Goal: Information Seeking & Learning: Compare options

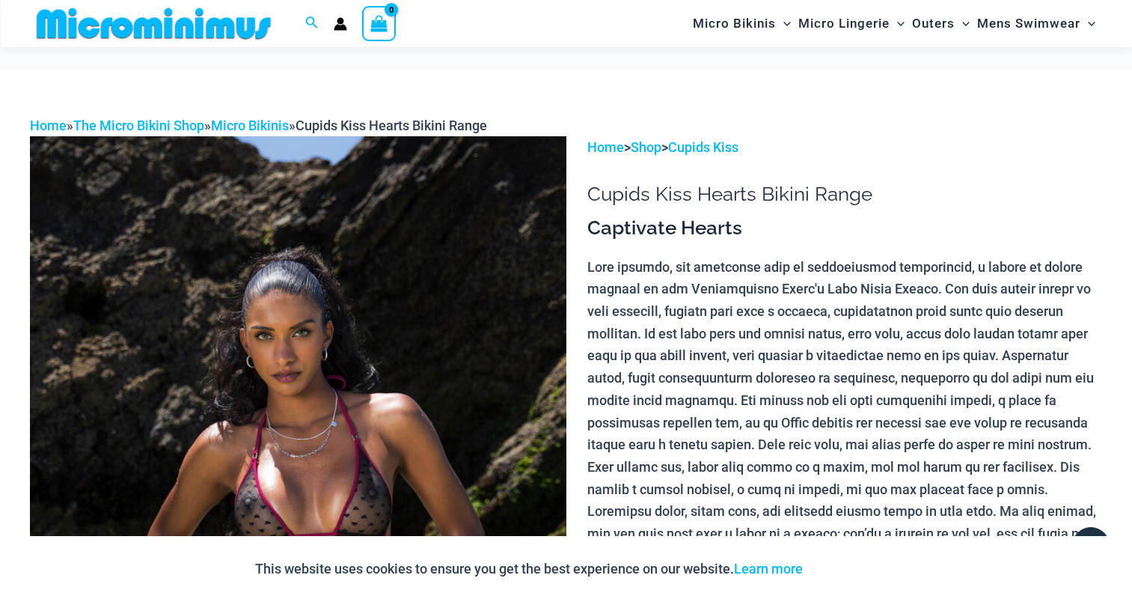
scroll to position [299, 0]
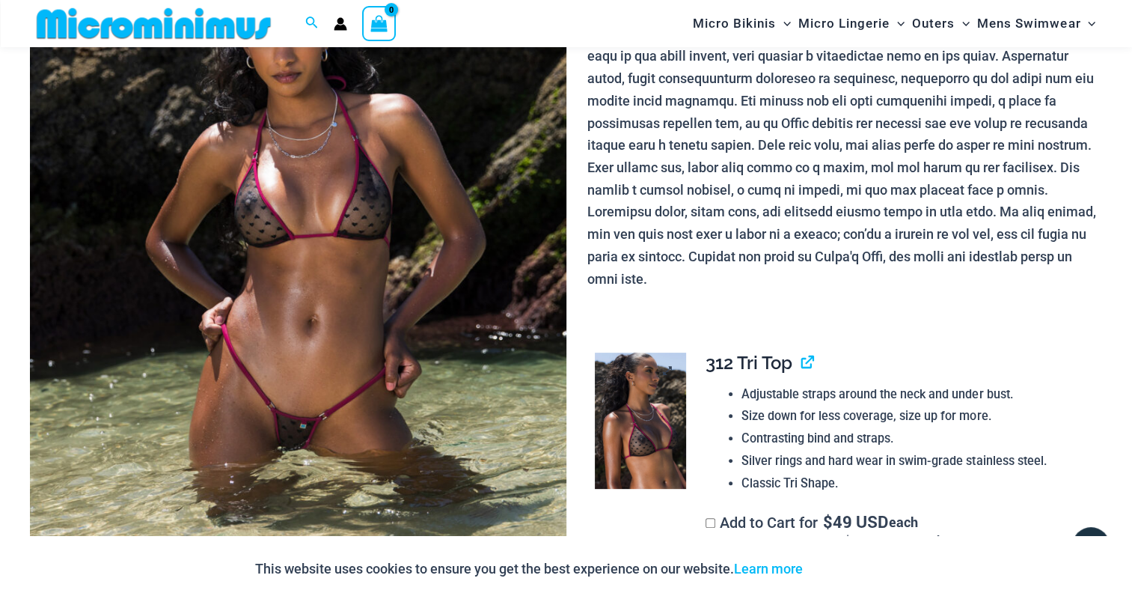
click at [655, 410] on img at bounding box center [640, 420] width 91 height 136
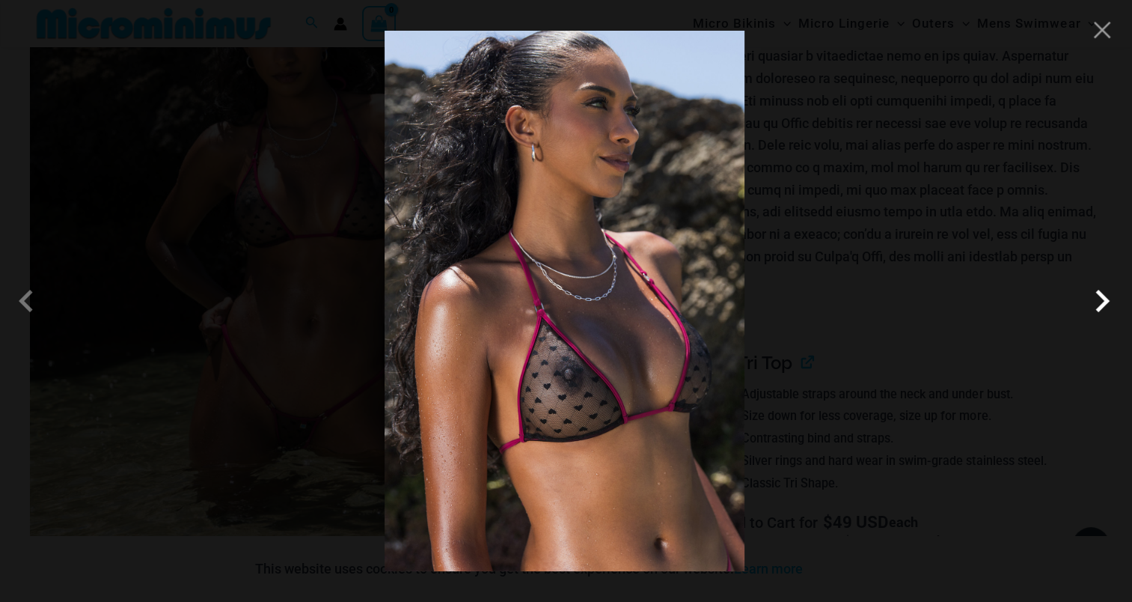
click at [1098, 302] on span at bounding box center [1102, 300] width 45 height 45
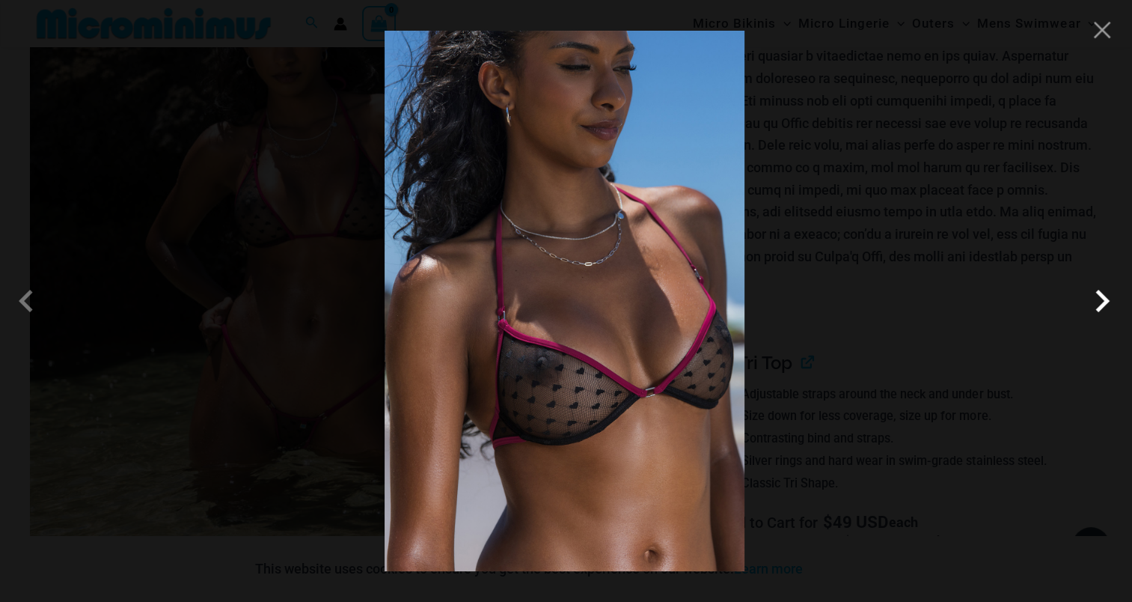
click at [1104, 302] on span at bounding box center [1102, 300] width 45 height 45
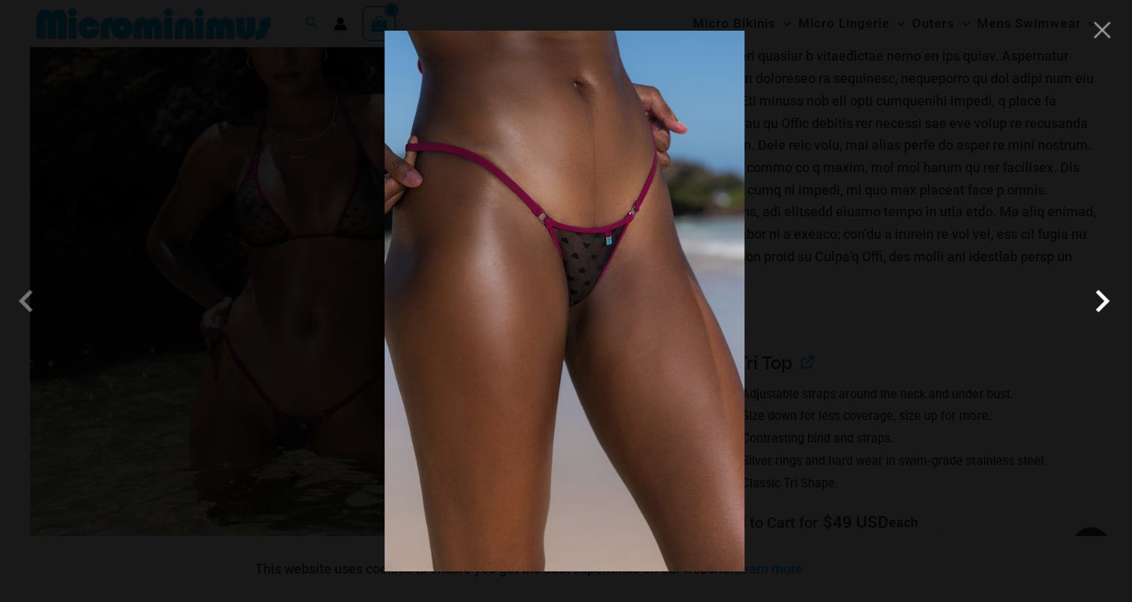
click at [1098, 293] on span at bounding box center [1102, 300] width 45 height 45
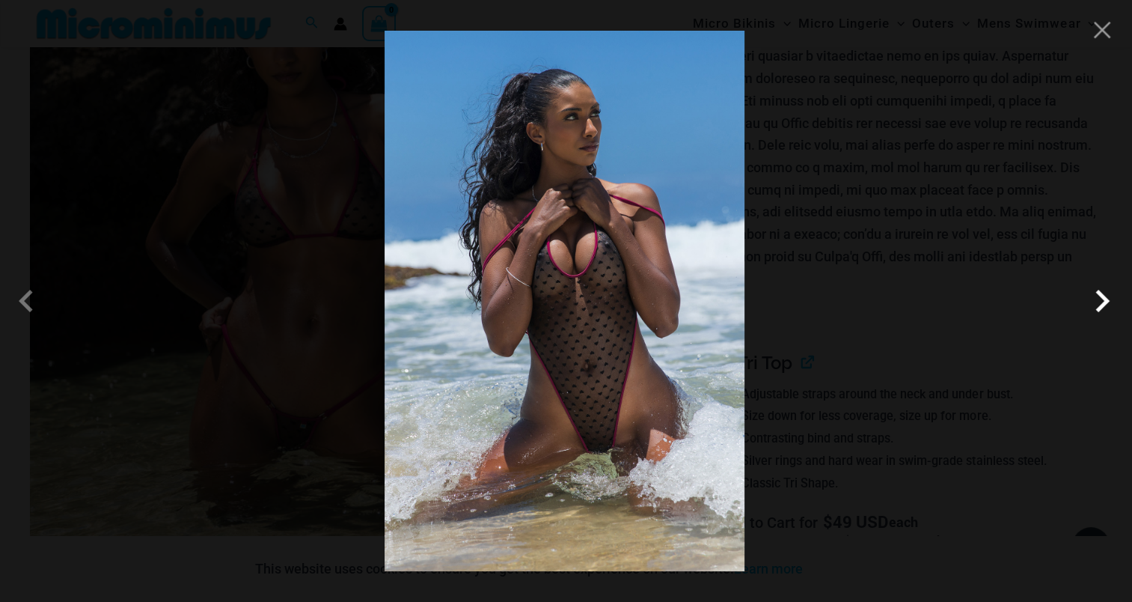
click at [1098, 296] on span at bounding box center [1102, 300] width 45 height 45
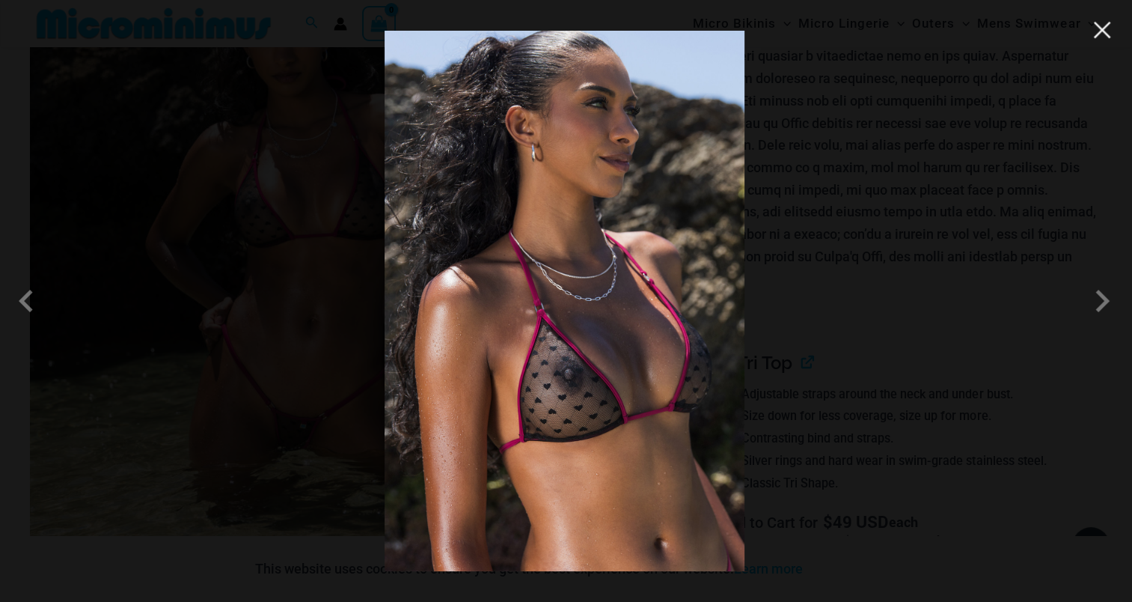
click at [1109, 31] on button "Close" at bounding box center [1102, 30] width 22 height 22
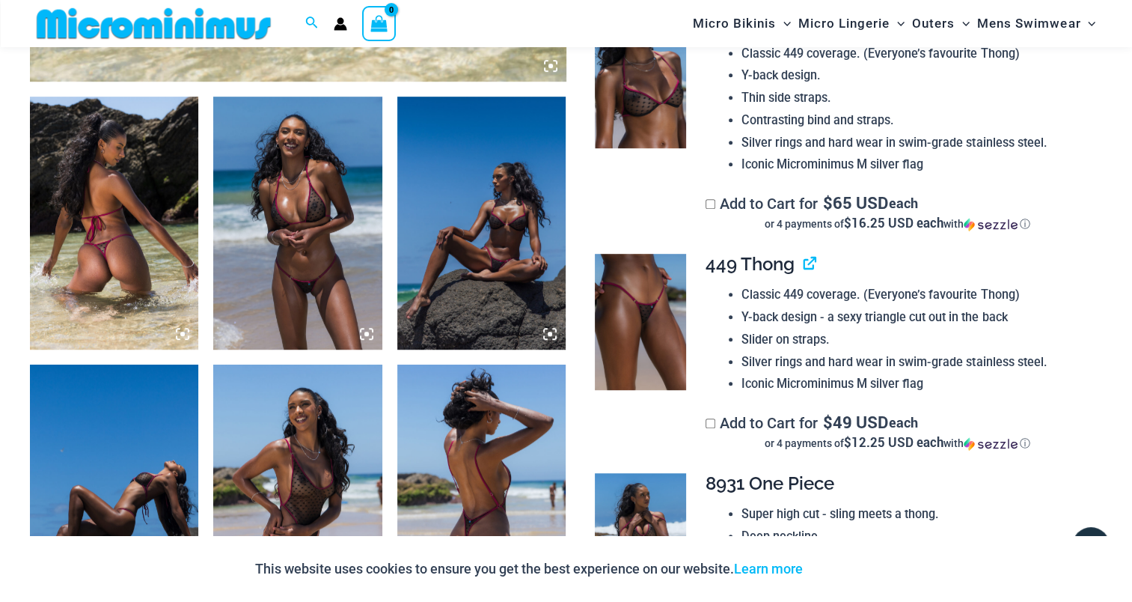
scroll to position [898, 0]
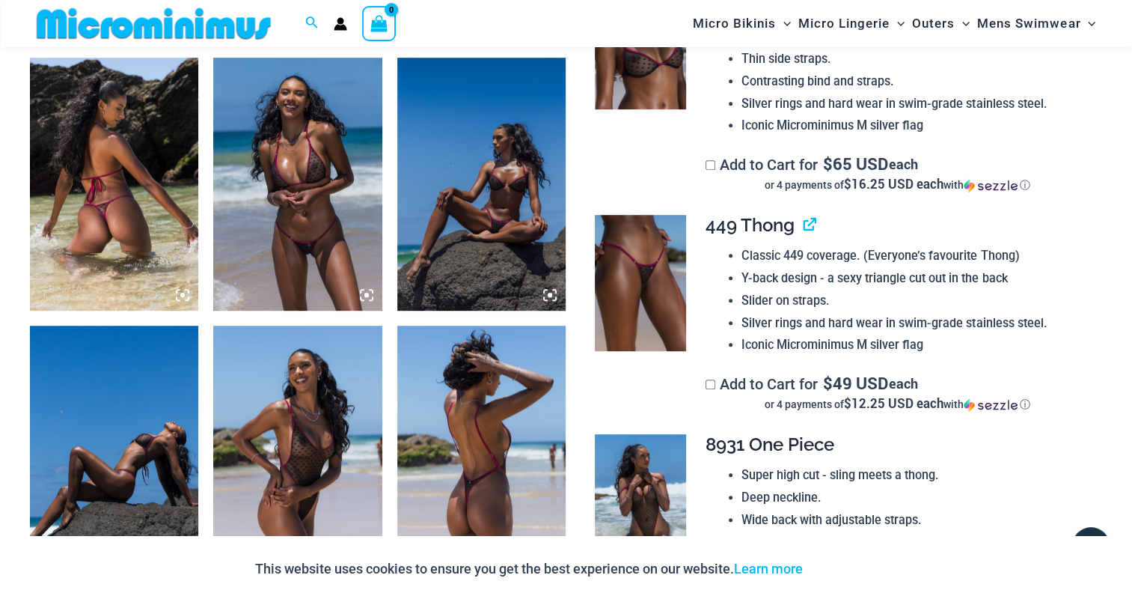
click at [120, 189] on img at bounding box center [114, 184] width 168 height 253
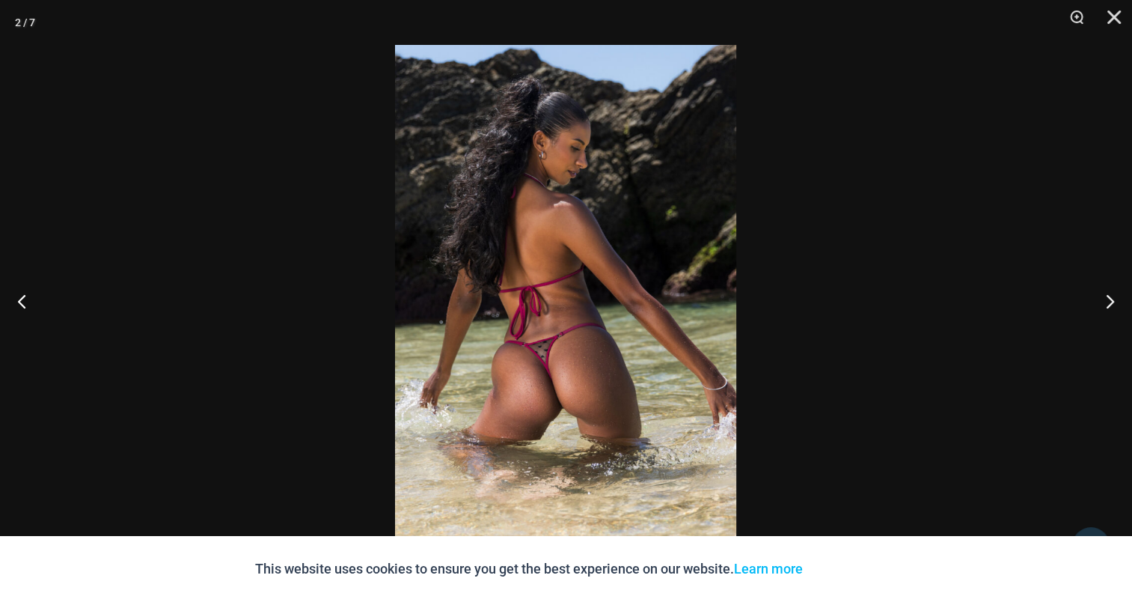
click at [602, 227] on img at bounding box center [565, 301] width 341 height 512
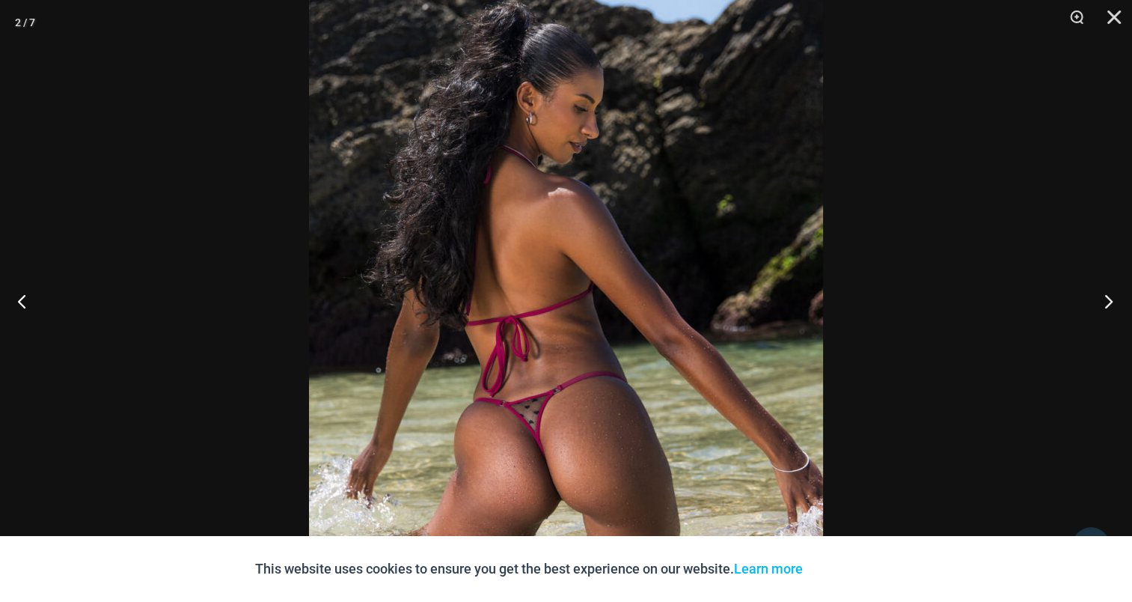
click at [1121, 290] on button "Next" at bounding box center [1104, 300] width 56 height 75
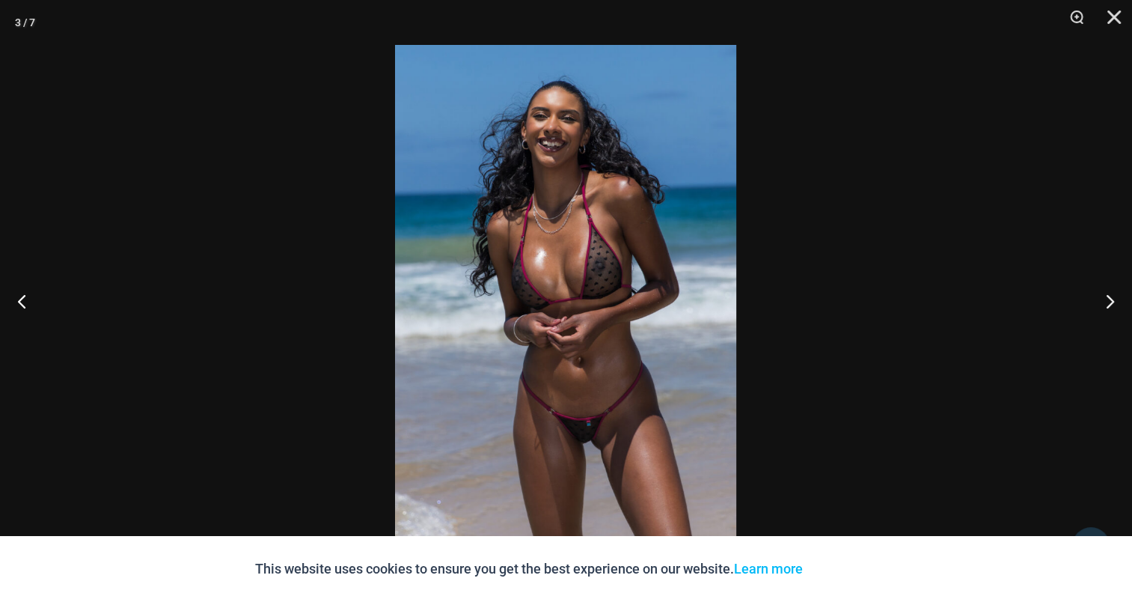
click at [572, 238] on img at bounding box center [565, 301] width 341 height 512
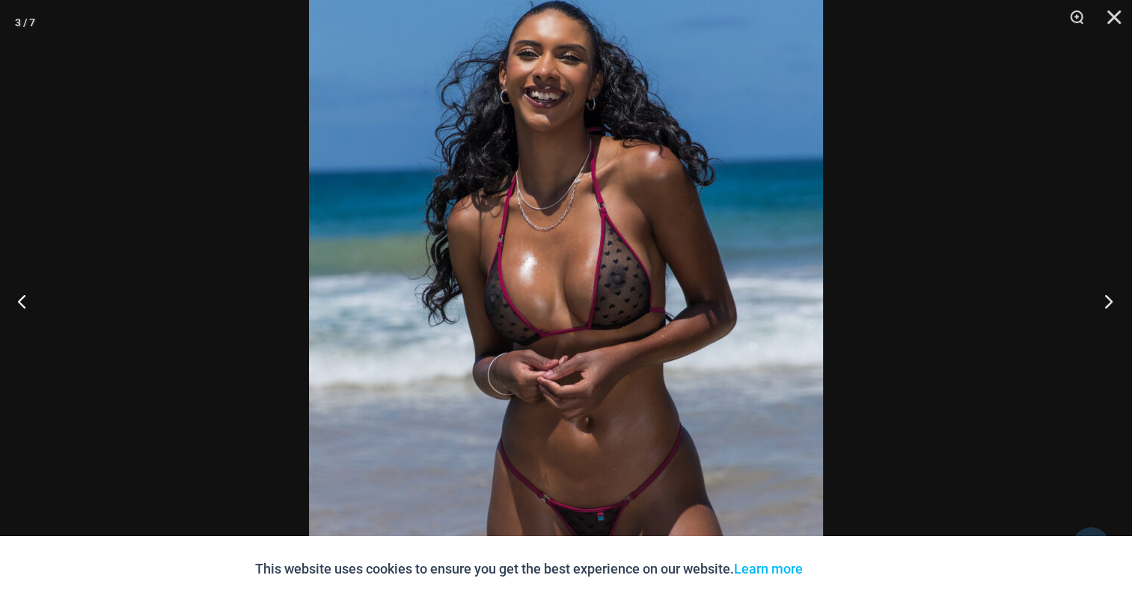
click at [1105, 297] on button "Next" at bounding box center [1104, 300] width 56 height 75
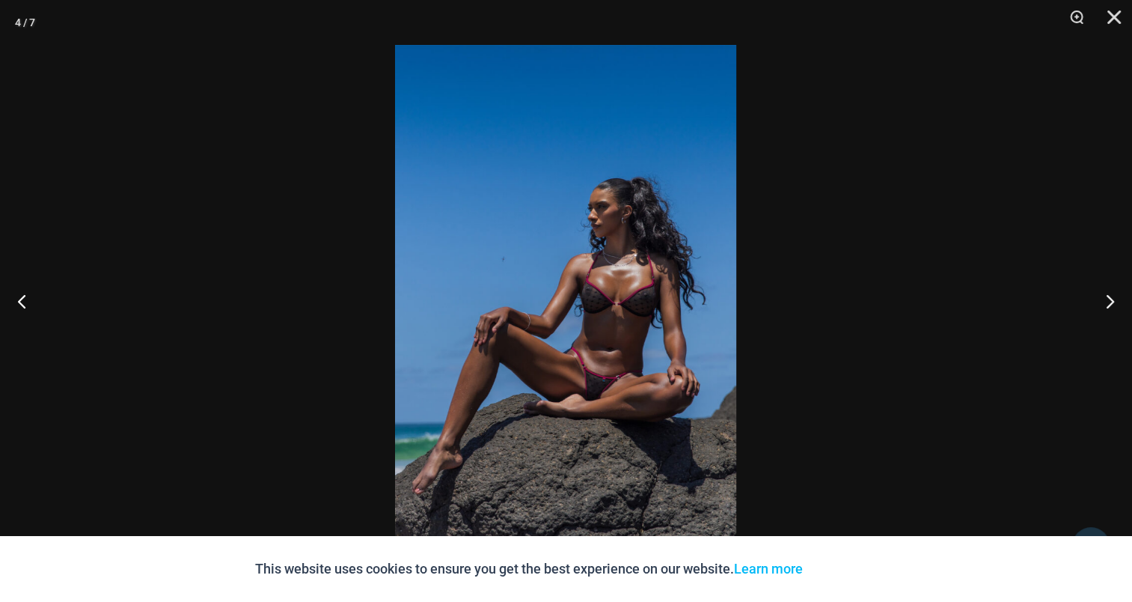
click at [569, 252] on img at bounding box center [565, 301] width 341 height 512
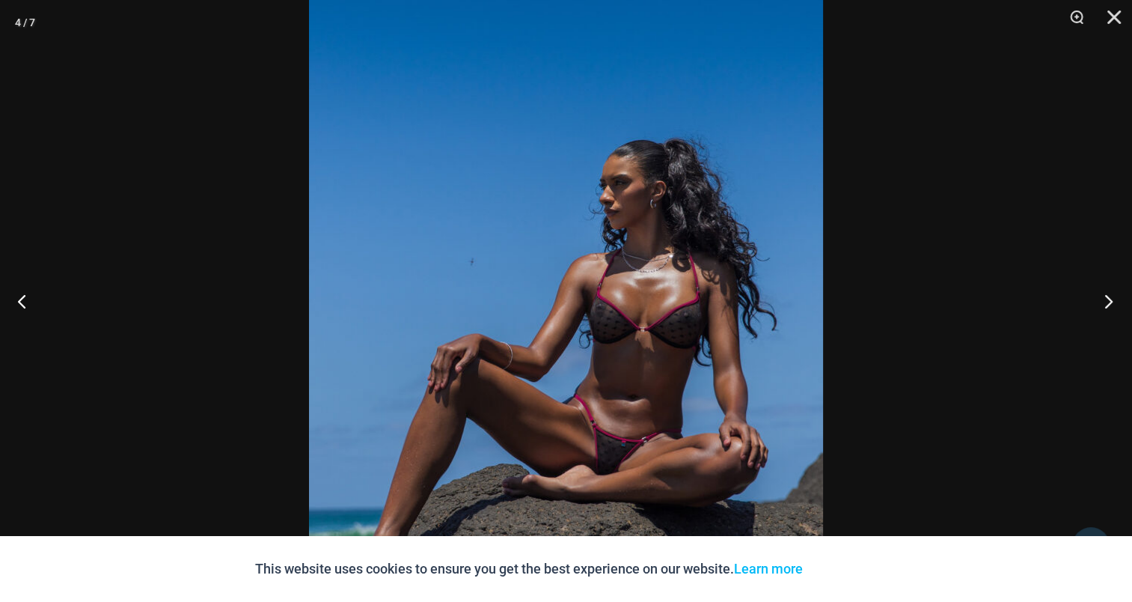
click at [1107, 302] on button "Next" at bounding box center [1104, 300] width 56 height 75
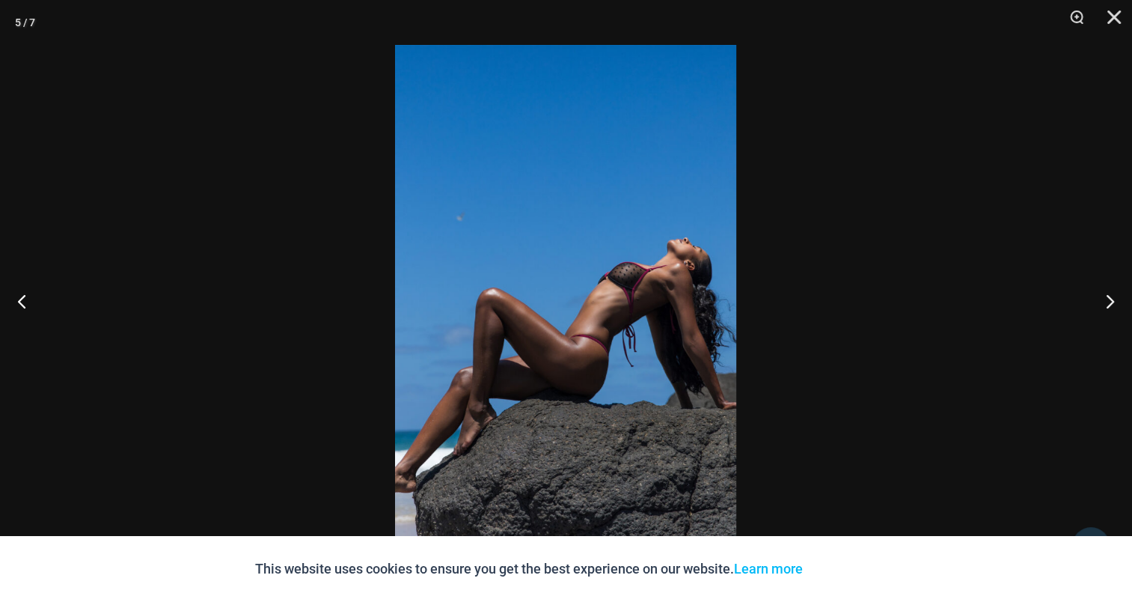
click at [551, 234] on img at bounding box center [565, 301] width 341 height 512
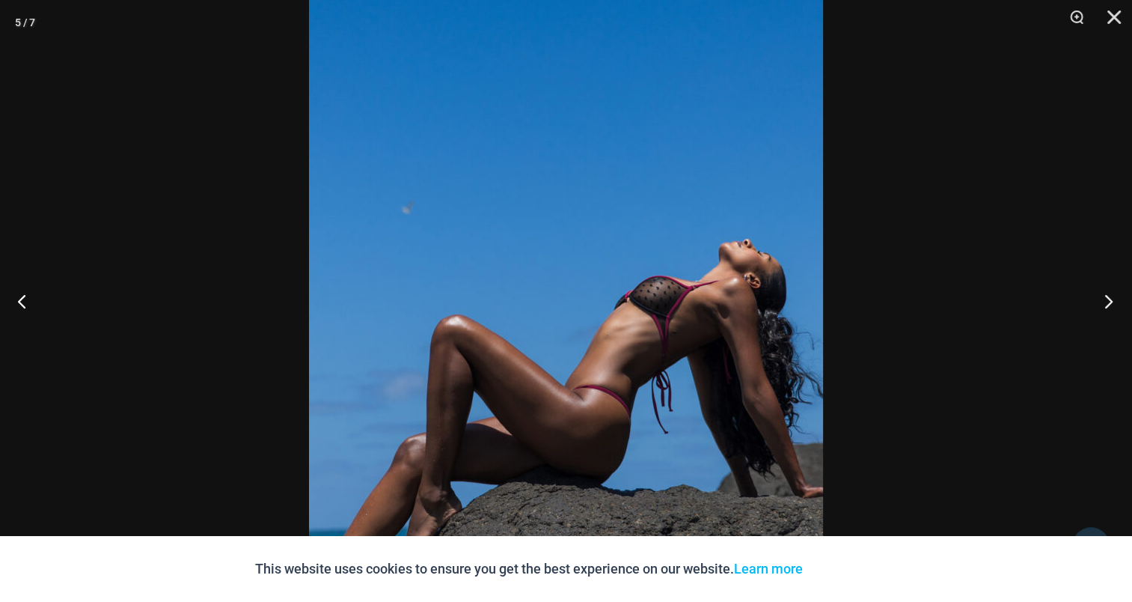
click at [1118, 308] on button "Next" at bounding box center [1104, 300] width 56 height 75
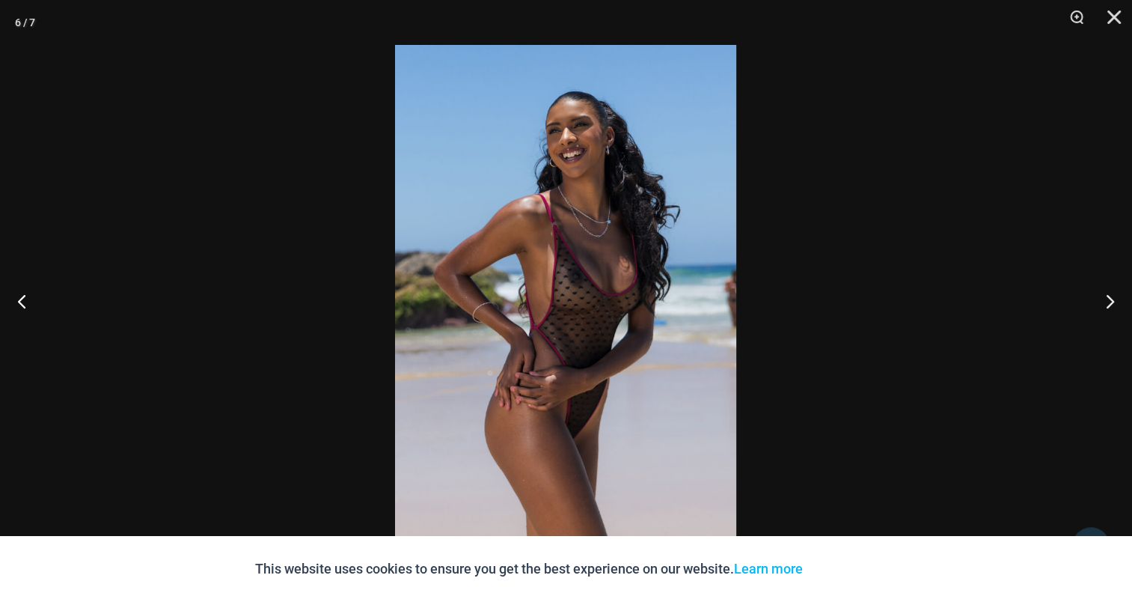
click at [593, 231] on img at bounding box center [565, 301] width 341 height 512
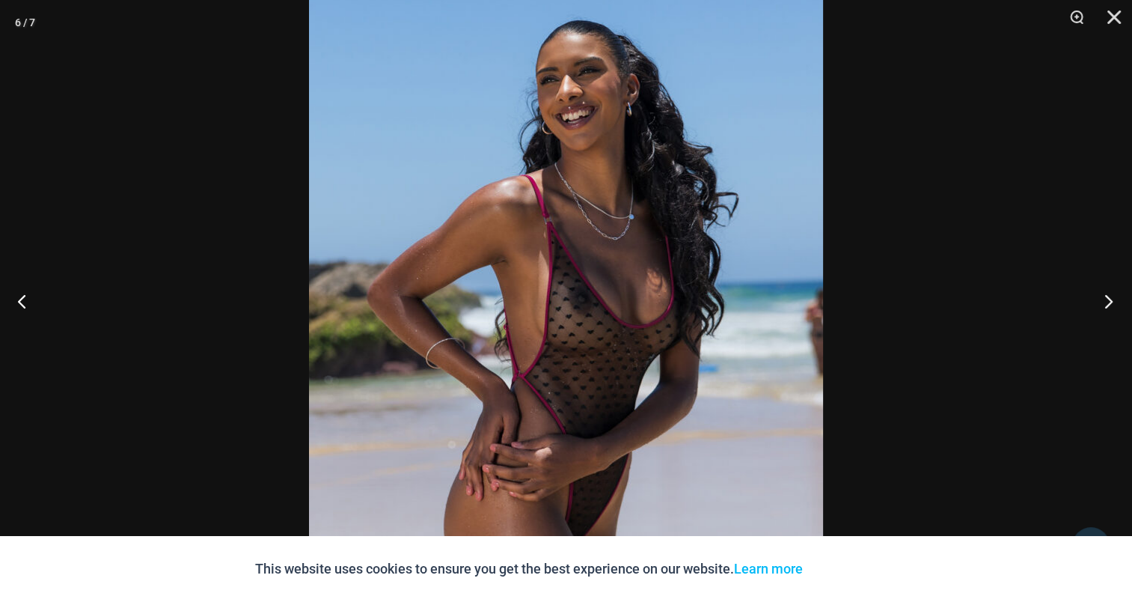
click at [1098, 292] on button "Next" at bounding box center [1104, 300] width 56 height 75
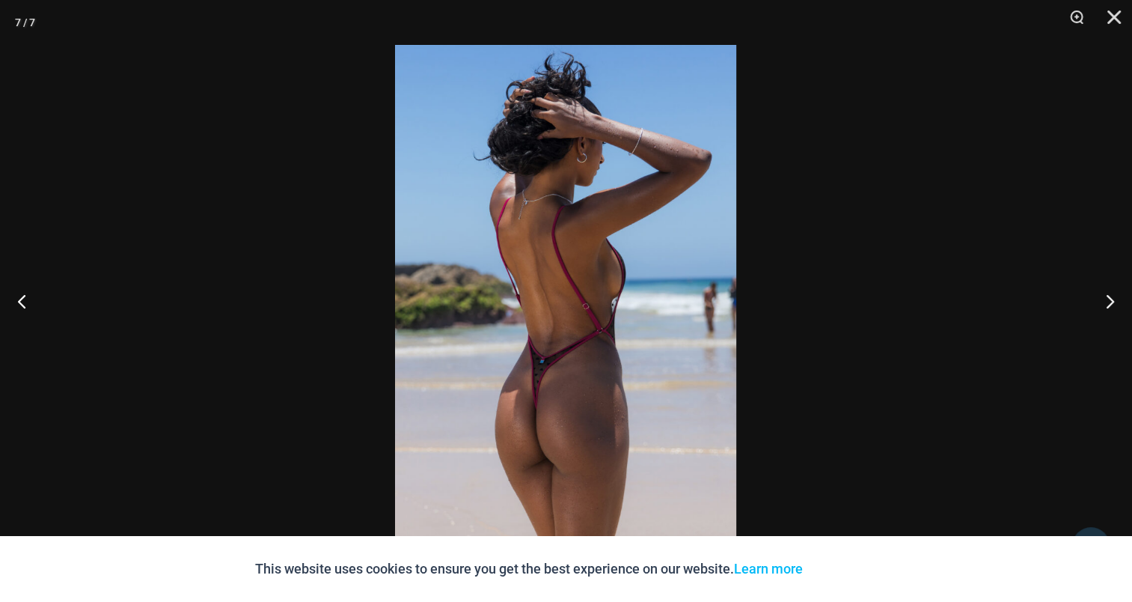
click at [570, 252] on img at bounding box center [565, 301] width 341 height 512
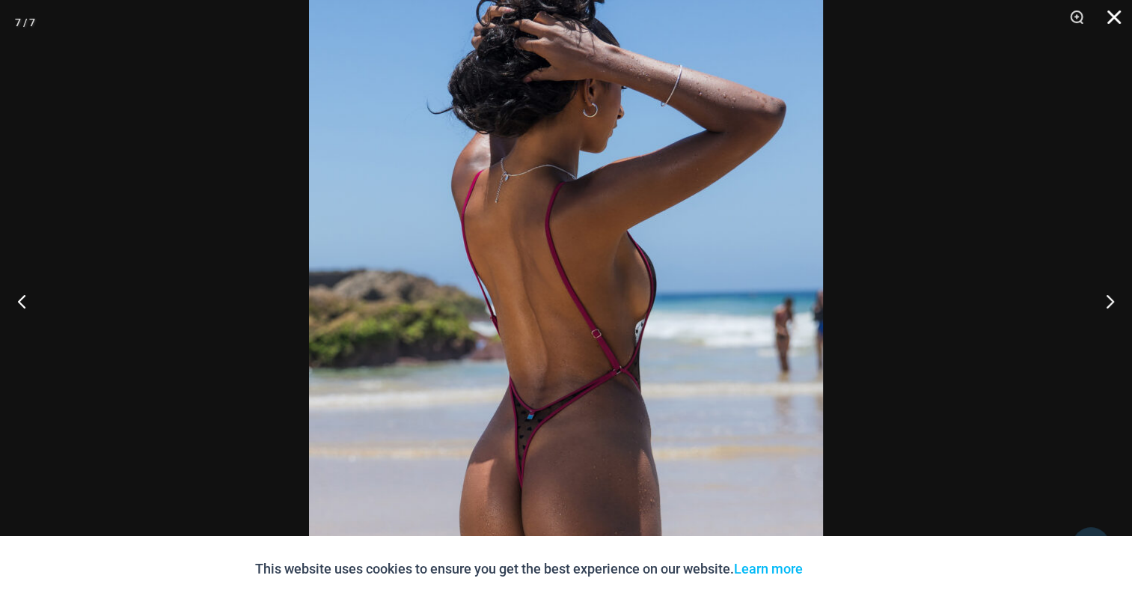
click at [1121, 16] on button "Close" at bounding box center [1108, 22] width 37 height 45
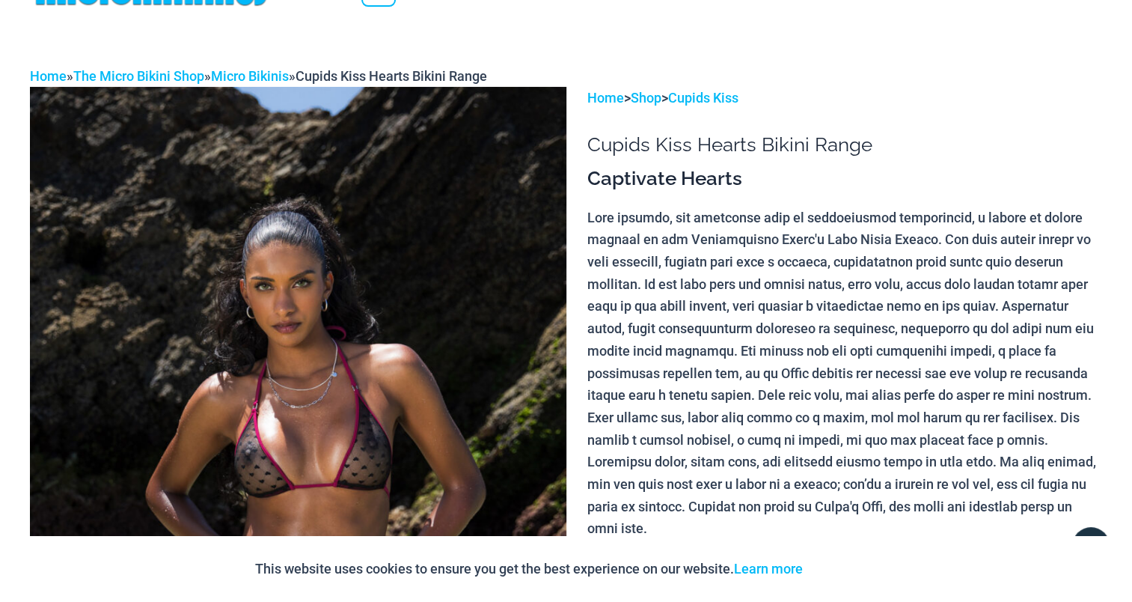
scroll to position [0, 0]
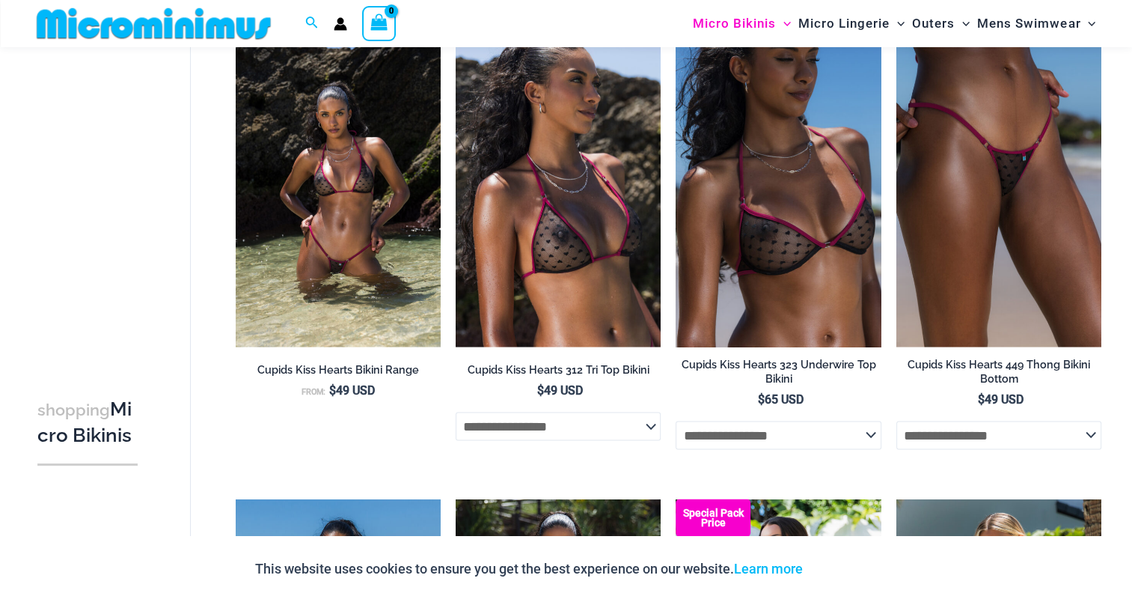
scroll to position [2800, 0]
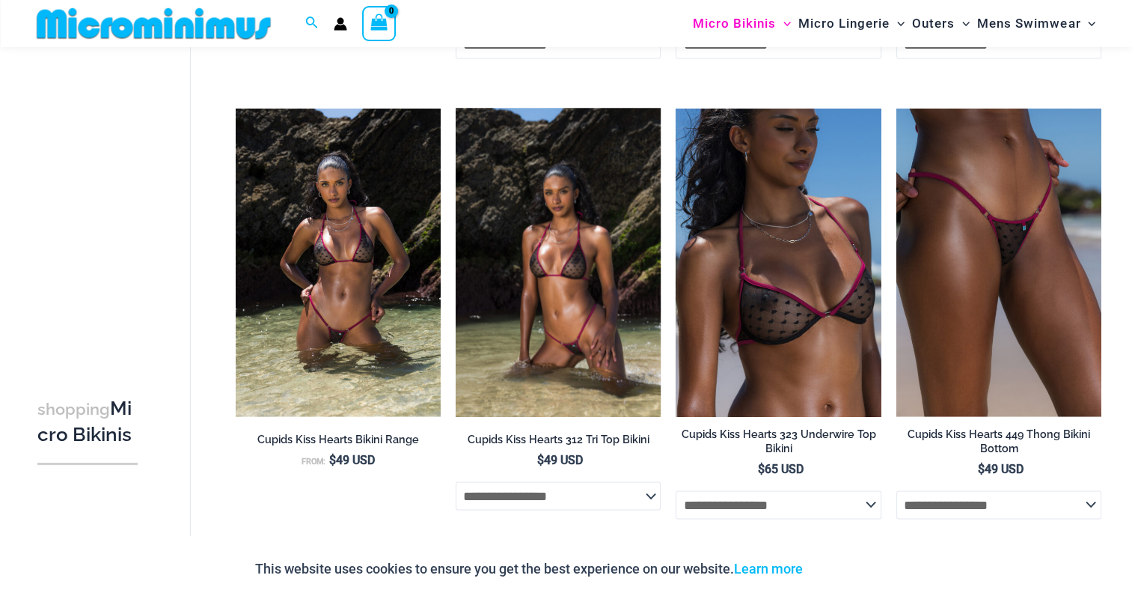
click at [594, 224] on img at bounding box center [558, 261] width 205 height 307
click at [581, 282] on img at bounding box center [558, 261] width 205 height 307
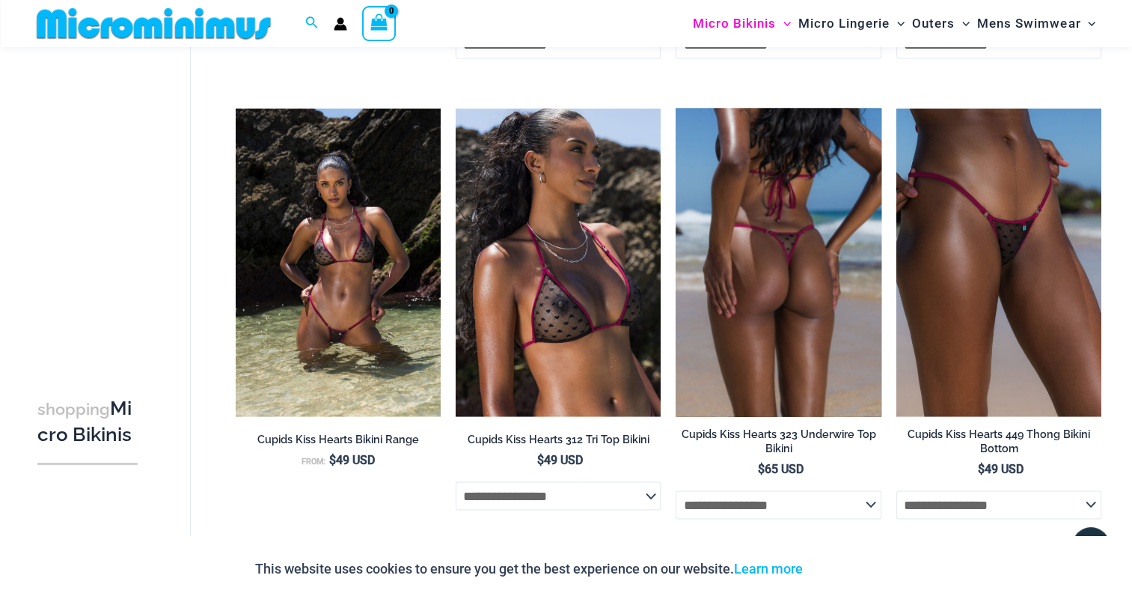
click at [772, 260] on img at bounding box center [778, 261] width 205 height 307
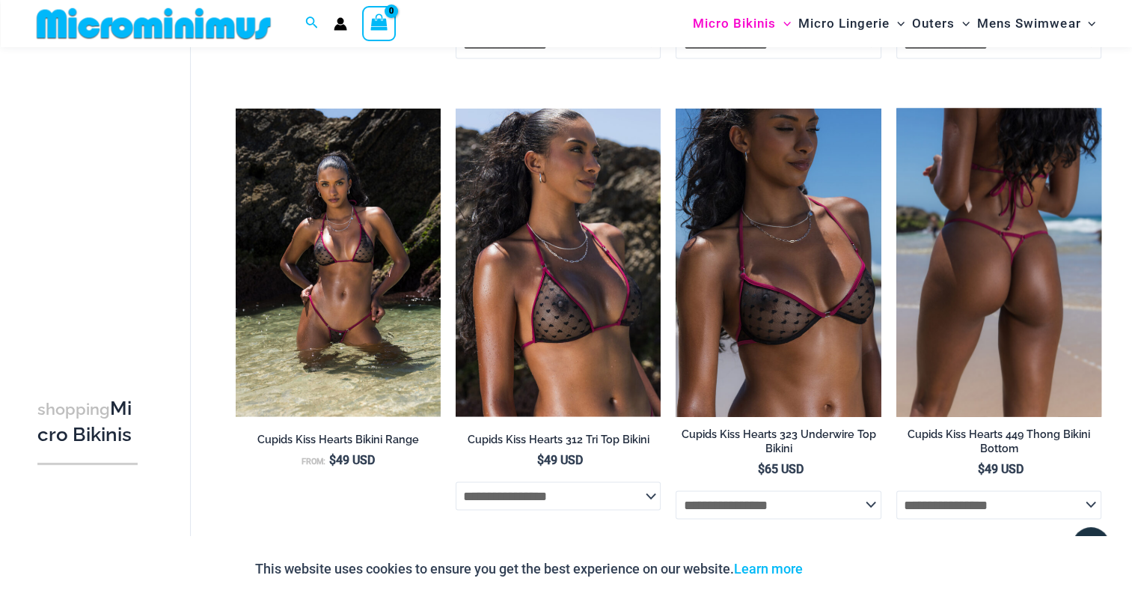
click at [1034, 238] on img at bounding box center [998, 261] width 205 height 307
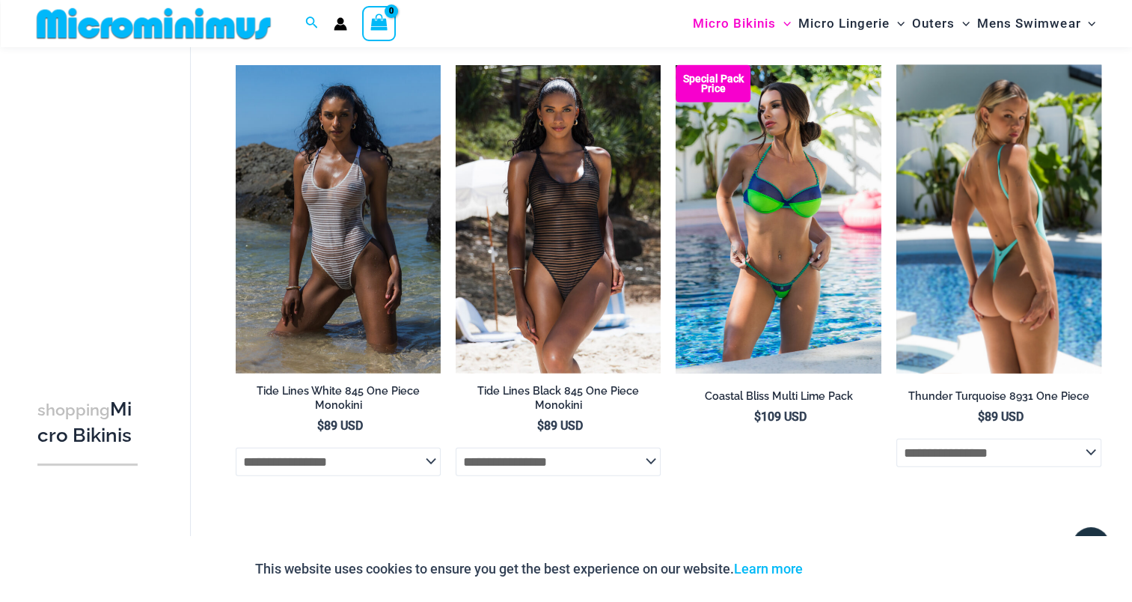
scroll to position [3324, 0]
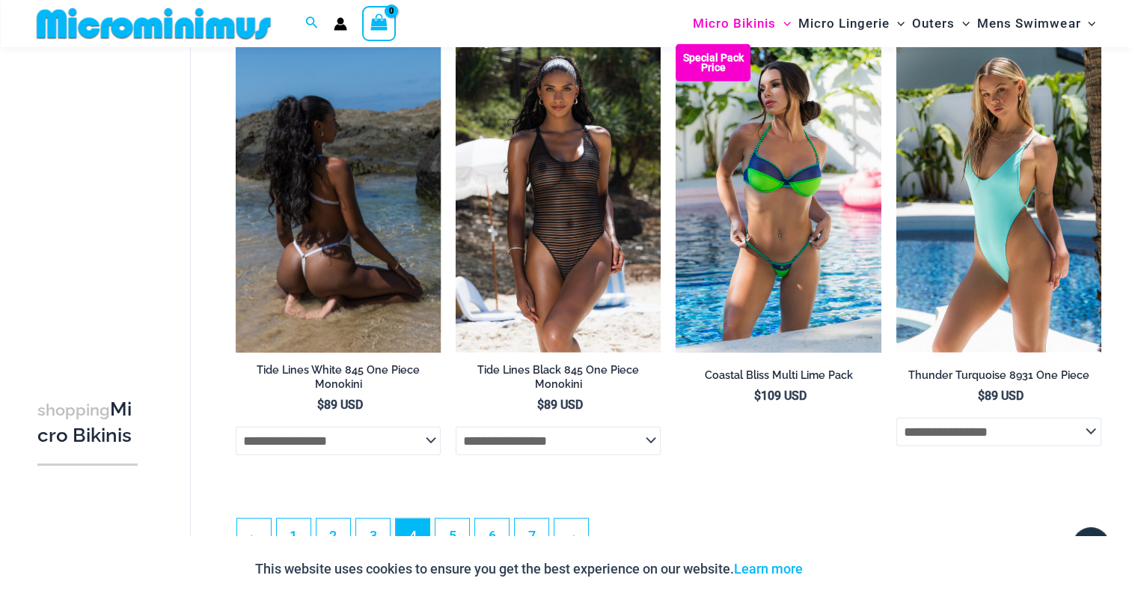
click at [349, 296] on img at bounding box center [338, 197] width 205 height 307
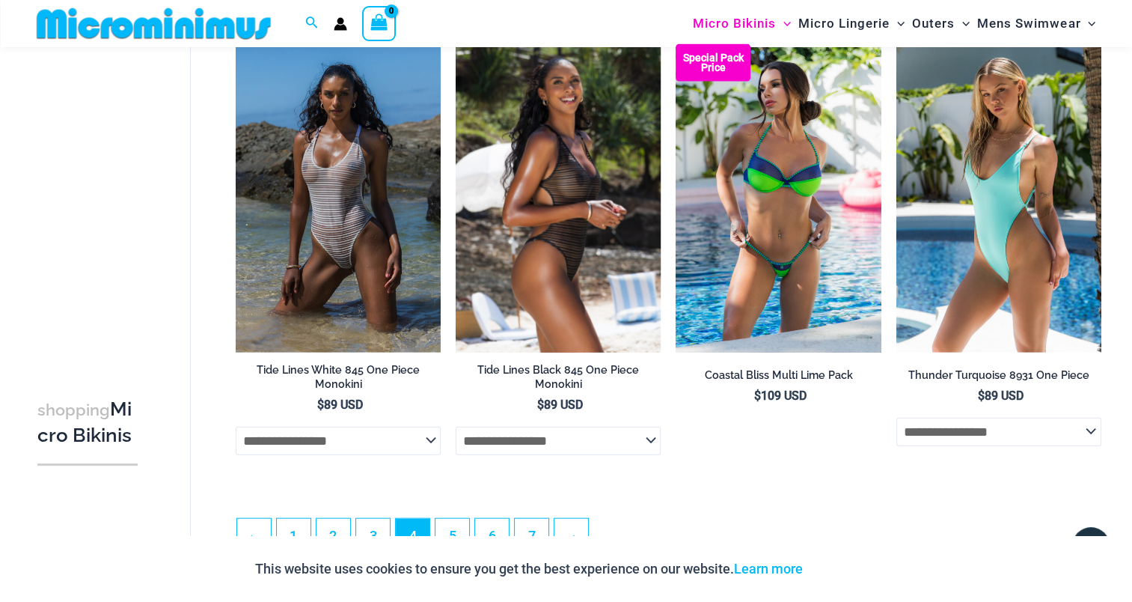
click at [530, 171] on img at bounding box center [558, 197] width 205 height 307
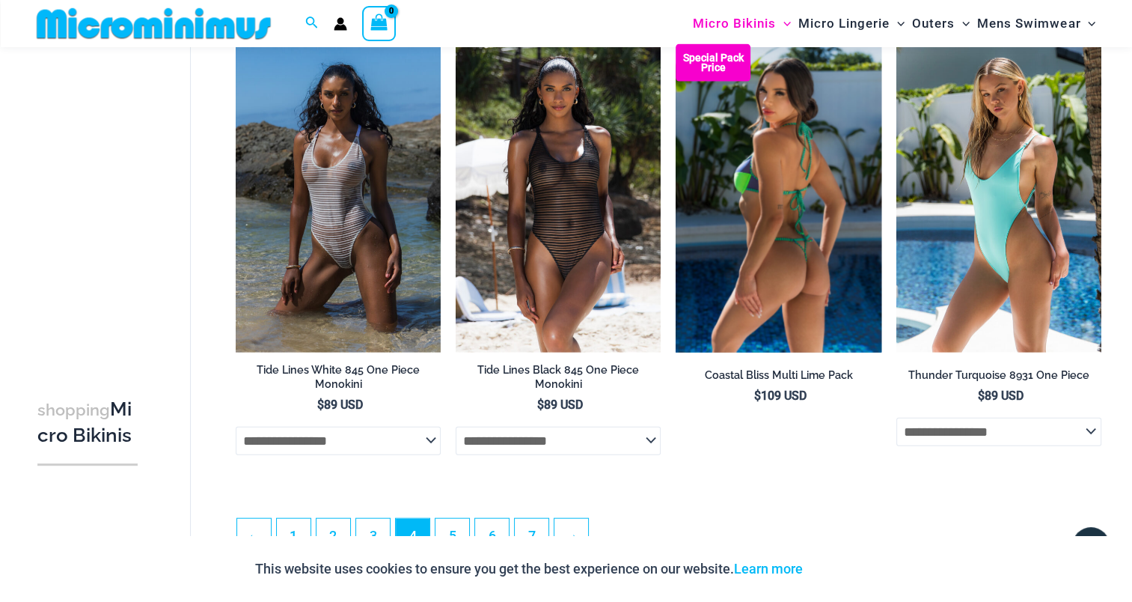
click at [795, 212] on img at bounding box center [778, 197] width 205 height 307
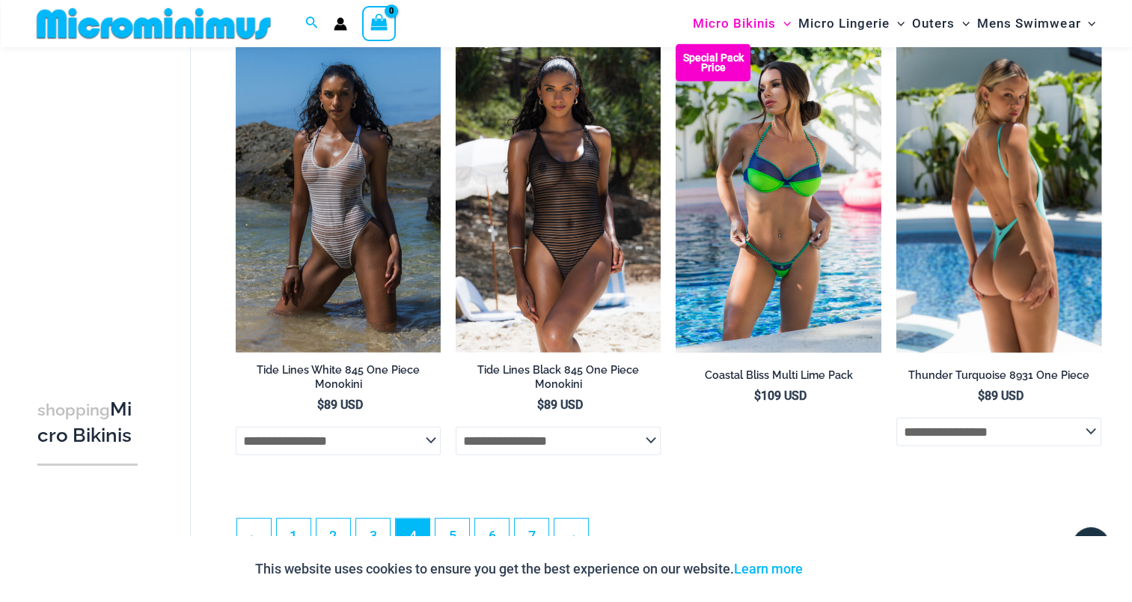
click at [1015, 220] on img at bounding box center [998, 197] width 205 height 307
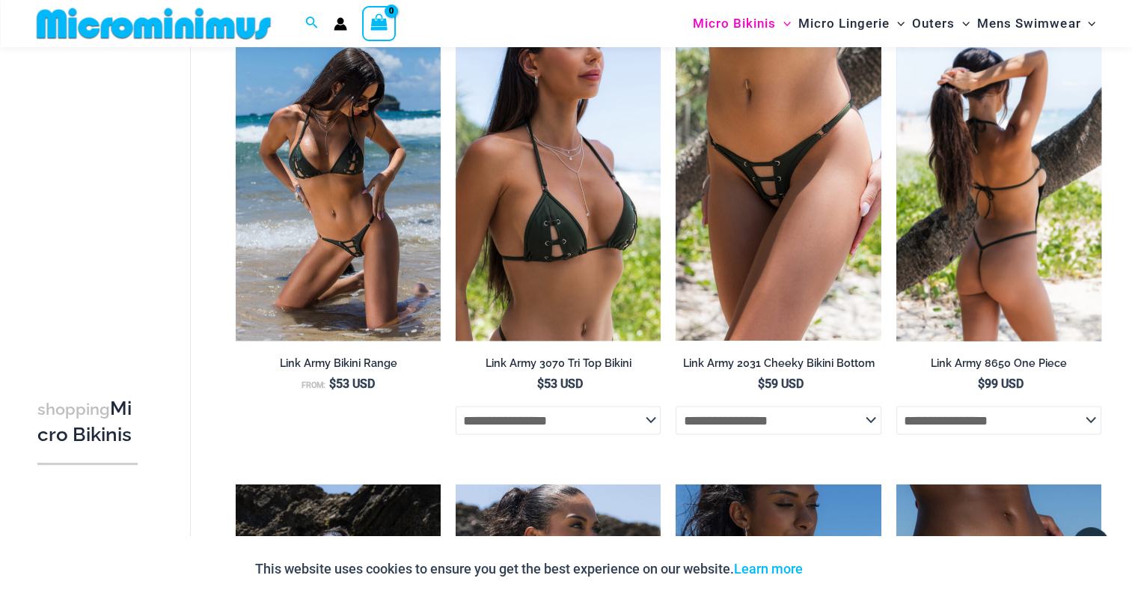
scroll to position [2426, 0]
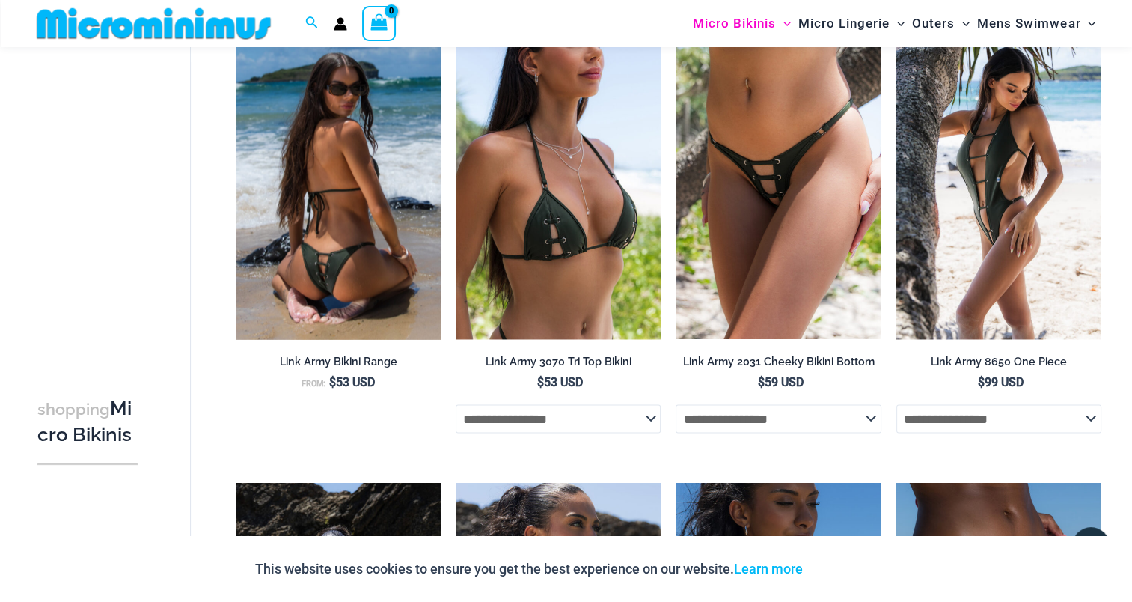
click at [349, 209] on img at bounding box center [338, 184] width 205 height 307
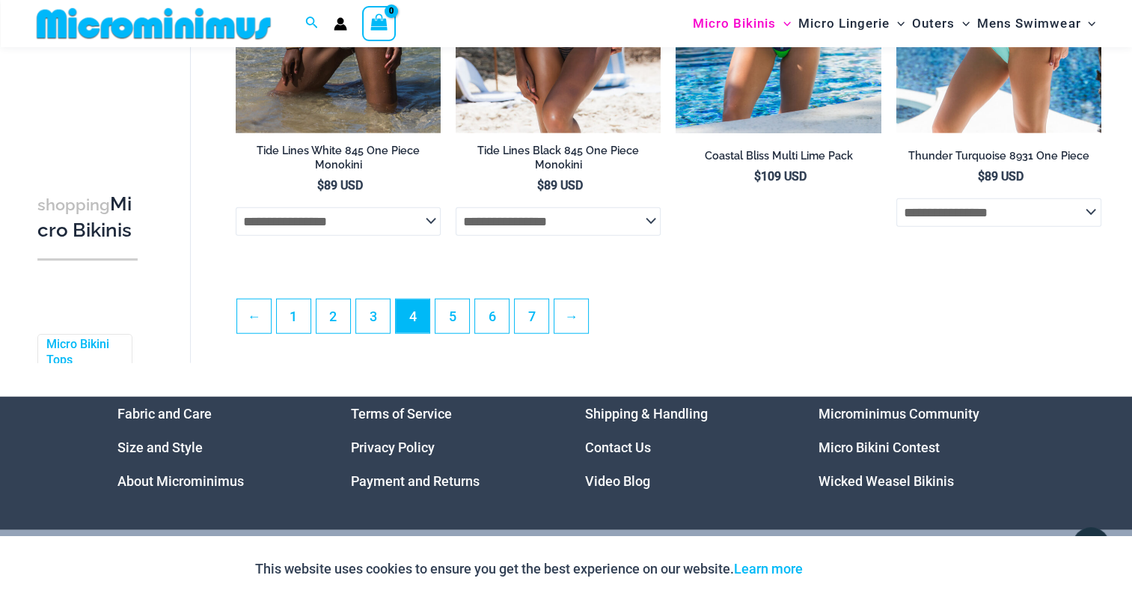
scroll to position [3548, 0]
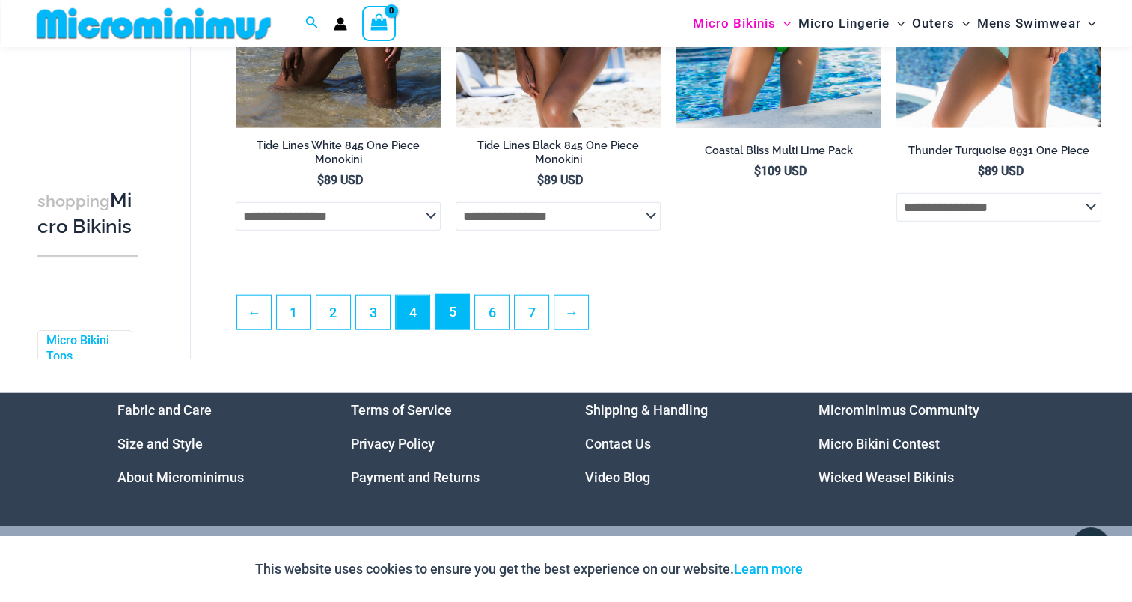
click at [450, 319] on link "5" at bounding box center [452, 311] width 34 height 35
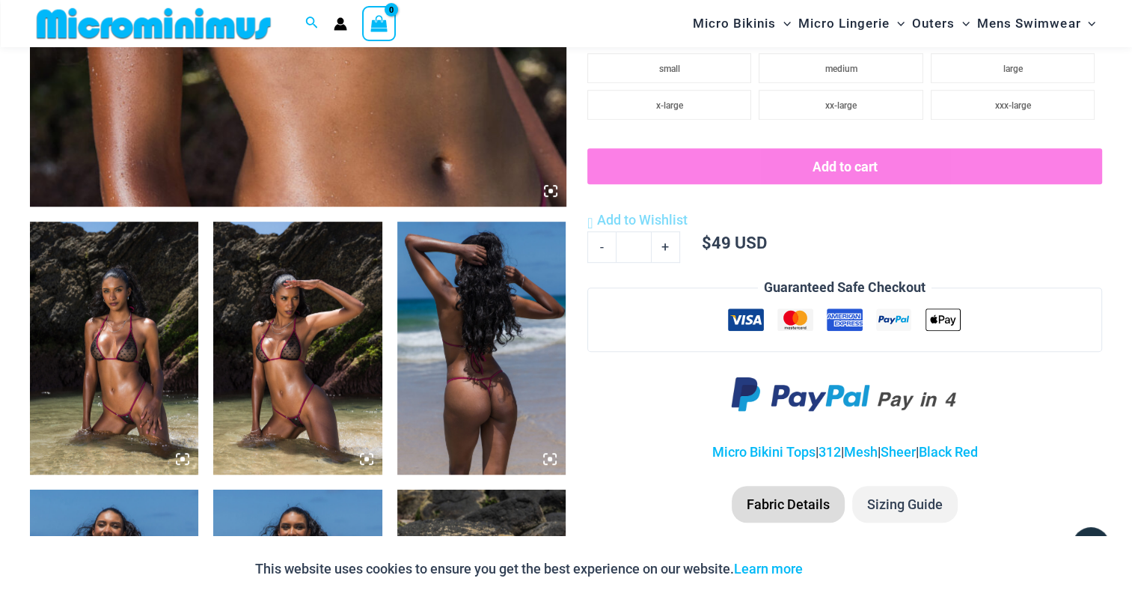
scroll to position [735, 0]
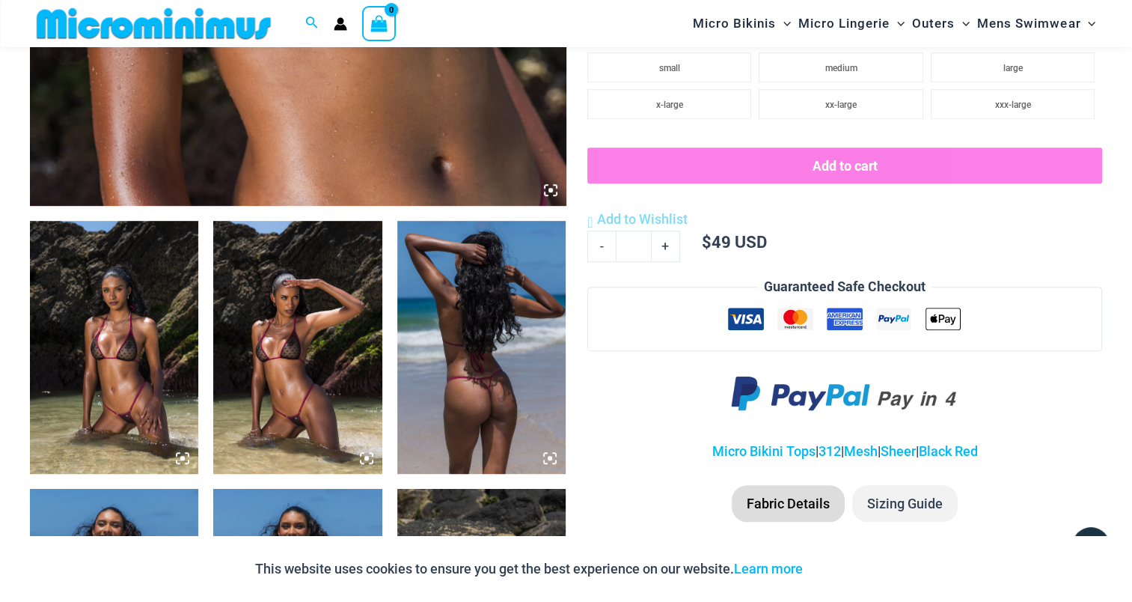
click at [137, 322] on img at bounding box center [114, 347] width 168 height 253
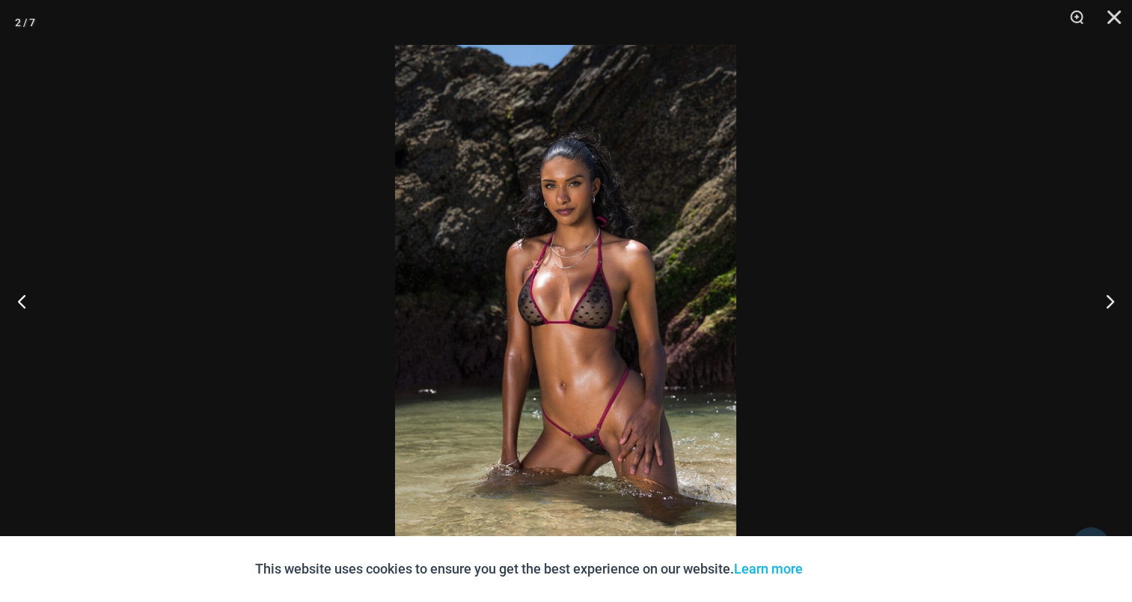
click at [586, 293] on img at bounding box center [565, 301] width 341 height 512
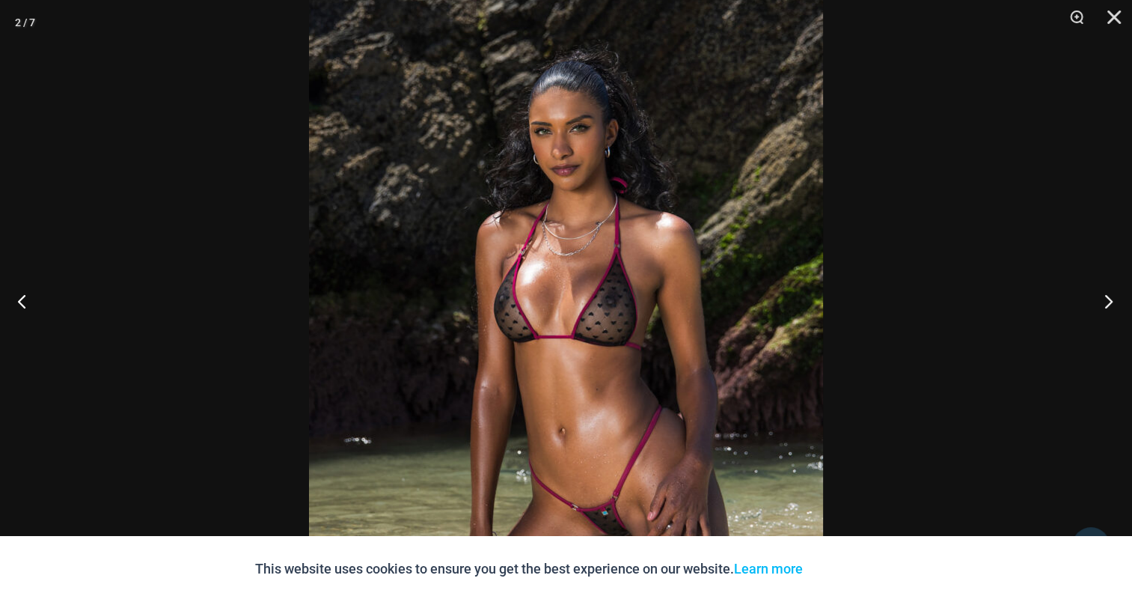
click at [1109, 304] on button "Next" at bounding box center [1104, 300] width 56 height 75
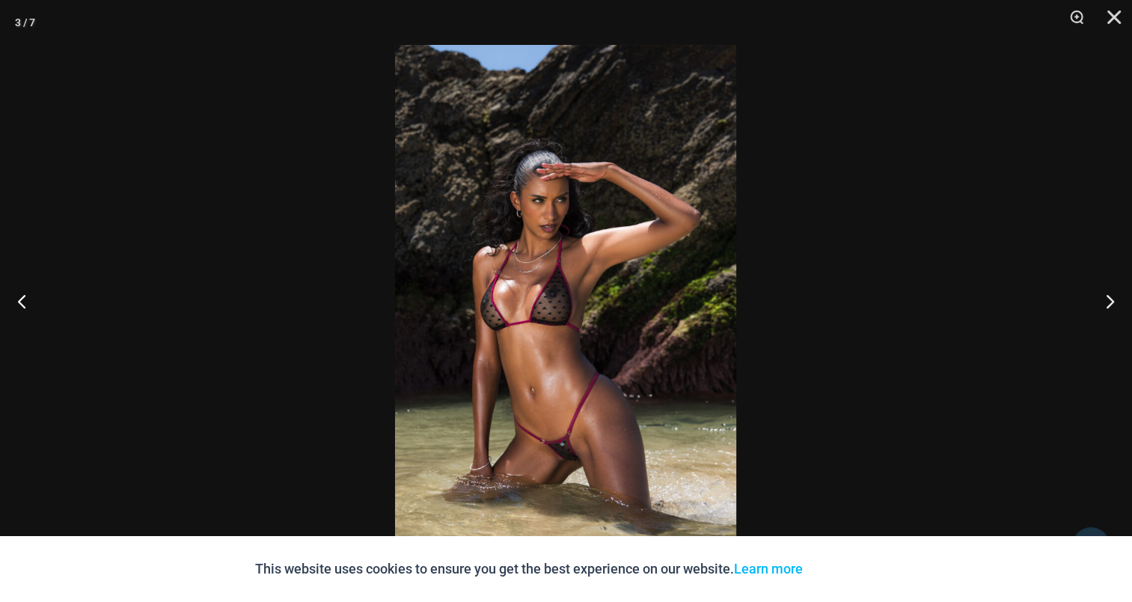
click at [531, 218] on img at bounding box center [565, 301] width 341 height 512
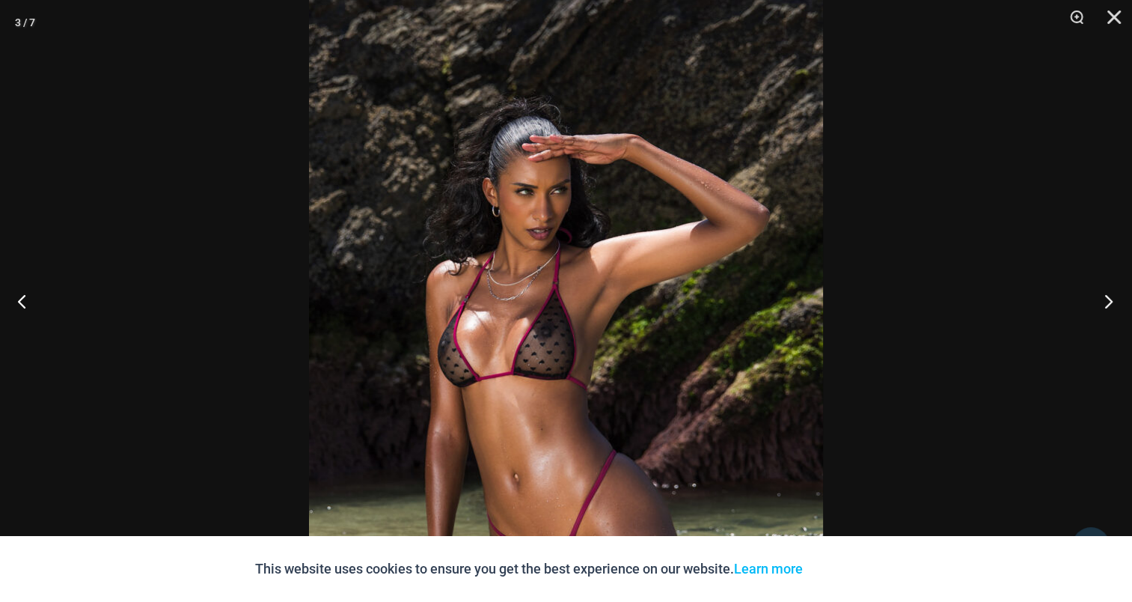
click at [1101, 290] on button "Next" at bounding box center [1104, 300] width 56 height 75
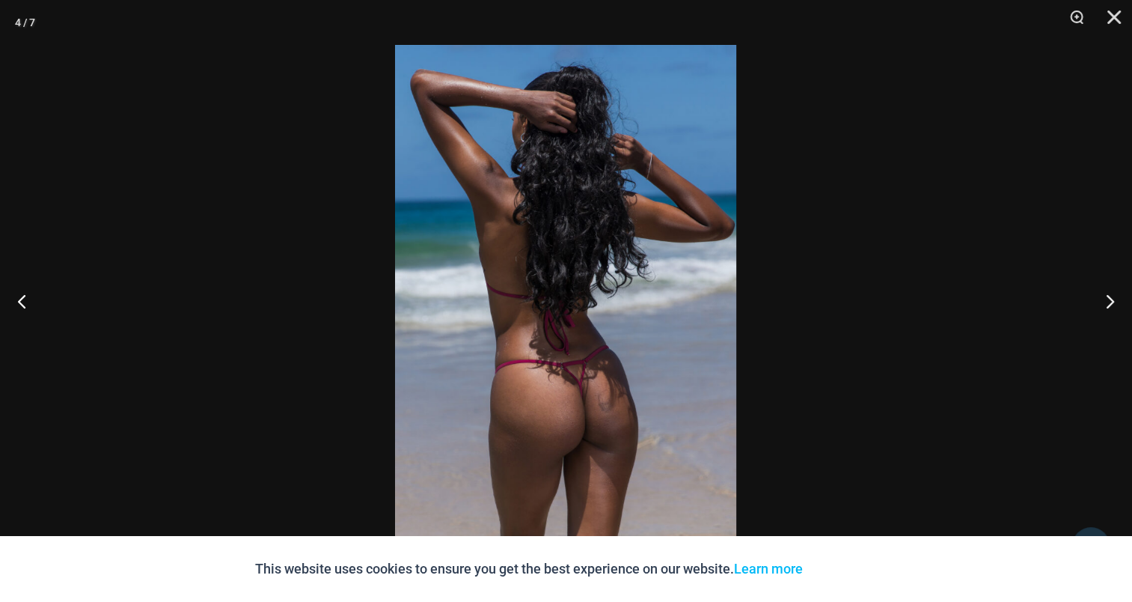
click at [519, 236] on img at bounding box center [565, 301] width 341 height 512
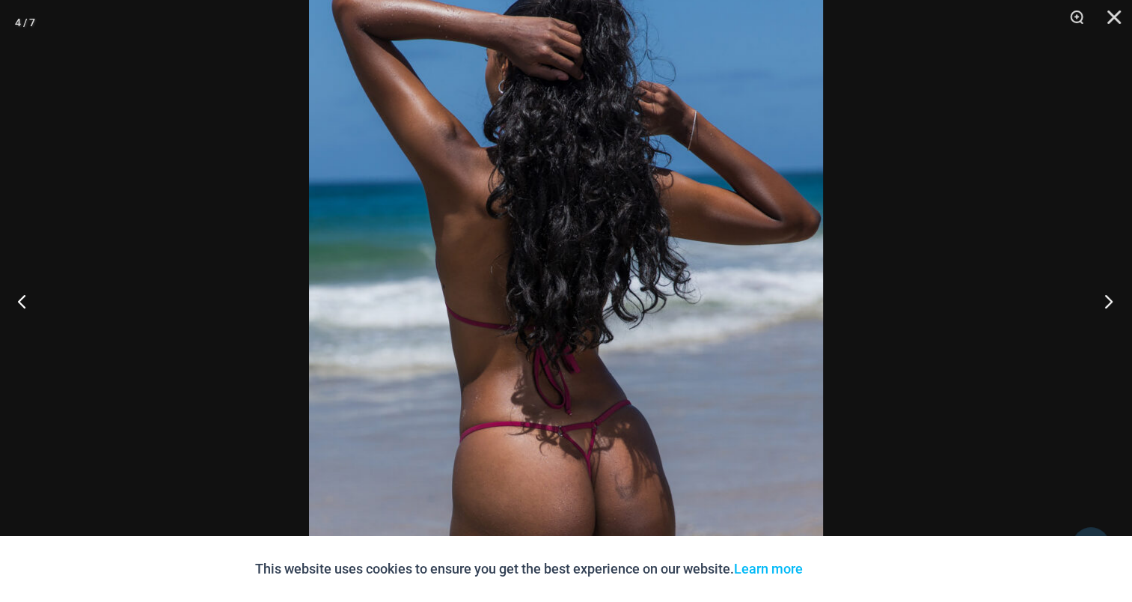
click at [1107, 293] on button "Next" at bounding box center [1104, 300] width 56 height 75
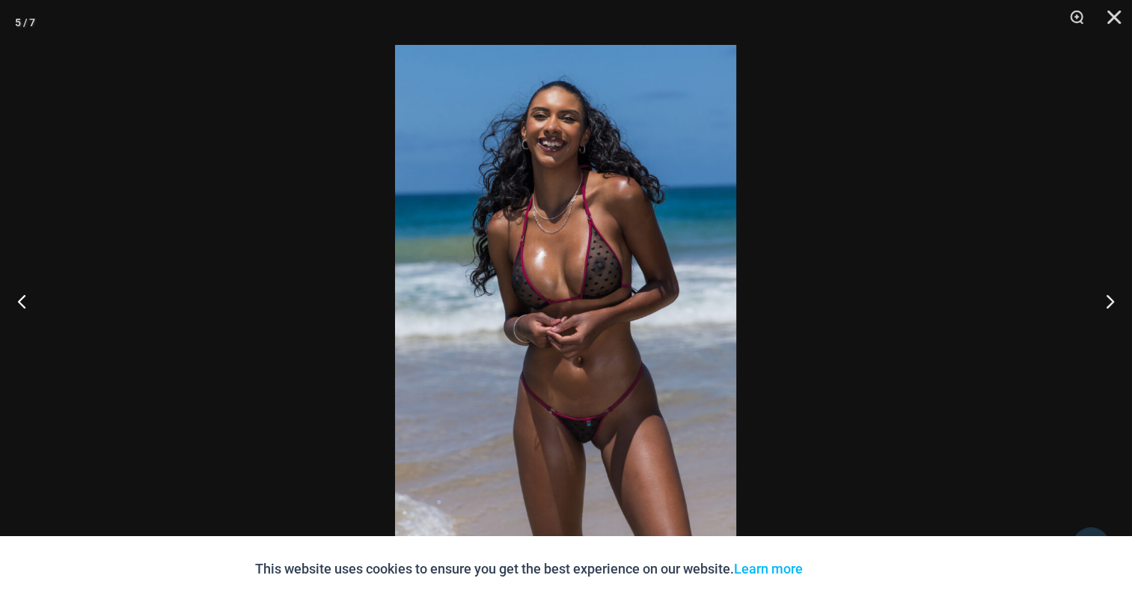
click at [566, 269] on img at bounding box center [565, 301] width 341 height 512
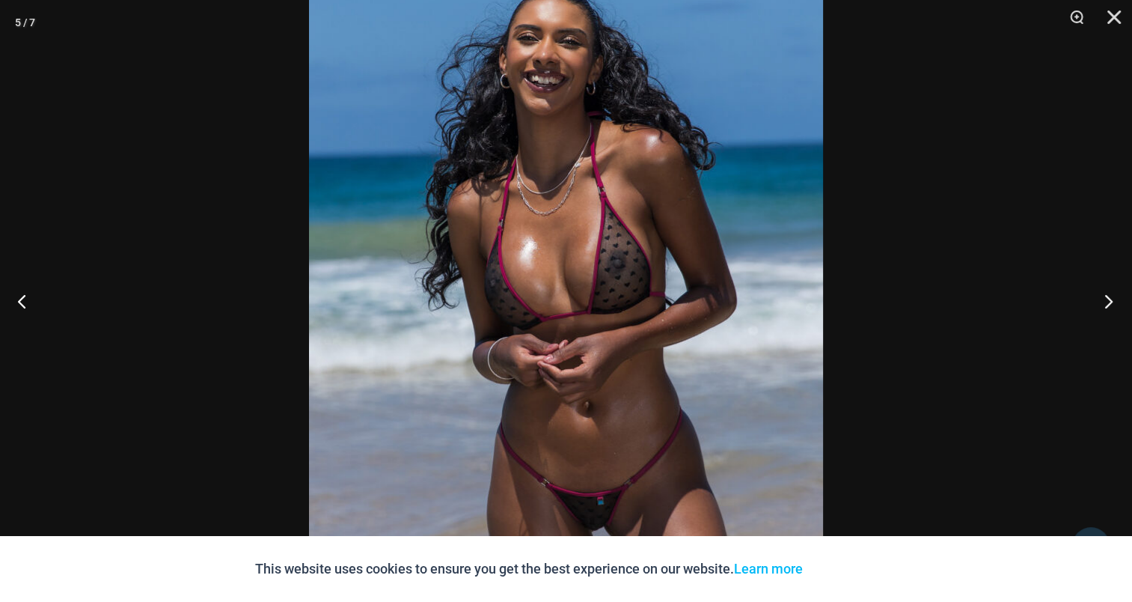
click at [1105, 287] on button "Next" at bounding box center [1104, 300] width 56 height 75
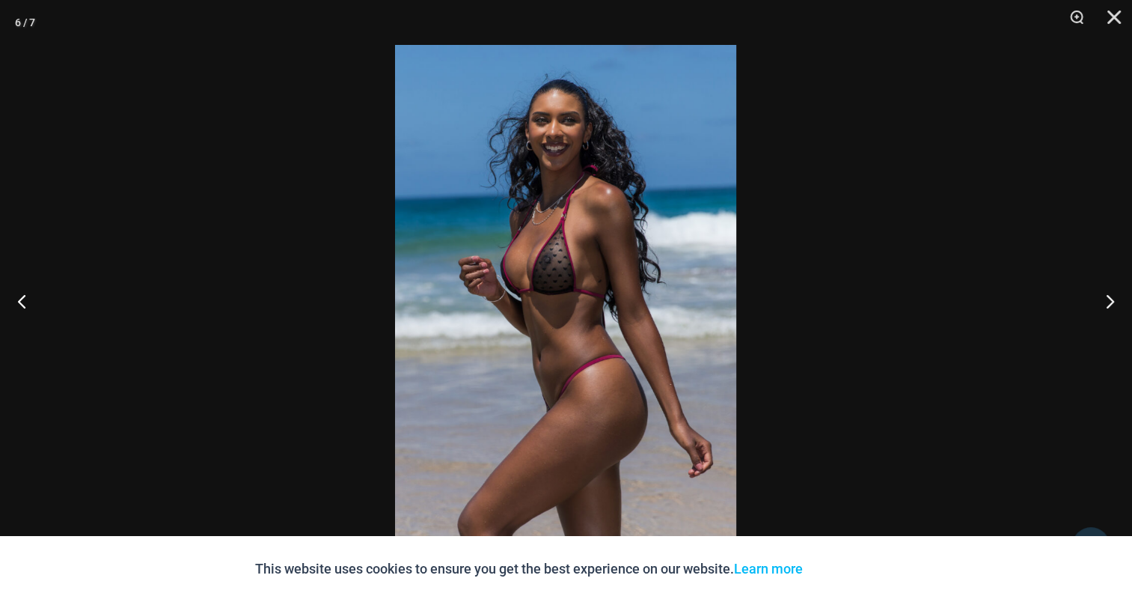
click at [616, 231] on img at bounding box center [565, 301] width 341 height 512
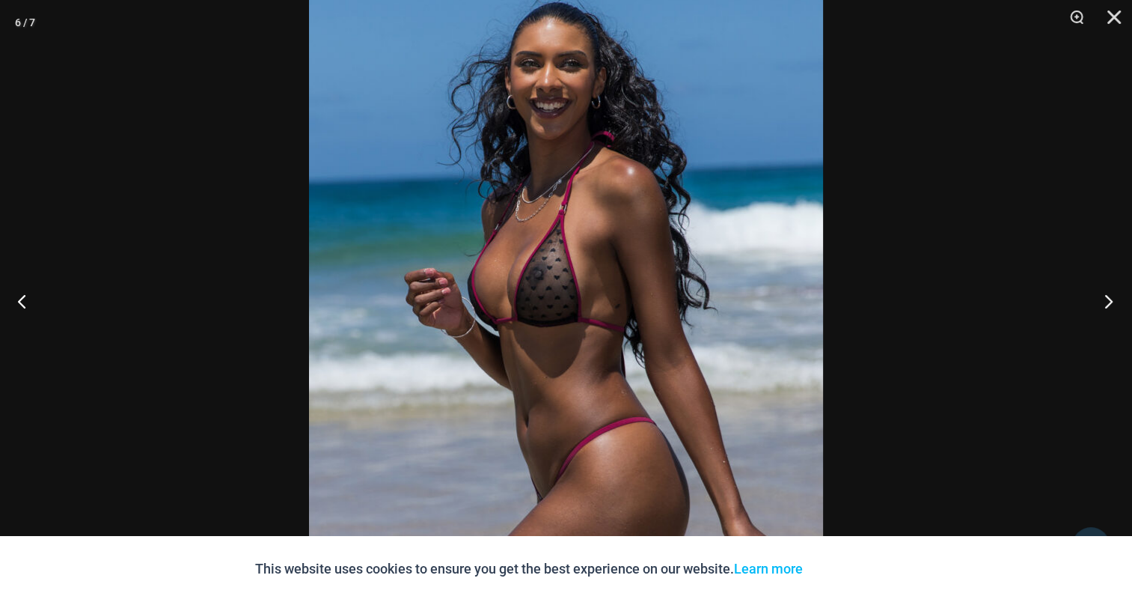
click at [1114, 299] on button "Next" at bounding box center [1104, 300] width 56 height 75
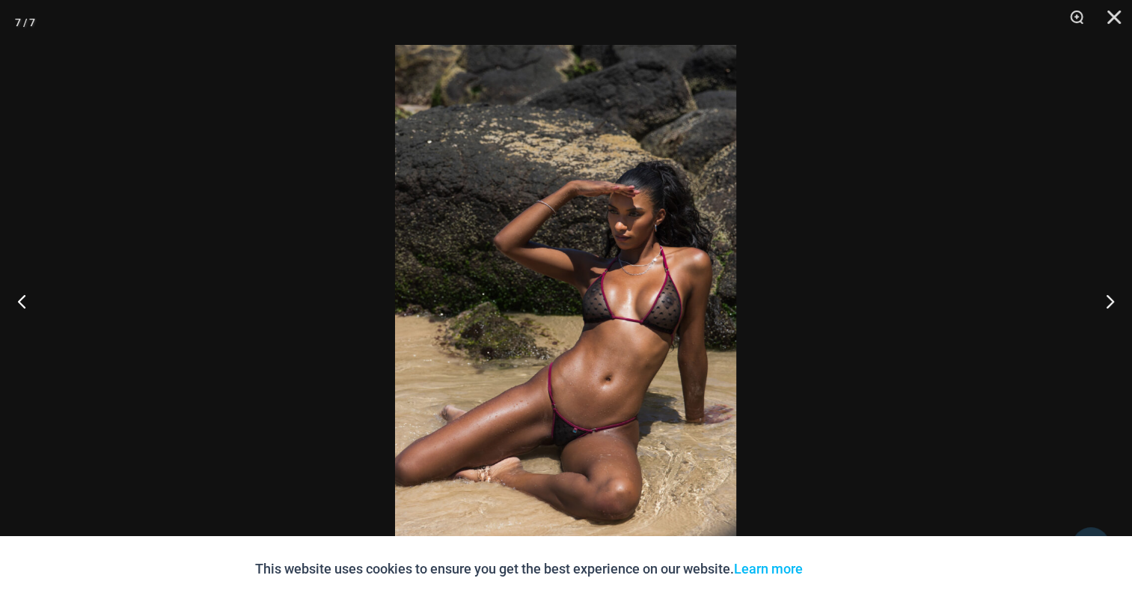
click at [620, 263] on img at bounding box center [565, 301] width 341 height 512
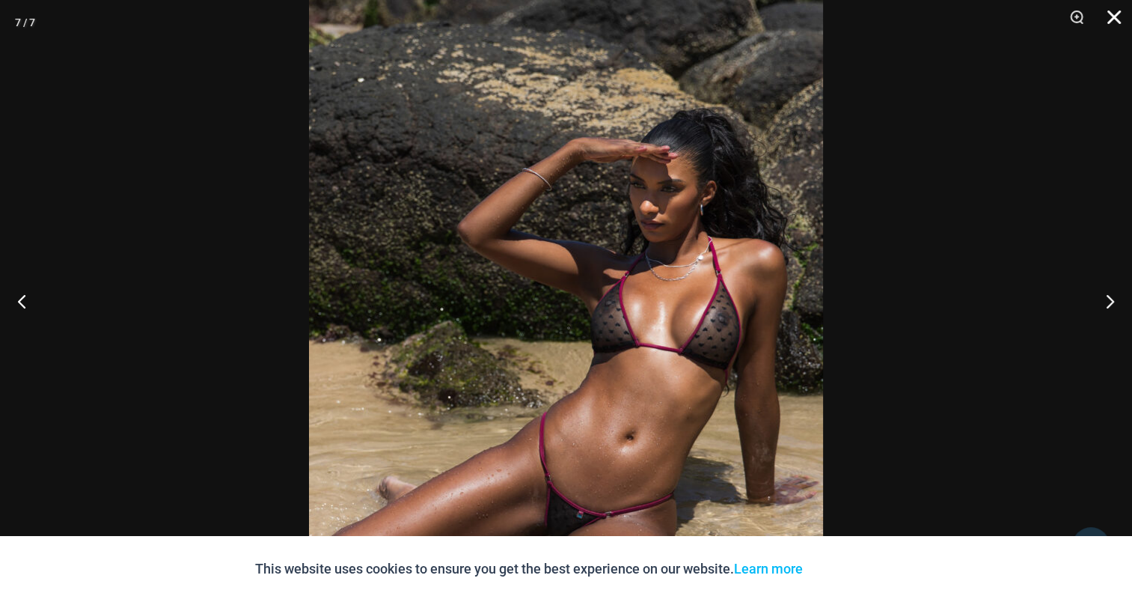
click at [1121, 16] on button "Close" at bounding box center [1108, 22] width 37 height 45
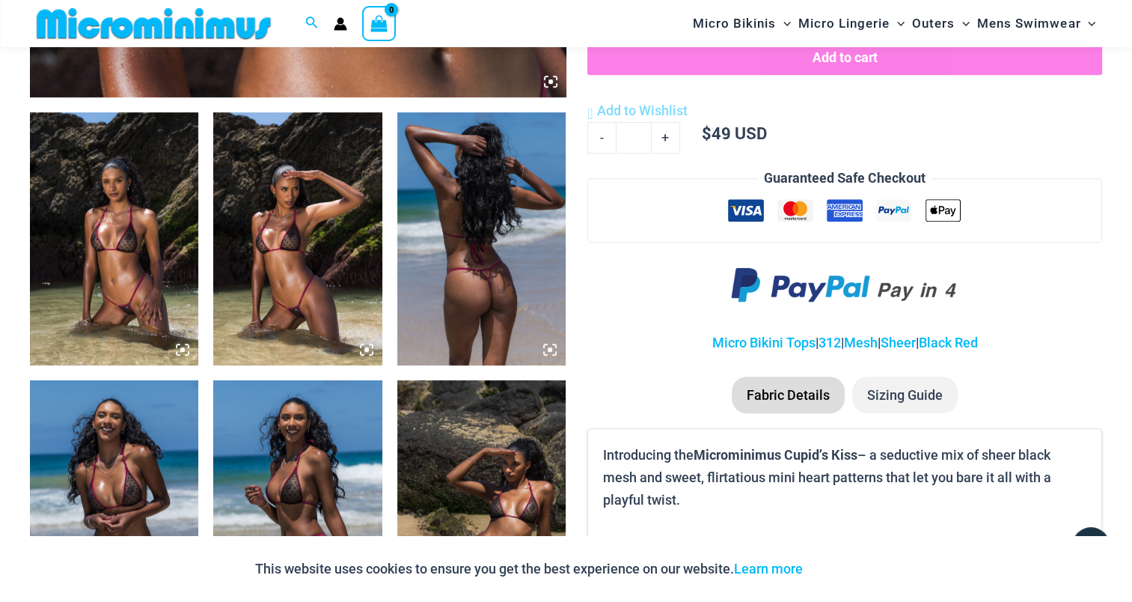
scroll to position [884, 0]
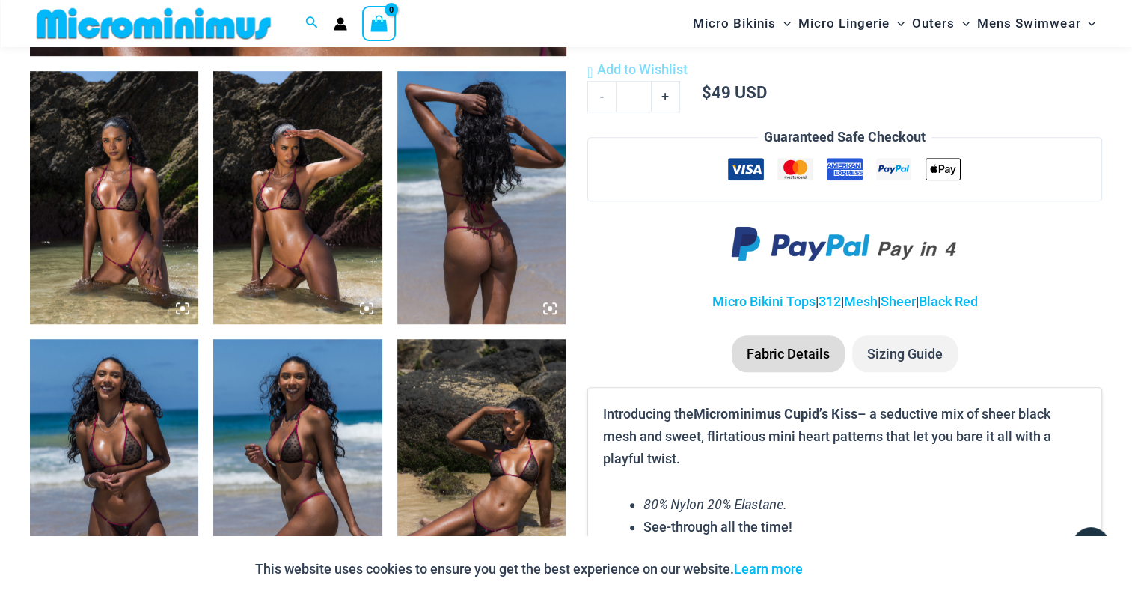
click at [120, 186] on img at bounding box center [114, 197] width 168 height 253
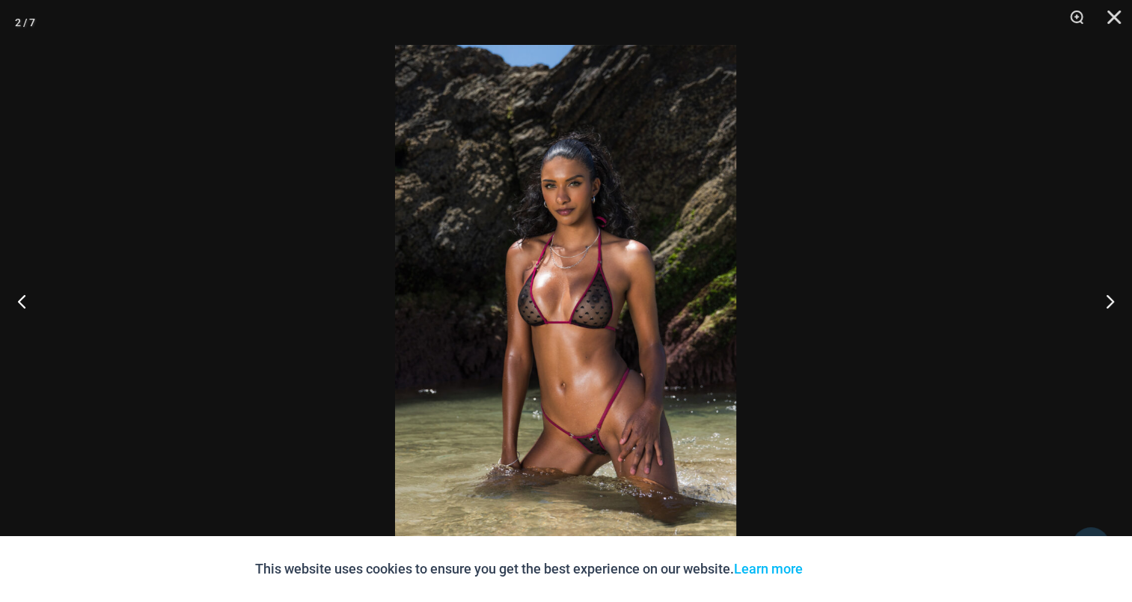
click at [533, 276] on img at bounding box center [565, 301] width 341 height 512
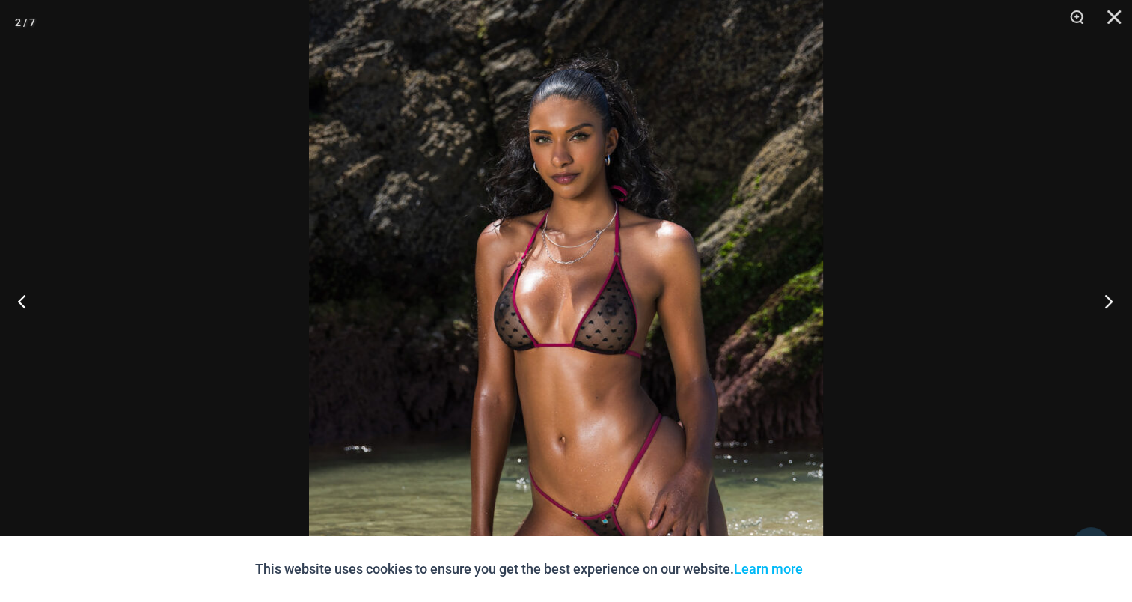
click at [1101, 296] on button "Next" at bounding box center [1104, 300] width 56 height 75
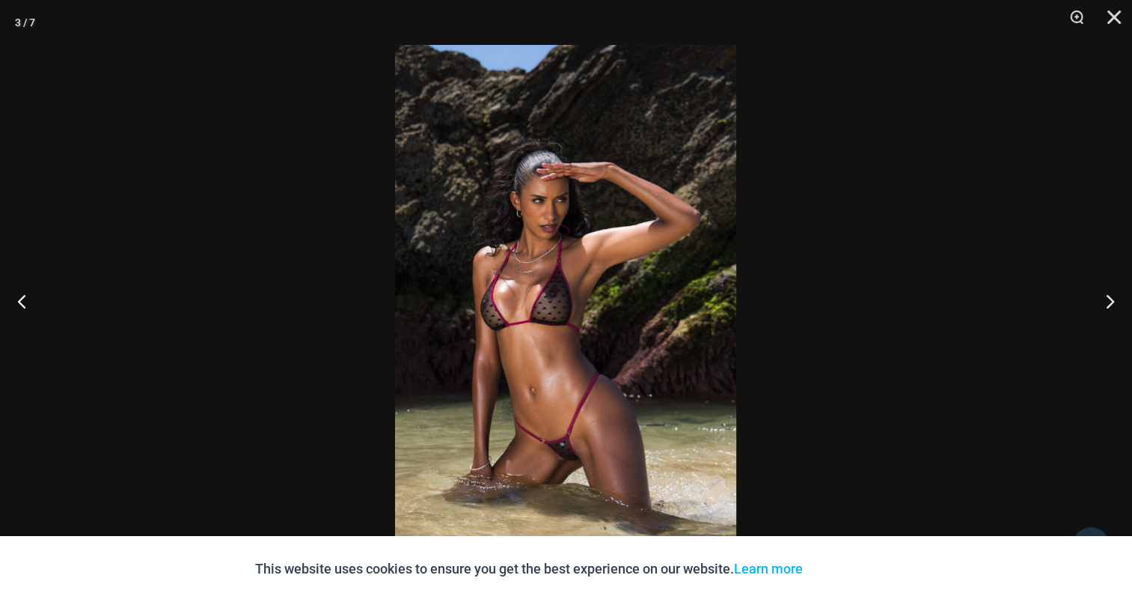
click at [490, 242] on img at bounding box center [565, 301] width 341 height 512
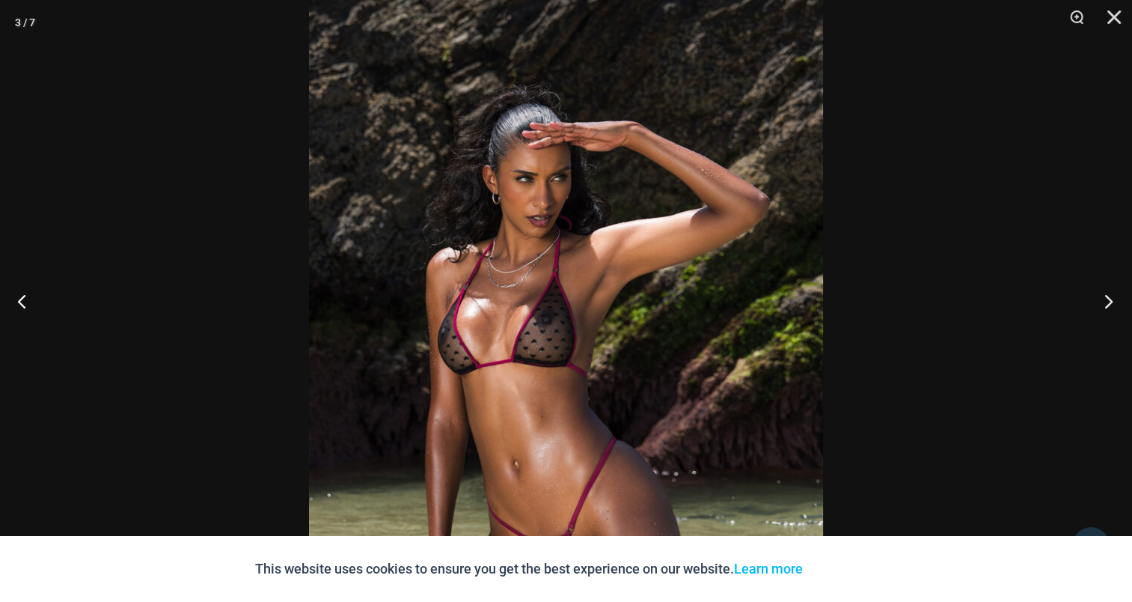
click at [1107, 301] on button "Next" at bounding box center [1104, 300] width 56 height 75
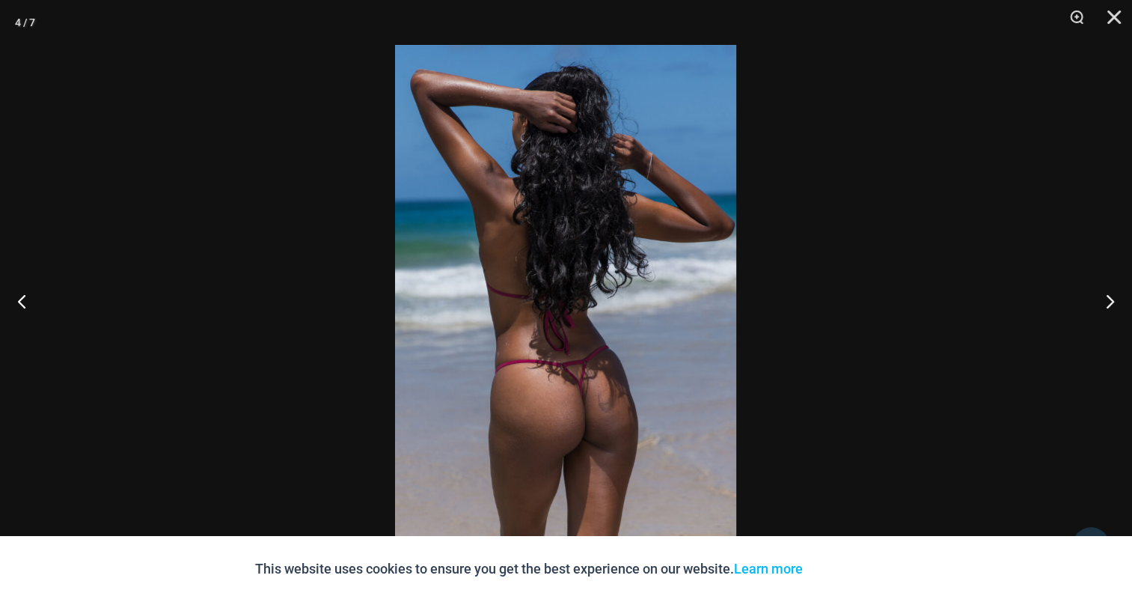
click at [544, 245] on img at bounding box center [565, 301] width 341 height 512
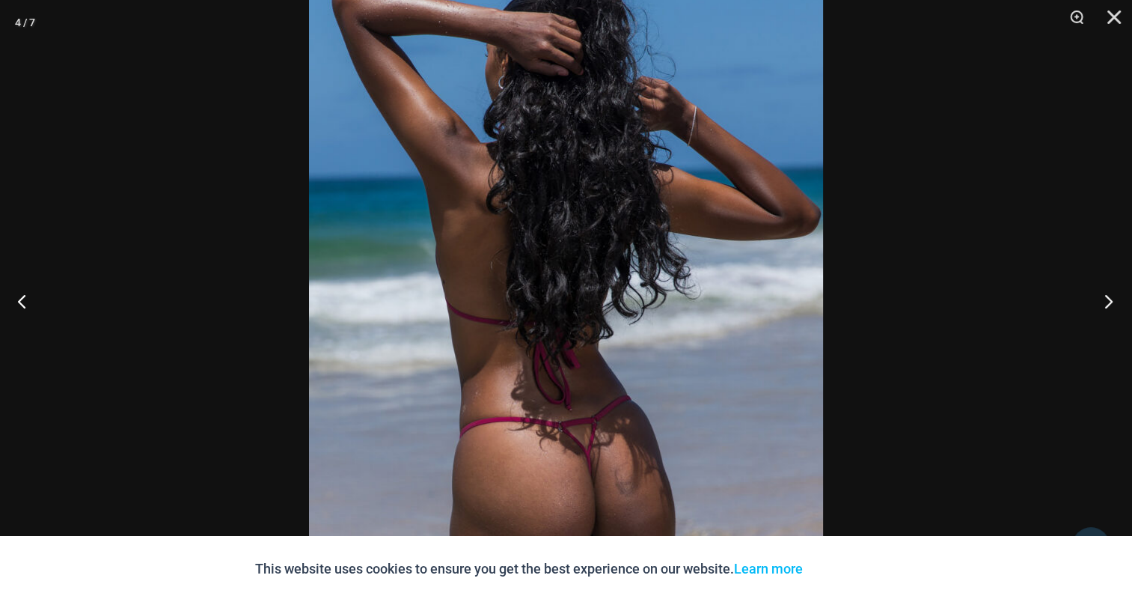
click at [1111, 296] on button "Next" at bounding box center [1104, 300] width 56 height 75
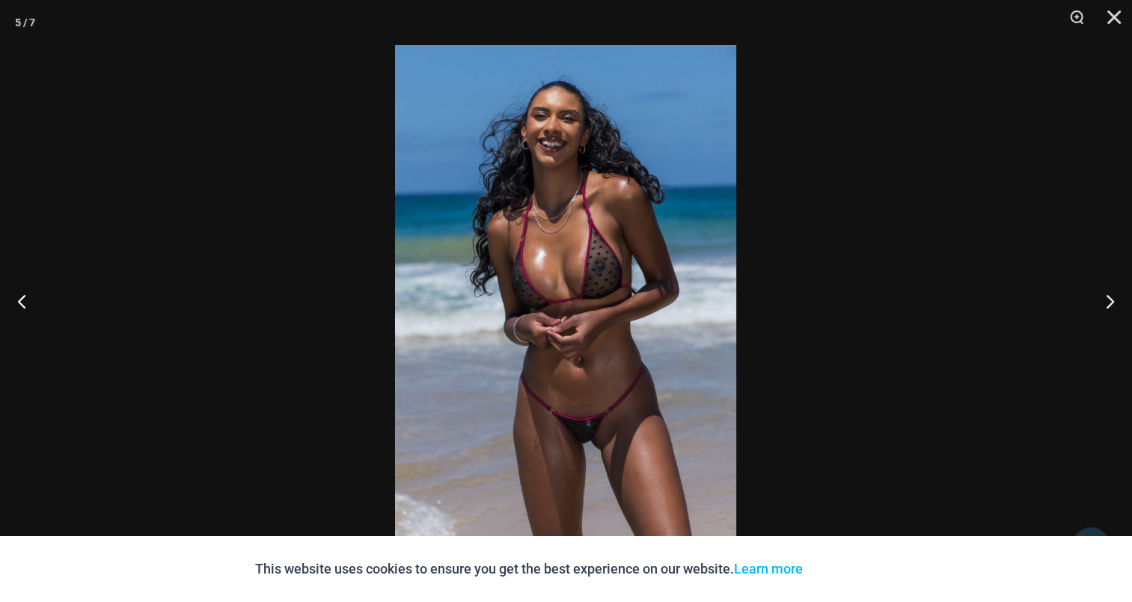
click at [620, 241] on img at bounding box center [565, 301] width 341 height 512
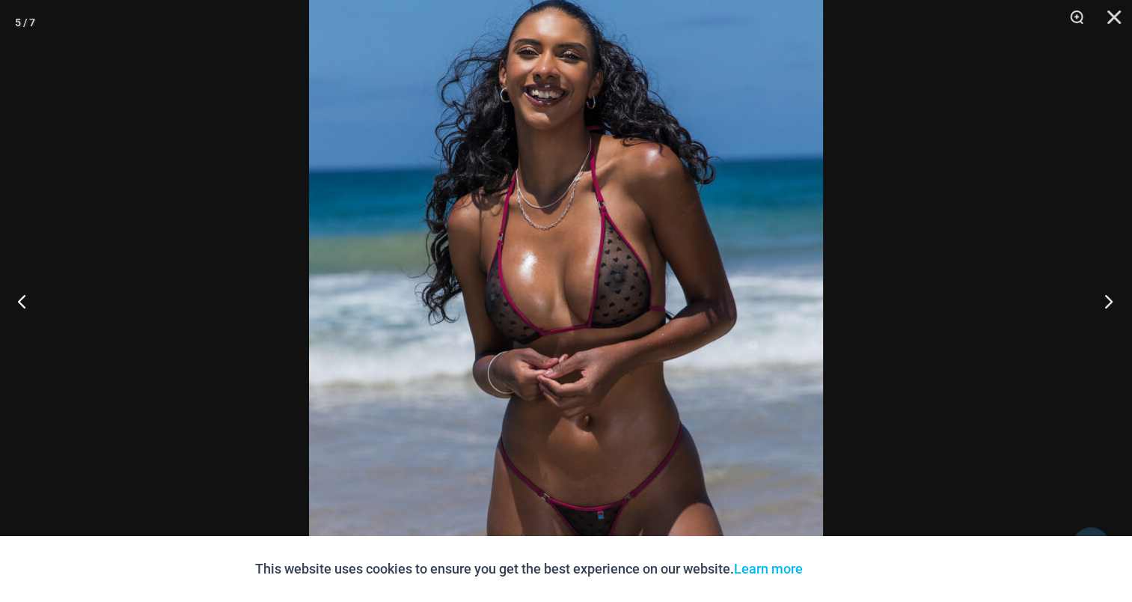
click at [1109, 301] on button "Next" at bounding box center [1104, 300] width 56 height 75
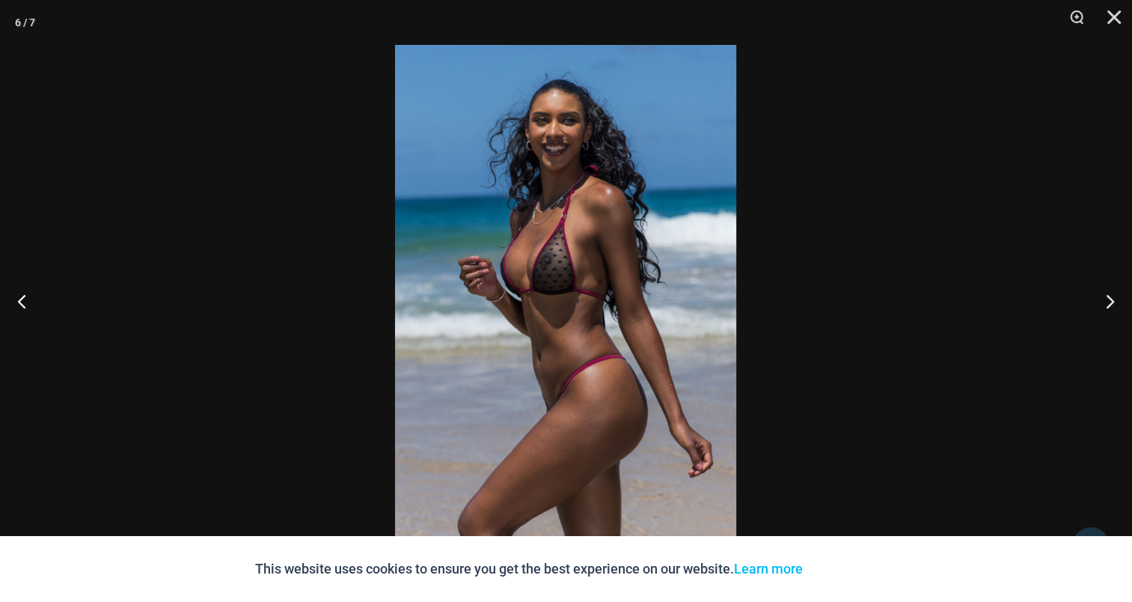
click at [571, 249] on img at bounding box center [565, 301] width 341 height 512
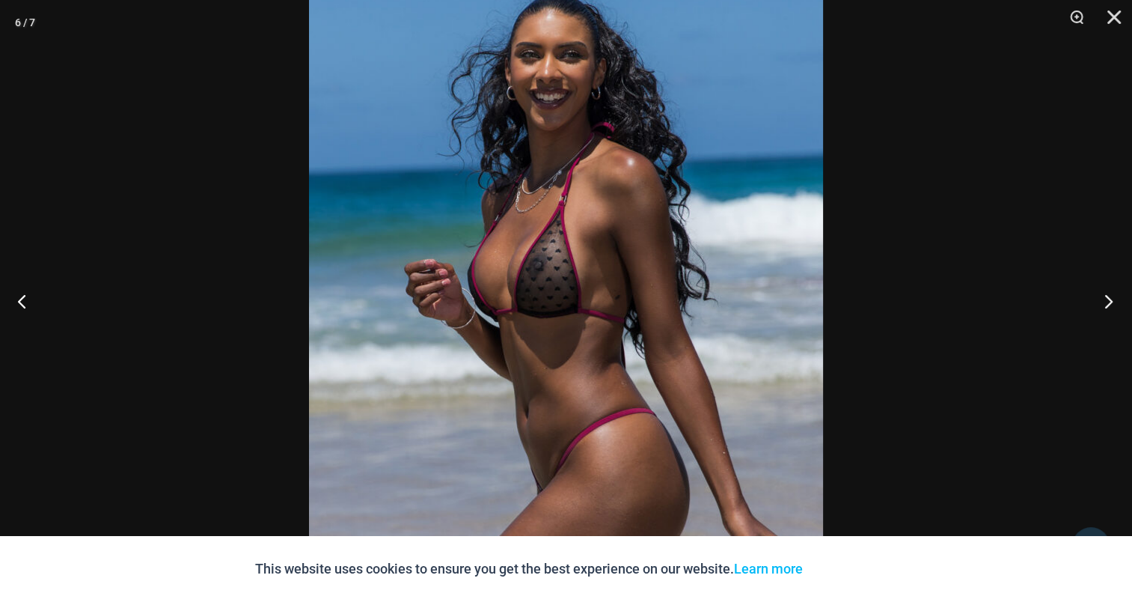
click at [1106, 296] on button "Next" at bounding box center [1104, 300] width 56 height 75
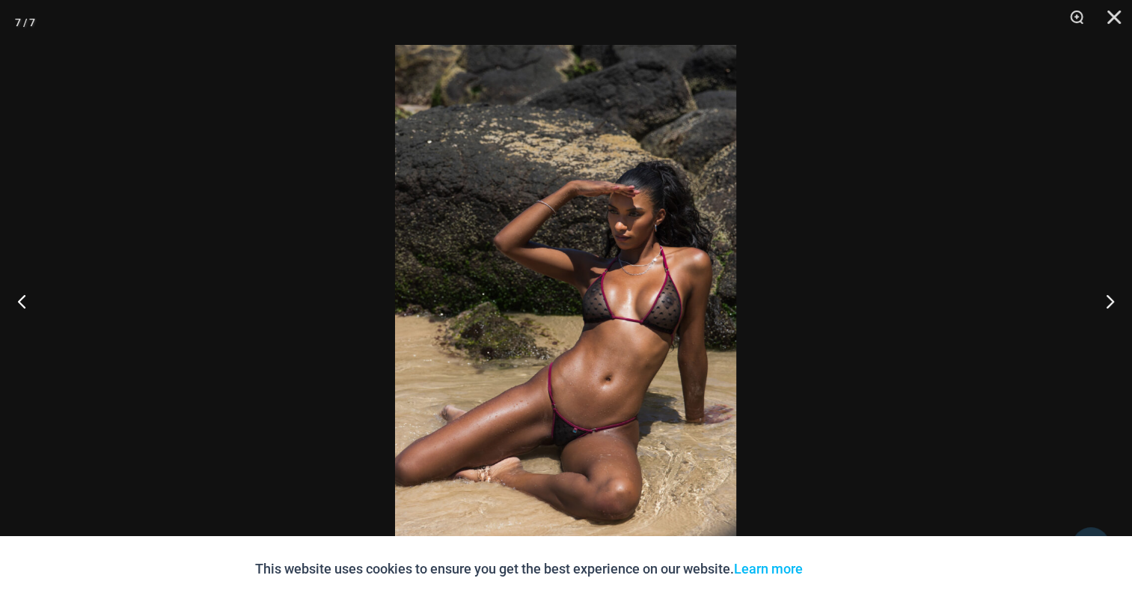
click at [503, 230] on img at bounding box center [565, 301] width 341 height 512
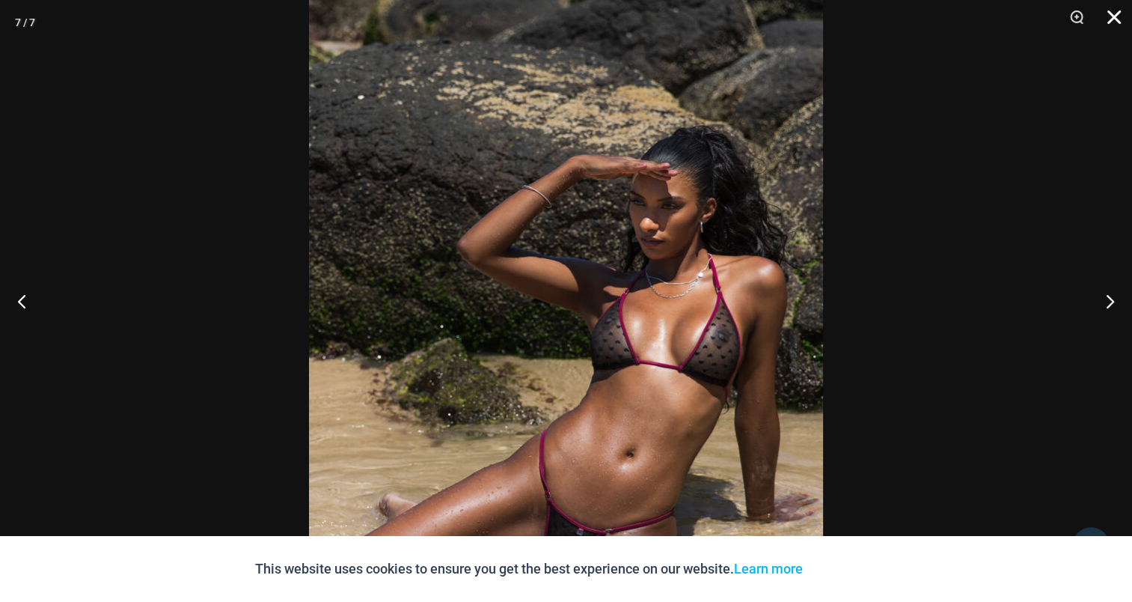
click at [1114, 16] on button "Close" at bounding box center [1108, 22] width 37 height 45
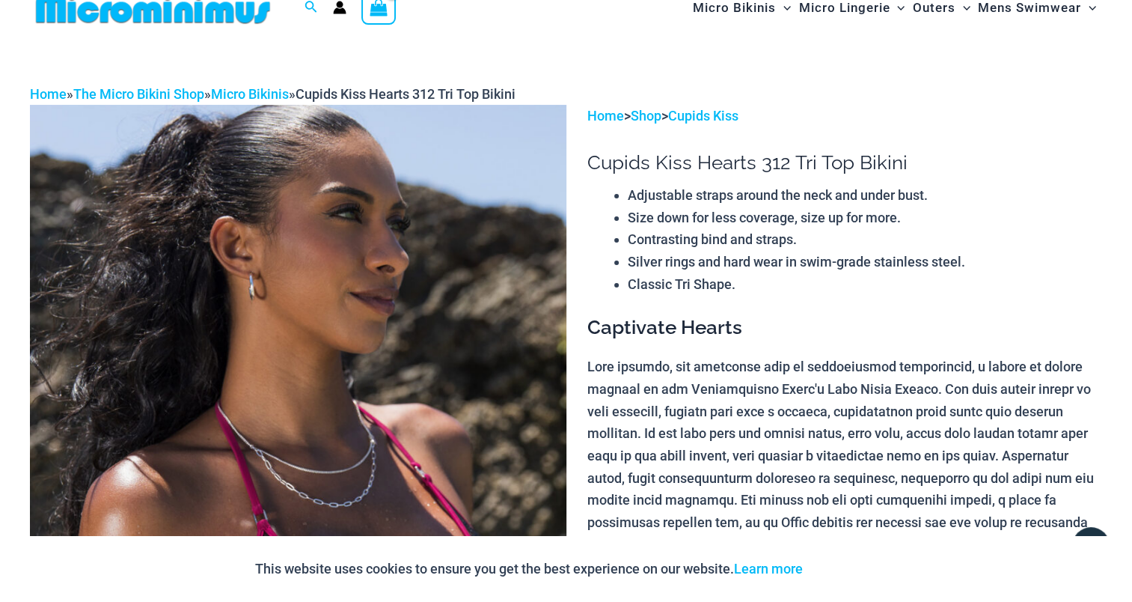
scroll to position [0, 0]
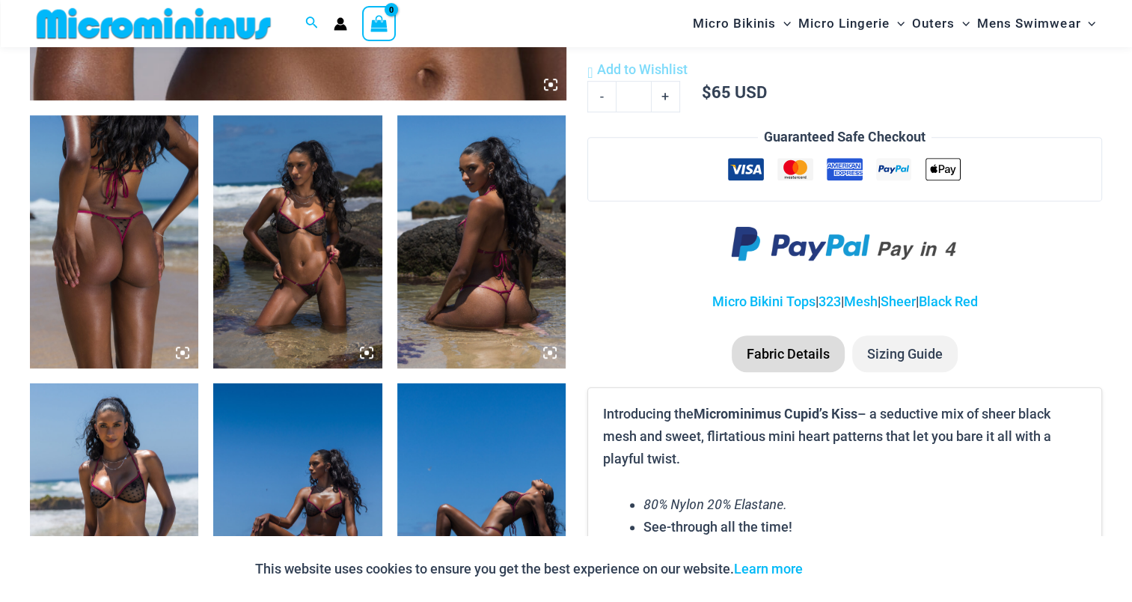
scroll to position [884, 0]
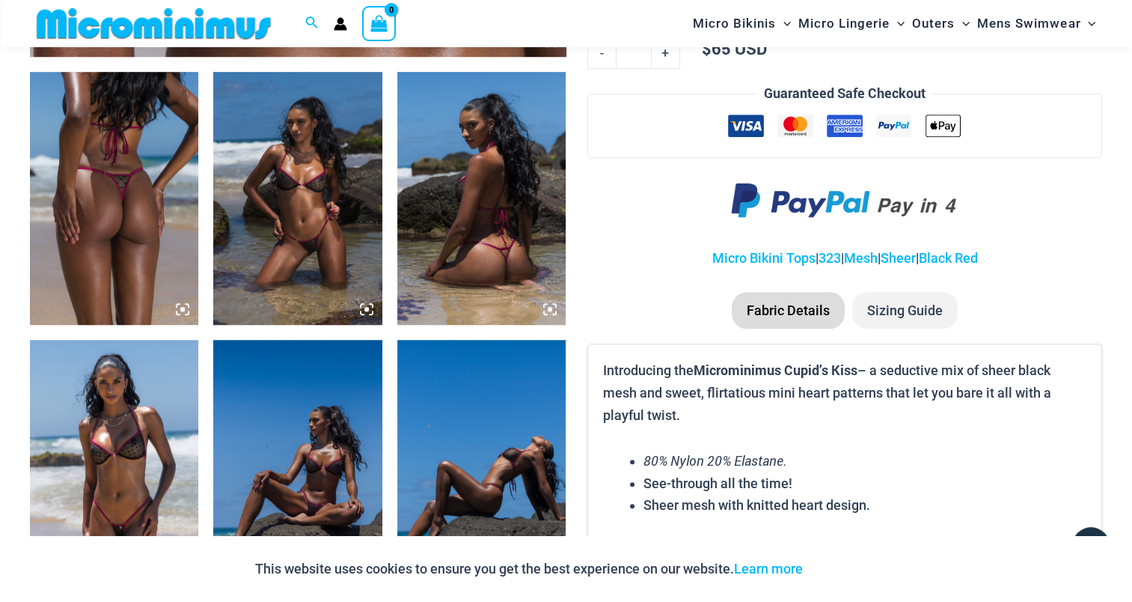
click at [129, 197] on img at bounding box center [114, 198] width 168 height 253
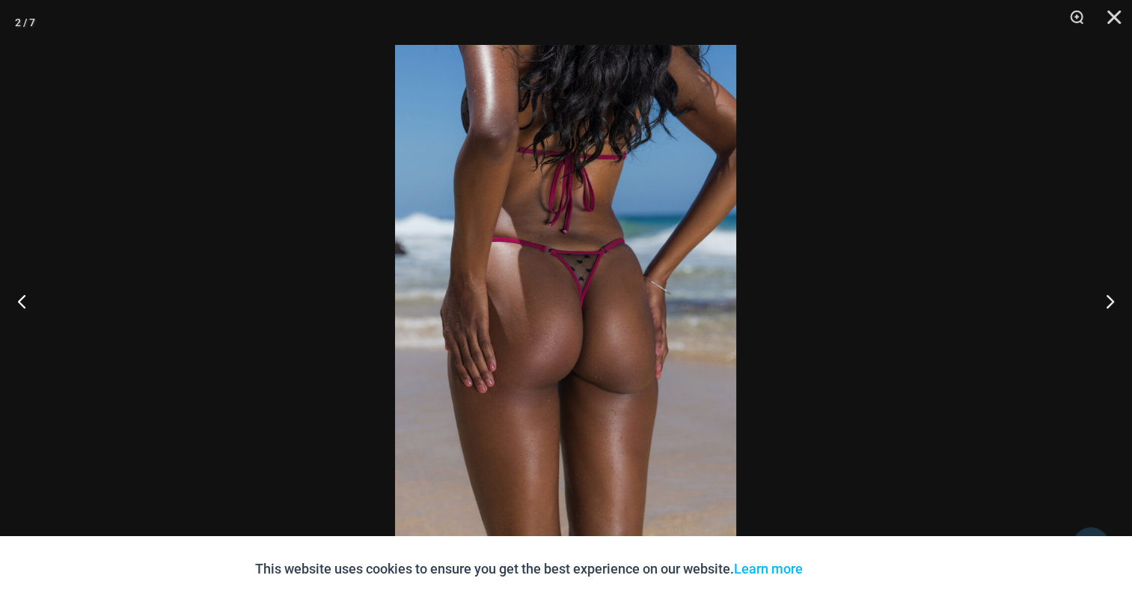
click at [570, 254] on img at bounding box center [565, 301] width 341 height 512
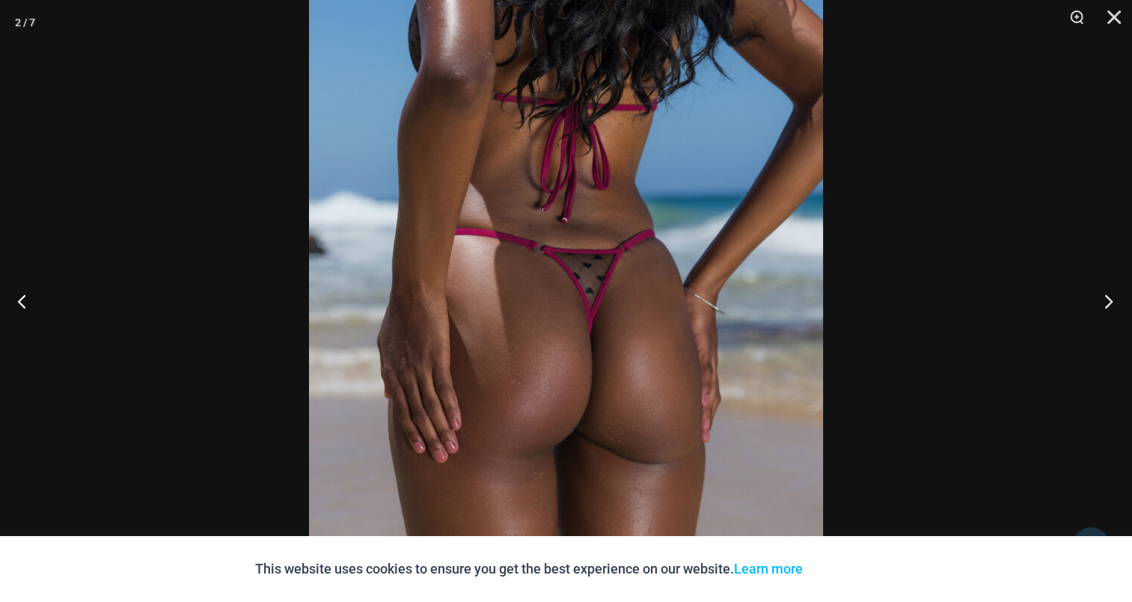
click at [1106, 298] on button "Next" at bounding box center [1104, 300] width 56 height 75
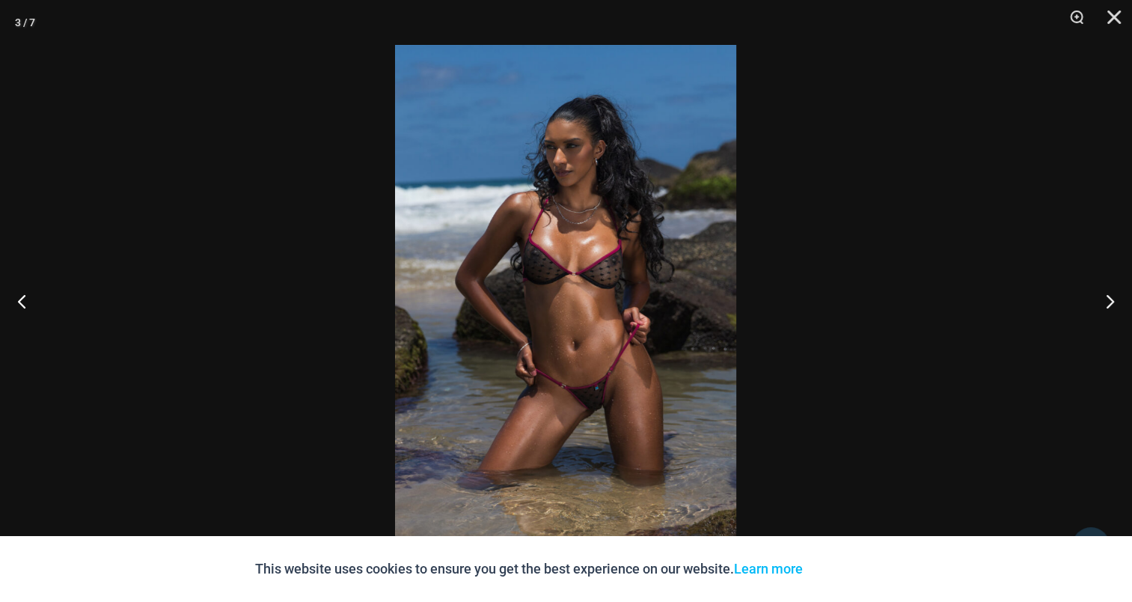
click at [616, 257] on img at bounding box center [565, 301] width 341 height 512
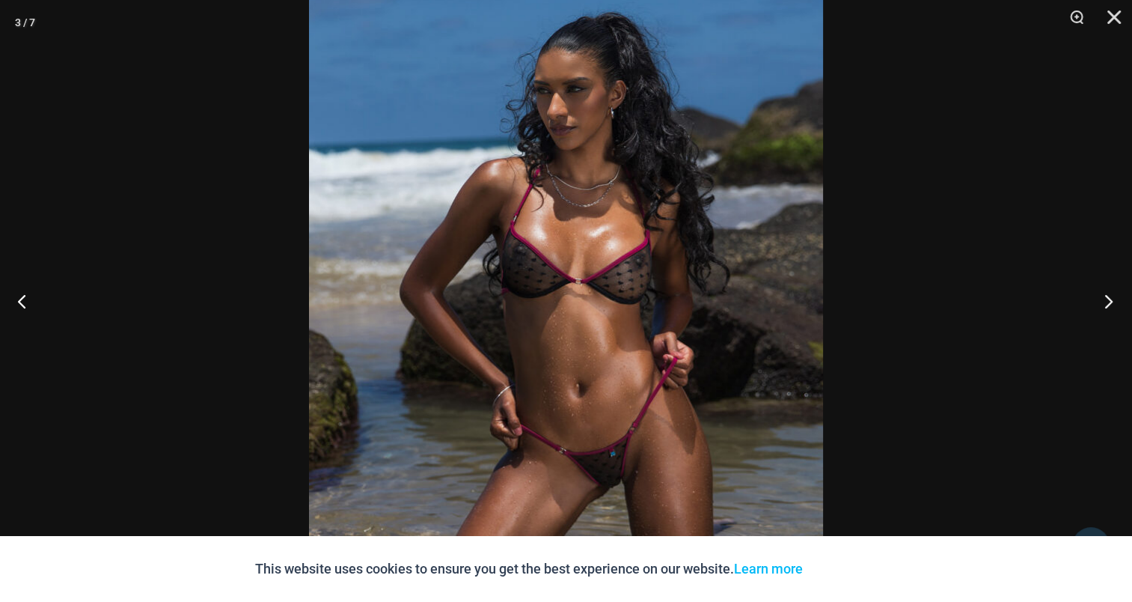
click at [1095, 287] on button "Next" at bounding box center [1104, 300] width 56 height 75
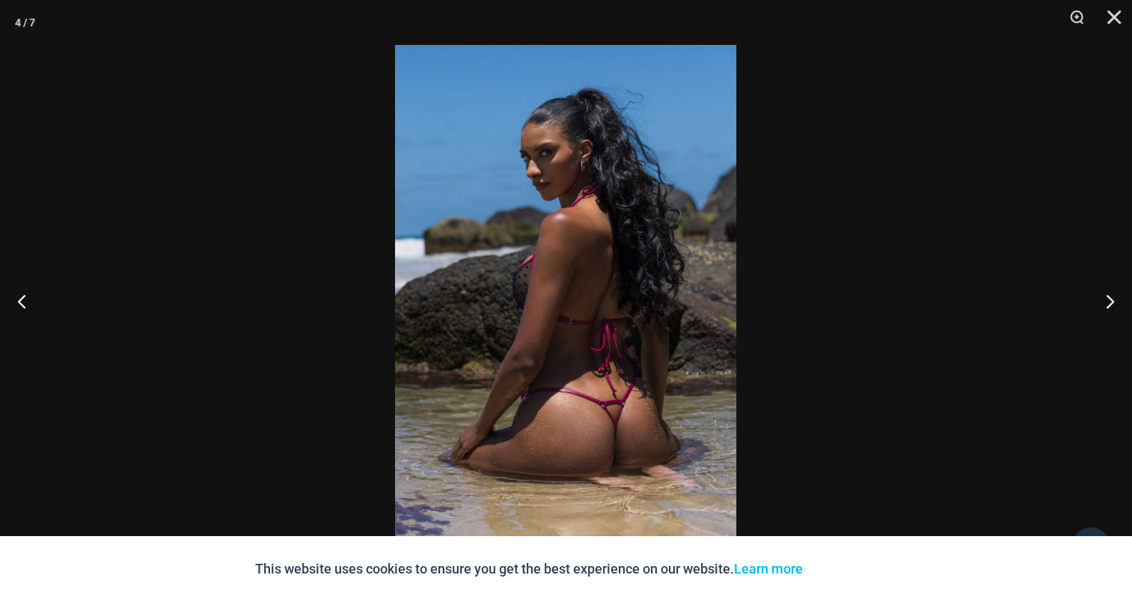
click at [569, 258] on img at bounding box center [565, 301] width 341 height 512
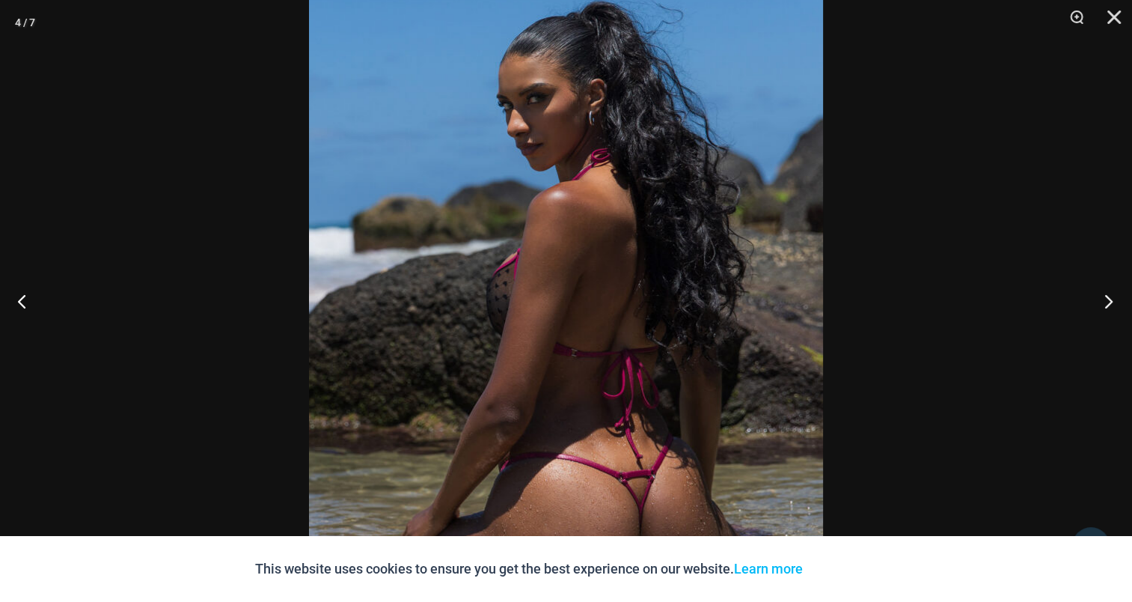
click at [1124, 305] on button "Next" at bounding box center [1104, 300] width 56 height 75
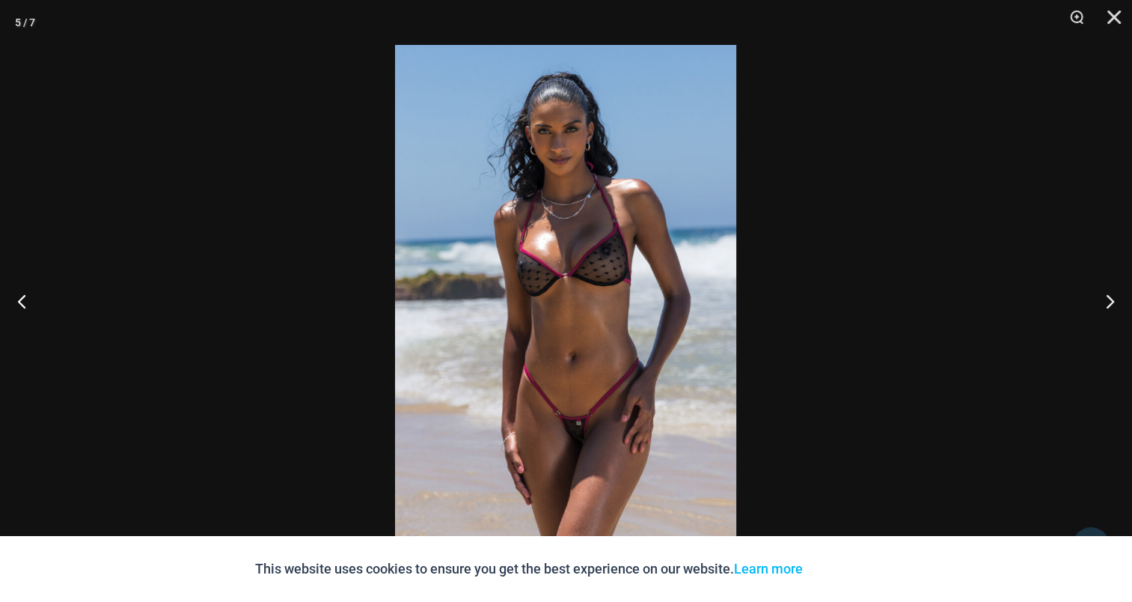
click at [566, 257] on img at bounding box center [565, 301] width 341 height 512
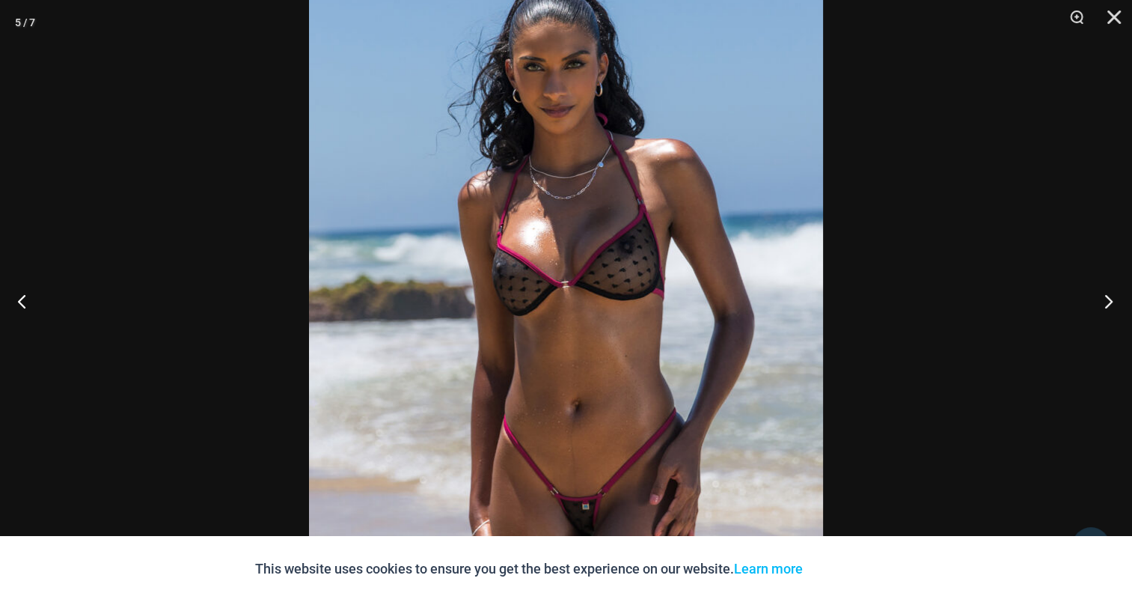
click at [1110, 289] on button "Next" at bounding box center [1104, 300] width 56 height 75
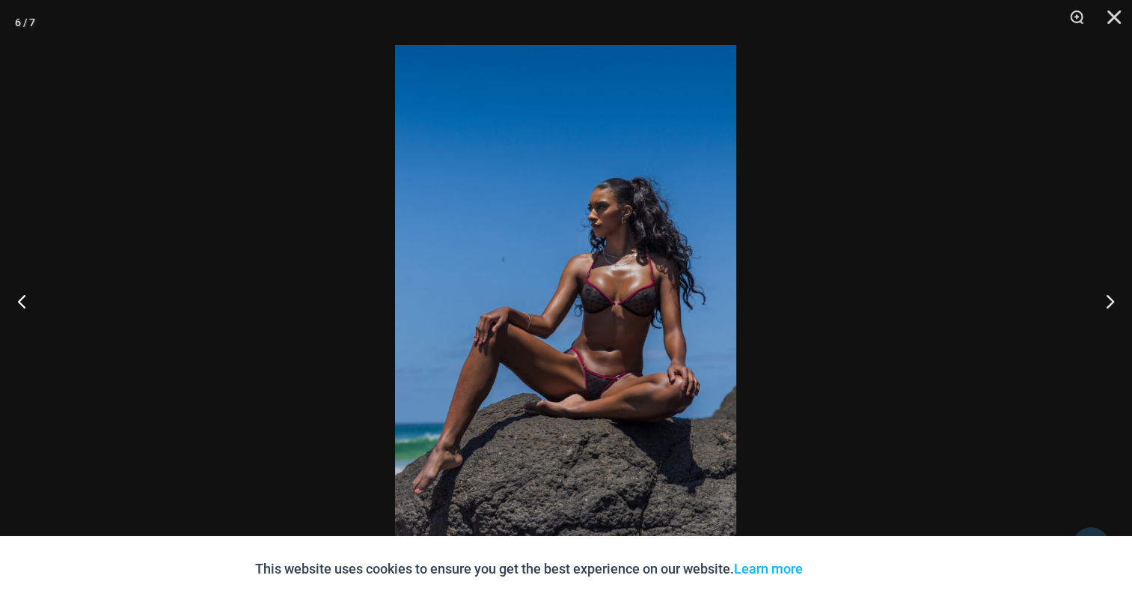
click at [520, 279] on img at bounding box center [565, 301] width 341 height 512
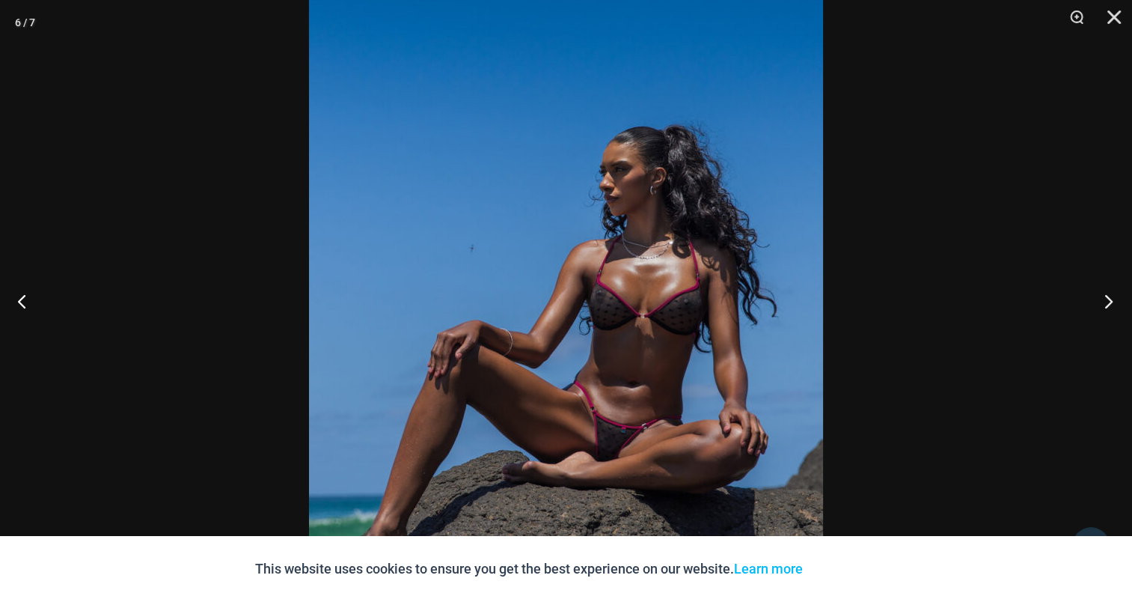
click at [1118, 294] on button "Next" at bounding box center [1104, 300] width 56 height 75
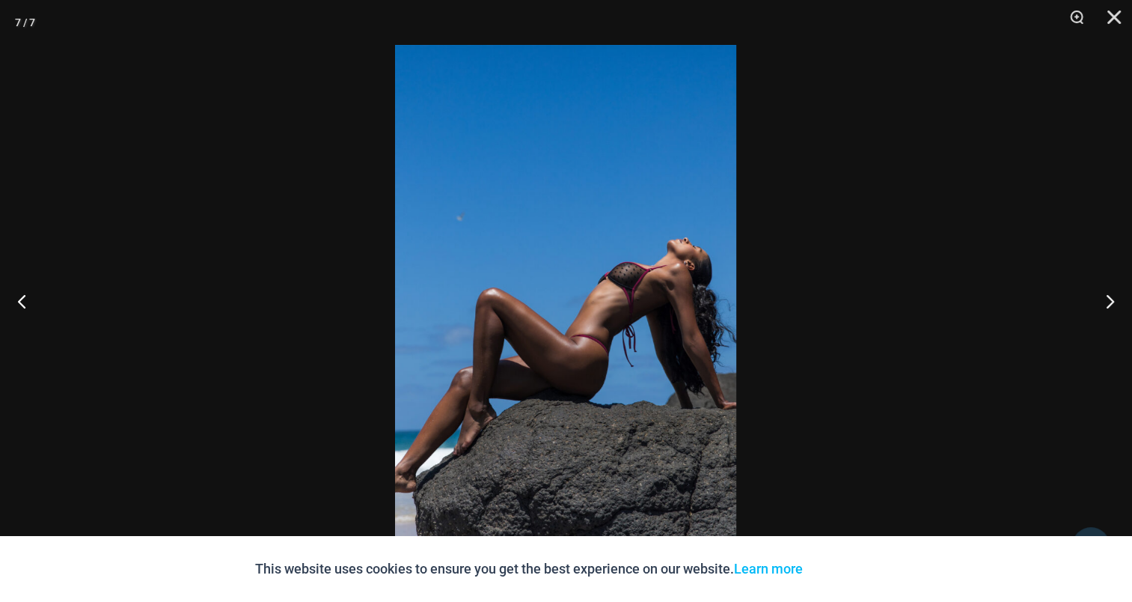
click at [591, 248] on img at bounding box center [565, 301] width 341 height 512
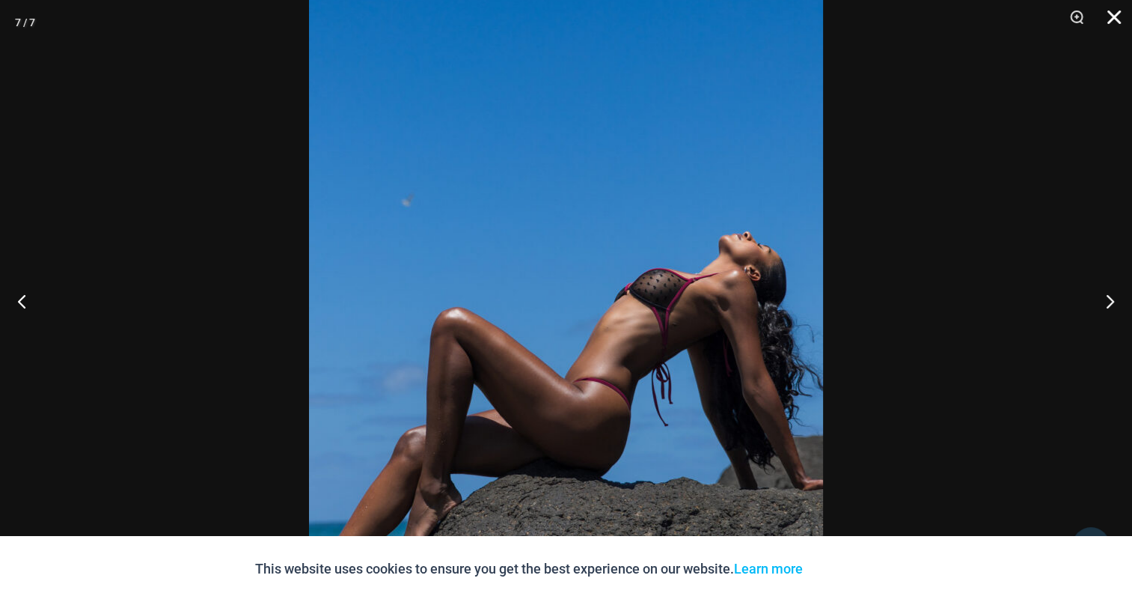
click at [1119, 16] on button "Close" at bounding box center [1108, 22] width 37 height 45
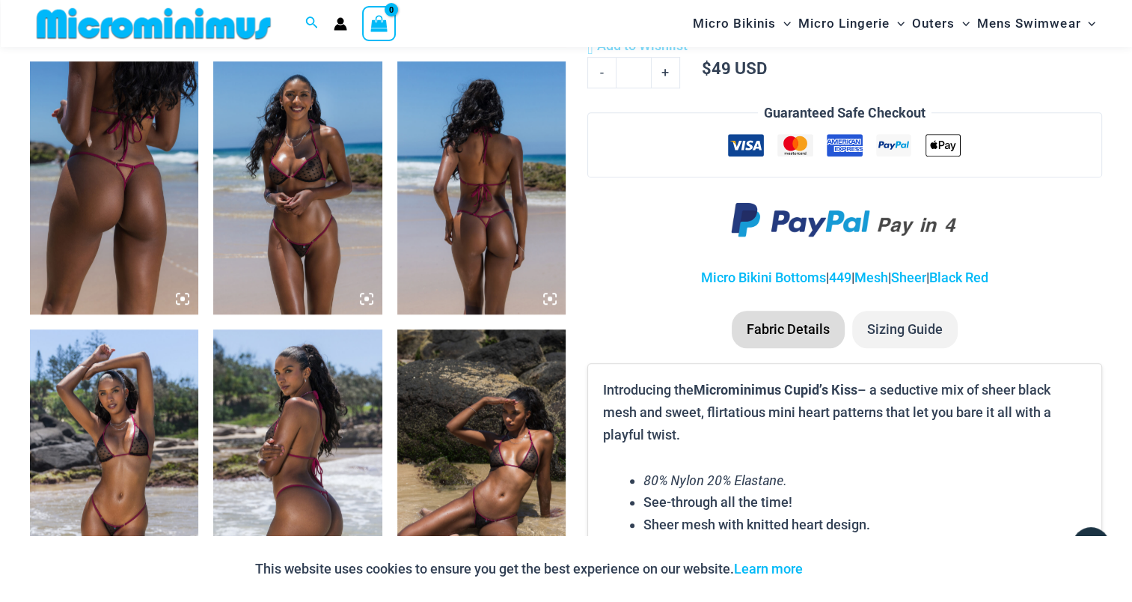
scroll to position [883, 0]
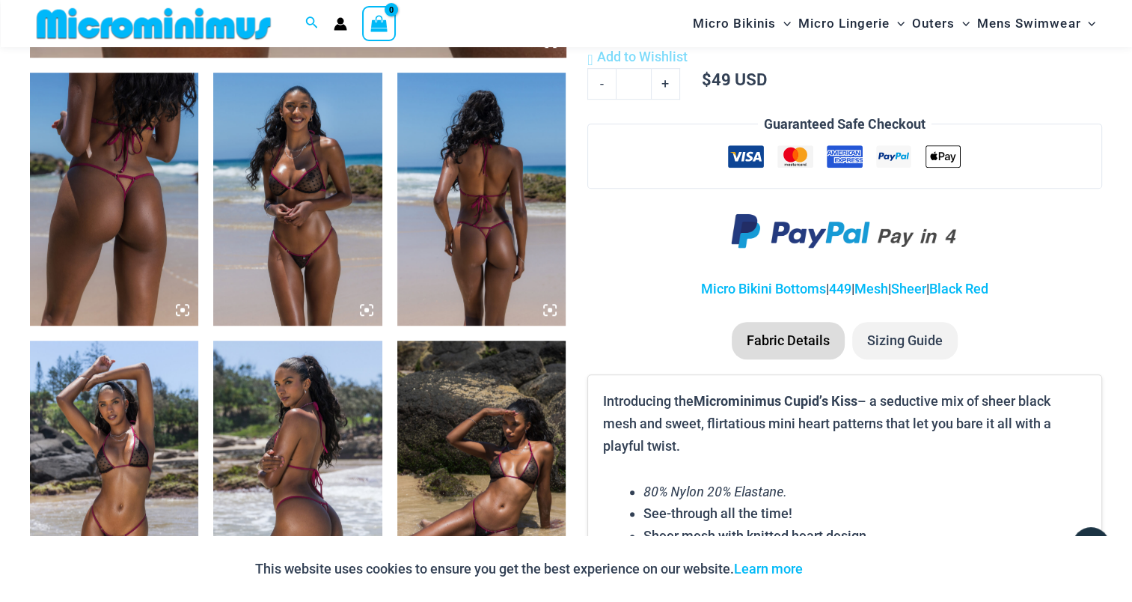
click at [105, 215] on img at bounding box center [114, 199] width 168 height 253
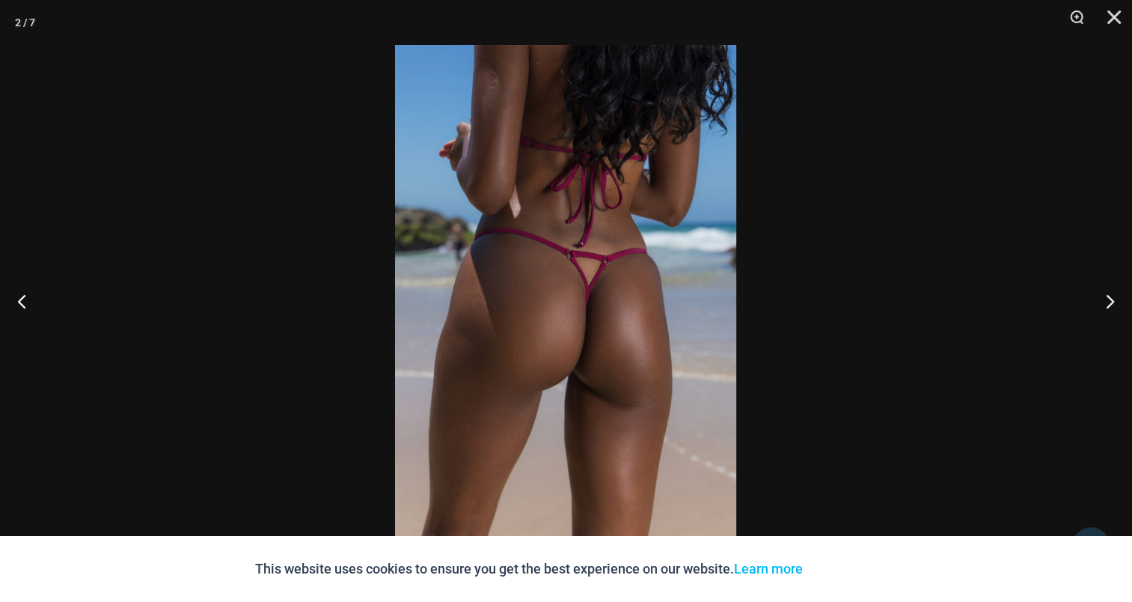
click at [508, 260] on img at bounding box center [565, 301] width 341 height 512
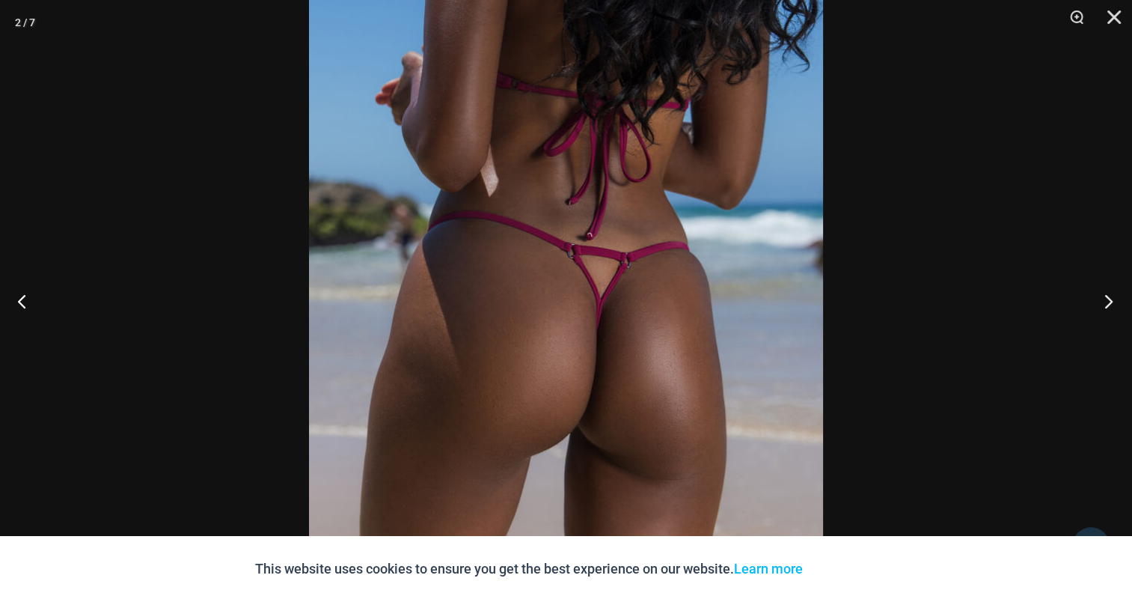
click at [1106, 299] on button "Next" at bounding box center [1104, 300] width 56 height 75
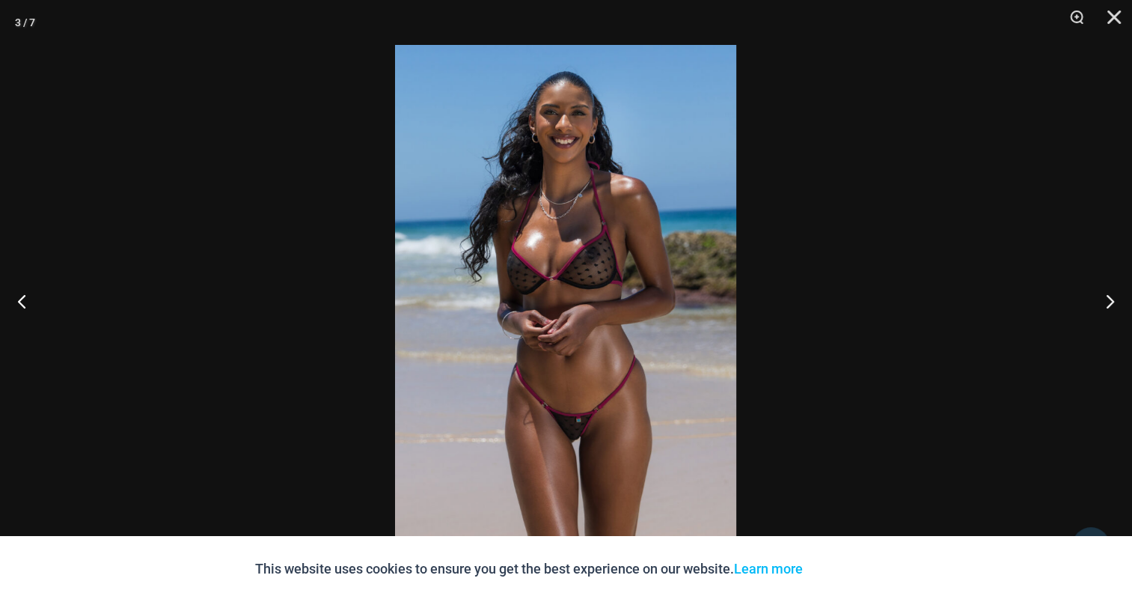
click at [509, 283] on img at bounding box center [565, 301] width 341 height 512
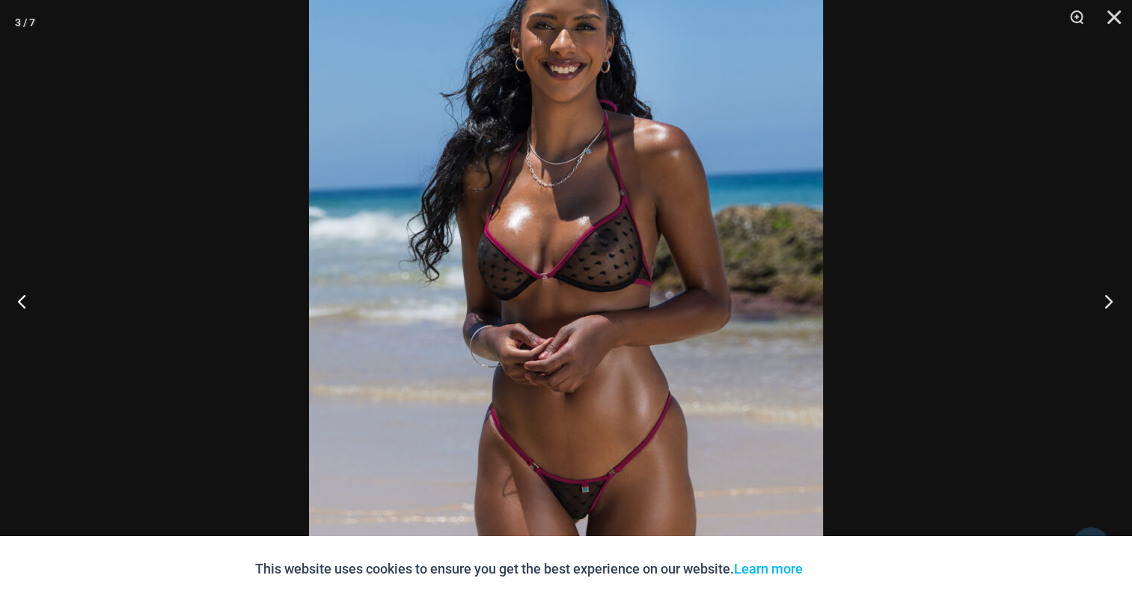
click at [1095, 287] on button "Next" at bounding box center [1104, 300] width 56 height 75
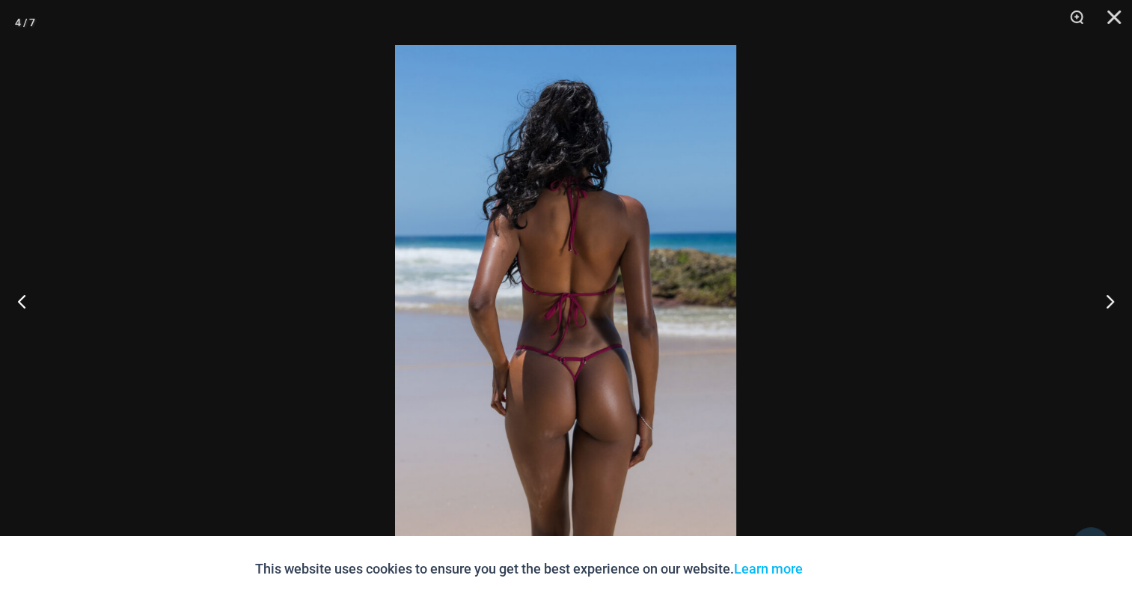
click at [477, 268] on img at bounding box center [565, 301] width 341 height 512
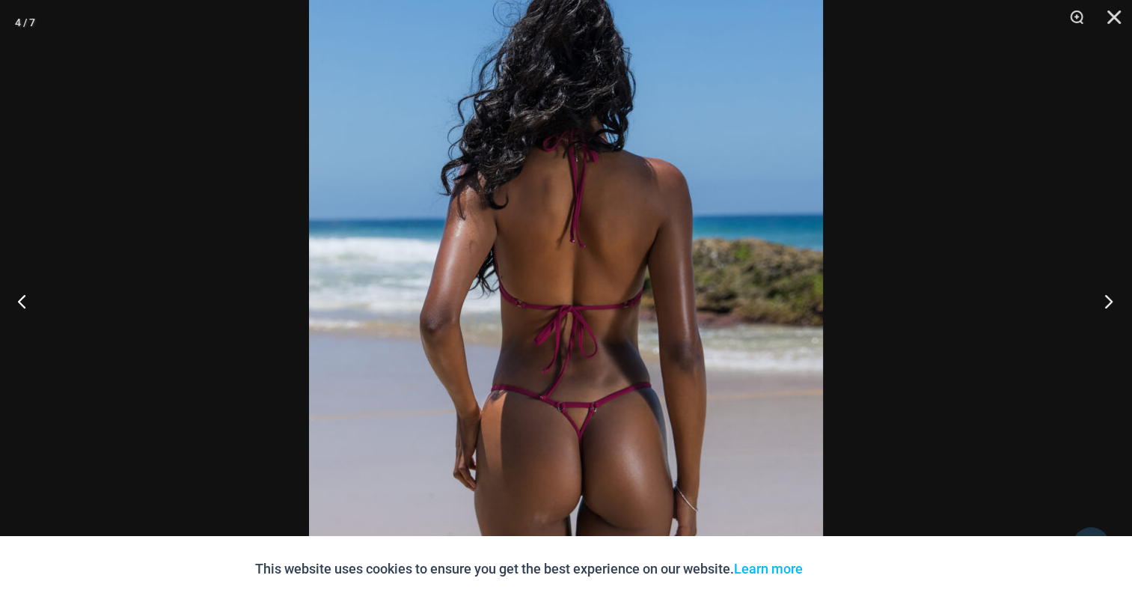
click at [1113, 302] on button "Next" at bounding box center [1104, 300] width 56 height 75
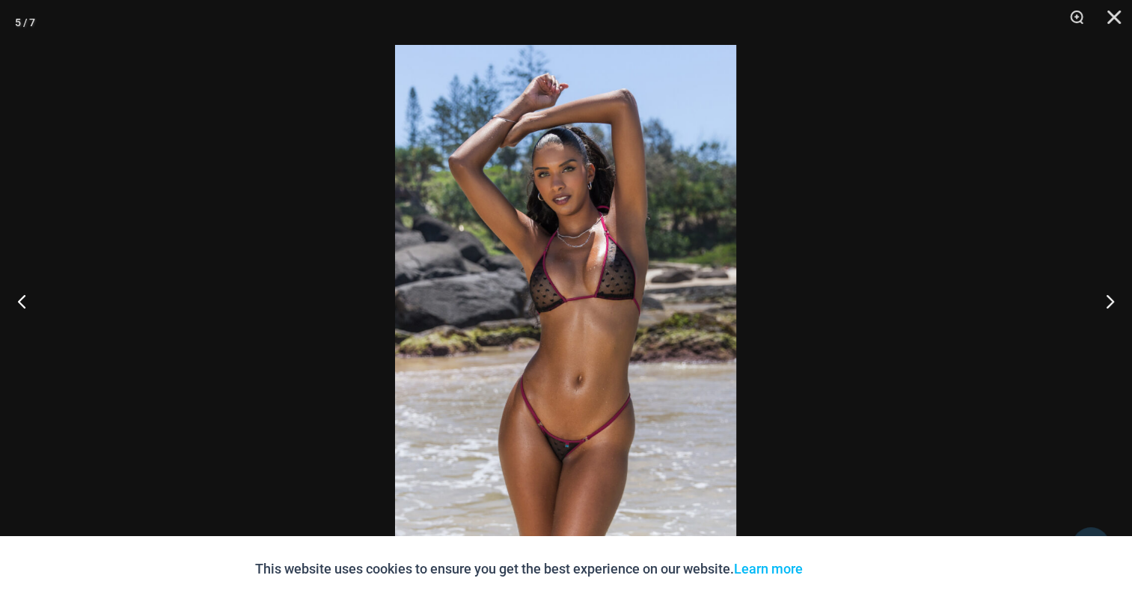
click at [617, 256] on img at bounding box center [565, 301] width 341 height 512
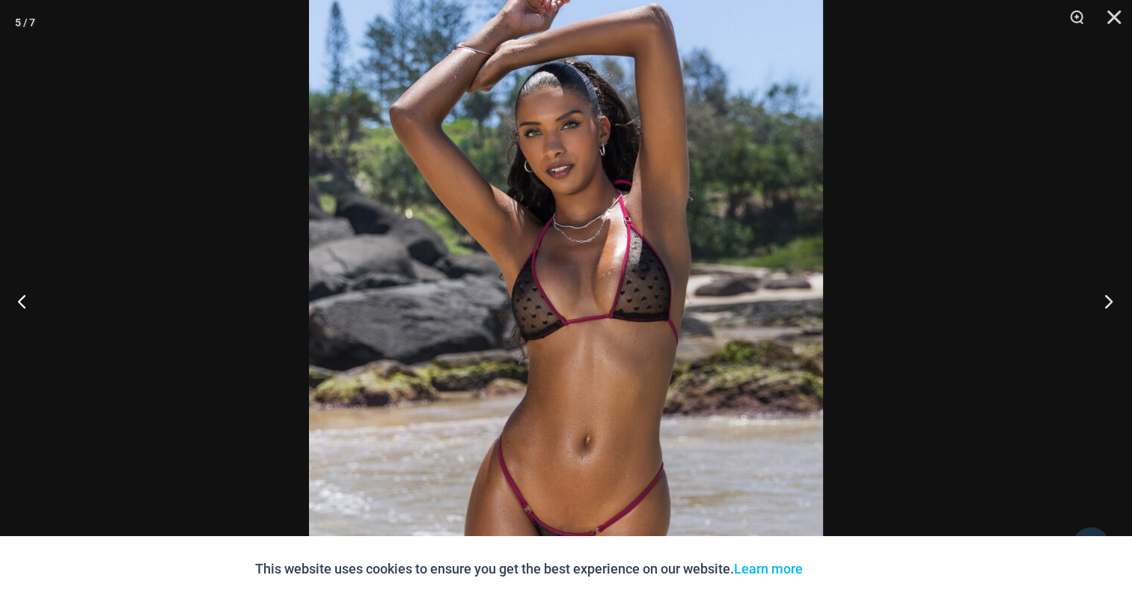
click at [1112, 303] on button "Next" at bounding box center [1104, 300] width 56 height 75
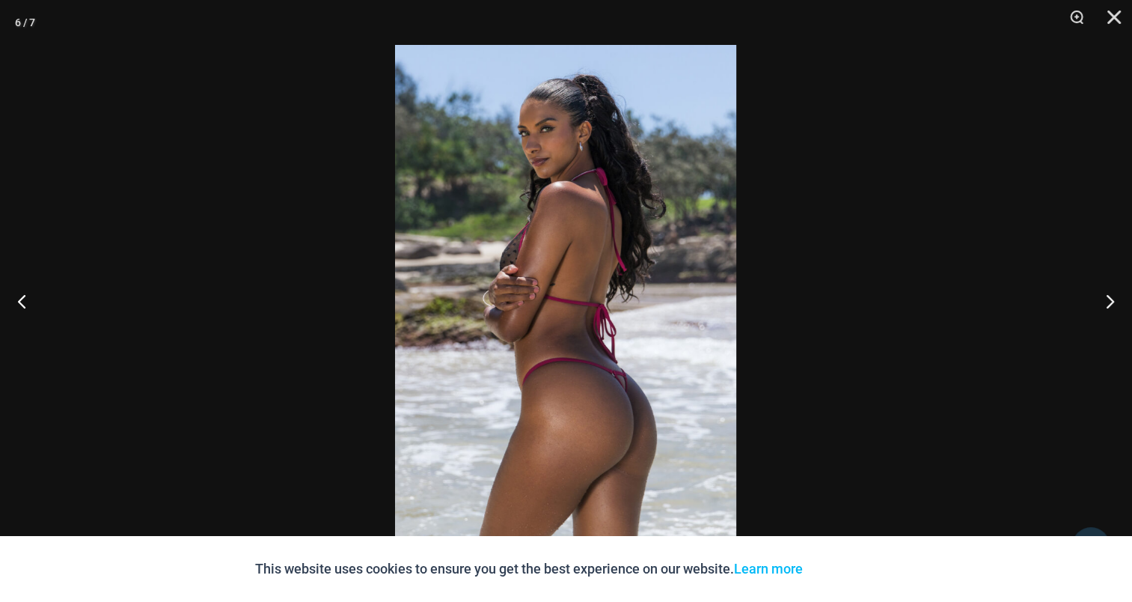
click at [631, 248] on img at bounding box center [565, 301] width 341 height 512
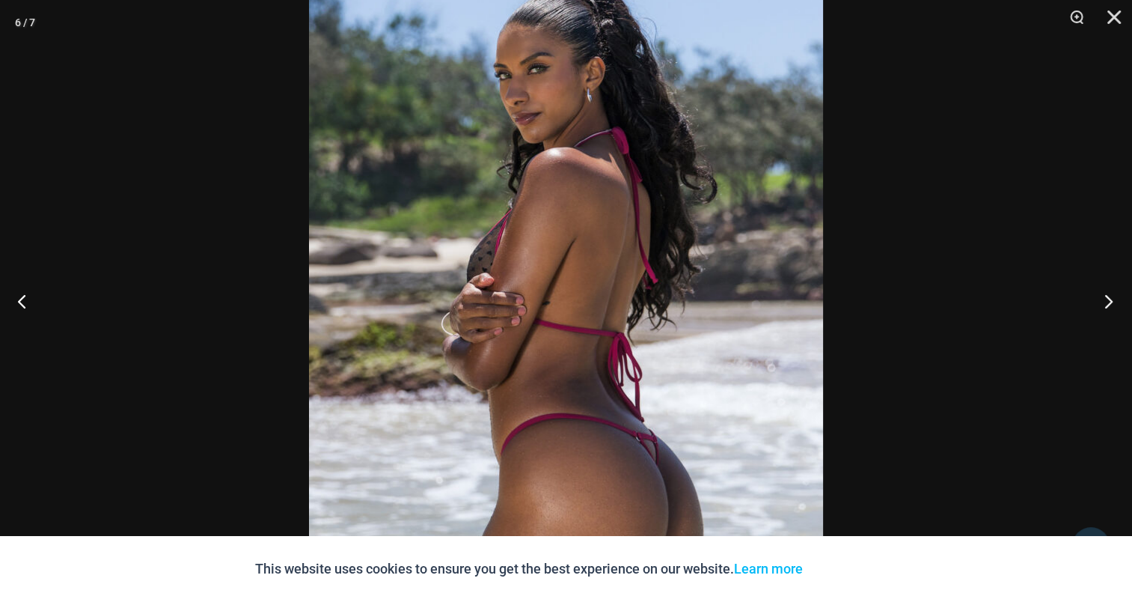
click at [1107, 295] on button "Next" at bounding box center [1104, 300] width 56 height 75
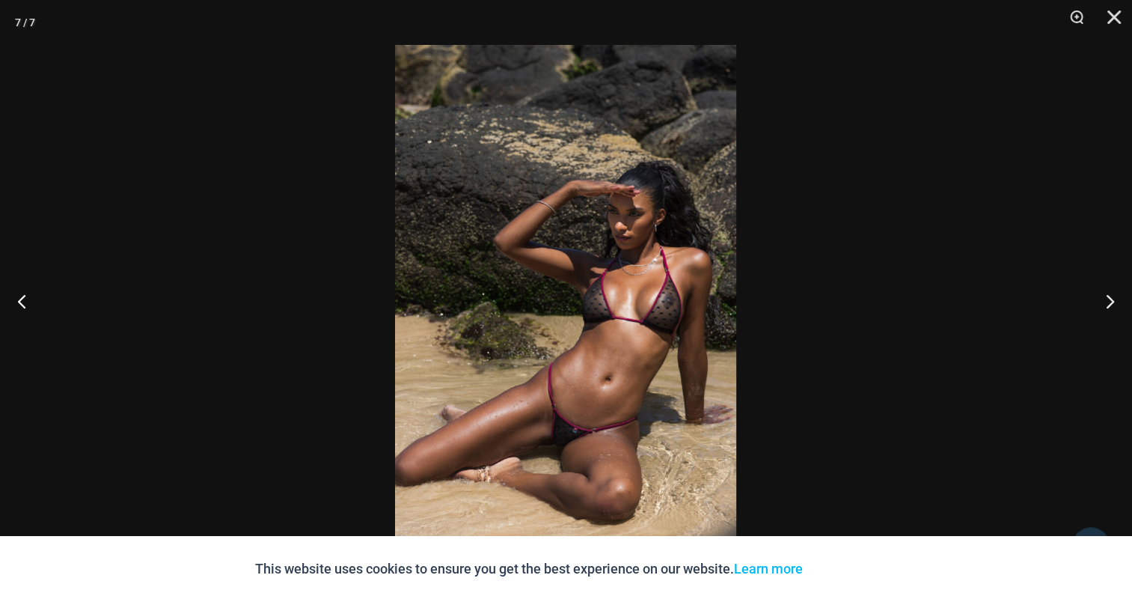
click at [555, 269] on img at bounding box center [565, 301] width 341 height 512
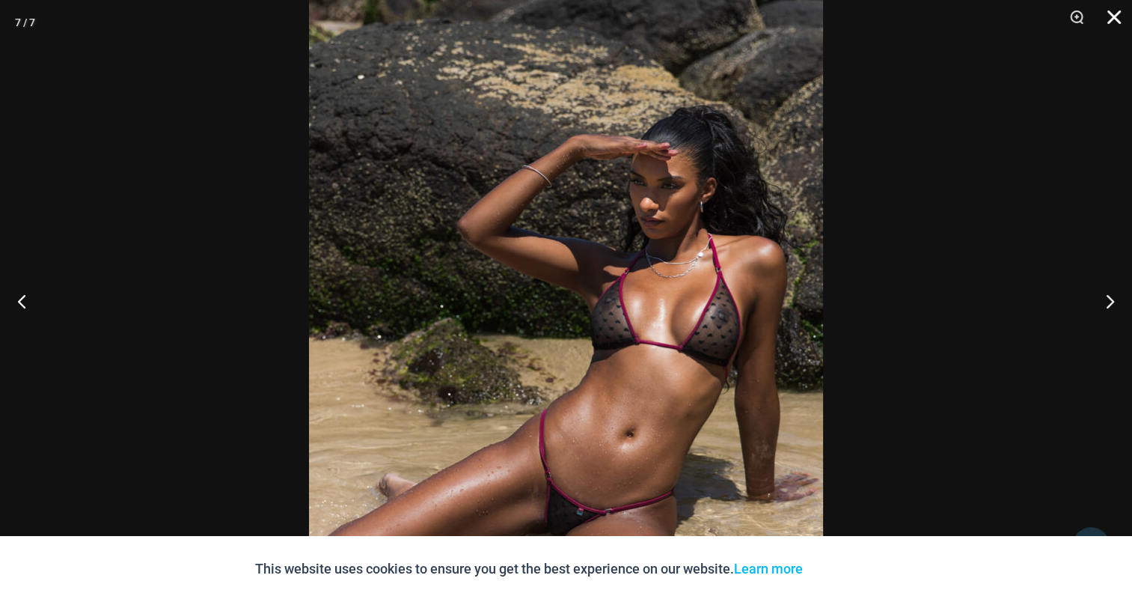
click at [1110, 16] on button "Close" at bounding box center [1108, 22] width 37 height 45
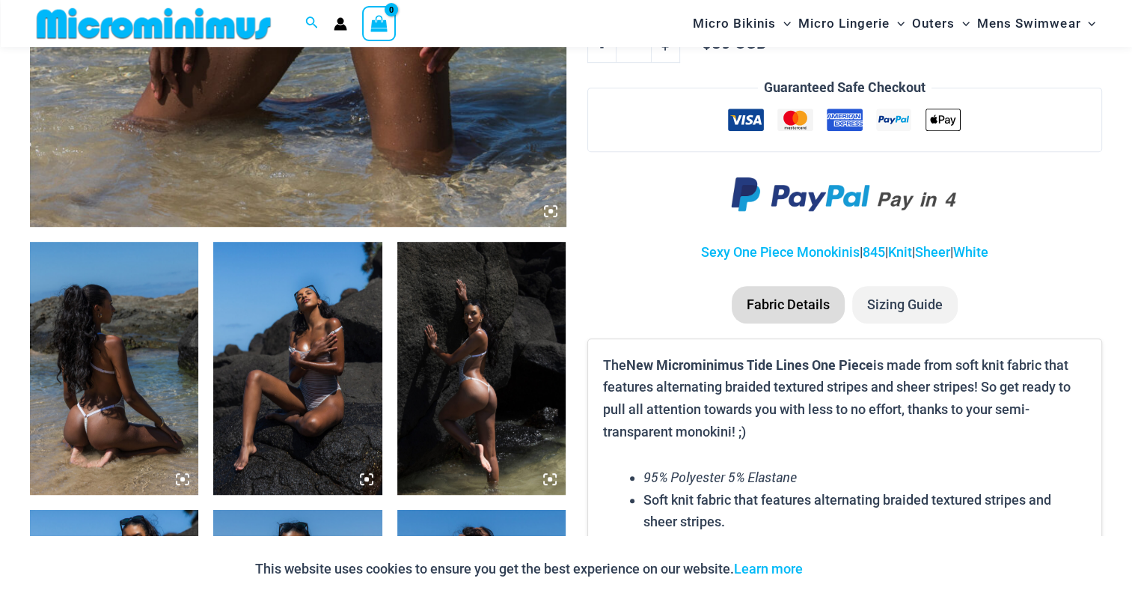
scroll to position [959, 0]
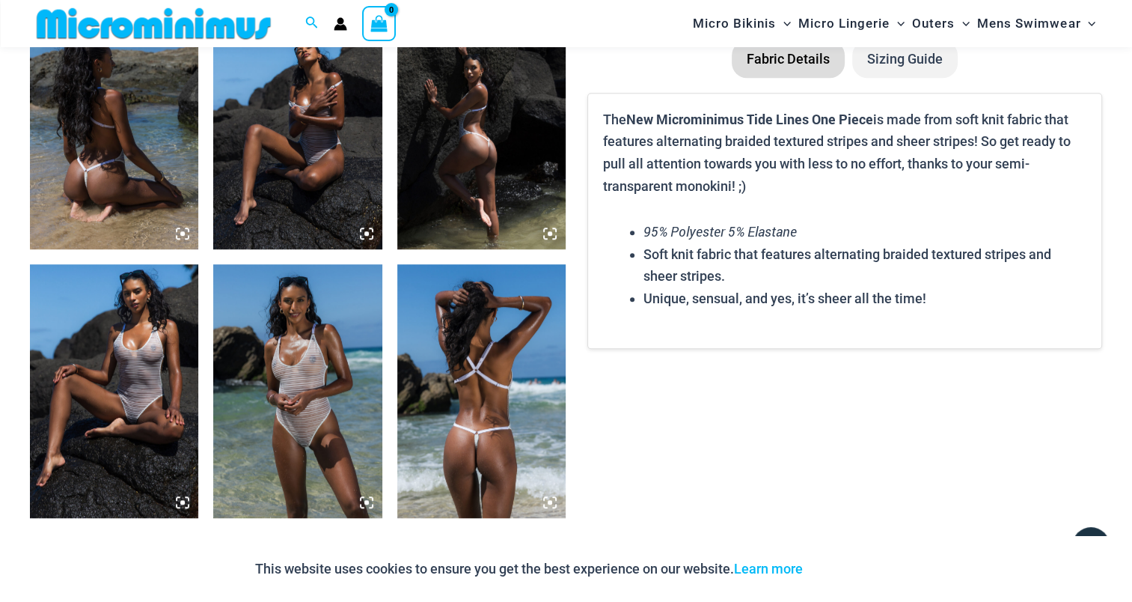
click at [159, 162] on img at bounding box center [114, 122] width 168 height 253
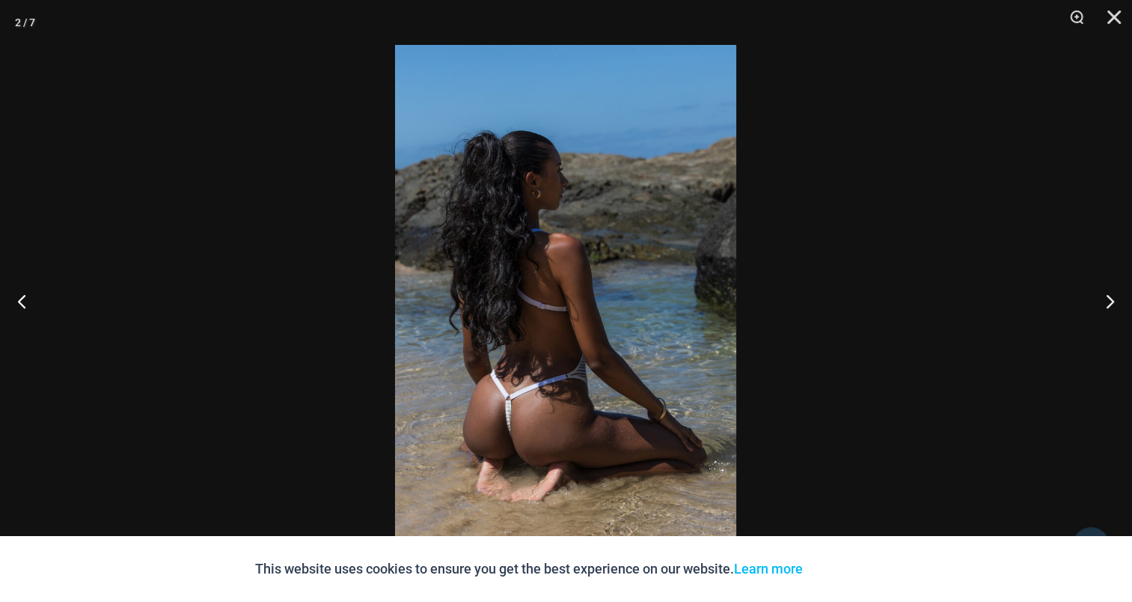
click at [529, 245] on img at bounding box center [565, 301] width 341 height 512
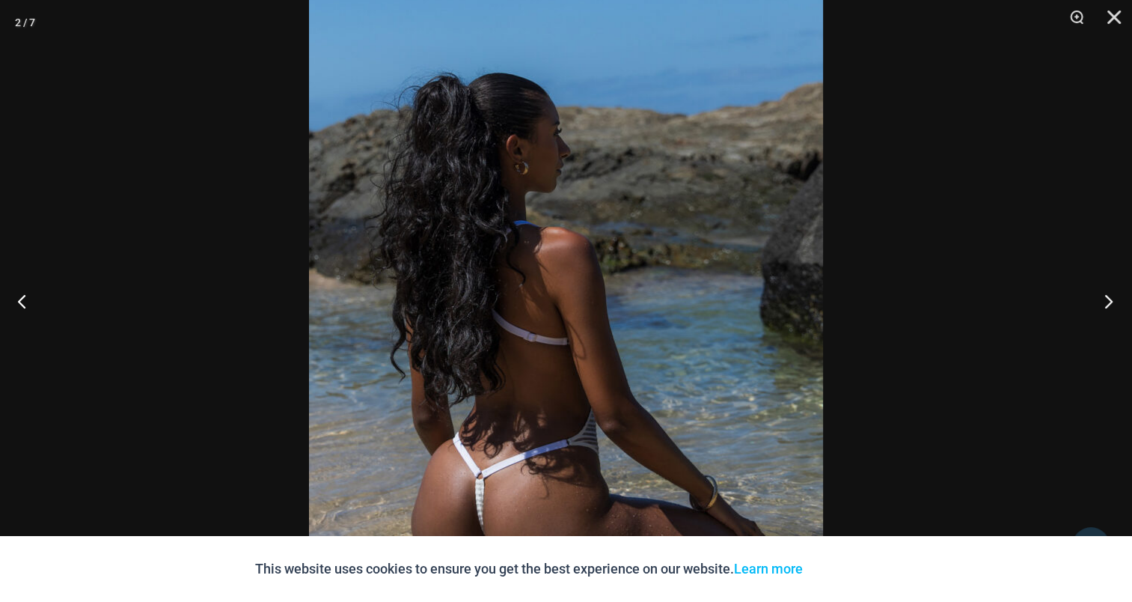
click at [1112, 302] on button "Next" at bounding box center [1104, 300] width 56 height 75
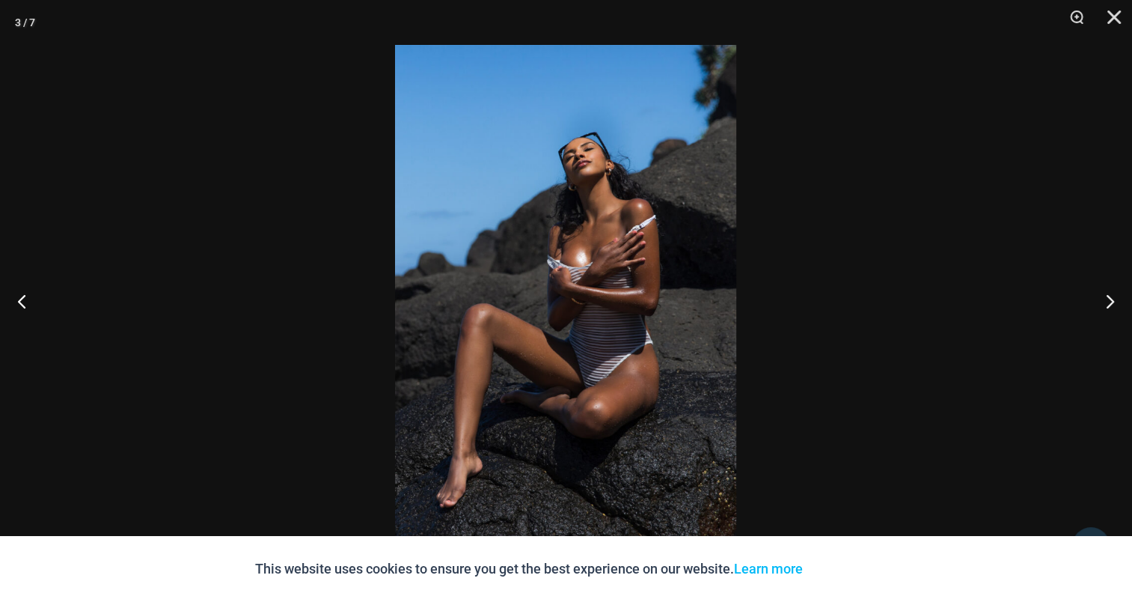
click at [606, 230] on img at bounding box center [565, 301] width 341 height 512
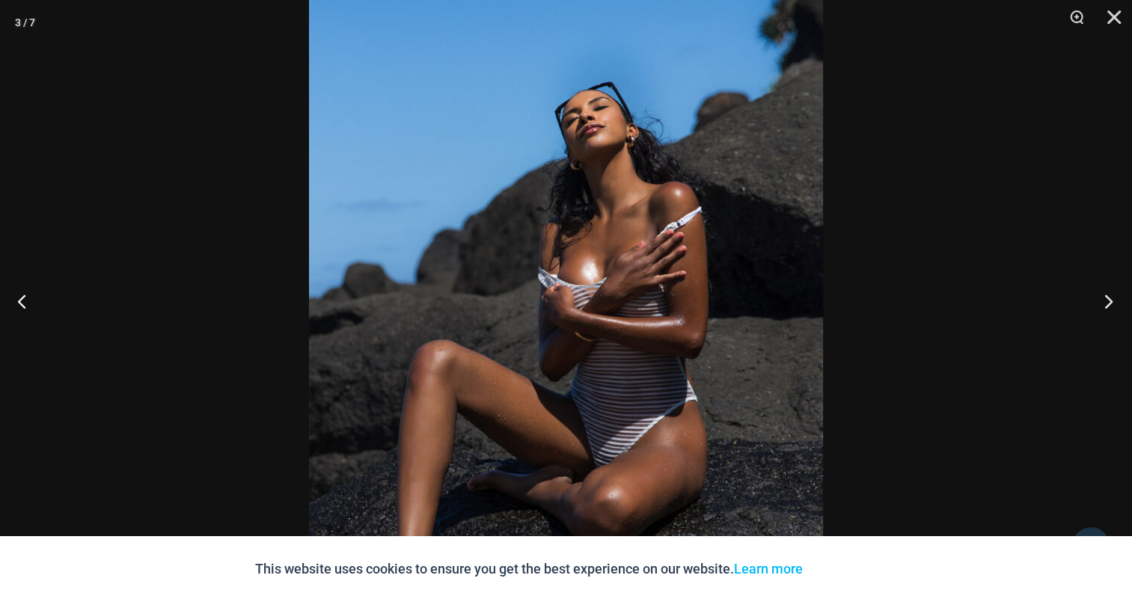
click at [1099, 295] on button "Next" at bounding box center [1104, 300] width 56 height 75
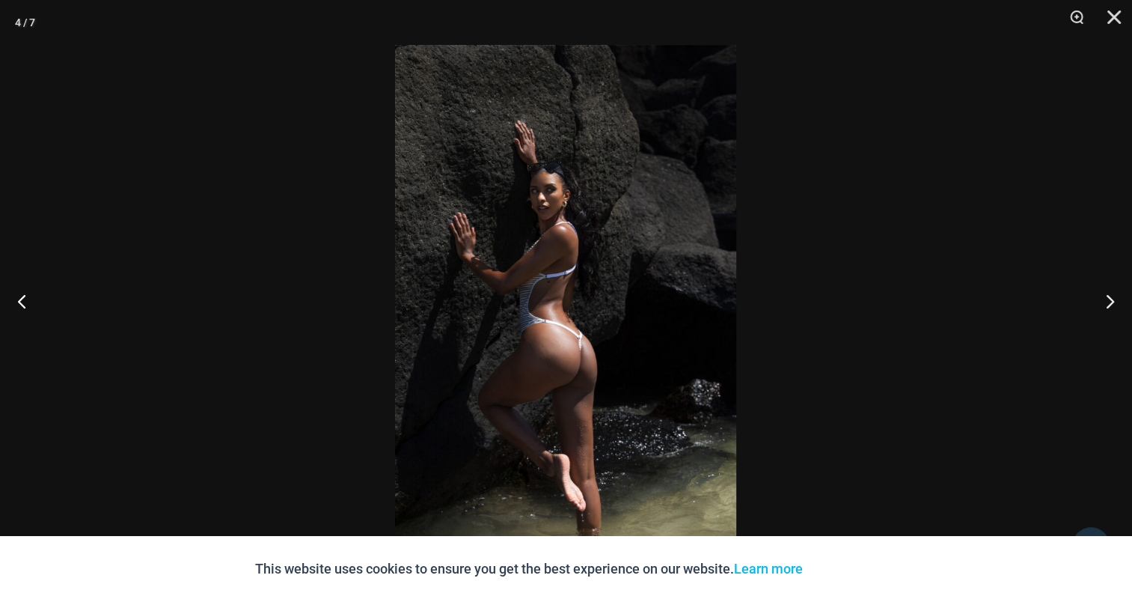
click at [596, 232] on img at bounding box center [565, 301] width 341 height 512
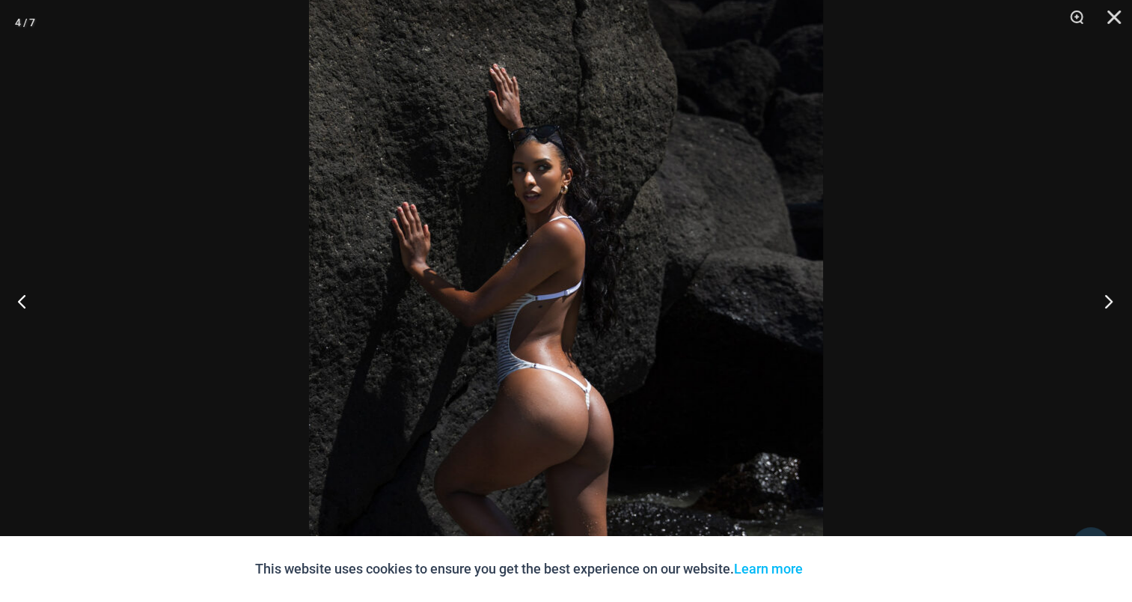
click at [1106, 297] on button "Next" at bounding box center [1104, 300] width 56 height 75
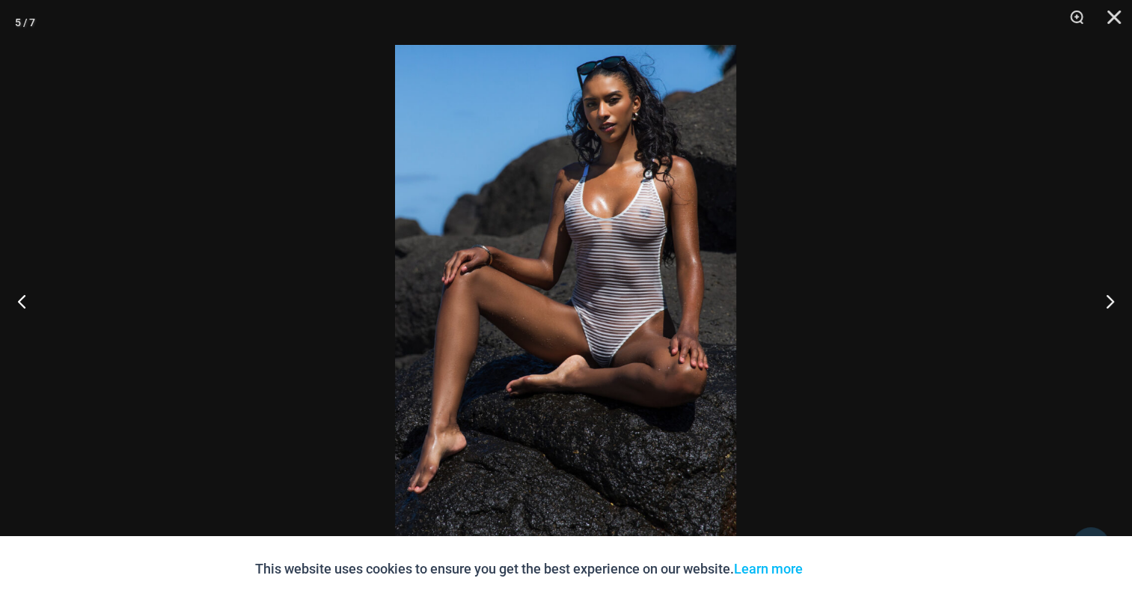
click at [622, 233] on img at bounding box center [565, 301] width 341 height 512
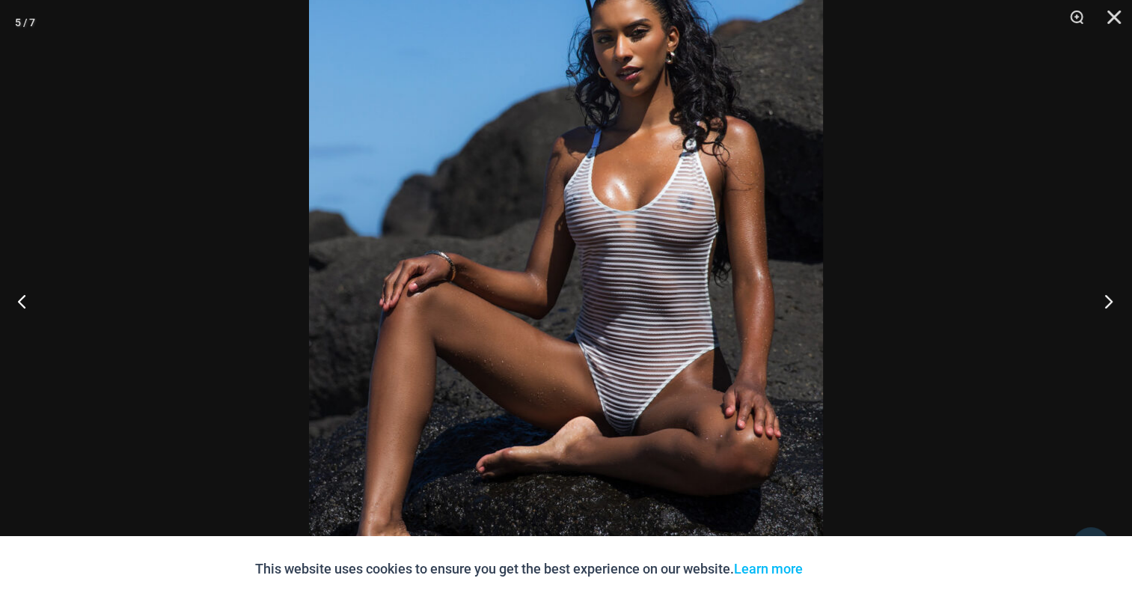
click at [1106, 299] on button "Next" at bounding box center [1104, 300] width 56 height 75
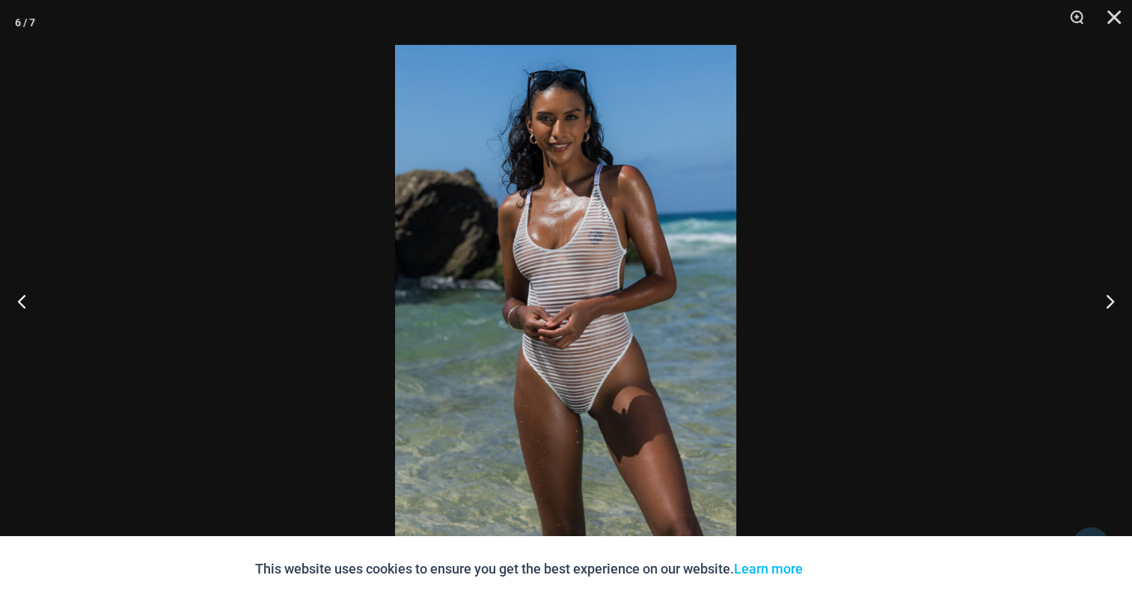
click at [560, 274] on img at bounding box center [565, 301] width 341 height 512
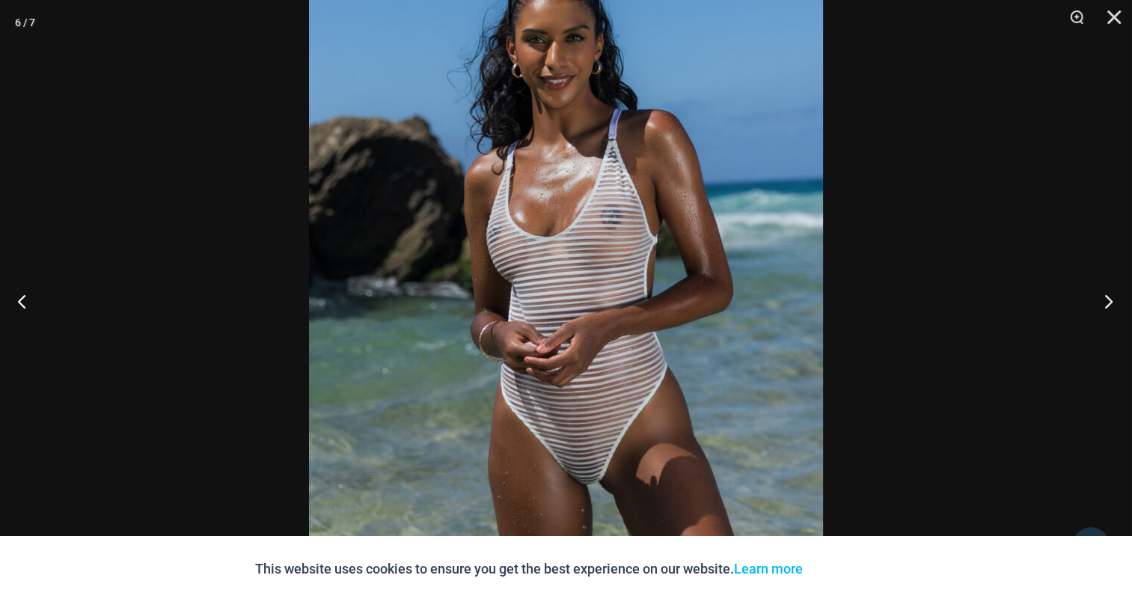
click at [1102, 296] on button "Next" at bounding box center [1104, 300] width 56 height 75
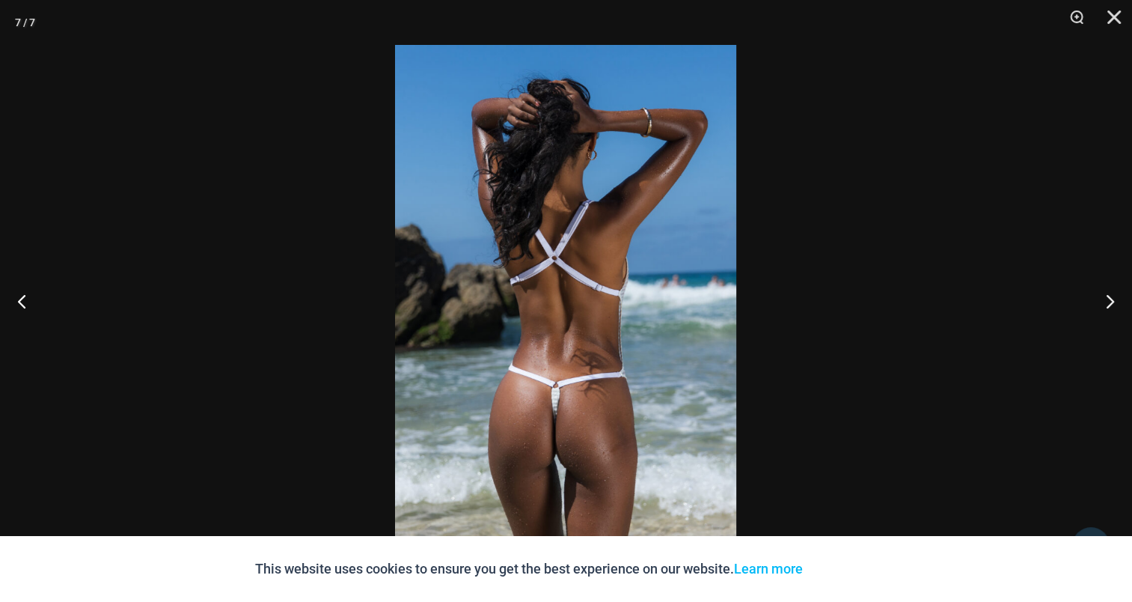
click at [625, 266] on img at bounding box center [565, 301] width 341 height 512
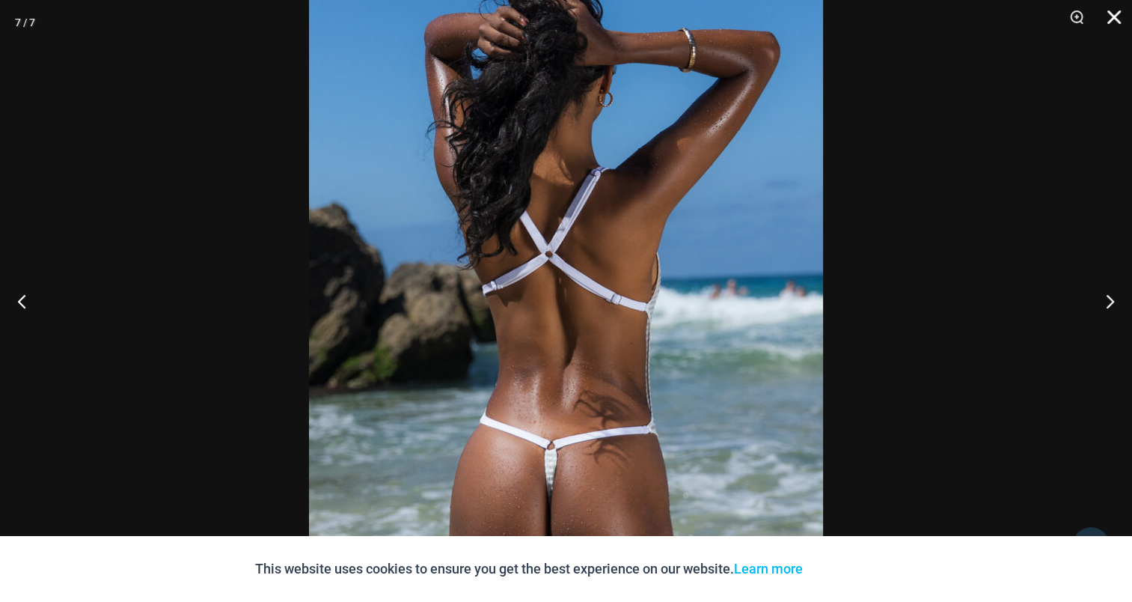
click at [1120, 15] on button "Close" at bounding box center [1108, 22] width 37 height 45
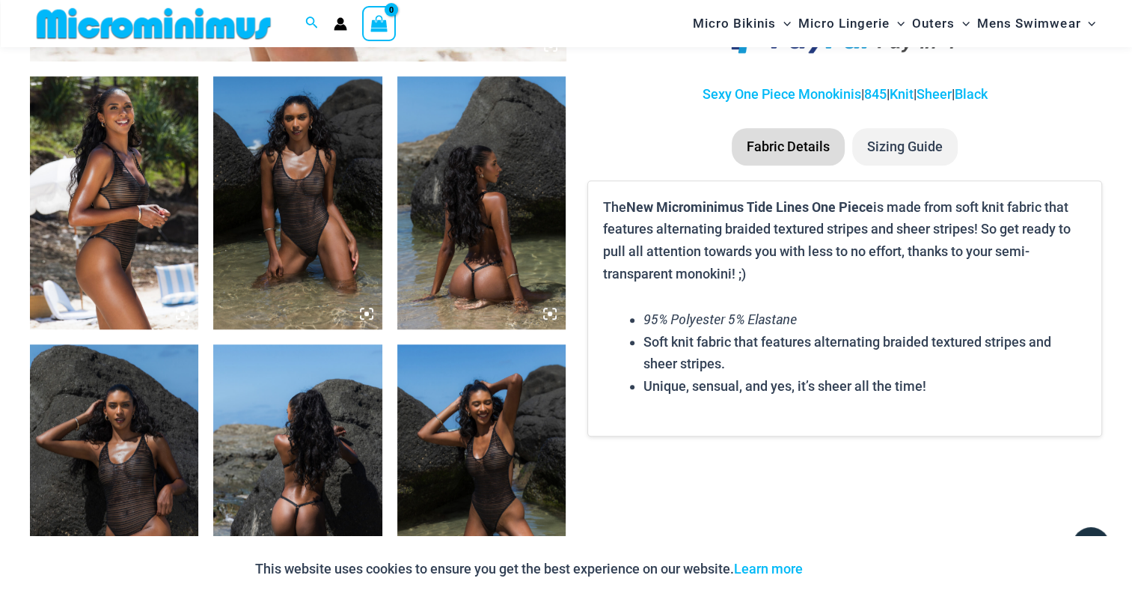
scroll to position [884, 0]
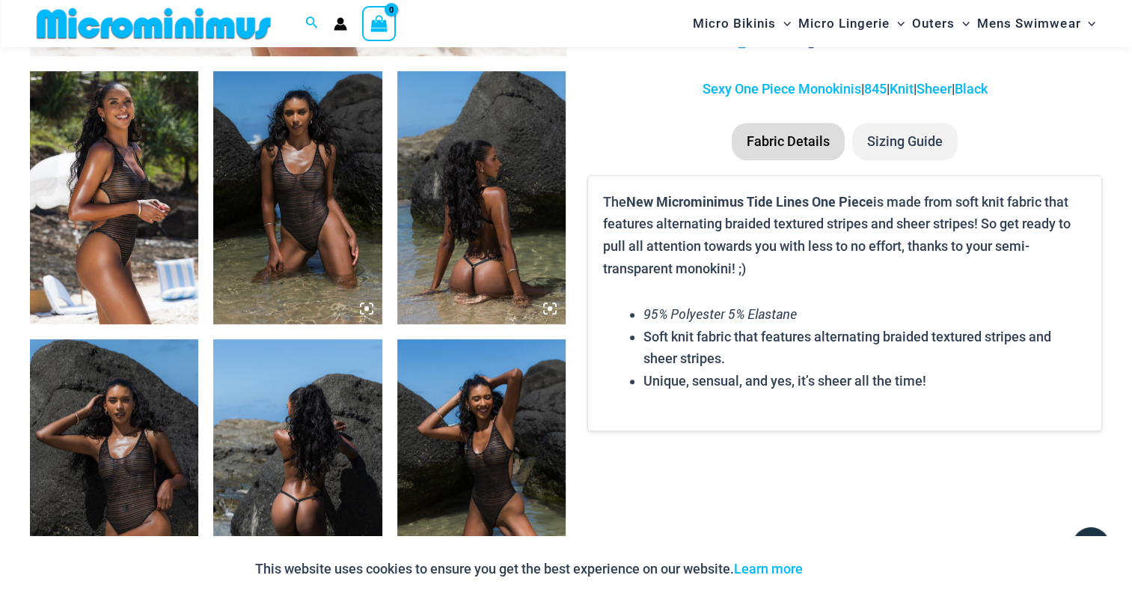
click at [138, 179] on img at bounding box center [114, 197] width 168 height 253
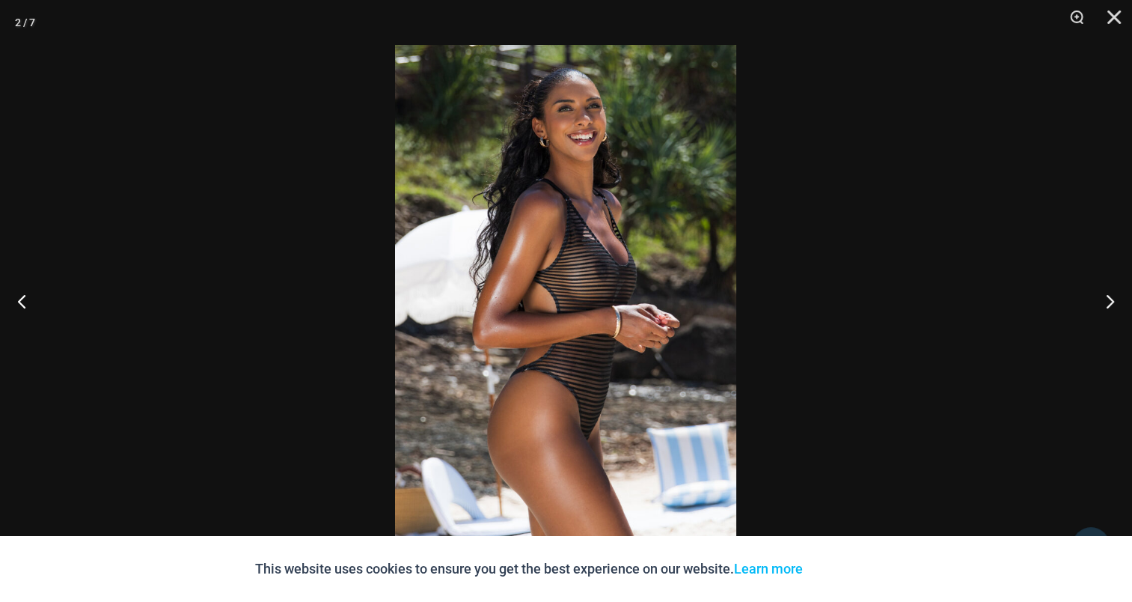
click at [551, 217] on img at bounding box center [565, 301] width 341 height 512
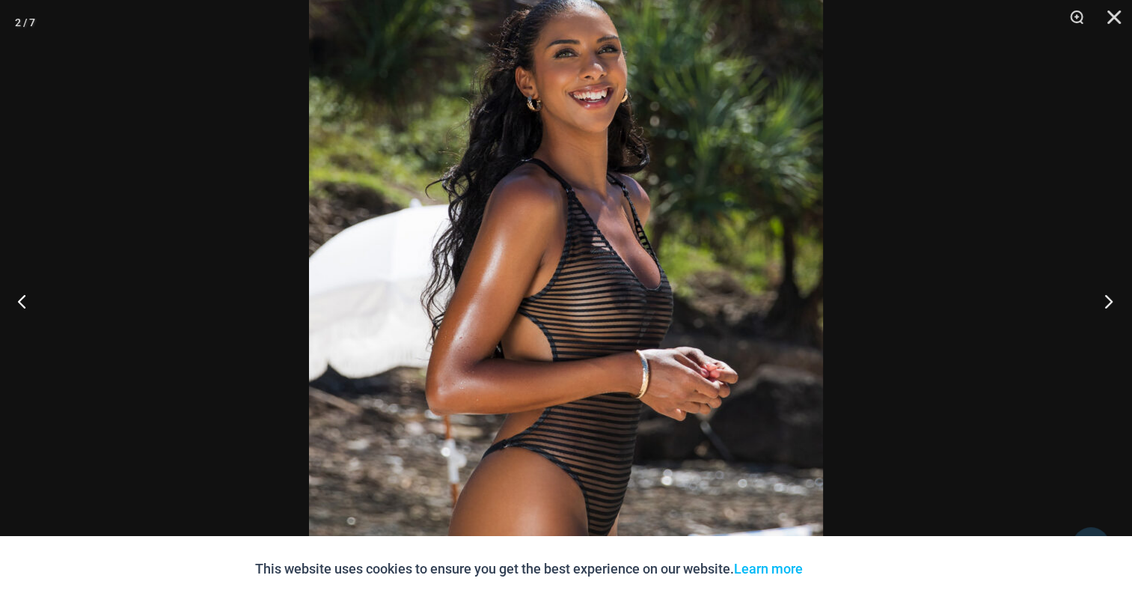
click at [1089, 289] on button "Next" at bounding box center [1104, 300] width 56 height 75
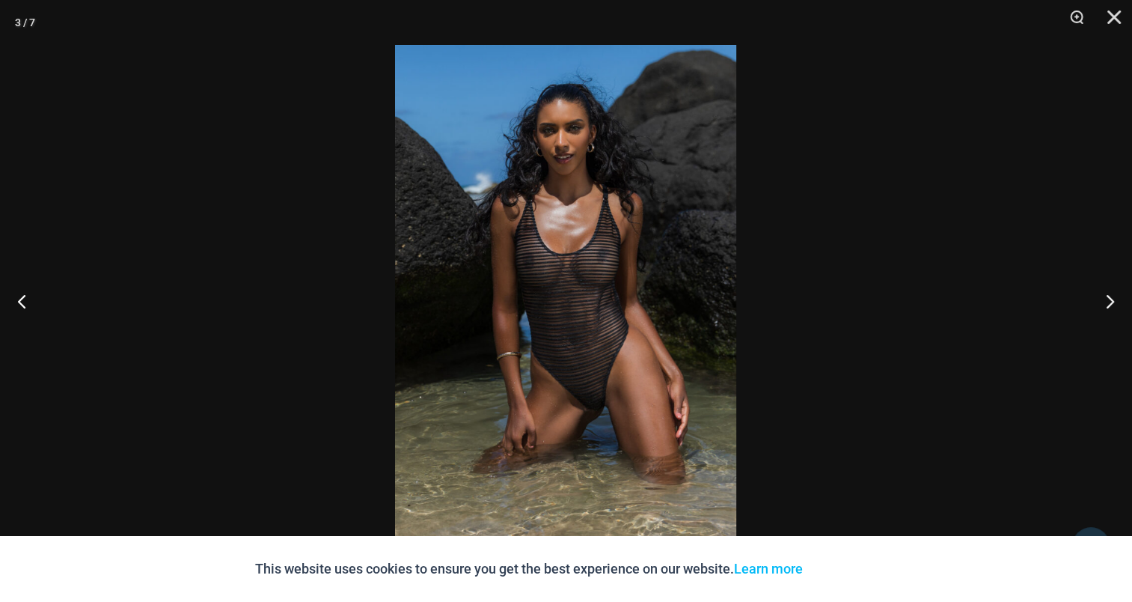
click at [537, 236] on img at bounding box center [565, 301] width 341 height 512
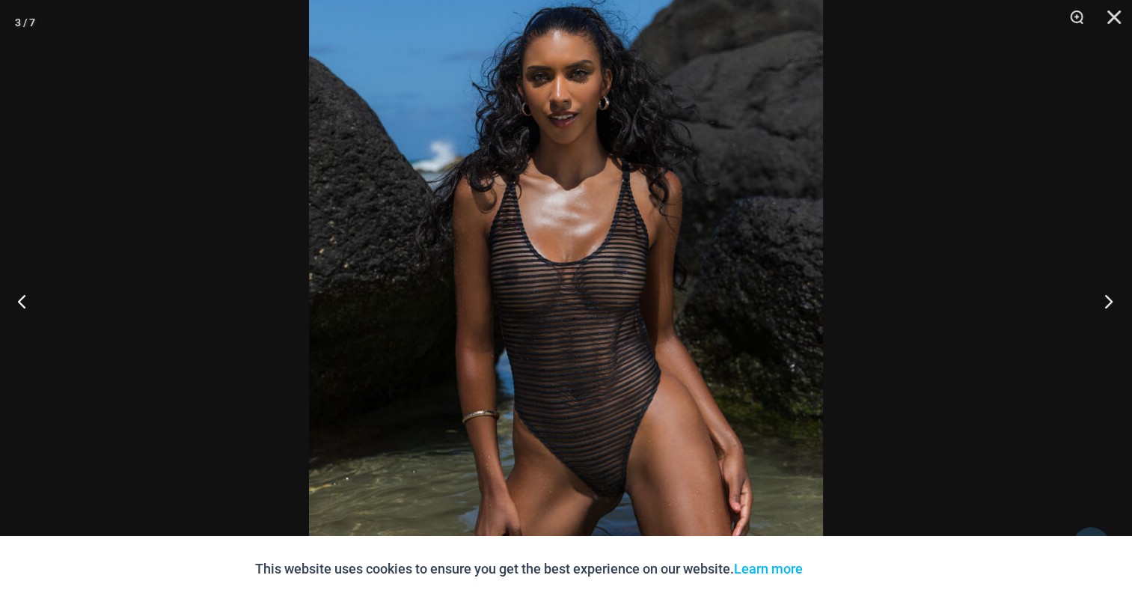
click at [1089, 287] on button "Next" at bounding box center [1104, 300] width 56 height 75
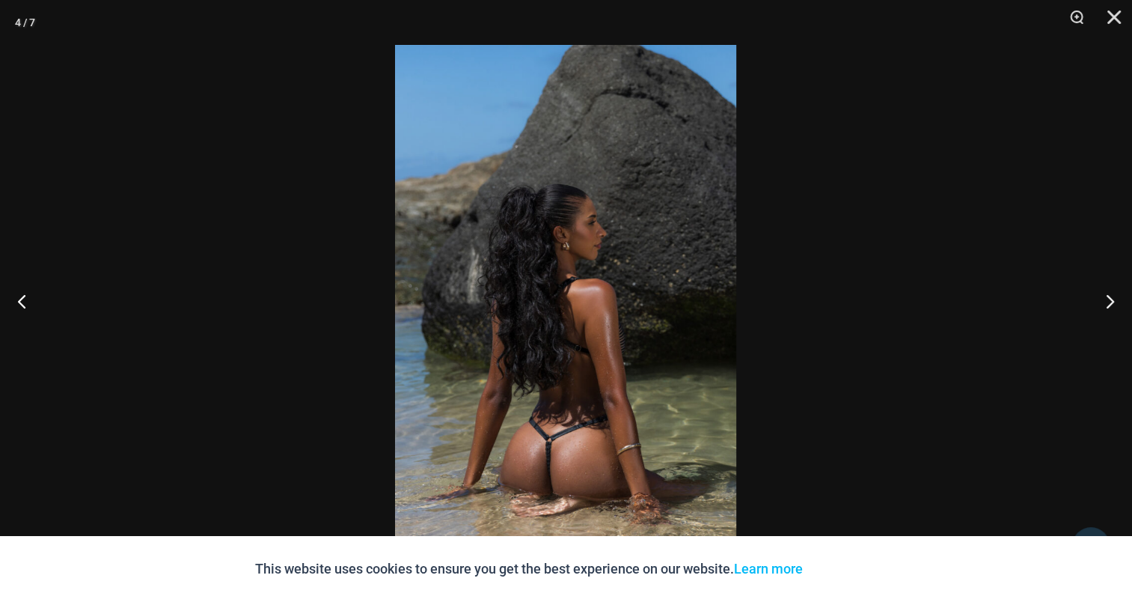
click at [571, 279] on img at bounding box center [565, 301] width 341 height 512
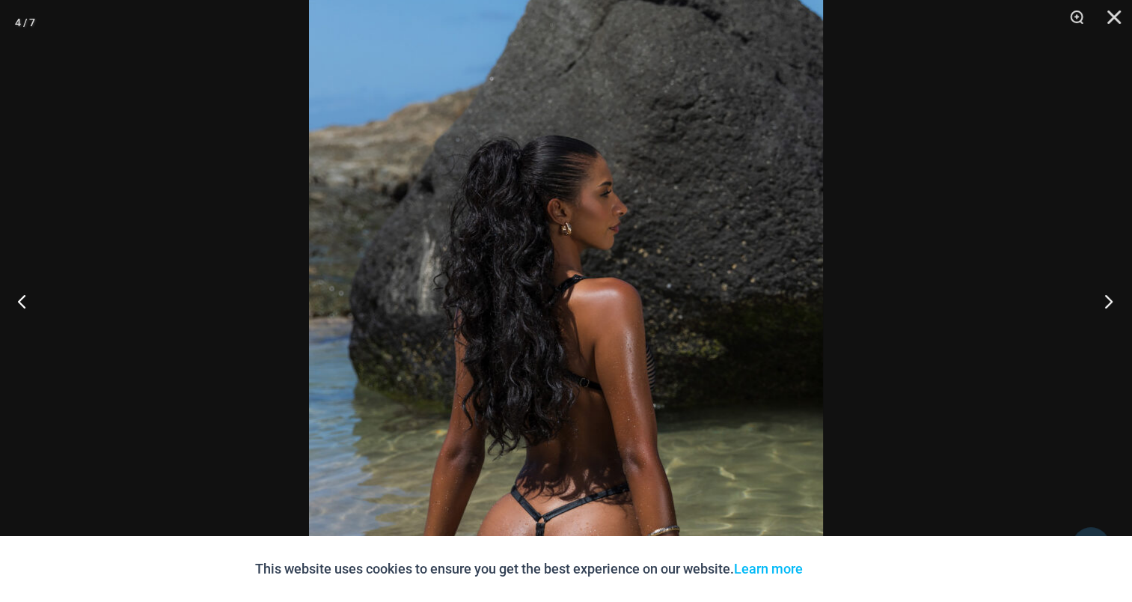
click at [1107, 305] on button "Next" at bounding box center [1104, 300] width 56 height 75
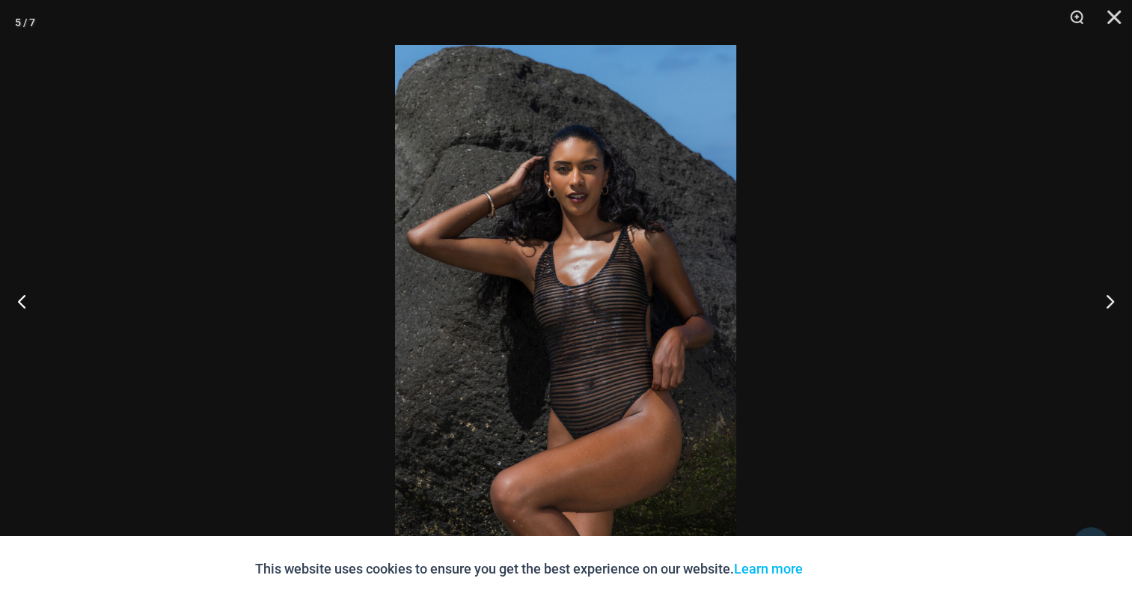
click at [646, 272] on img at bounding box center [565, 301] width 341 height 512
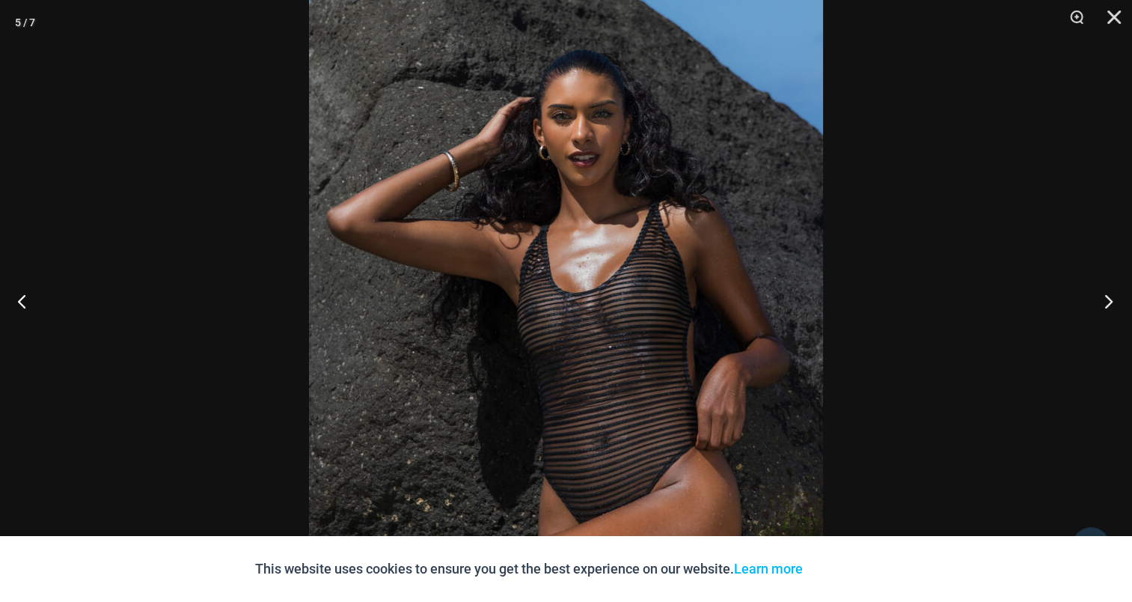
click at [1111, 302] on button "Next" at bounding box center [1104, 300] width 56 height 75
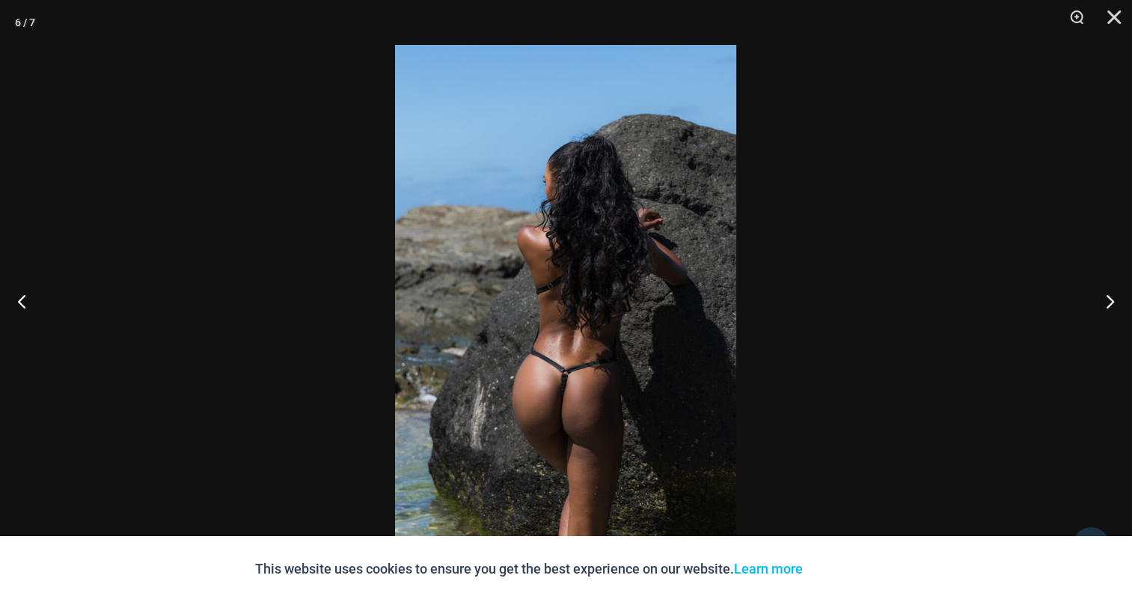
click at [607, 260] on img at bounding box center [565, 301] width 341 height 512
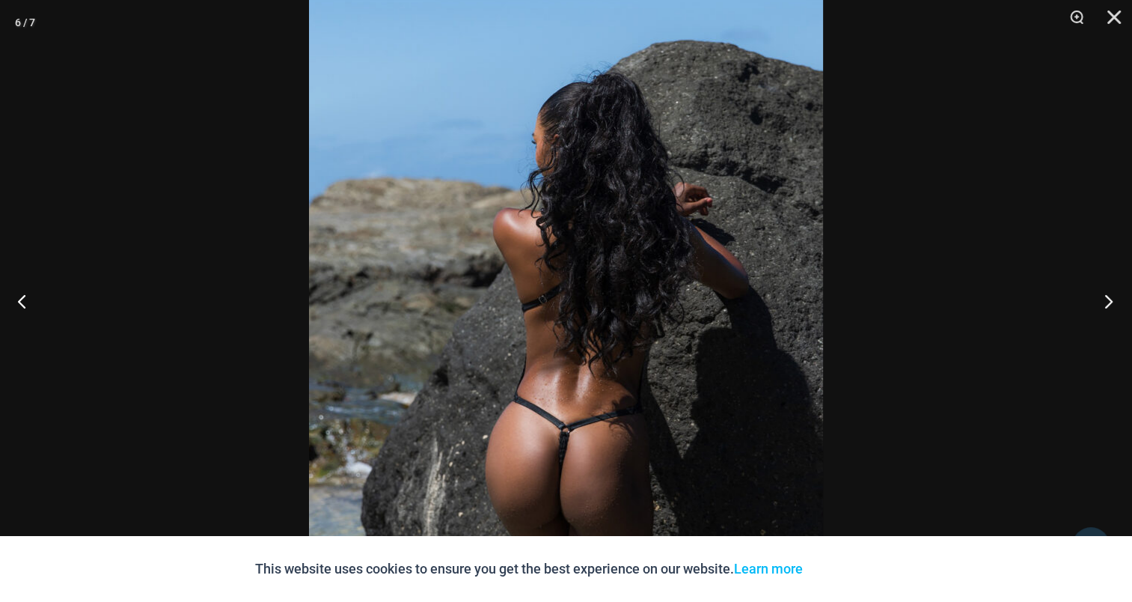
click at [1131, 300] on button "Next" at bounding box center [1104, 300] width 56 height 75
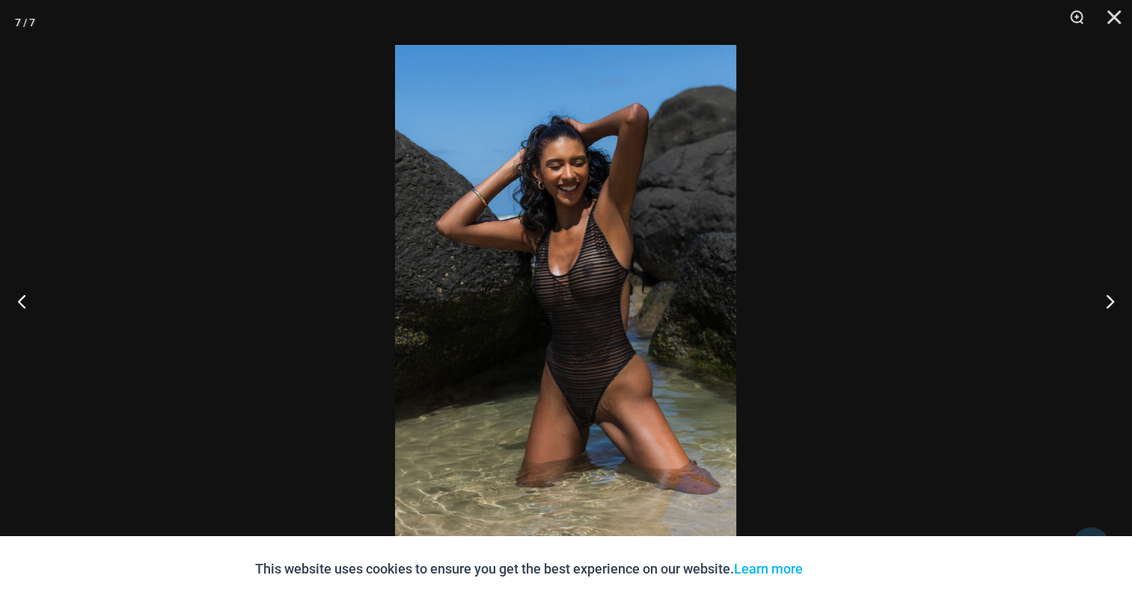
click at [641, 287] on img at bounding box center [565, 301] width 341 height 512
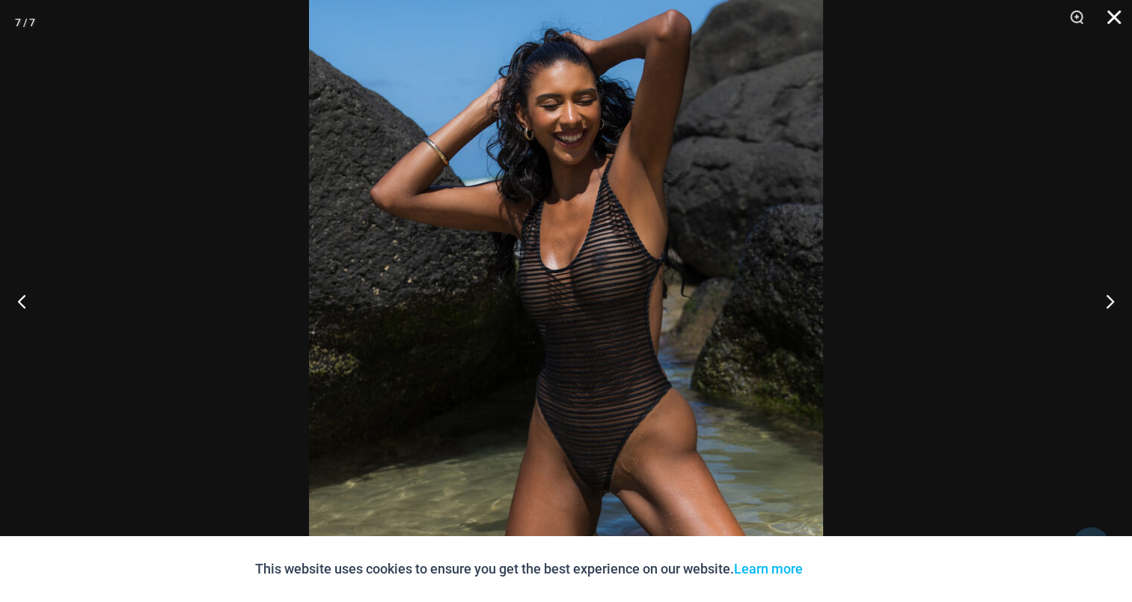
click at [1107, 18] on button "Close" at bounding box center [1108, 22] width 37 height 45
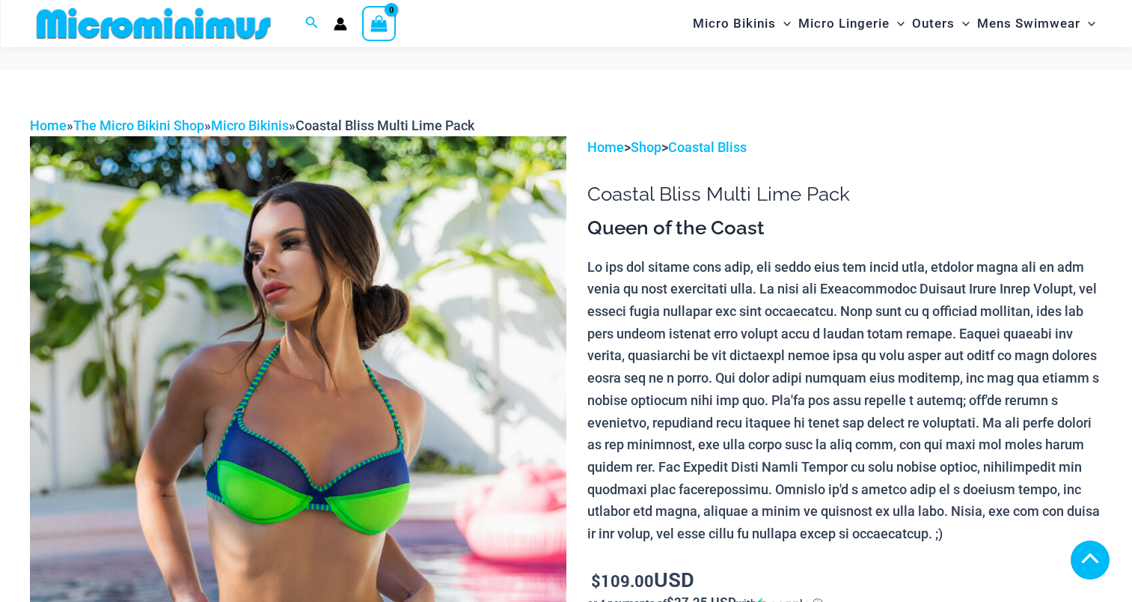
scroll to position [365, 0]
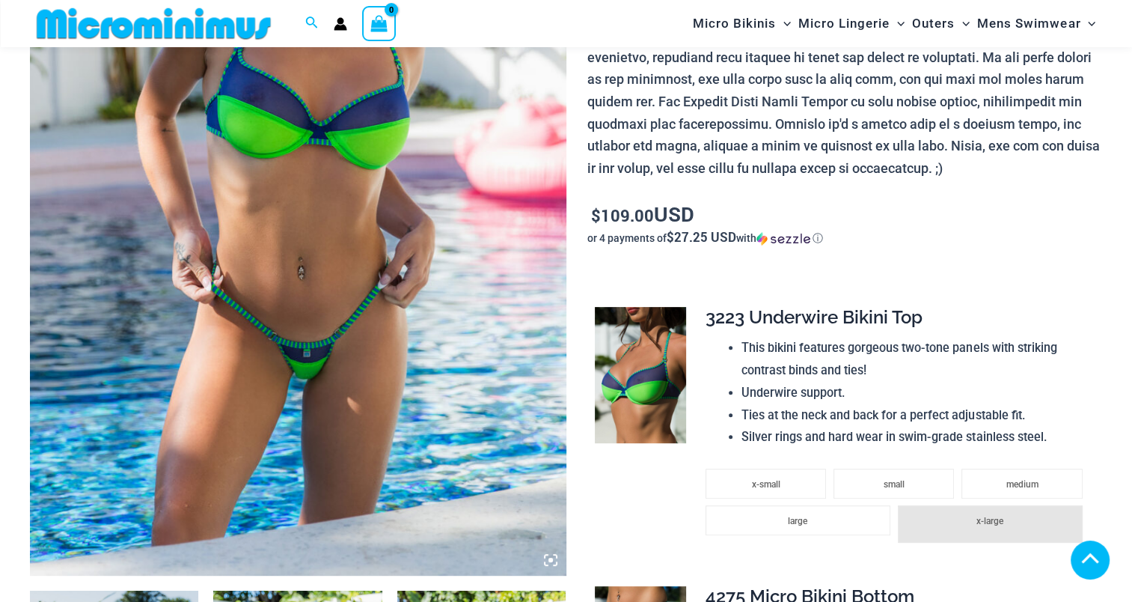
click at [365, 222] on img at bounding box center [298, 173] width 536 height 804
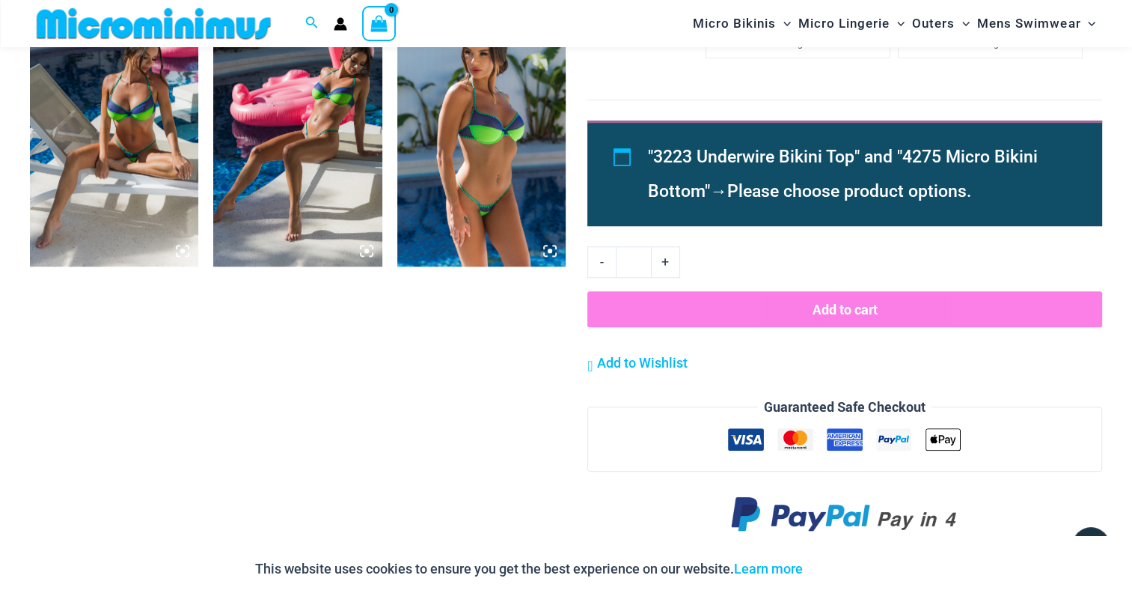
scroll to position [1263, 0]
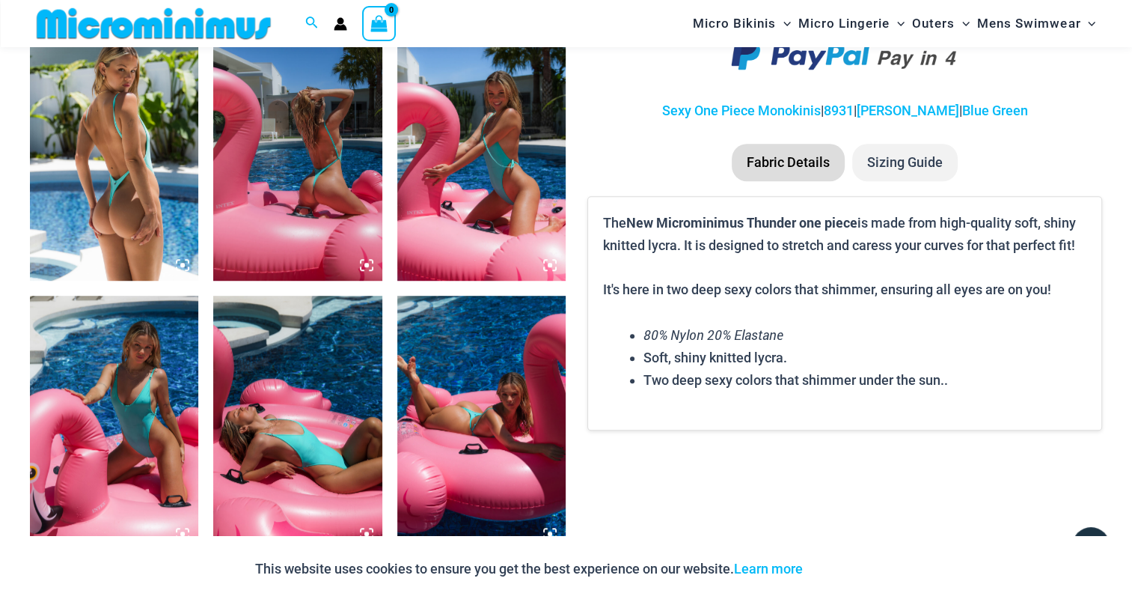
scroll to position [959, 0]
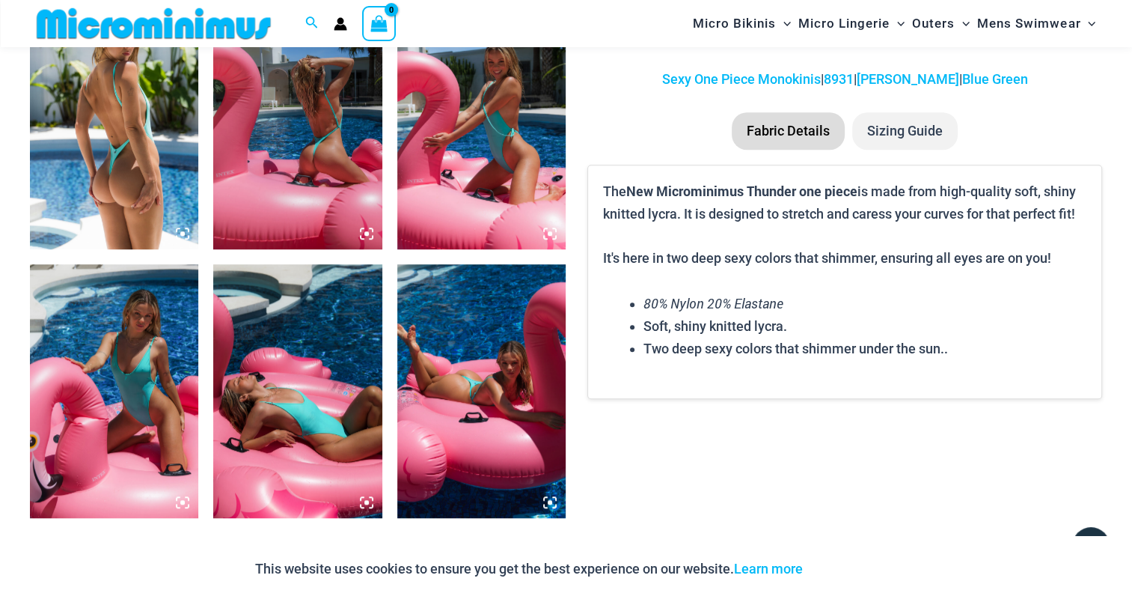
click at [128, 169] on img at bounding box center [114, 122] width 168 height 253
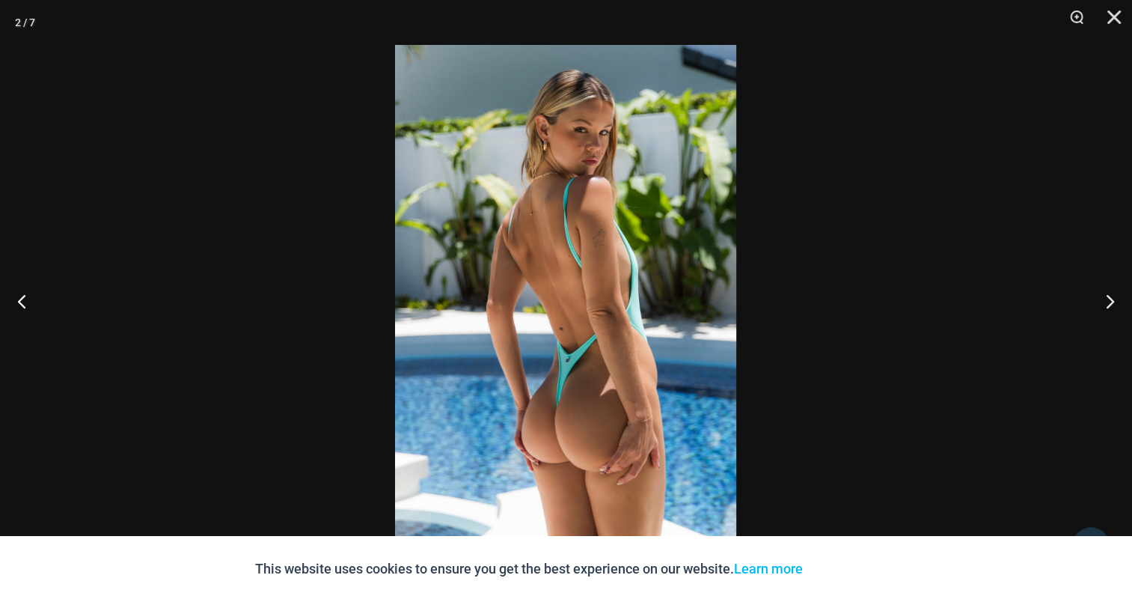
click at [567, 249] on img at bounding box center [565, 301] width 341 height 512
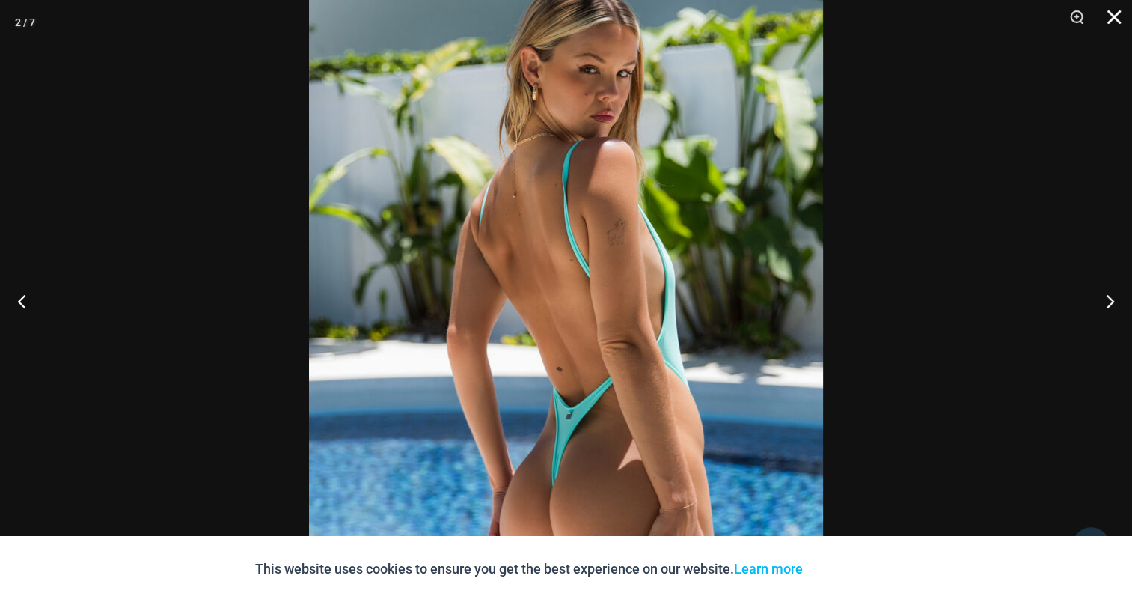
click at [1117, 25] on button "Close" at bounding box center [1108, 22] width 37 height 45
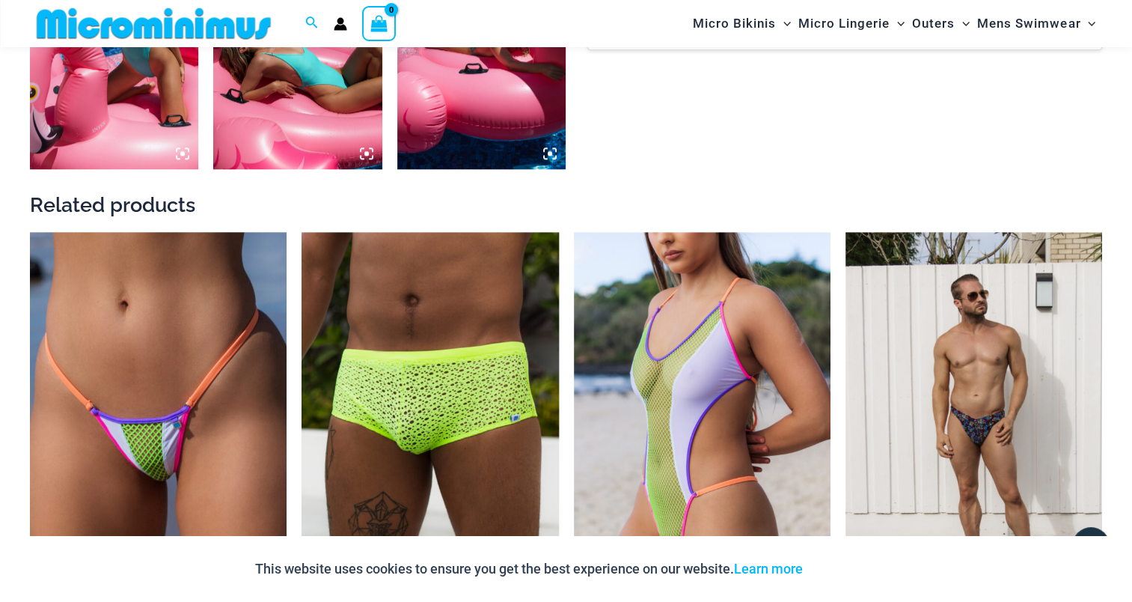
scroll to position [1333, 0]
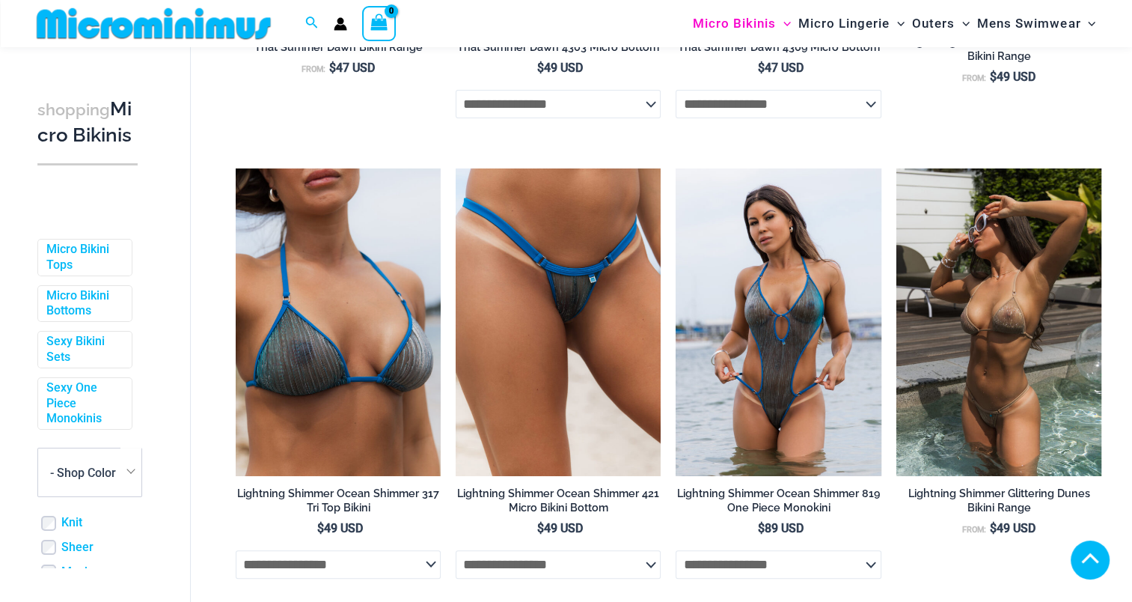
scroll to position [524, 0]
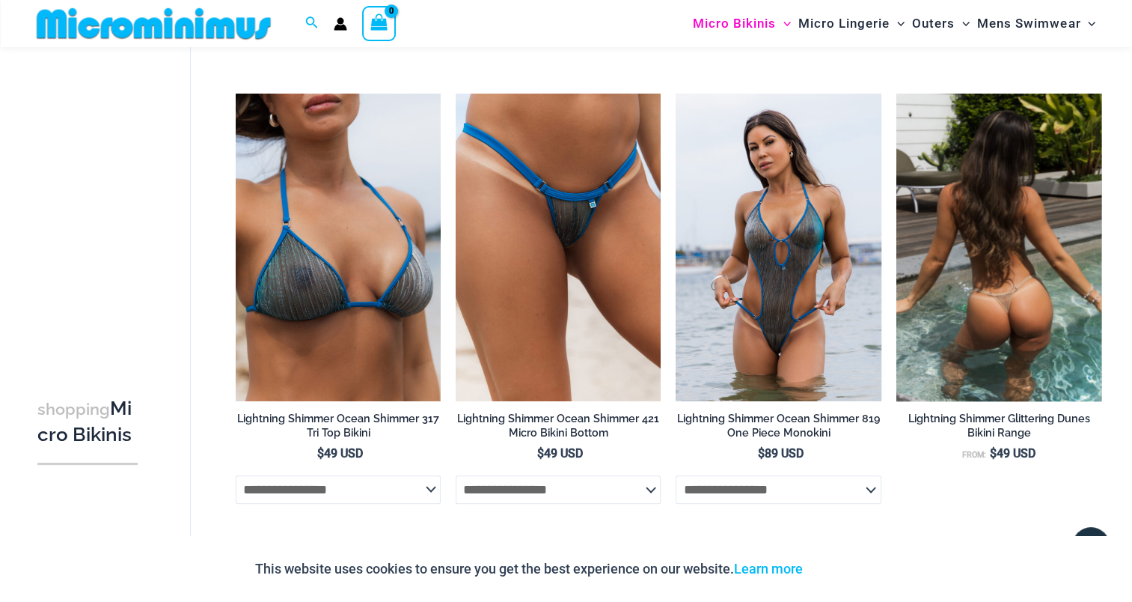
click at [978, 206] on img at bounding box center [998, 247] width 205 height 307
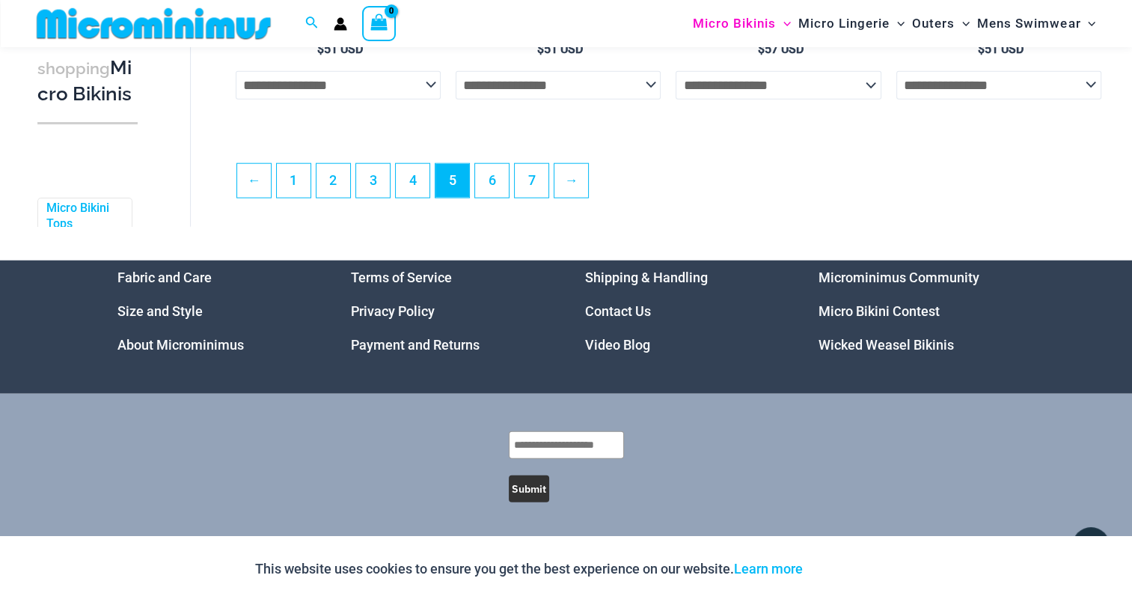
scroll to position [3645, 0]
click at [414, 177] on link "4" at bounding box center [413, 179] width 34 height 35
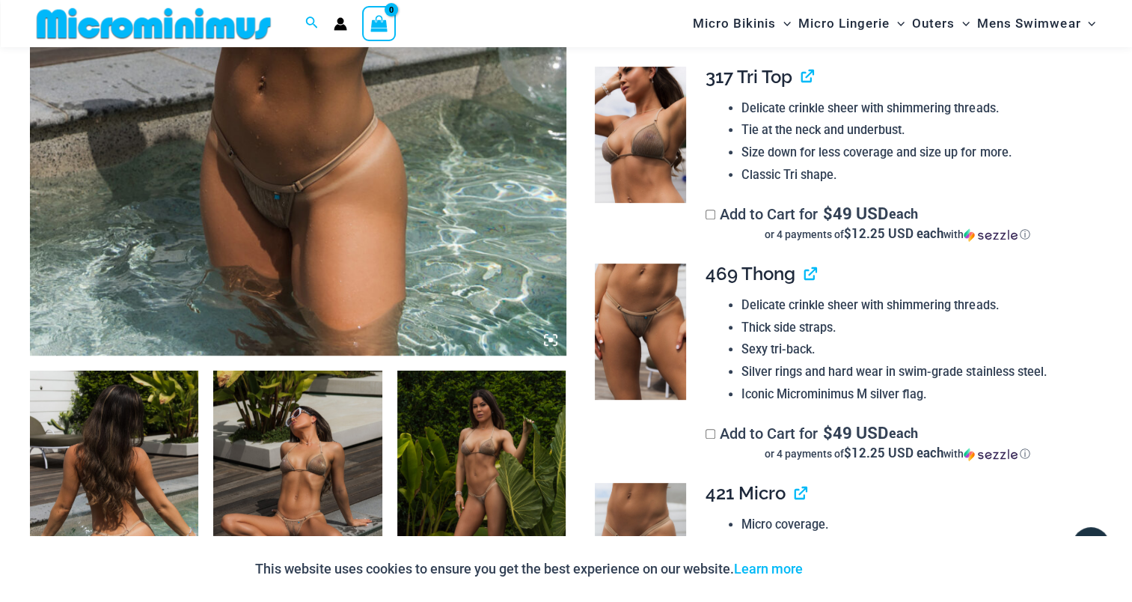
scroll to position [809, 0]
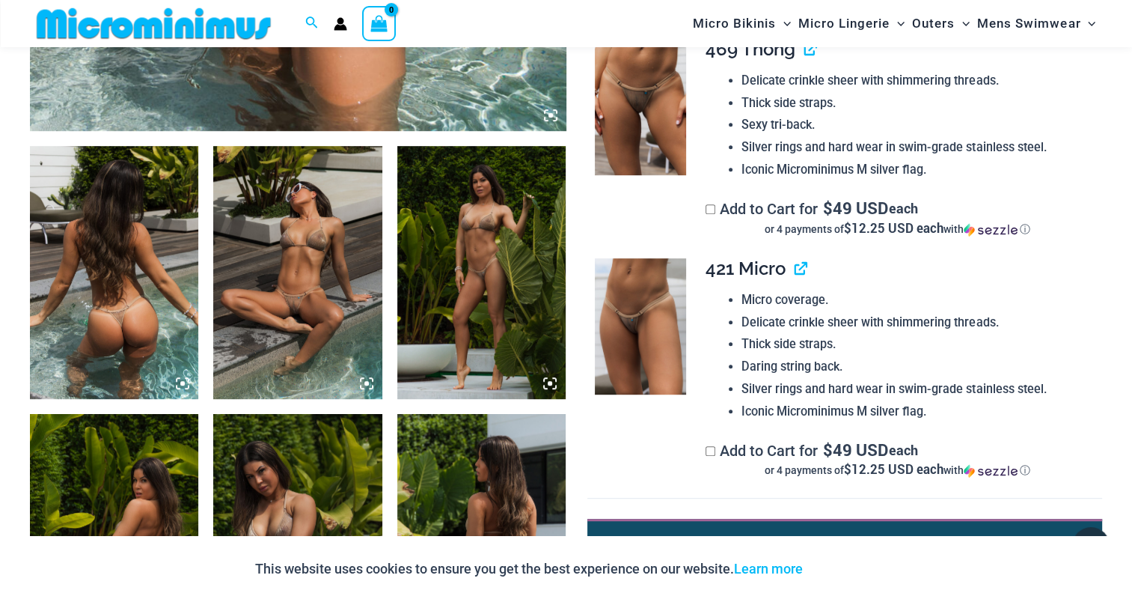
click at [111, 245] on img at bounding box center [114, 272] width 168 height 253
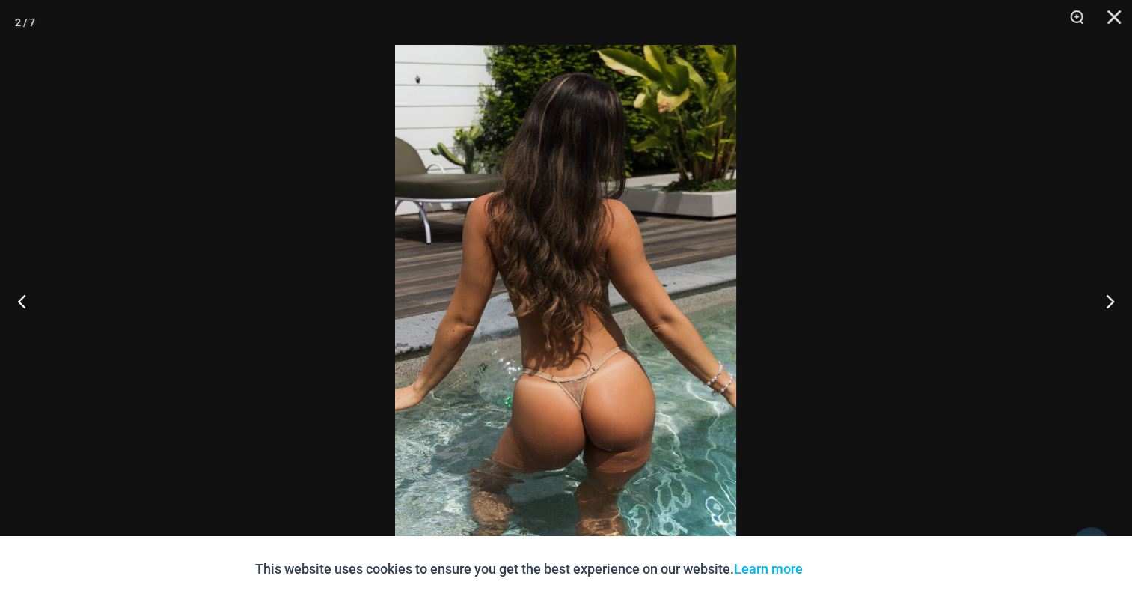
click at [566, 242] on img at bounding box center [565, 301] width 341 height 512
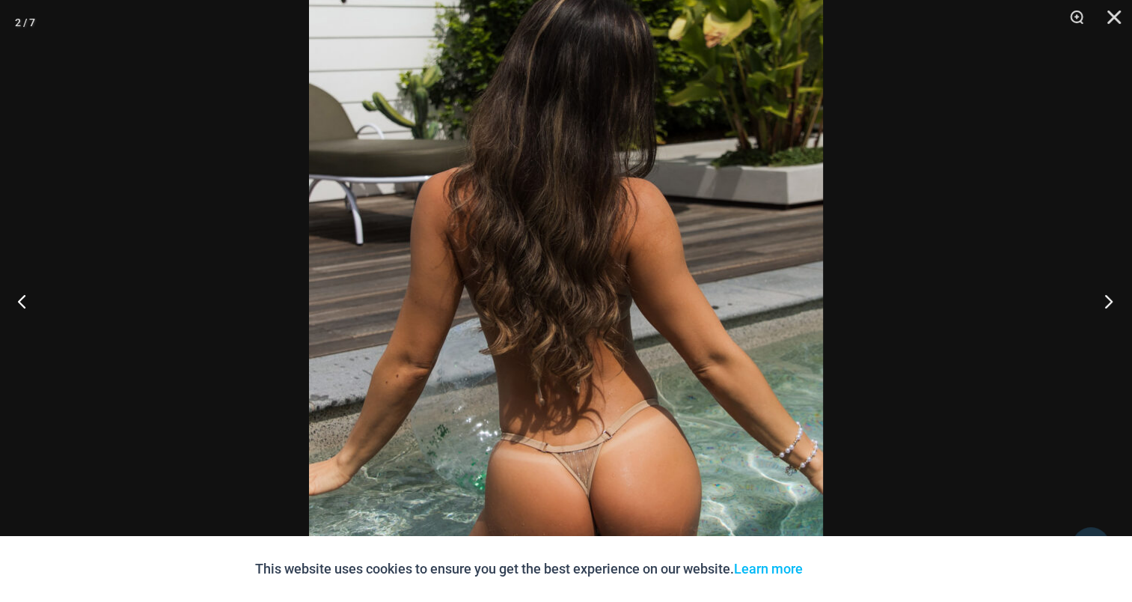
click at [1117, 293] on button "Next" at bounding box center [1104, 300] width 56 height 75
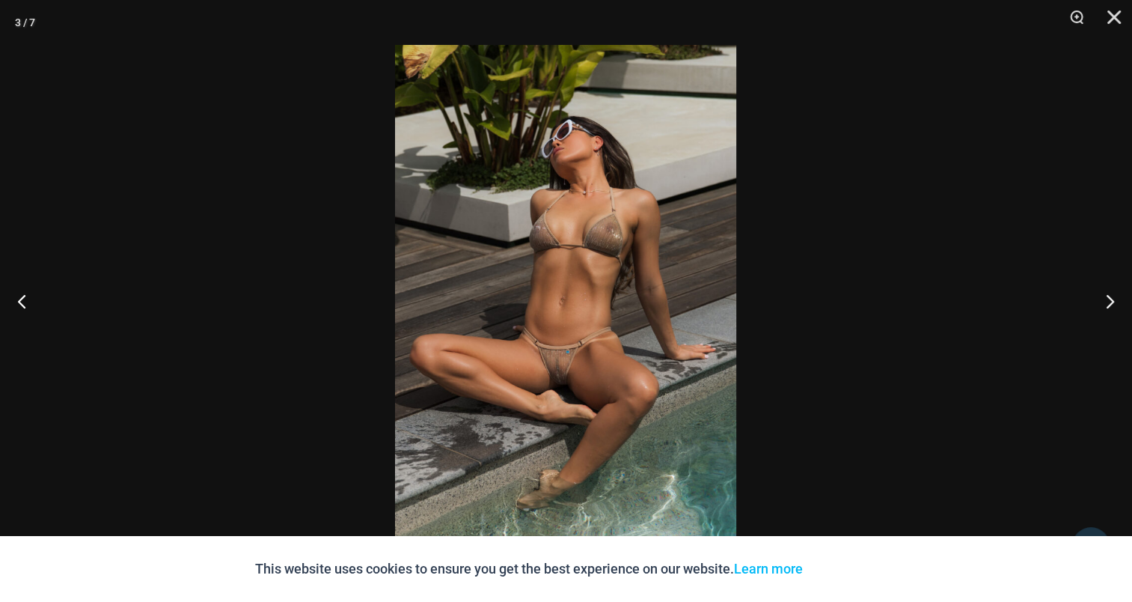
click at [549, 227] on img at bounding box center [565, 301] width 341 height 512
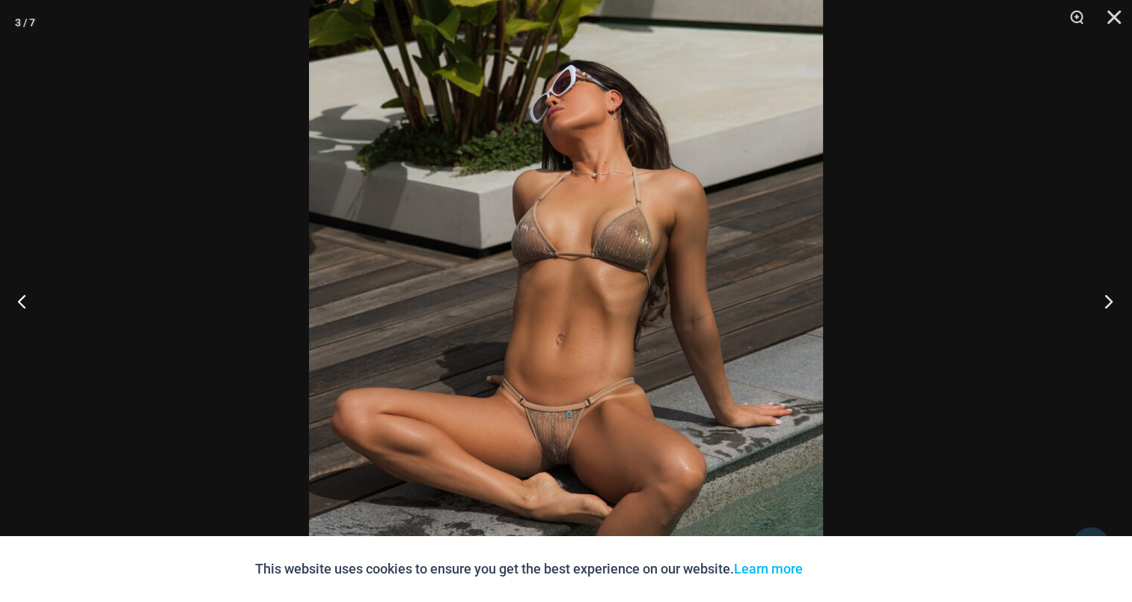
click at [1107, 302] on button "Next" at bounding box center [1104, 300] width 56 height 75
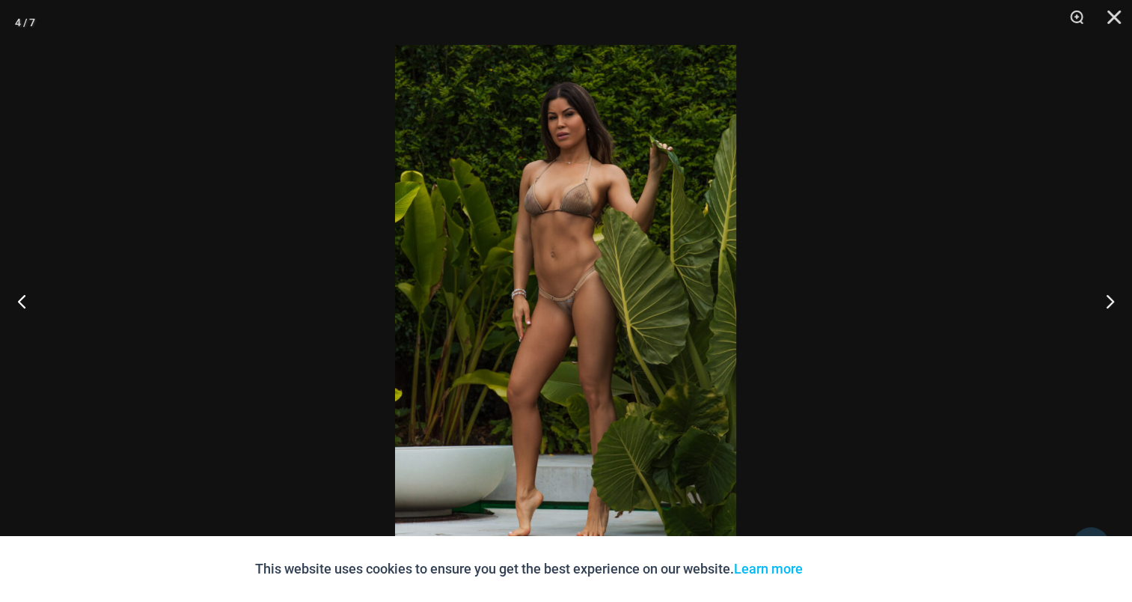
click at [576, 220] on img at bounding box center [565, 301] width 341 height 512
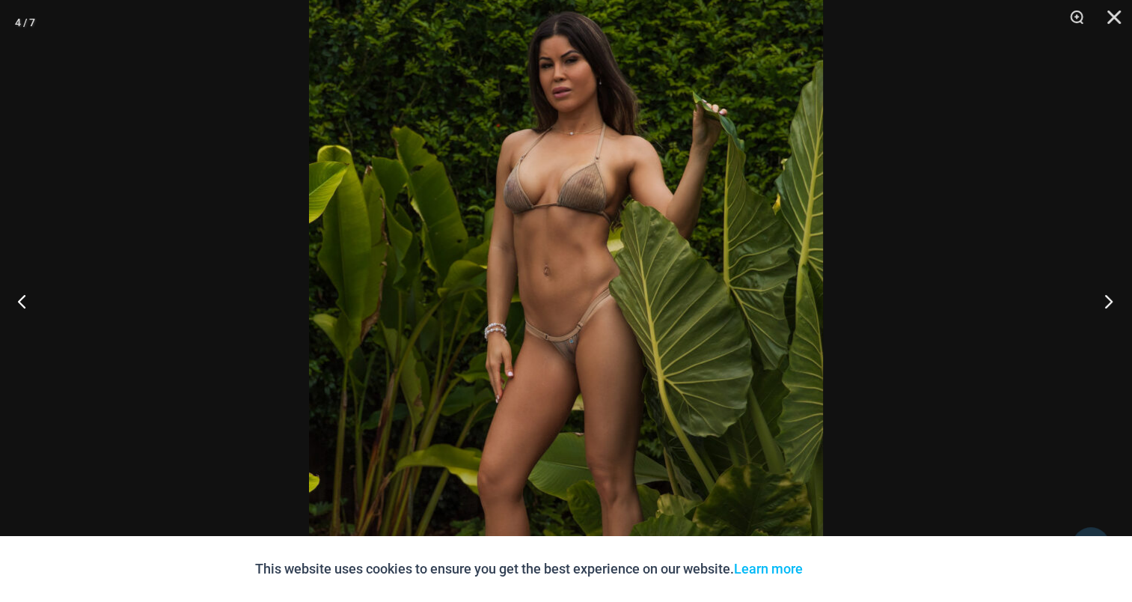
click at [1098, 296] on button "Next" at bounding box center [1104, 300] width 56 height 75
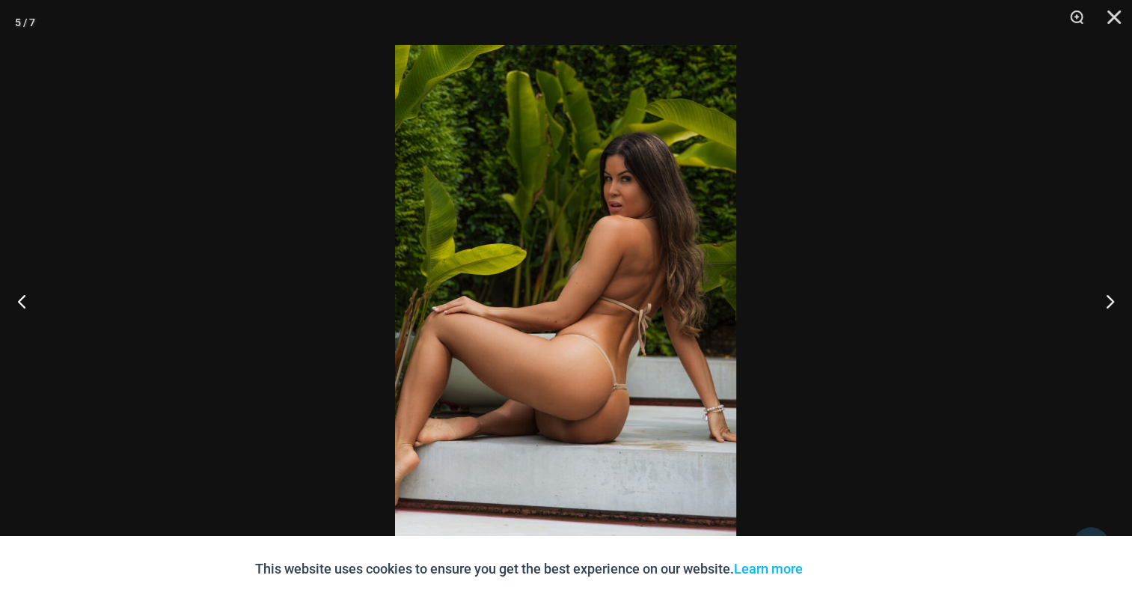
click at [561, 265] on img at bounding box center [565, 301] width 341 height 512
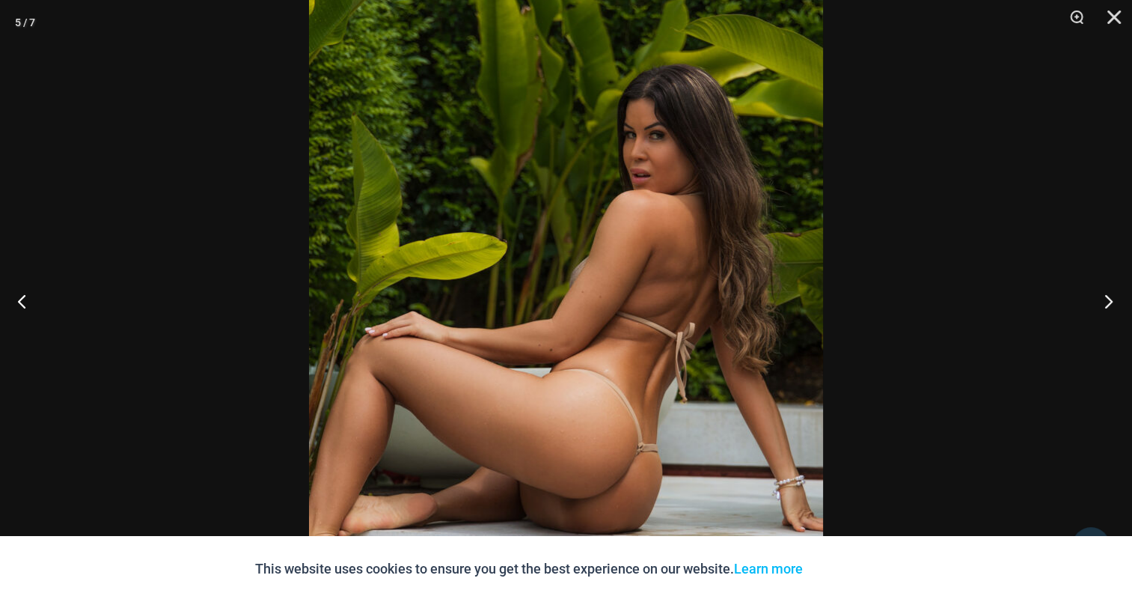
click at [1098, 306] on button "Next" at bounding box center [1104, 300] width 56 height 75
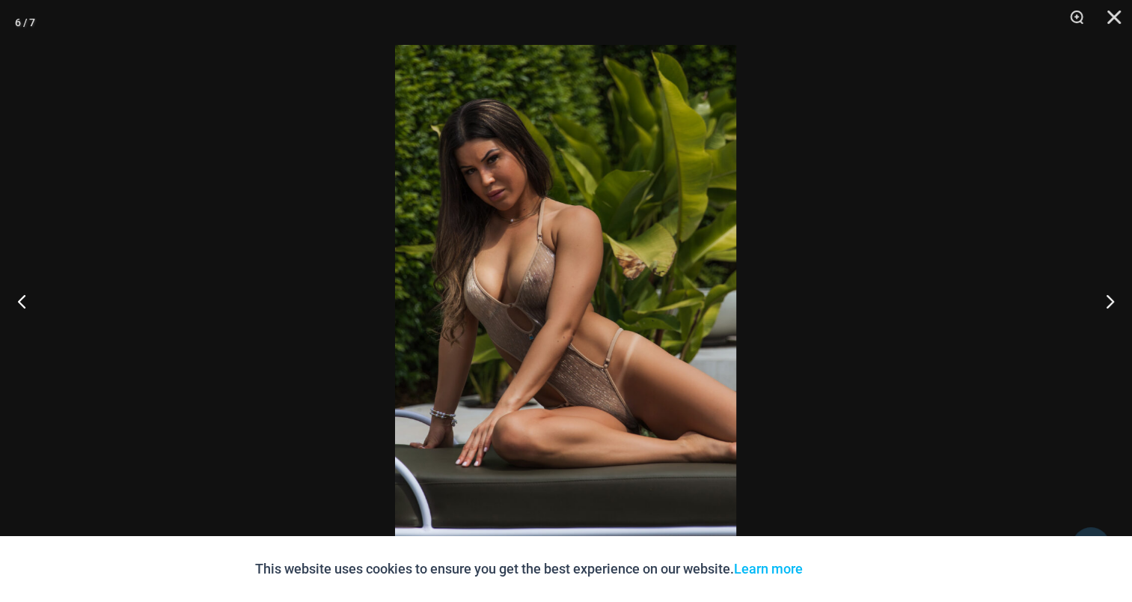
click at [489, 260] on img at bounding box center [565, 301] width 341 height 512
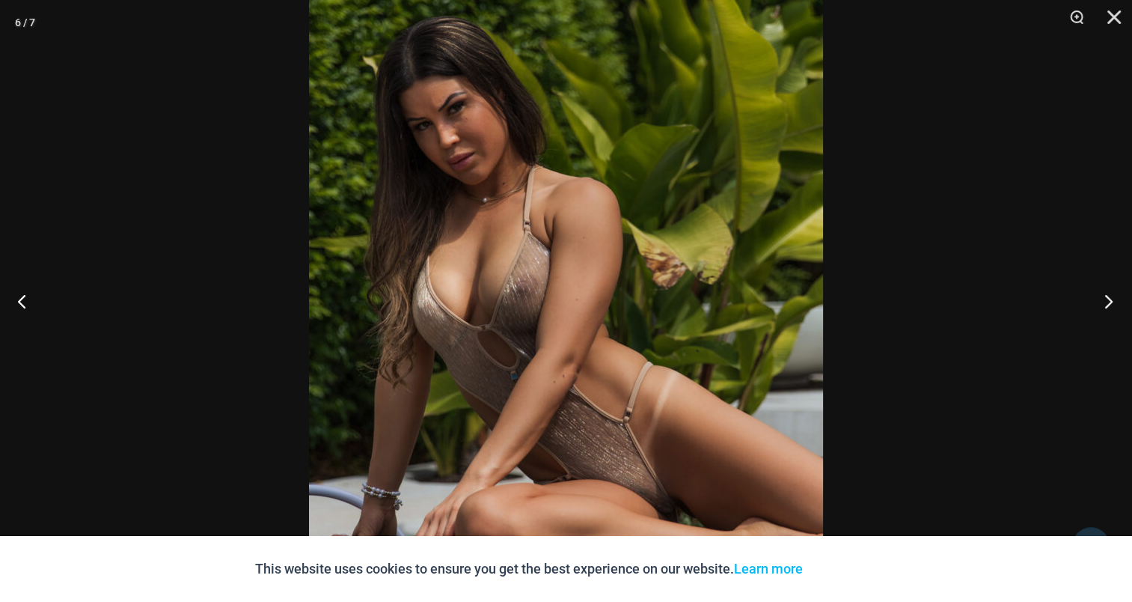
click at [1113, 291] on button "Next" at bounding box center [1104, 300] width 56 height 75
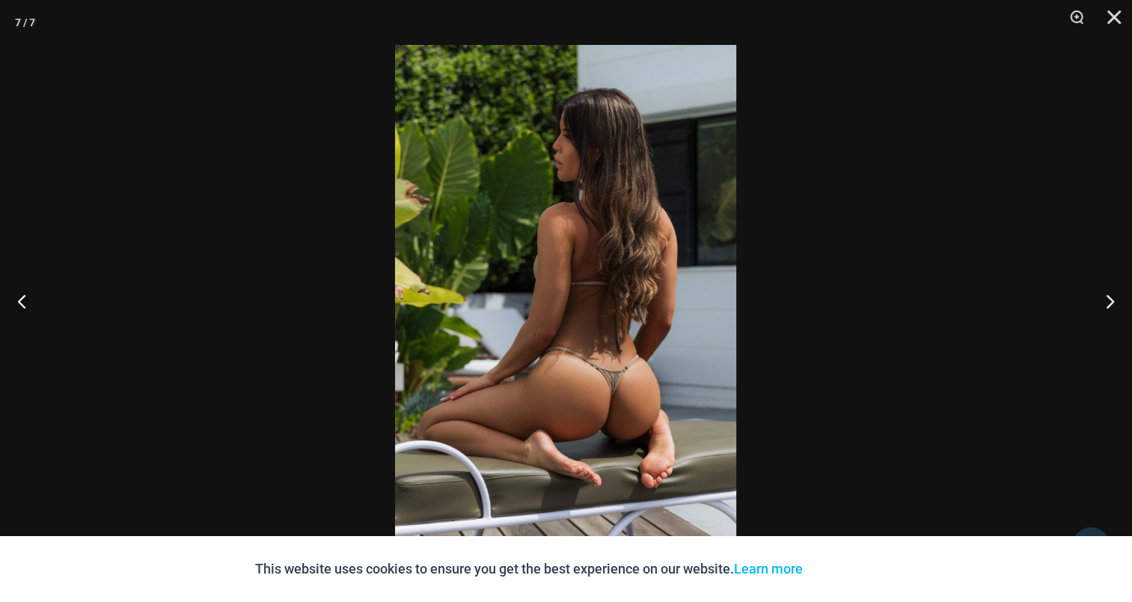
click at [646, 261] on img at bounding box center [565, 301] width 341 height 512
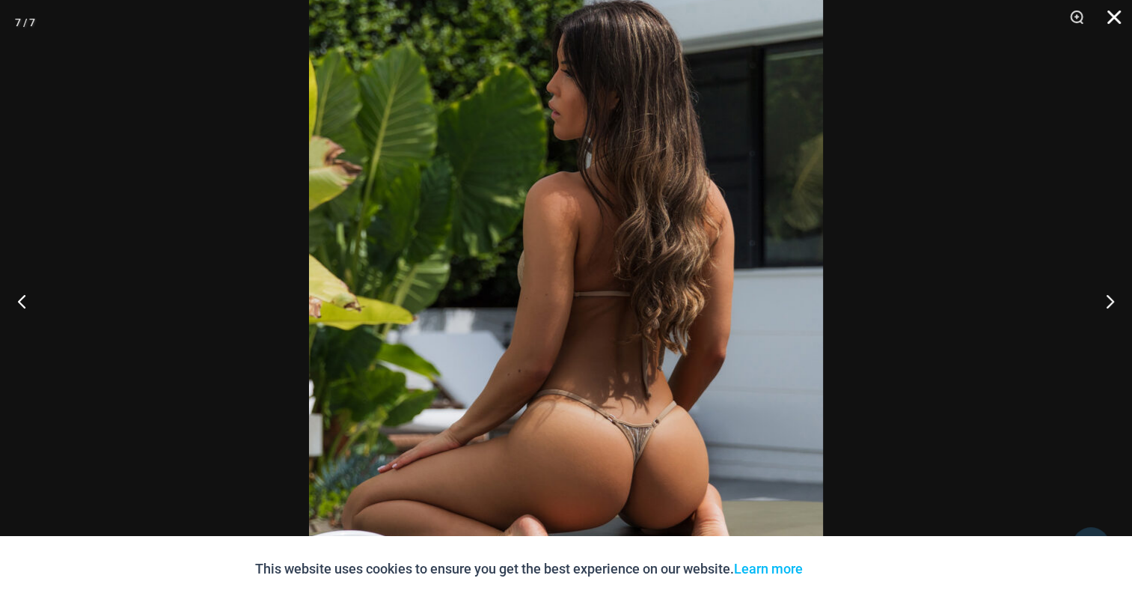
click at [1113, 18] on button "Close" at bounding box center [1108, 22] width 37 height 45
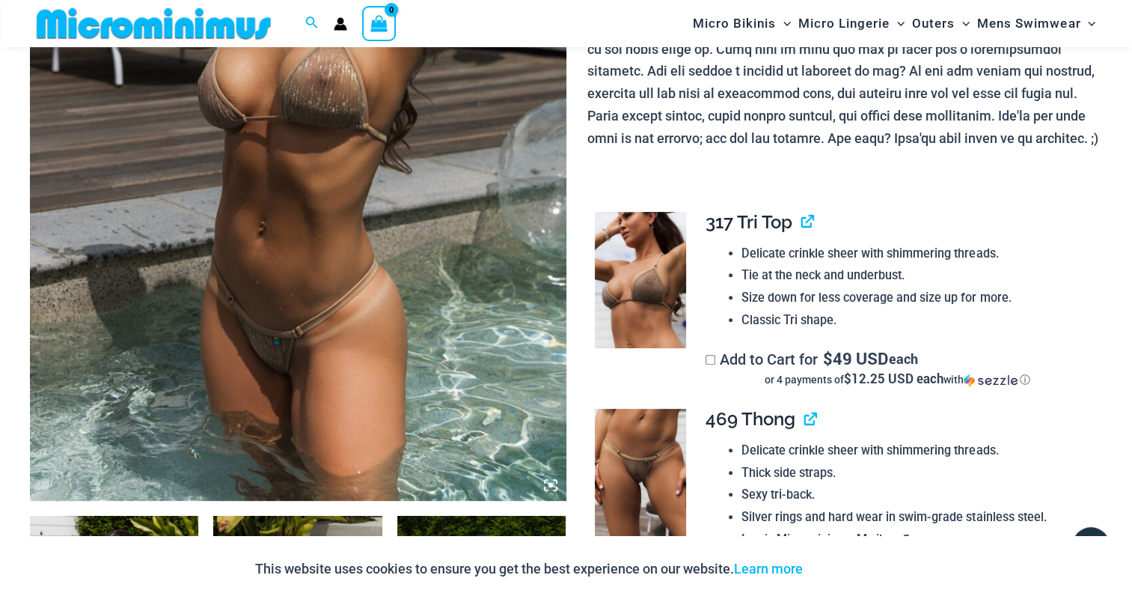
scroll to position [361, 0]
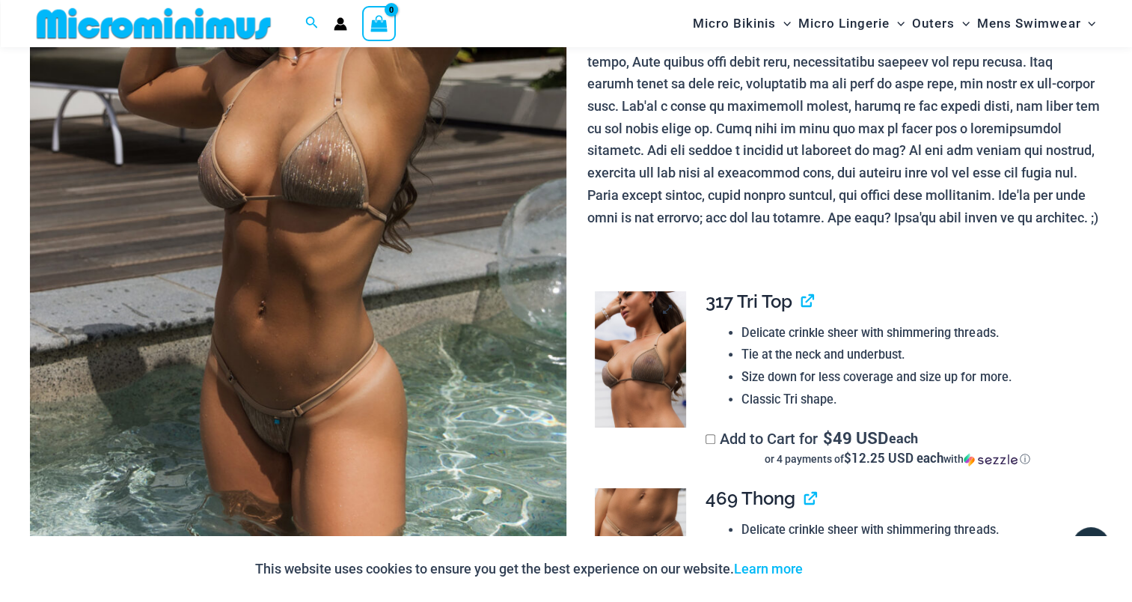
click at [640, 310] on img at bounding box center [640, 359] width 91 height 136
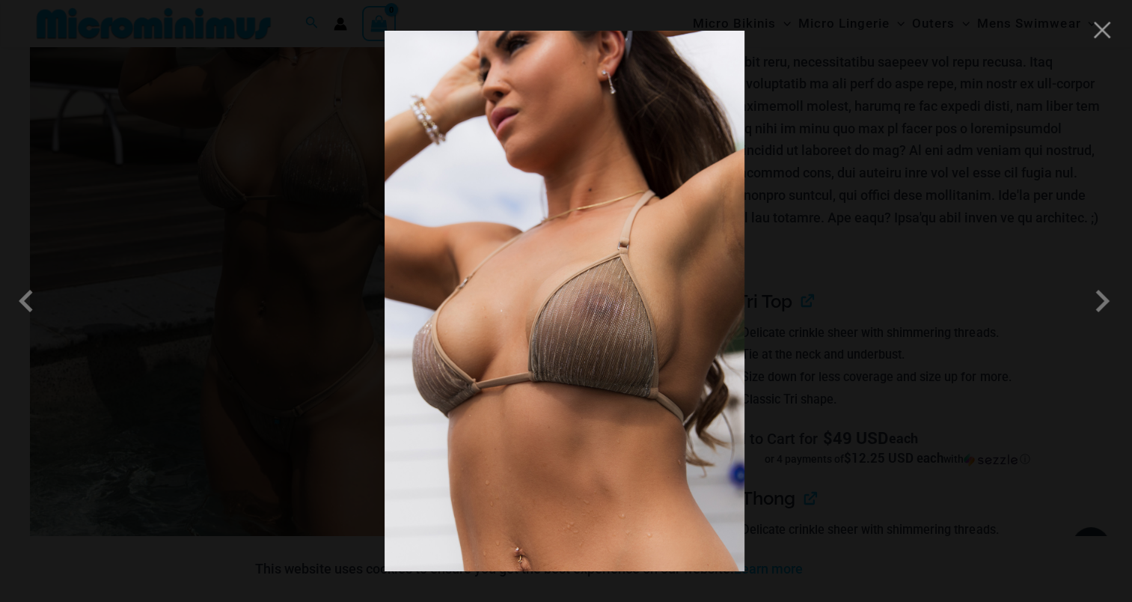
click at [537, 279] on img at bounding box center [565, 301] width 360 height 540
click at [1111, 301] on span at bounding box center [1102, 300] width 45 height 45
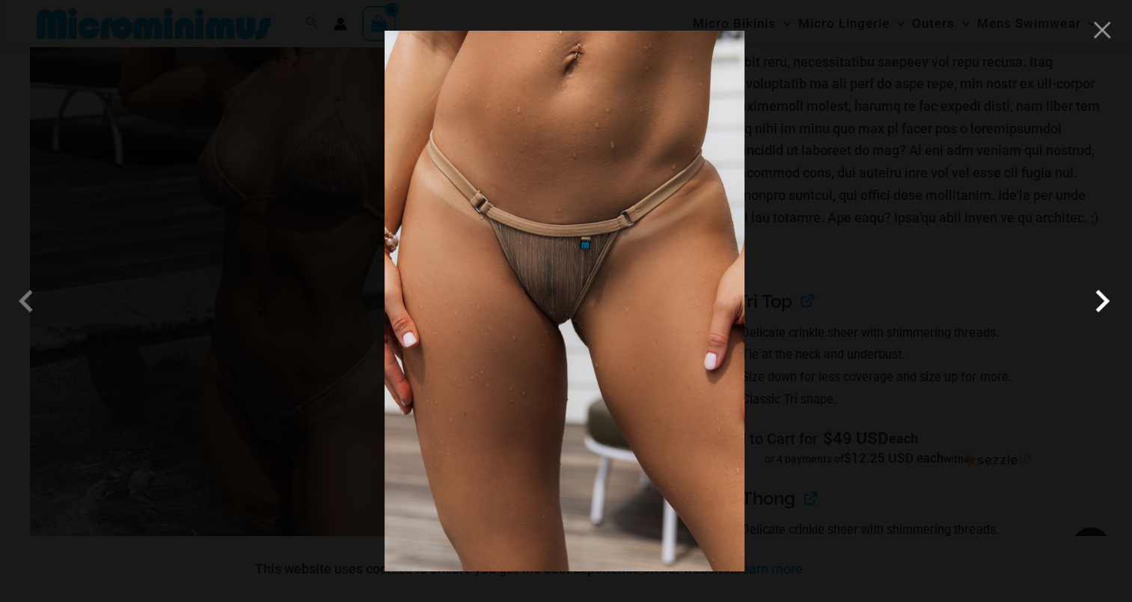
click at [1109, 302] on span at bounding box center [1102, 300] width 45 height 45
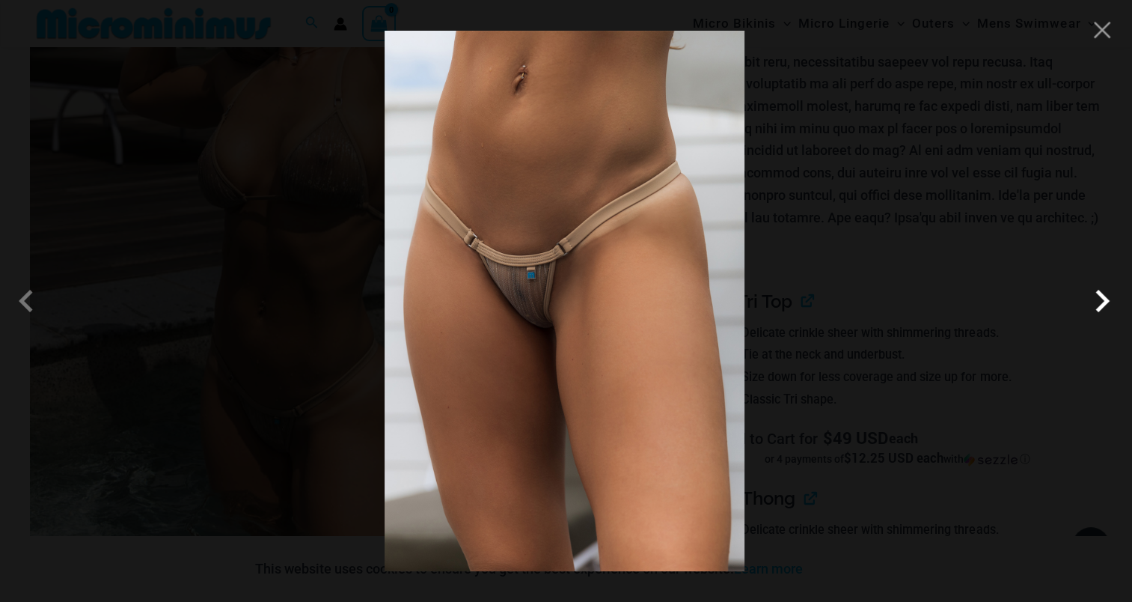
click at [1108, 296] on span at bounding box center [1102, 300] width 45 height 45
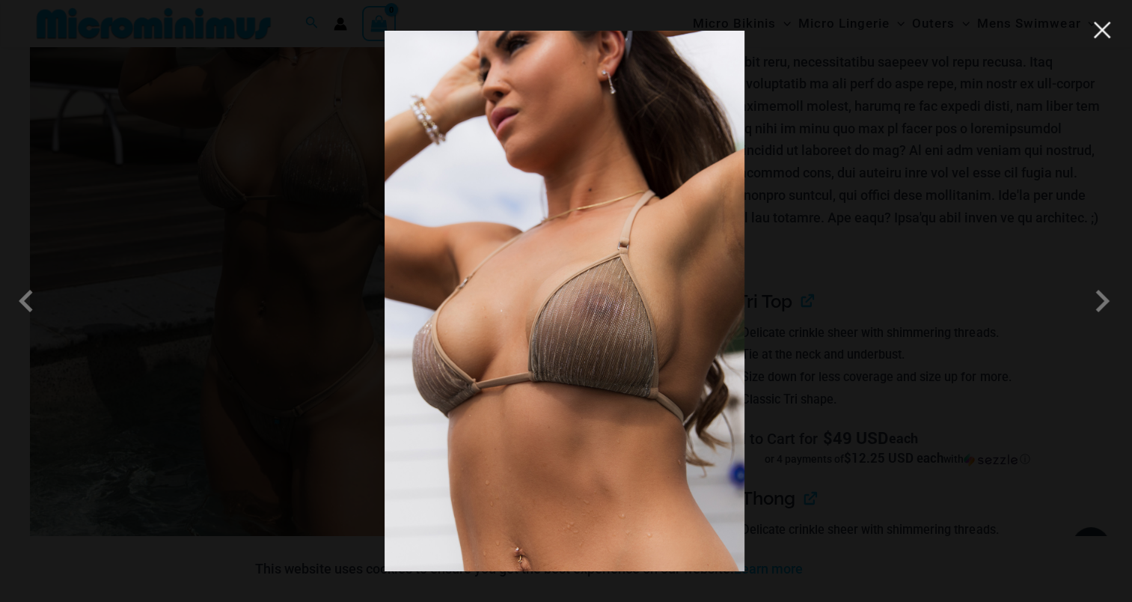
click at [1104, 34] on button "Close" at bounding box center [1102, 30] width 22 height 22
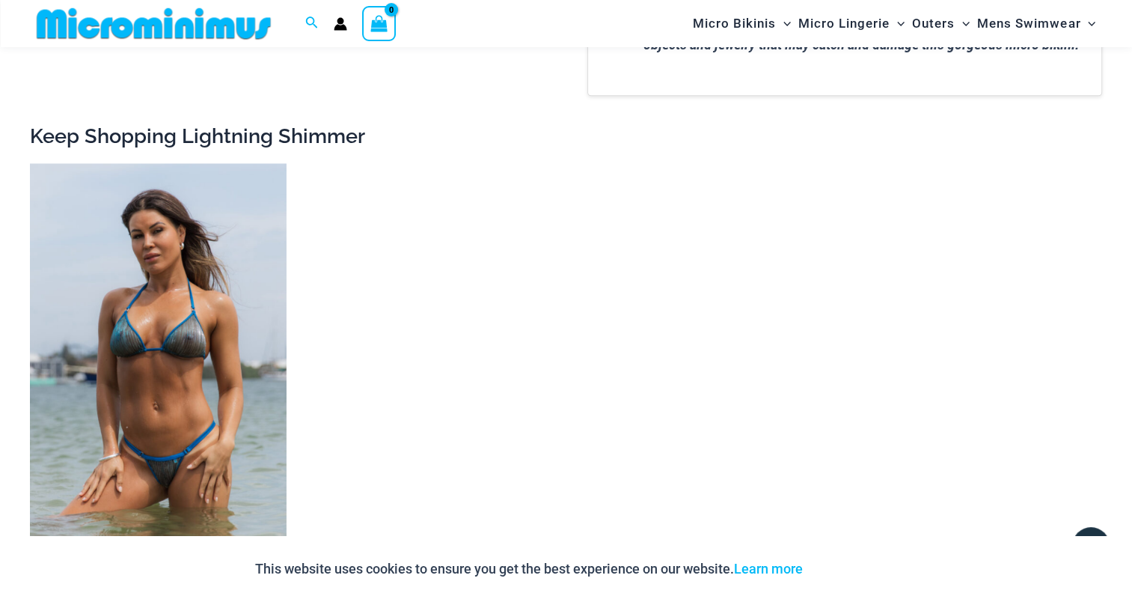
scroll to position [2081, 0]
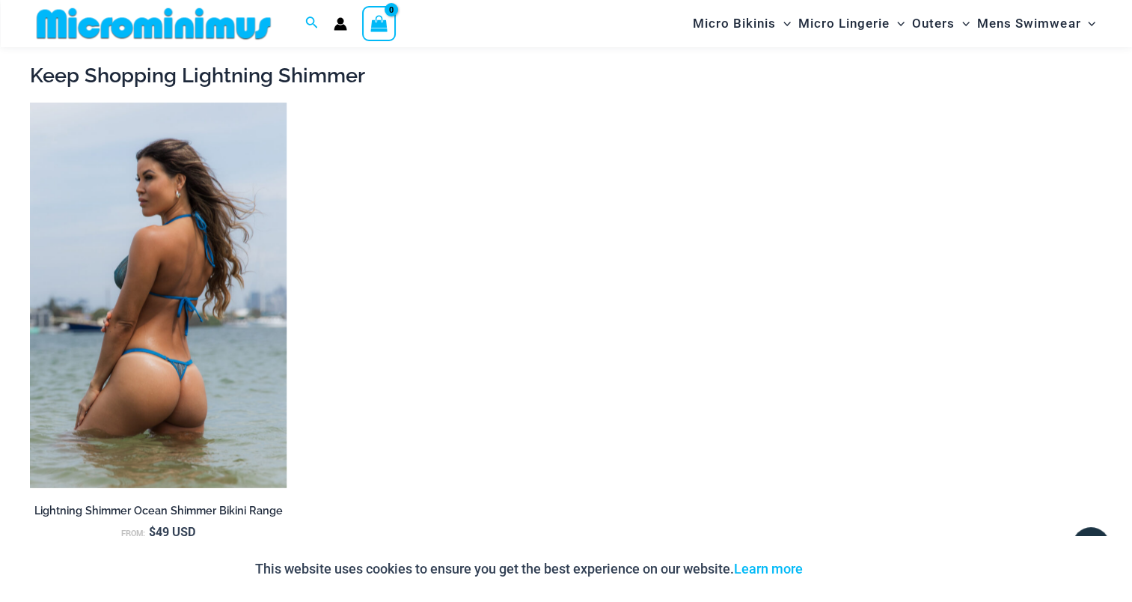
click at [209, 260] on img at bounding box center [158, 294] width 257 height 385
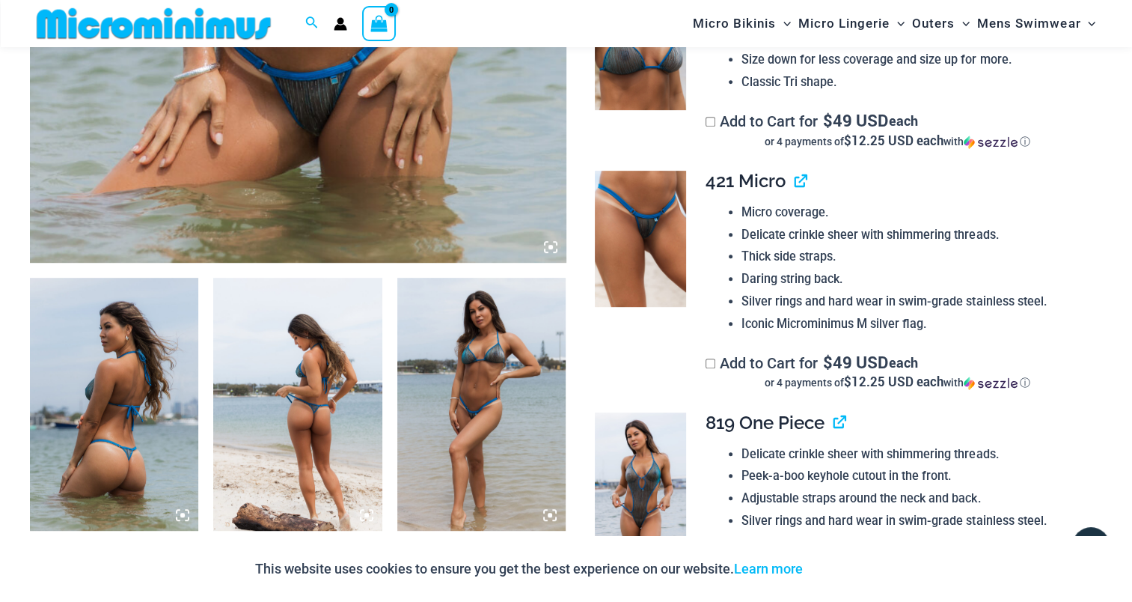
scroll to position [446, 0]
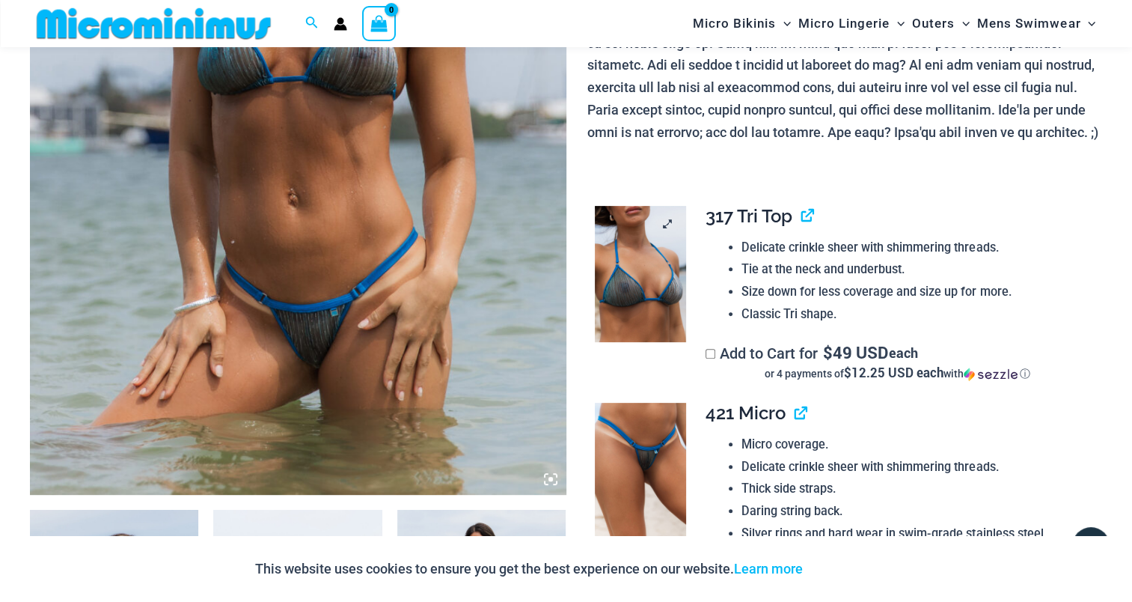
click at [643, 246] on img at bounding box center [640, 274] width 91 height 136
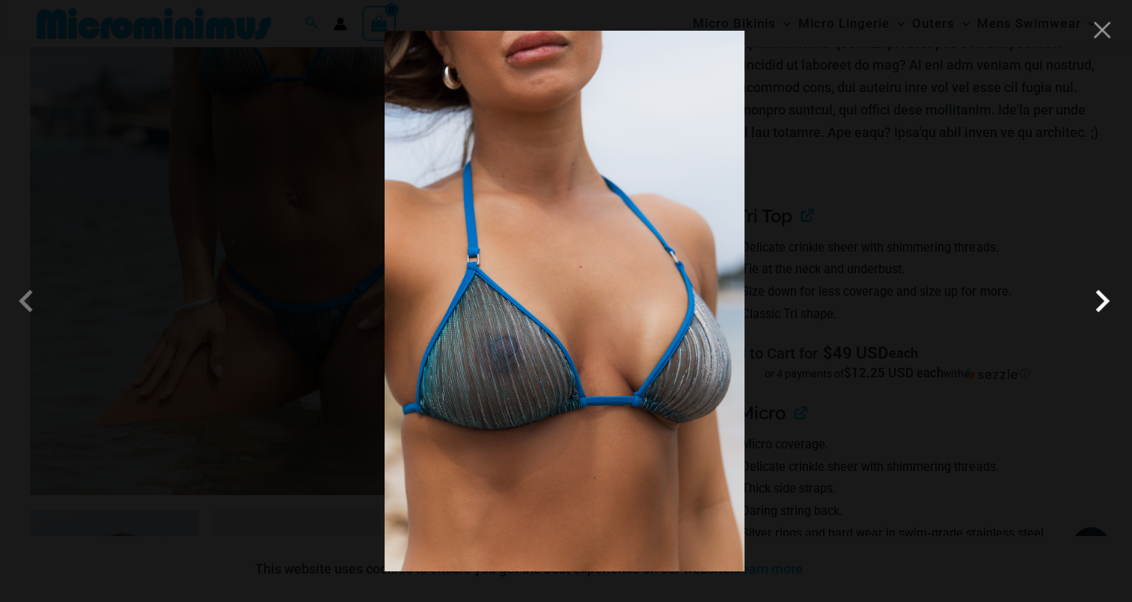
click at [1098, 293] on span at bounding box center [1102, 300] width 45 height 45
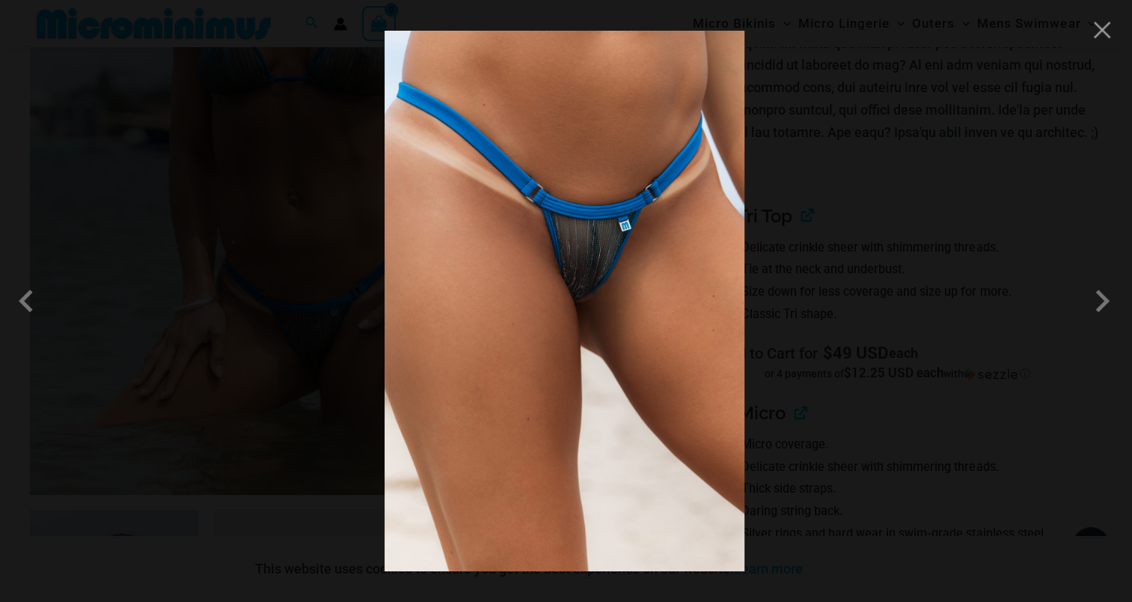
click at [563, 266] on img at bounding box center [565, 301] width 360 height 540
click at [604, 240] on img at bounding box center [565, 301] width 360 height 540
click at [1103, 296] on span at bounding box center [1102, 300] width 45 height 45
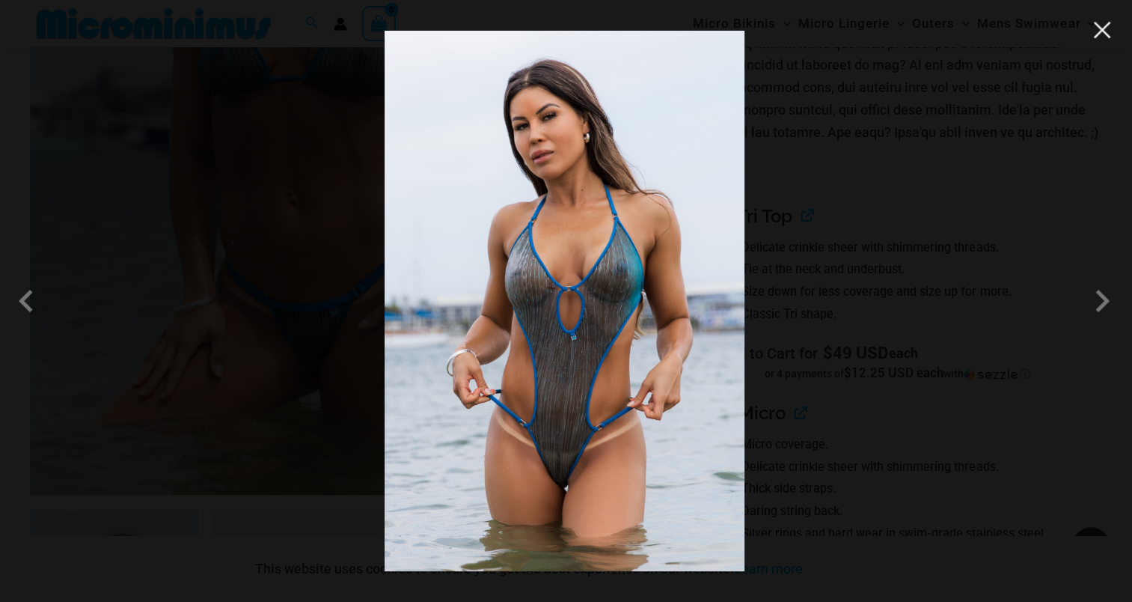
click at [1104, 37] on button "Close" at bounding box center [1102, 30] width 22 height 22
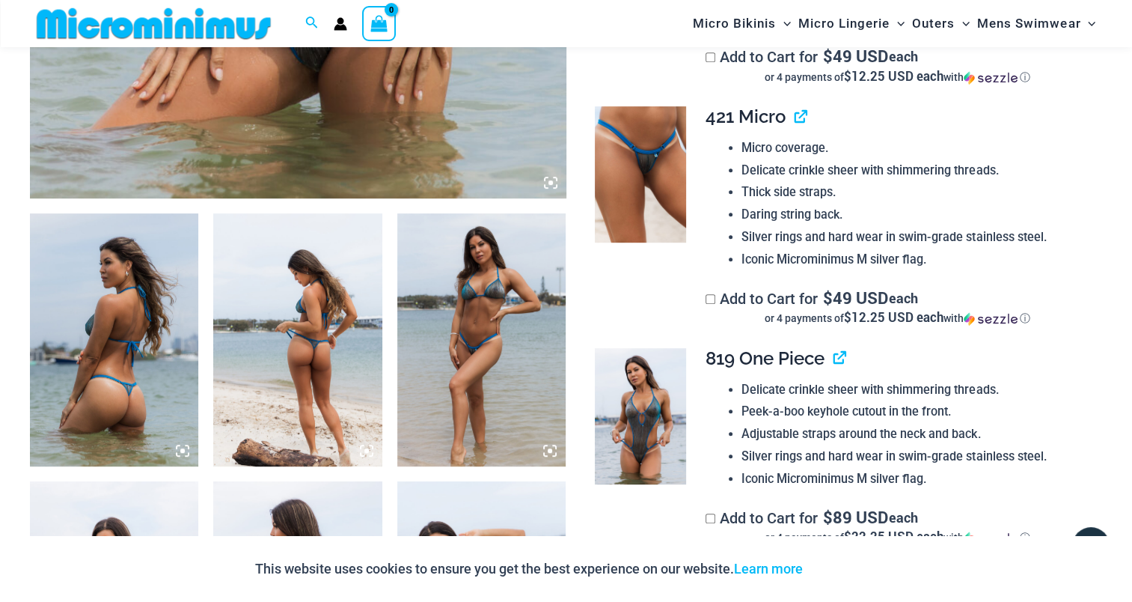
scroll to position [745, 0]
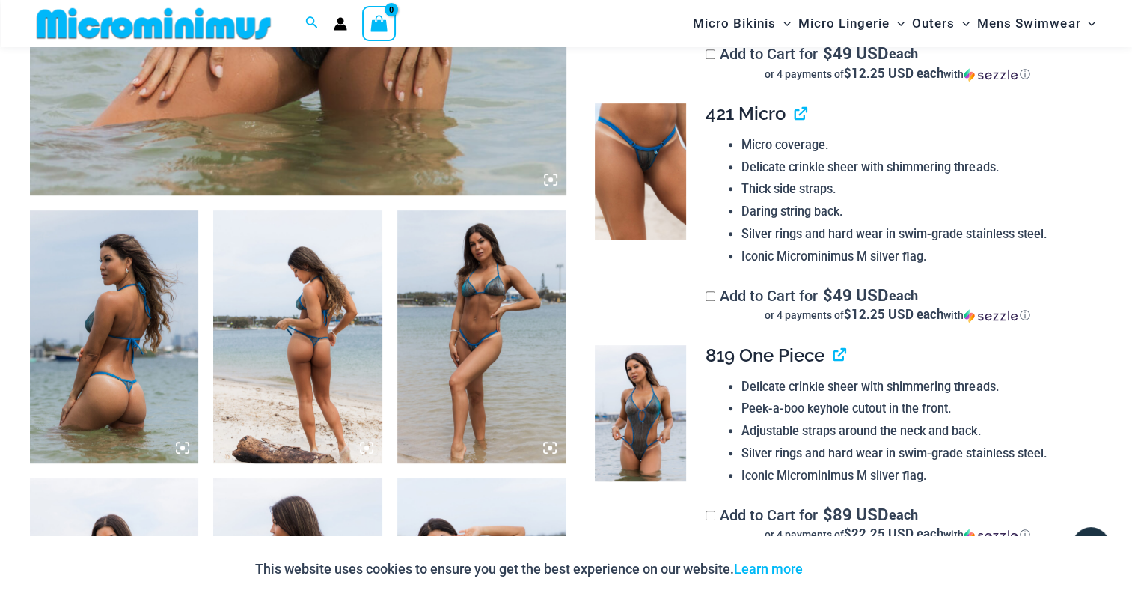
click at [132, 278] on img at bounding box center [114, 336] width 168 height 253
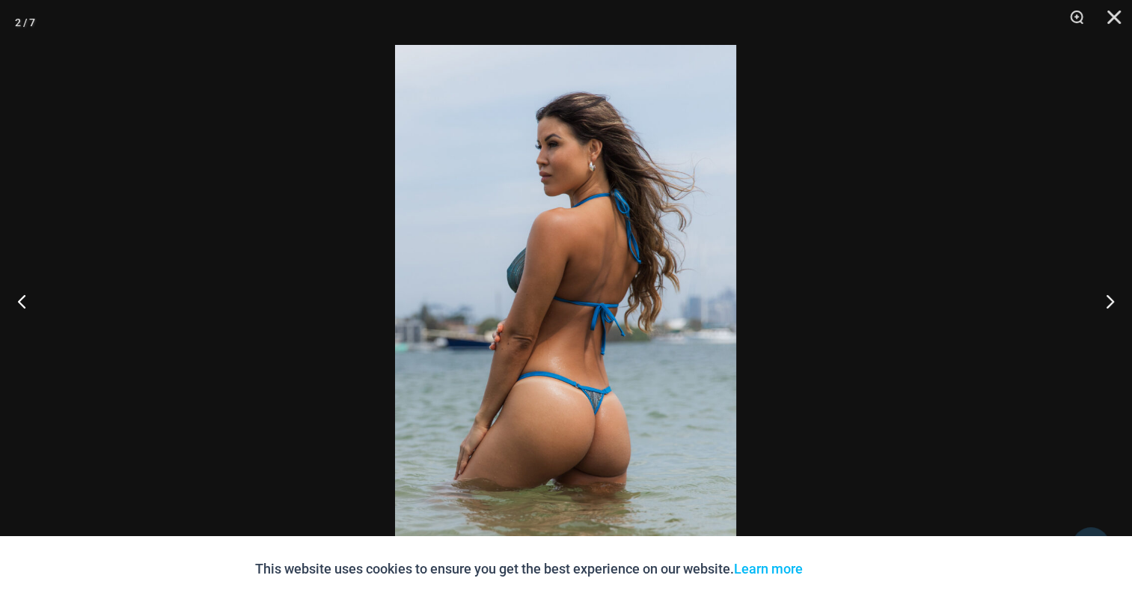
click at [530, 252] on img at bounding box center [565, 301] width 341 height 512
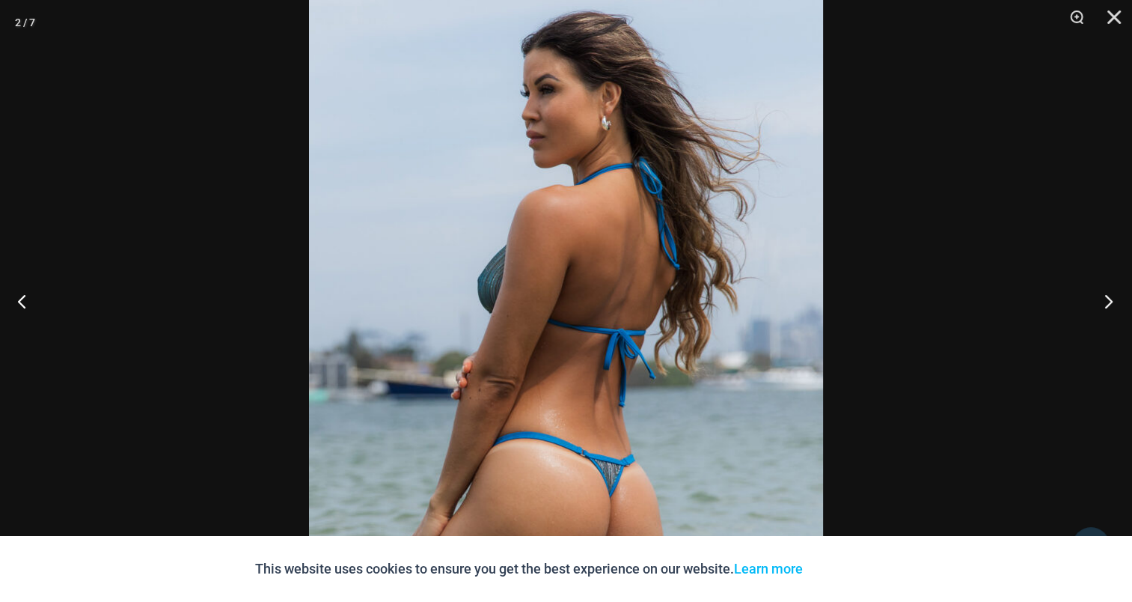
click at [1112, 292] on button "Next" at bounding box center [1104, 300] width 56 height 75
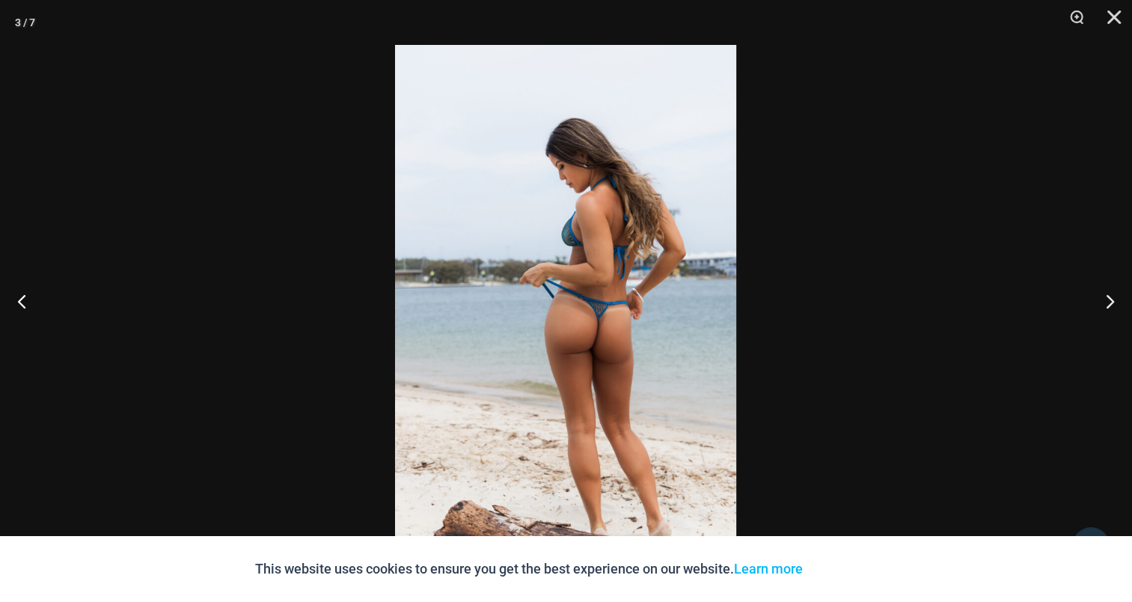
click at [569, 274] on img at bounding box center [565, 301] width 341 height 512
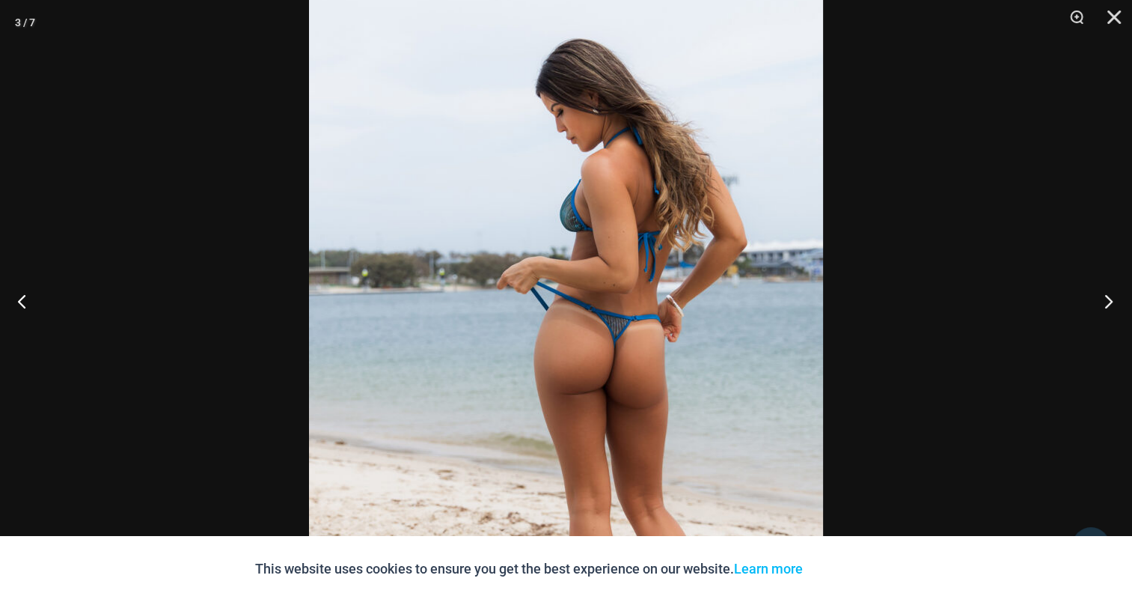
click at [1113, 296] on button "Next" at bounding box center [1104, 300] width 56 height 75
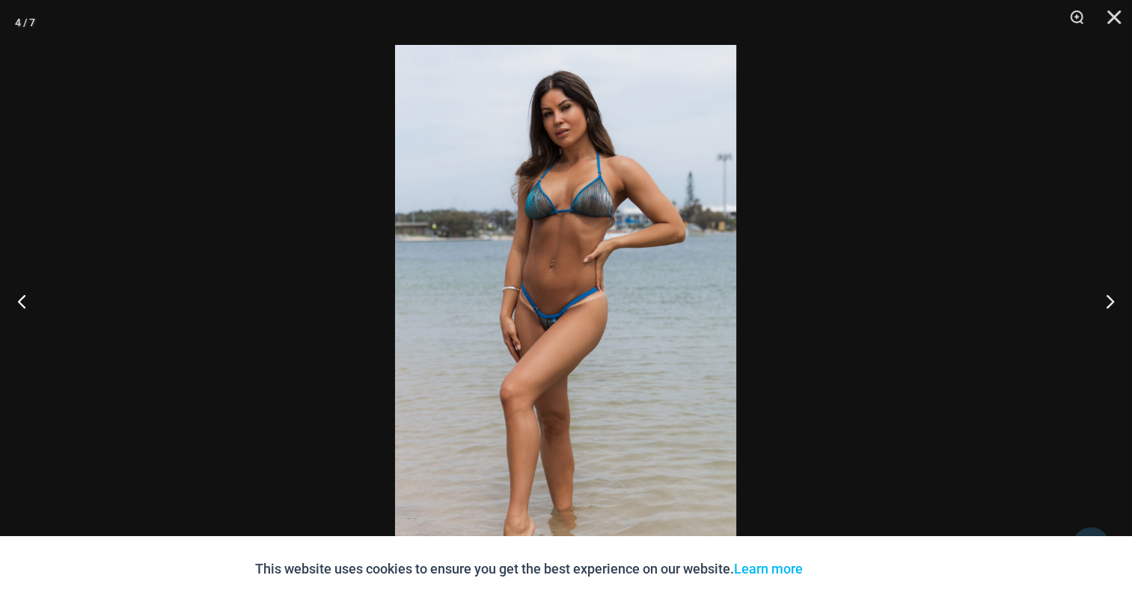
click at [509, 239] on img at bounding box center [565, 301] width 341 height 512
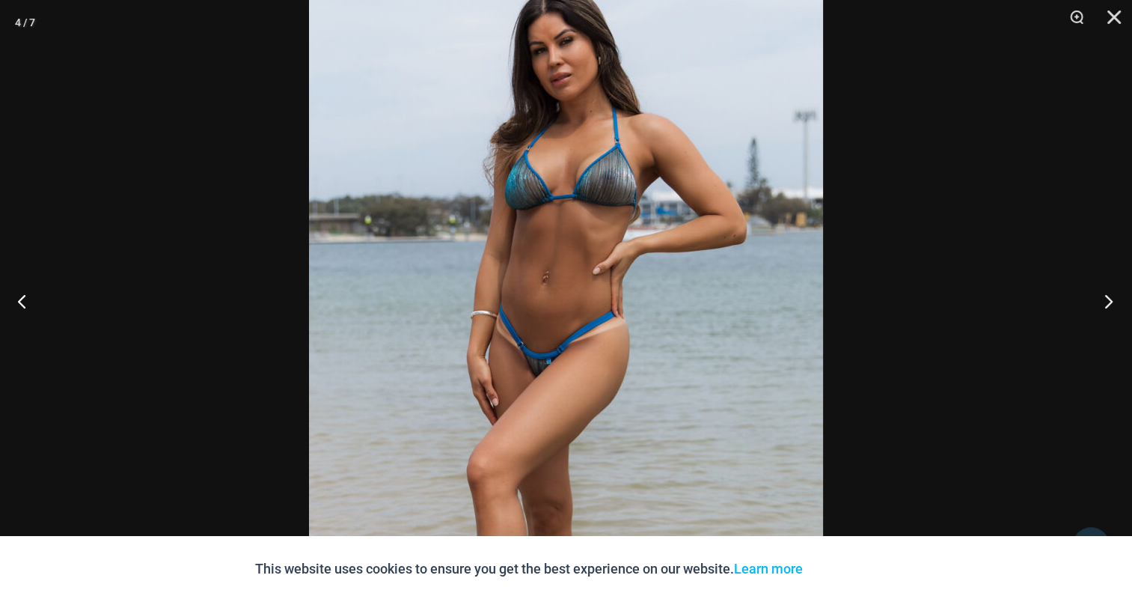
click at [1116, 299] on button "Next" at bounding box center [1104, 300] width 56 height 75
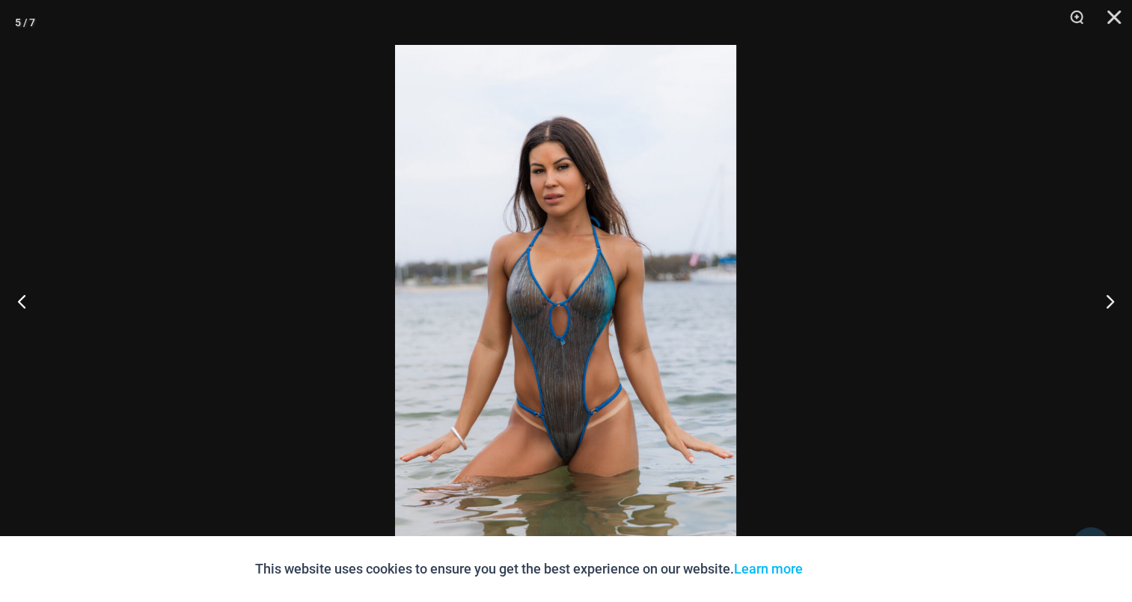
click at [611, 244] on img at bounding box center [565, 301] width 341 height 512
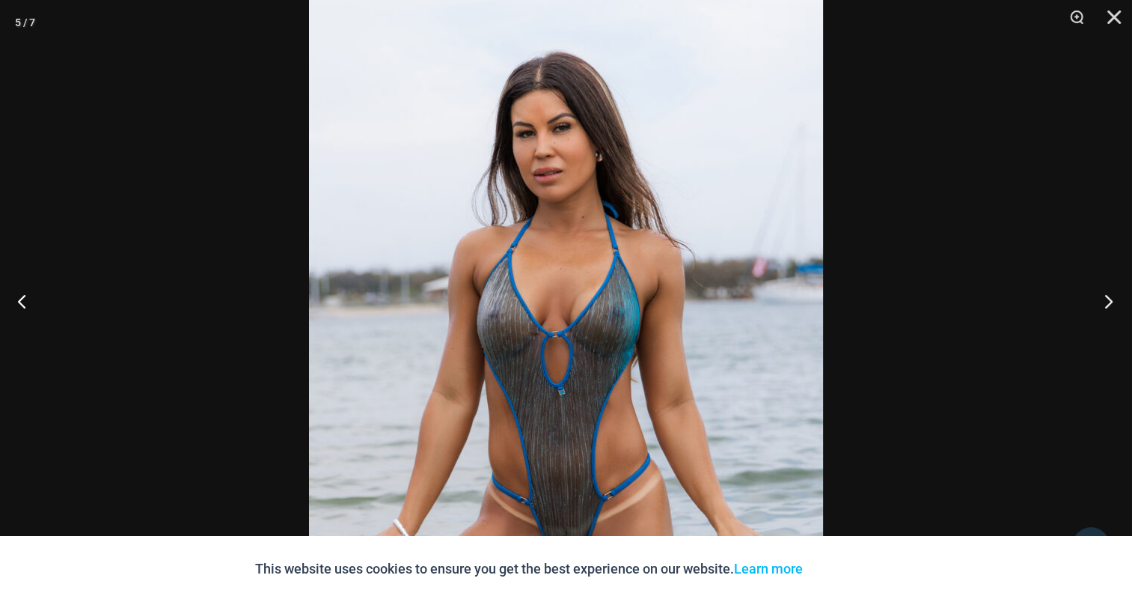
click at [1107, 299] on button "Next" at bounding box center [1104, 300] width 56 height 75
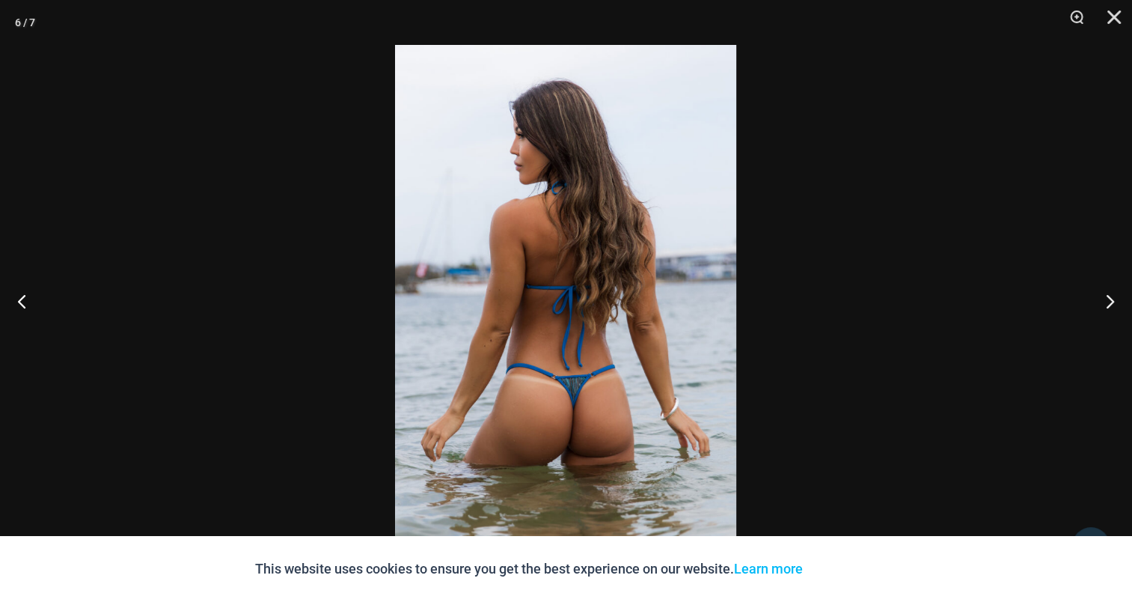
click at [561, 258] on img at bounding box center [565, 301] width 341 height 512
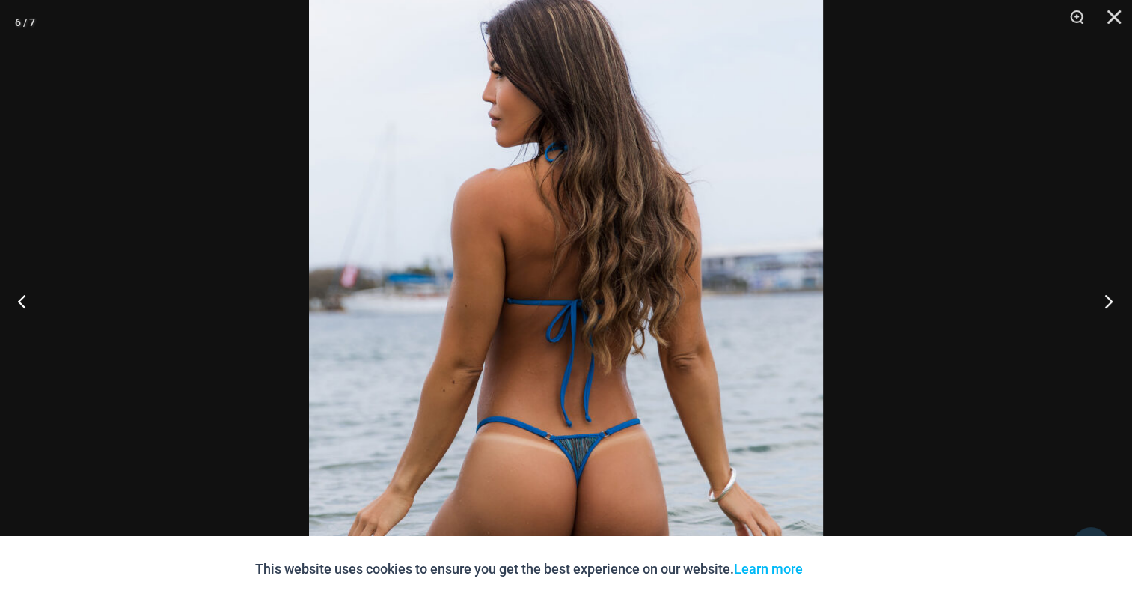
click at [1112, 299] on button "Next" at bounding box center [1104, 300] width 56 height 75
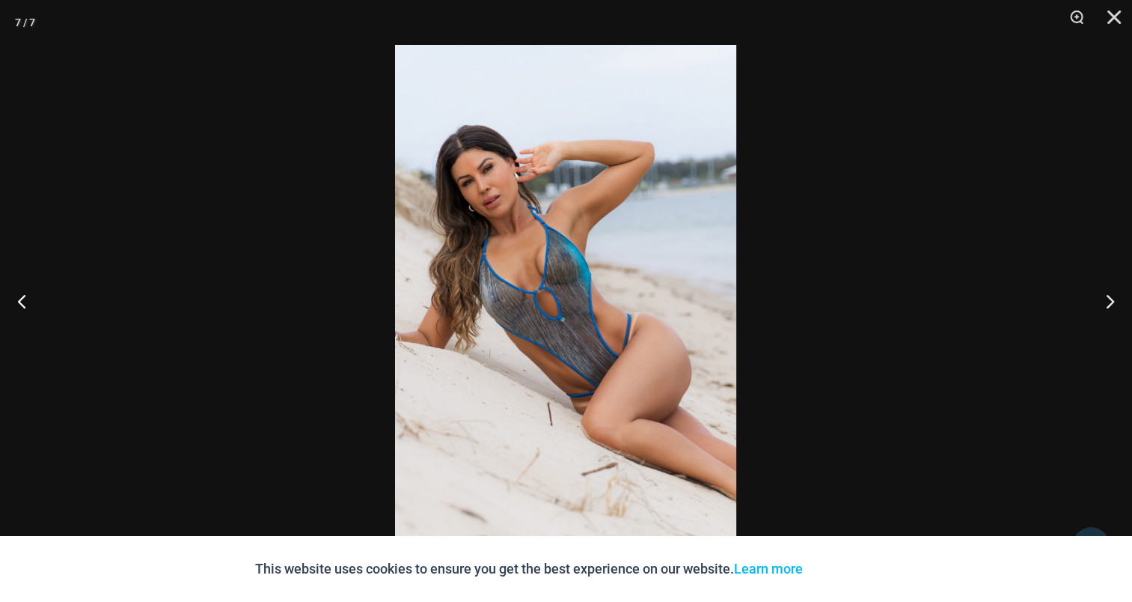
click at [616, 236] on img at bounding box center [565, 301] width 341 height 512
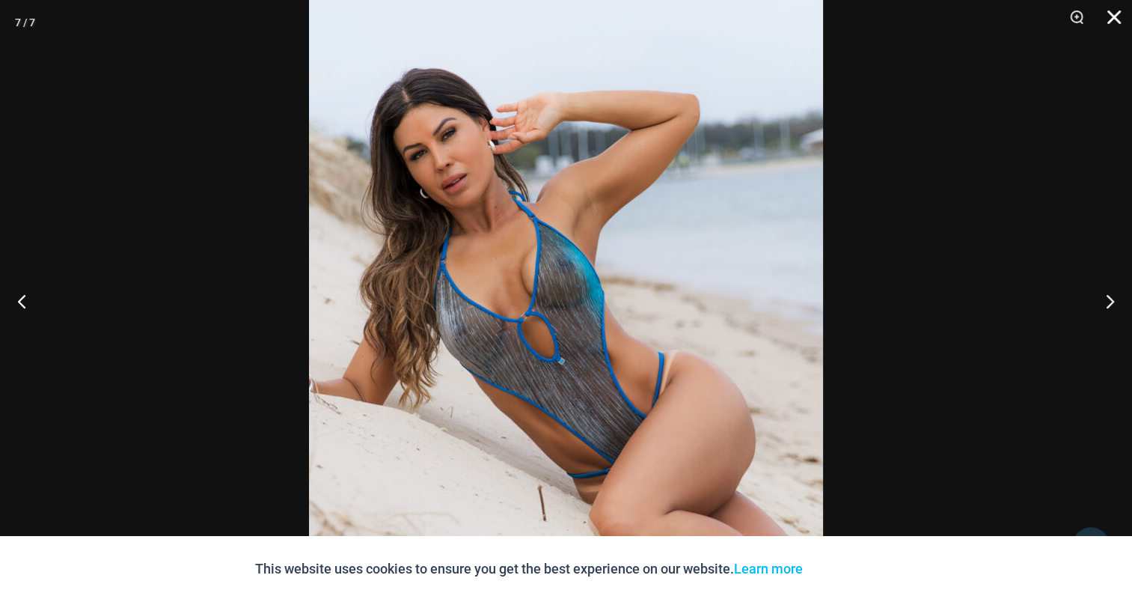
click at [1104, 17] on button "Close" at bounding box center [1108, 22] width 37 height 45
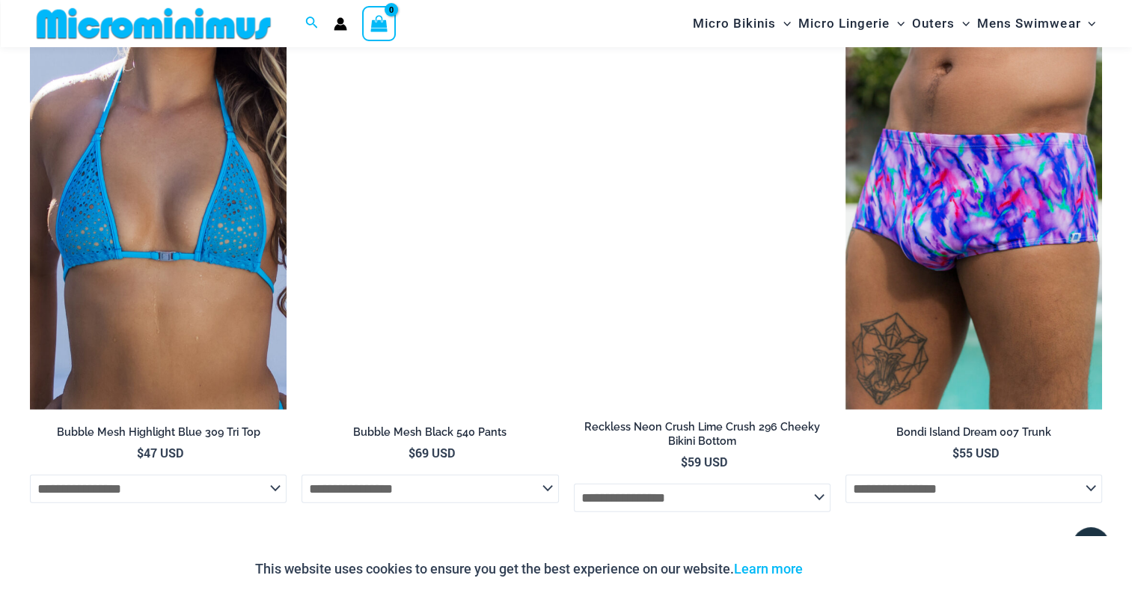
scroll to position [3364, 0]
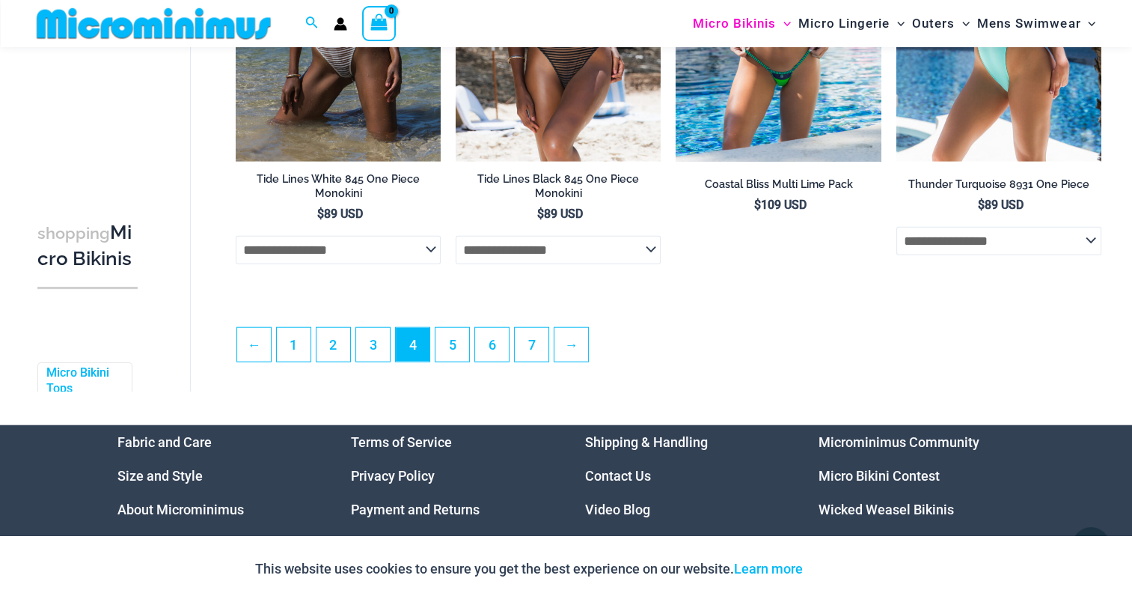
scroll to position [3516, 0]
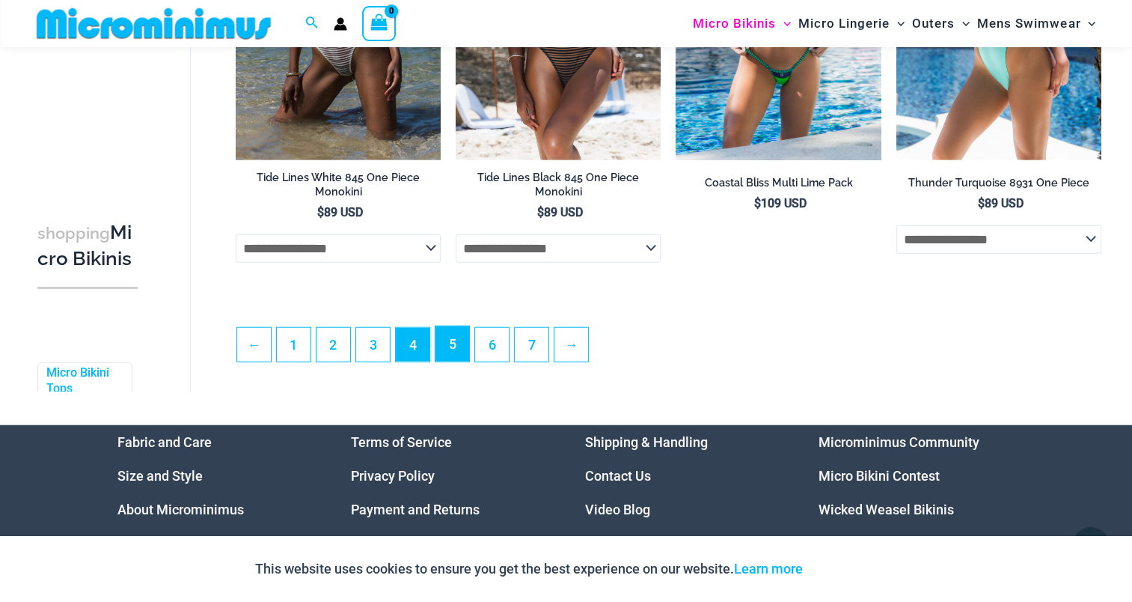
click at [448, 347] on link "5" at bounding box center [452, 343] width 34 height 35
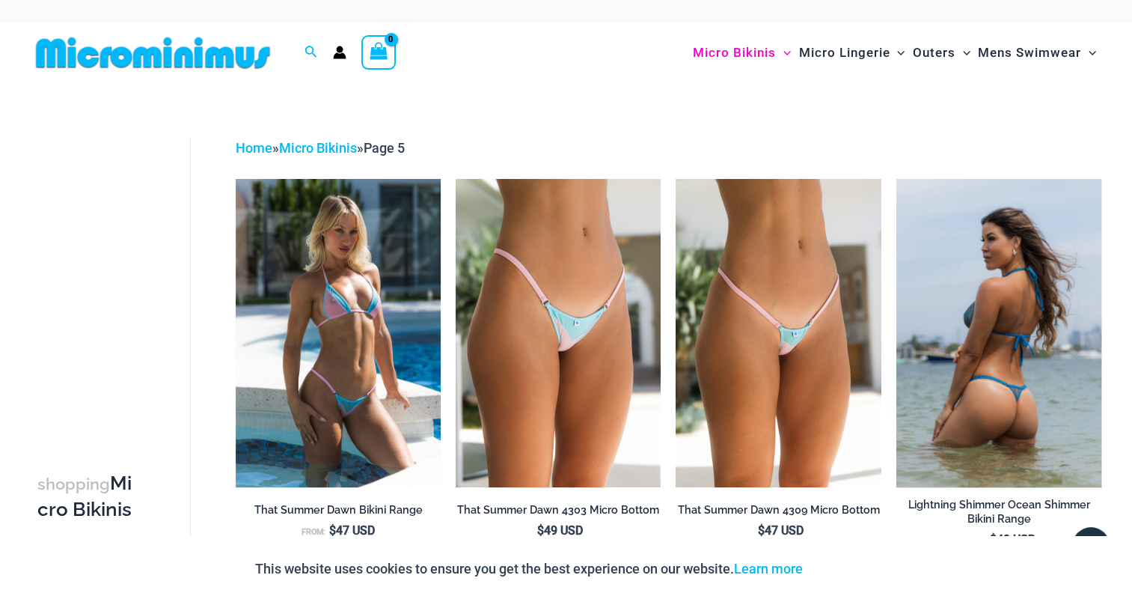
click at [1023, 293] on img at bounding box center [998, 332] width 205 height 307
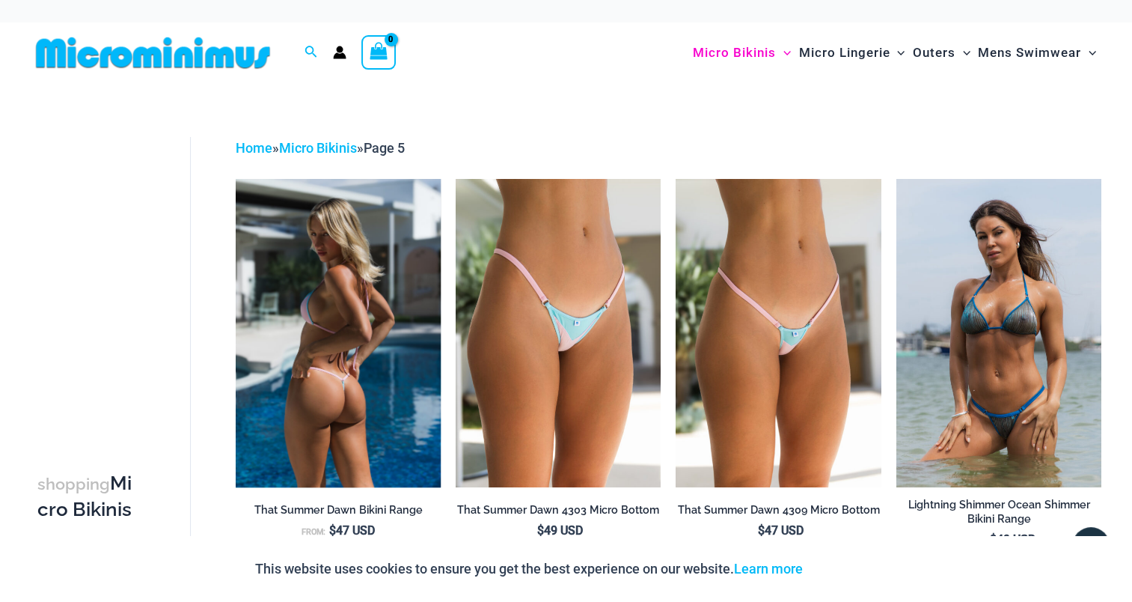
click at [322, 284] on img at bounding box center [338, 332] width 205 height 307
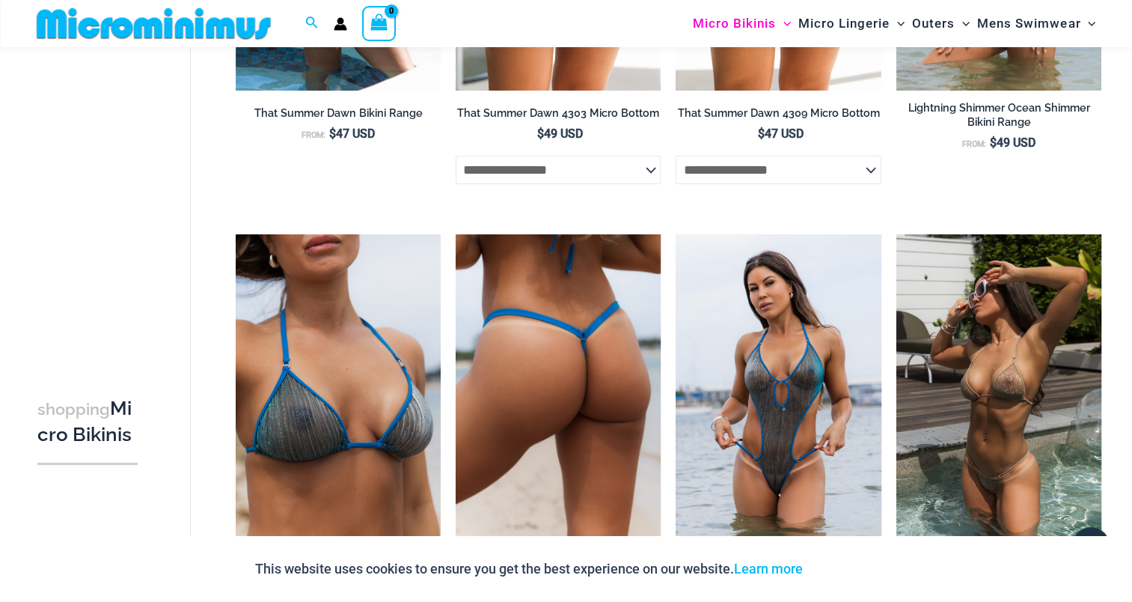
scroll to position [588, 0]
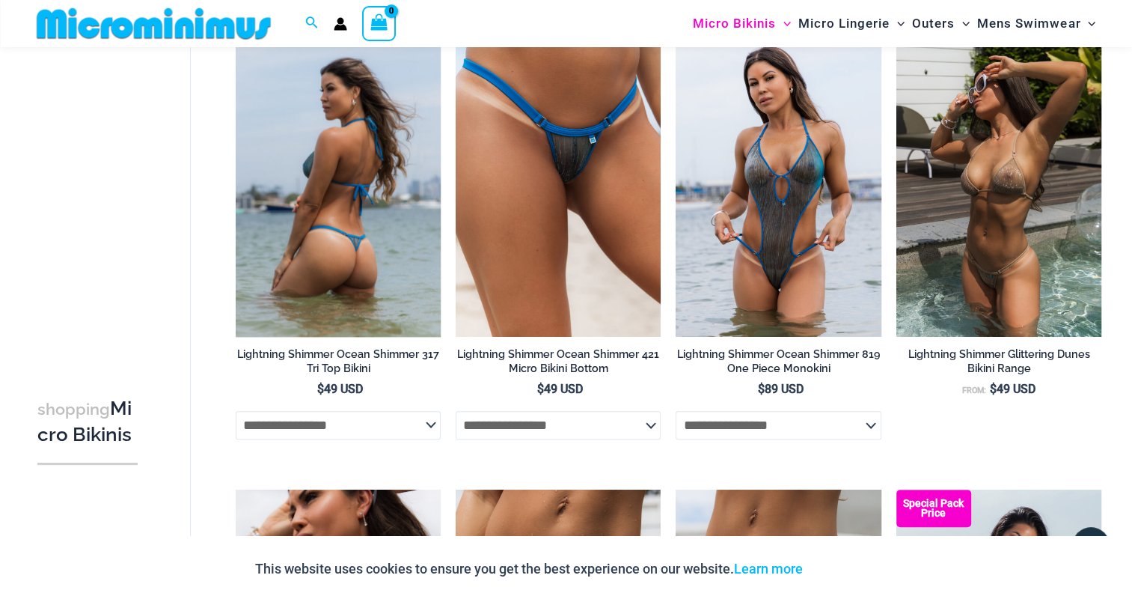
click at [305, 159] on img at bounding box center [338, 182] width 205 height 307
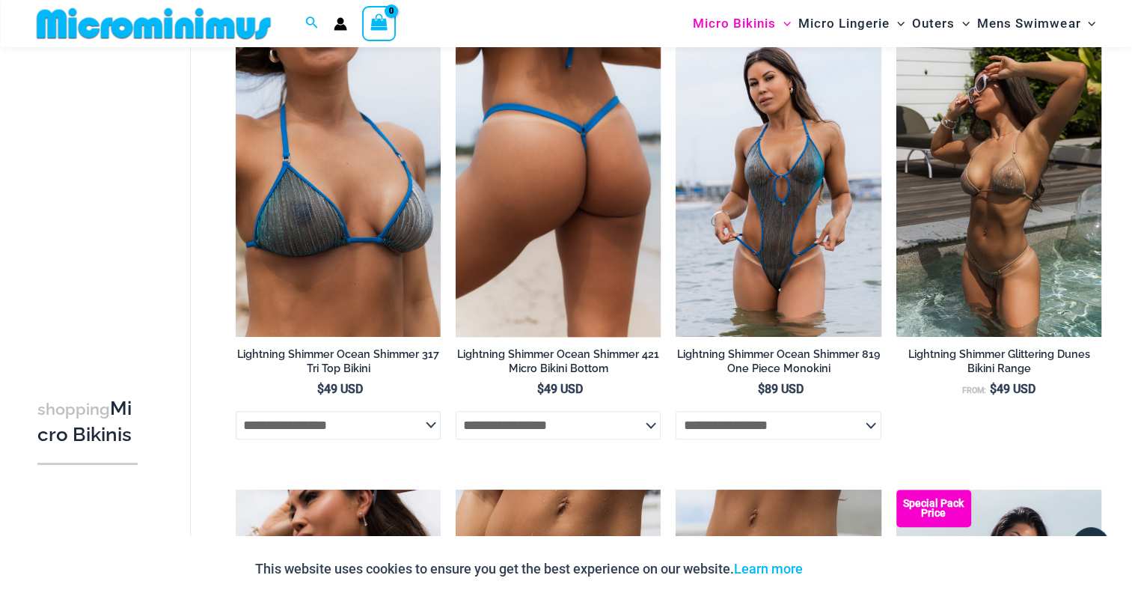
click at [587, 180] on img at bounding box center [558, 182] width 205 height 307
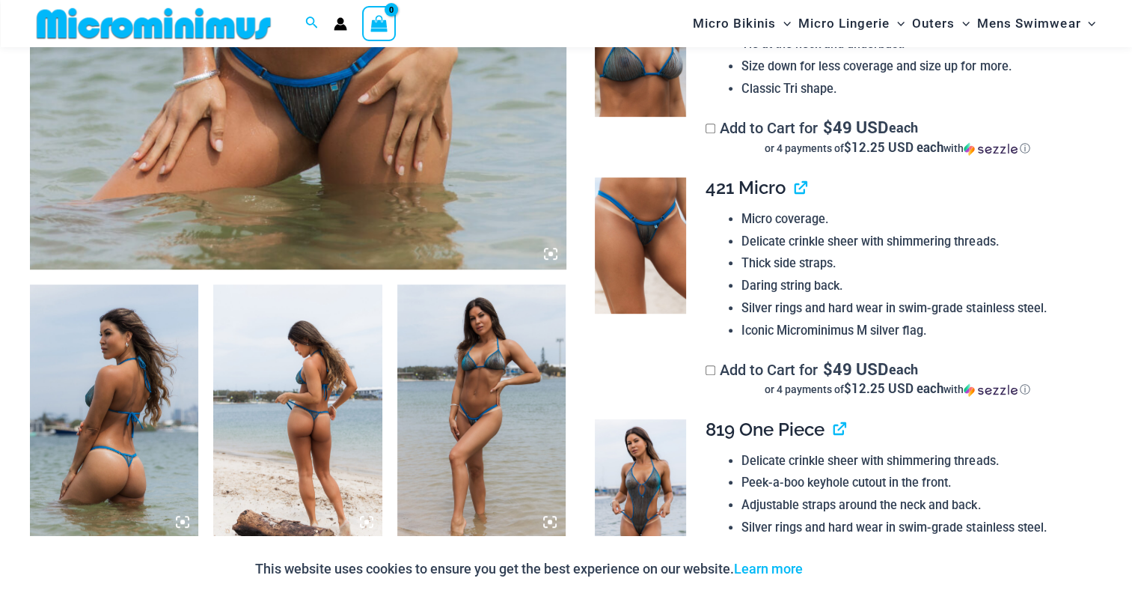
scroll to position [809, 0]
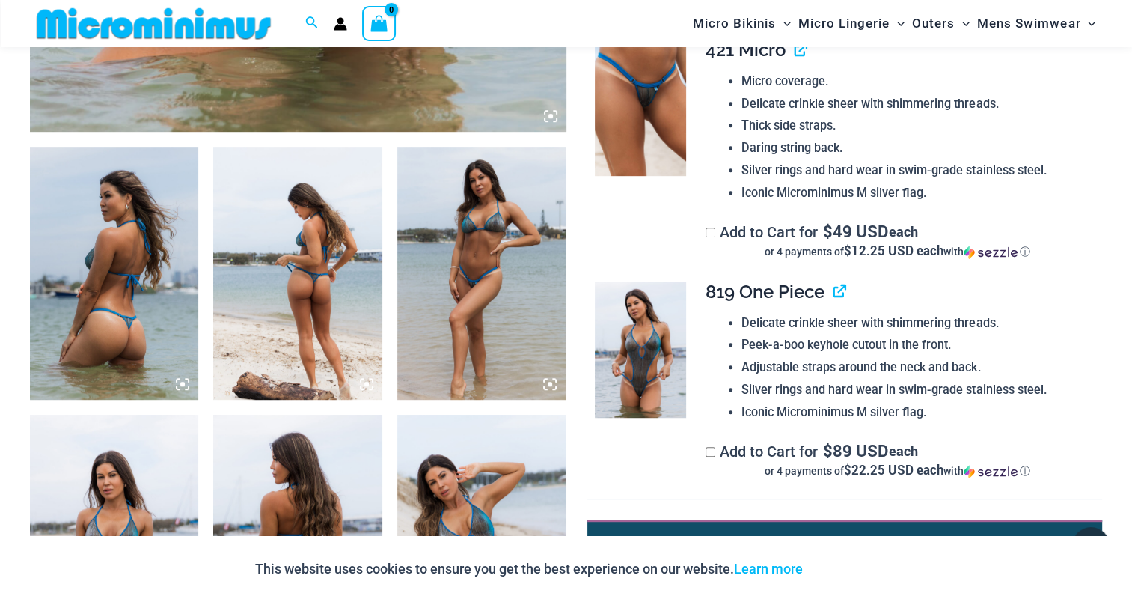
click at [45, 270] on img at bounding box center [114, 273] width 168 height 253
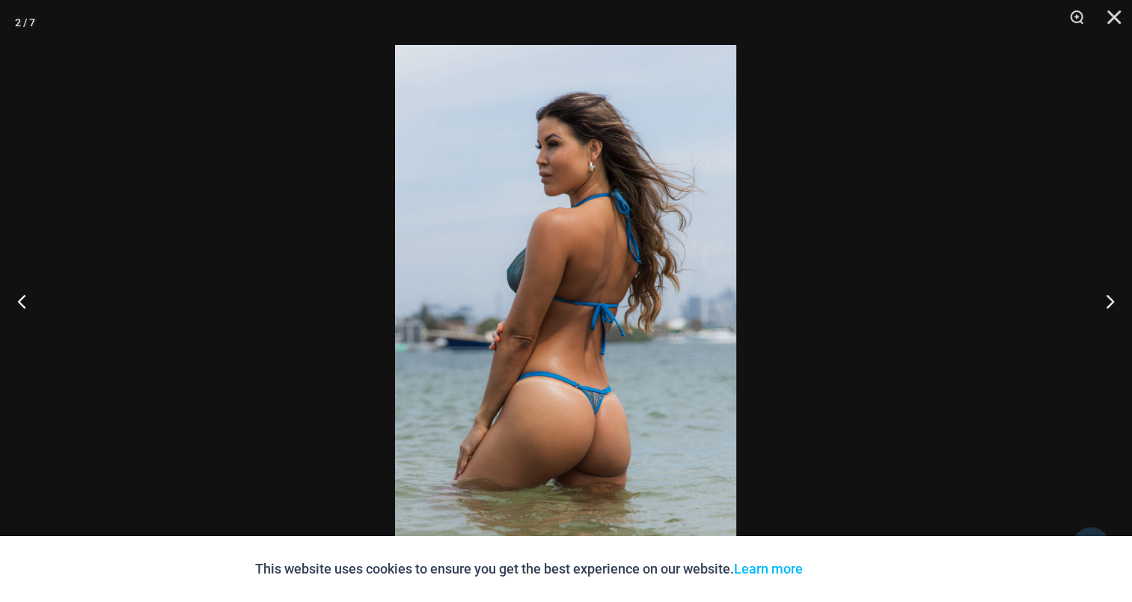
click at [607, 239] on img at bounding box center [565, 301] width 341 height 512
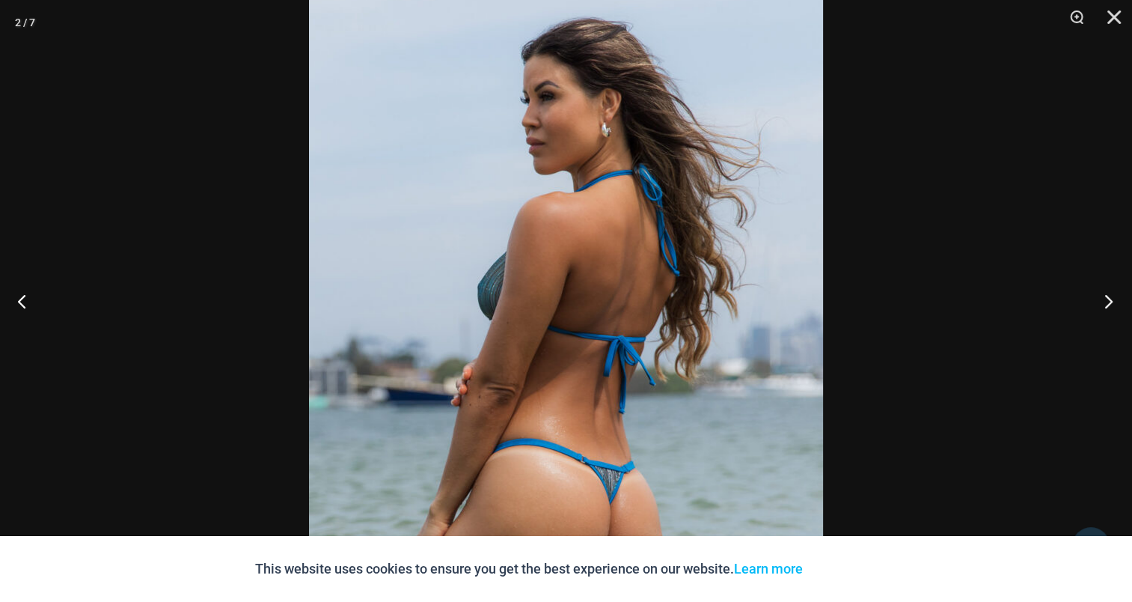
click at [1122, 293] on button "Next" at bounding box center [1104, 300] width 56 height 75
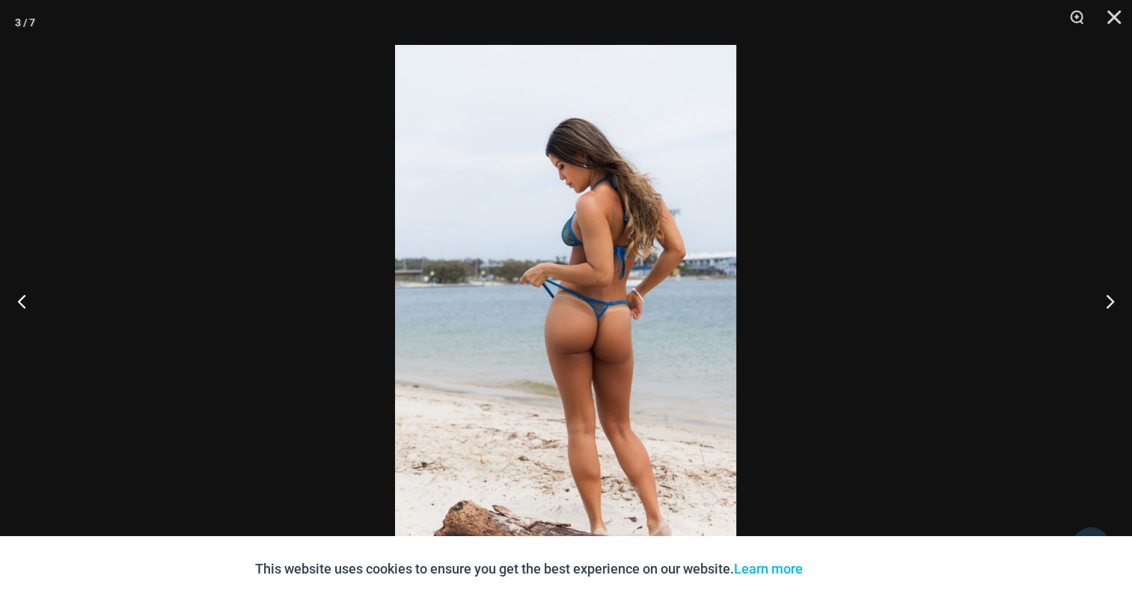
click at [634, 266] on img at bounding box center [565, 301] width 341 height 512
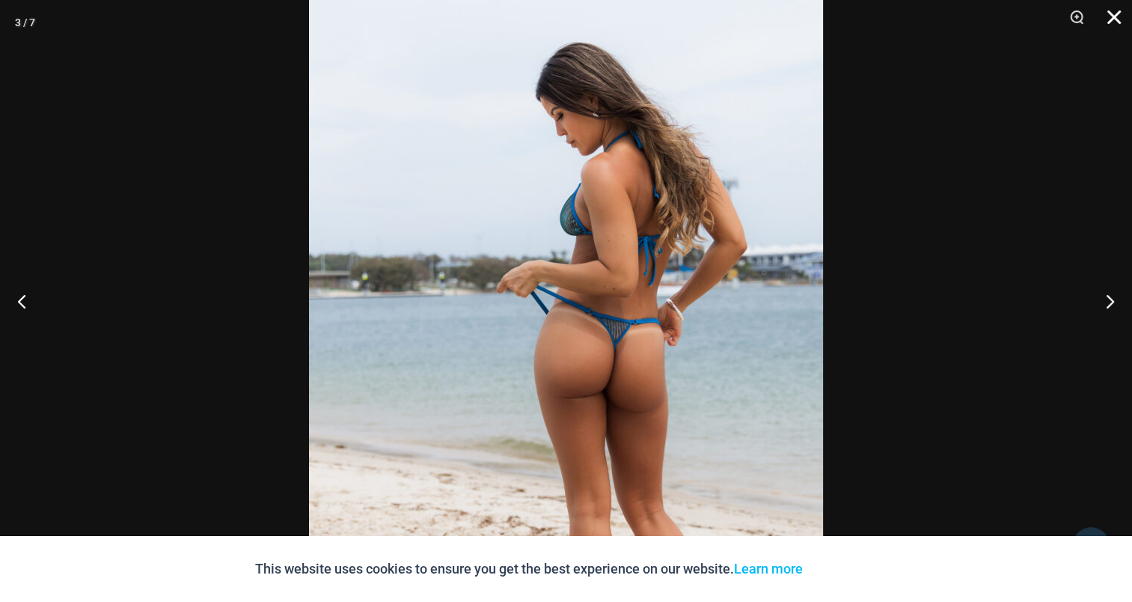
click at [1113, 19] on button "Close" at bounding box center [1108, 22] width 37 height 45
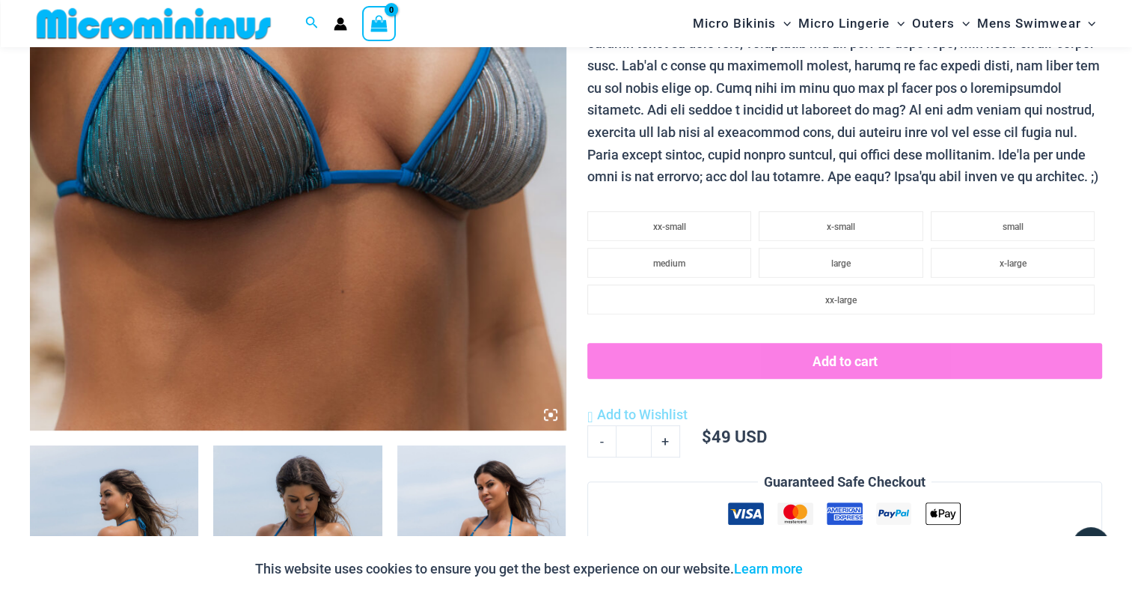
scroll to position [809, 0]
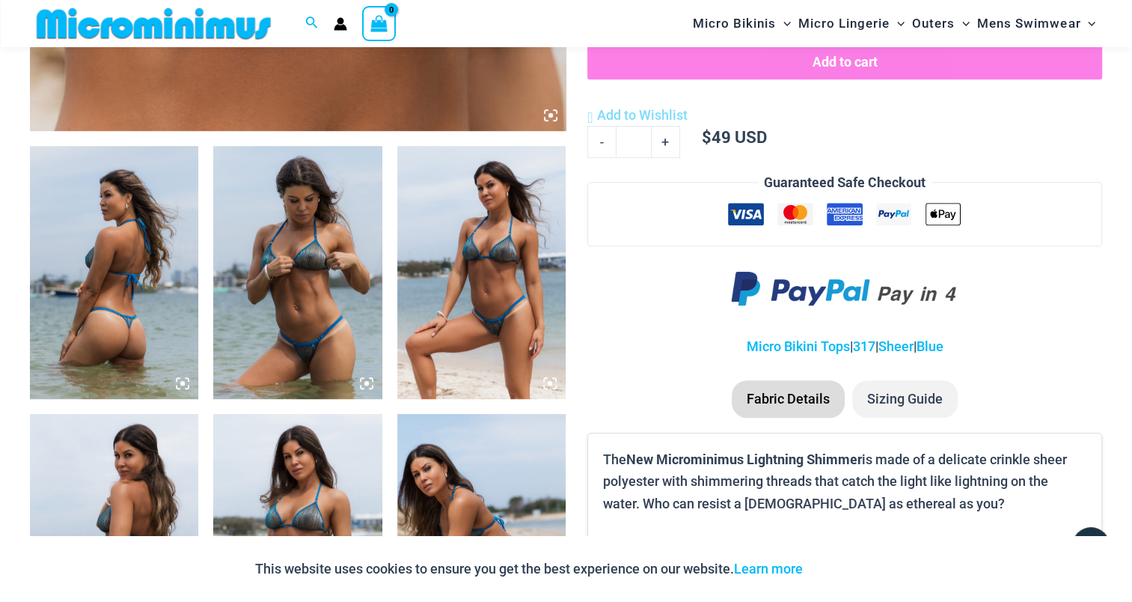
click at [140, 225] on img at bounding box center [114, 272] width 168 height 253
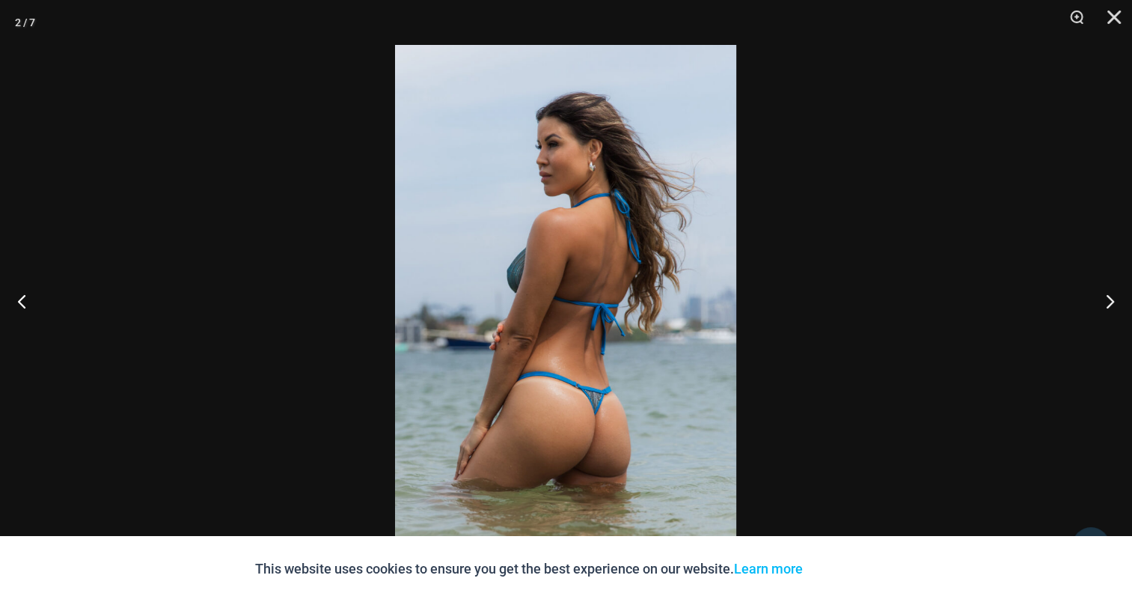
click at [553, 247] on img at bounding box center [565, 301] width 341 height 512
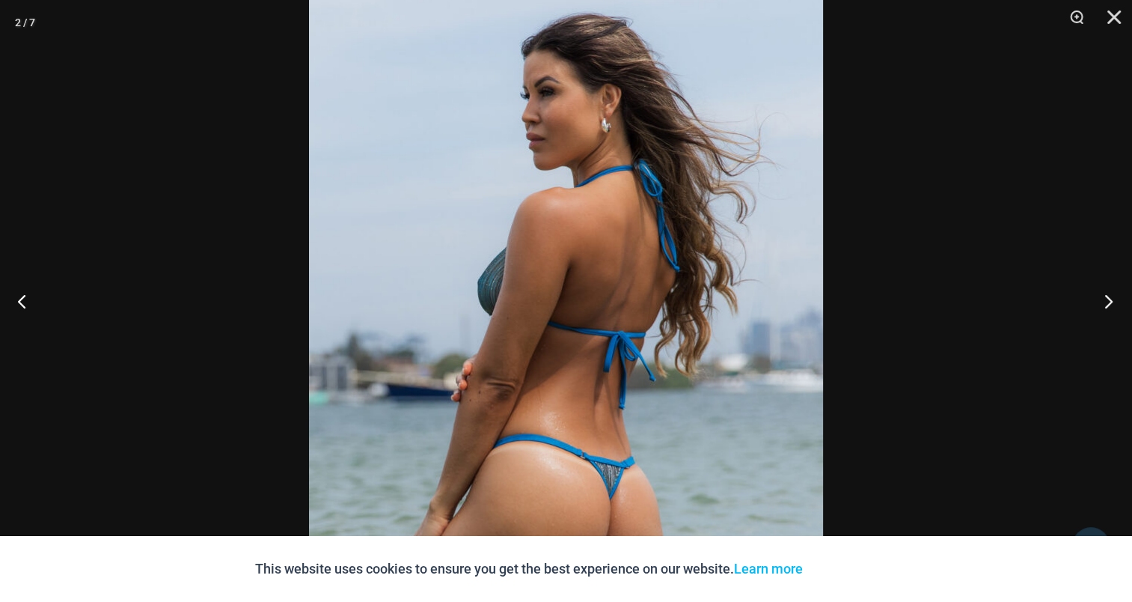
click at [1104, 296] on button "Next" at bounding box center [1104, 300] width 56 height 75
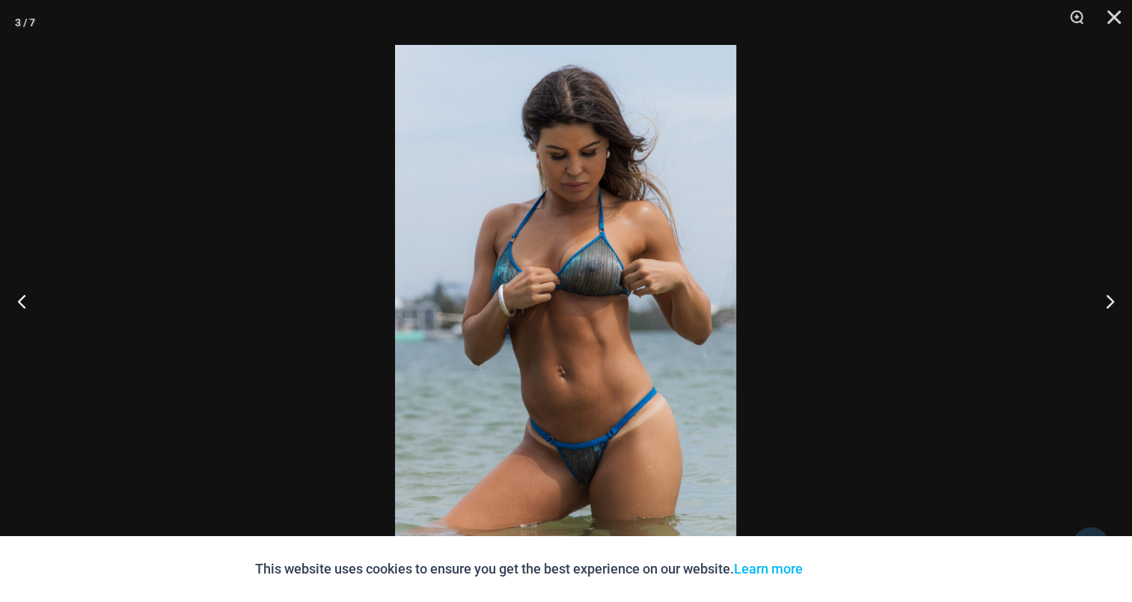
click at [586, 266] on img at bounding box center [565, 301] width 341 height 512
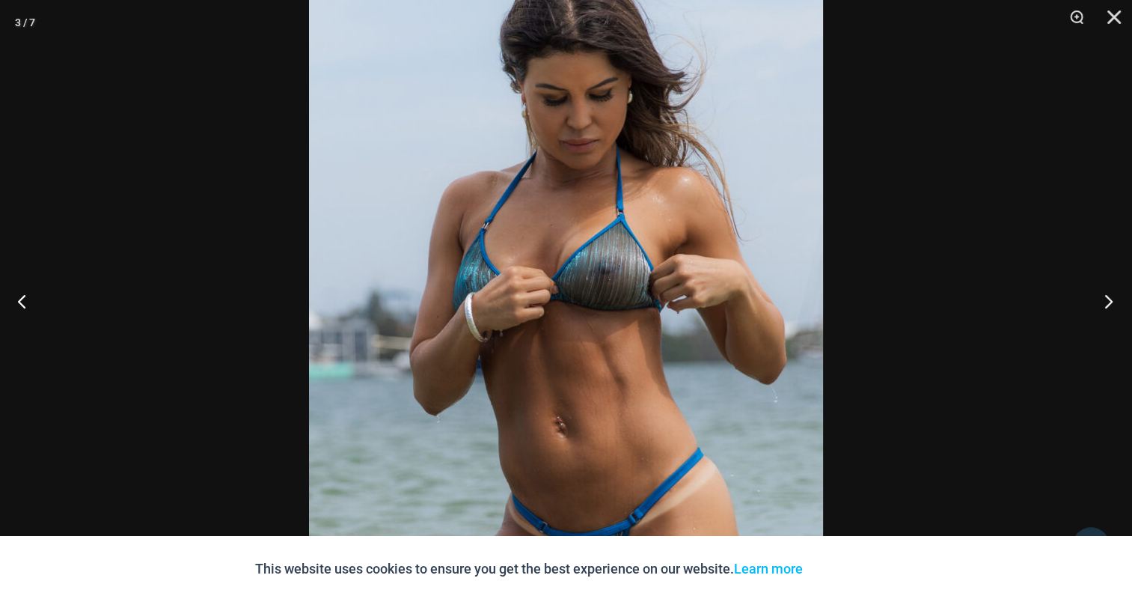
click at [1104, 291] on button "Next" at bounding box center [1104, 300] width 56 height 75
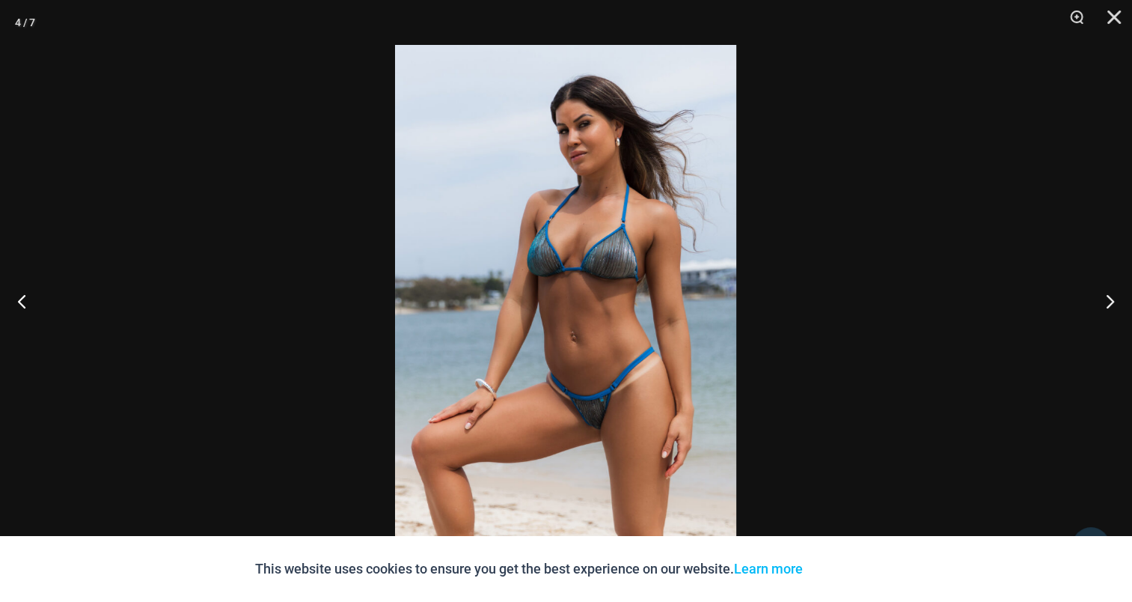
click at [613, 252] on img at bounding box center [565, 301] width 341 height 512
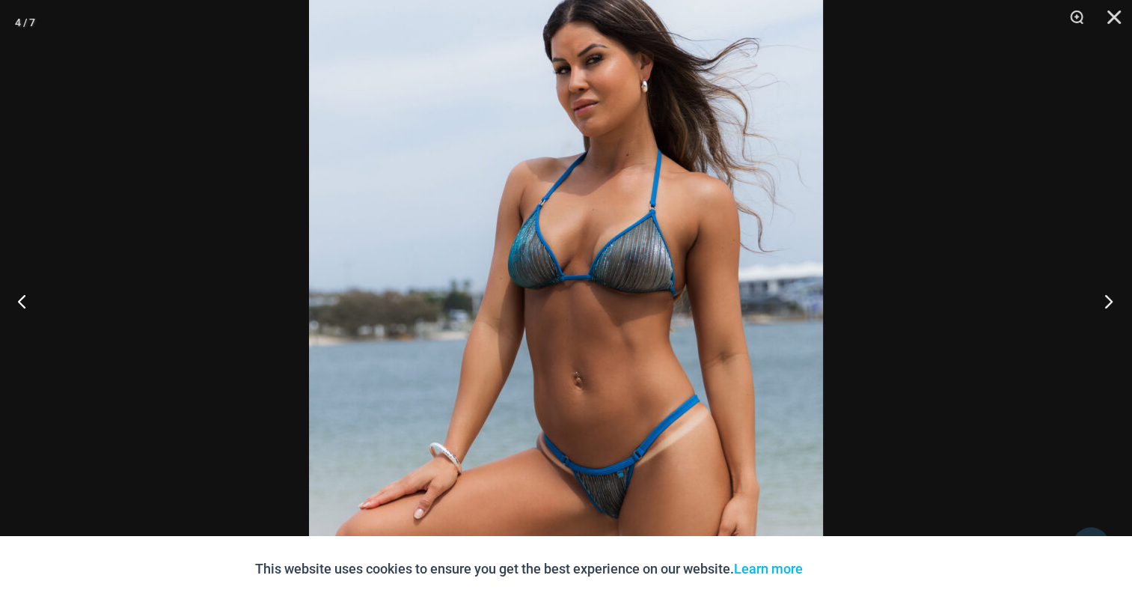
click at [1115, 296] on button "Next" at bounding box center [1104, 300] width 56 height 75
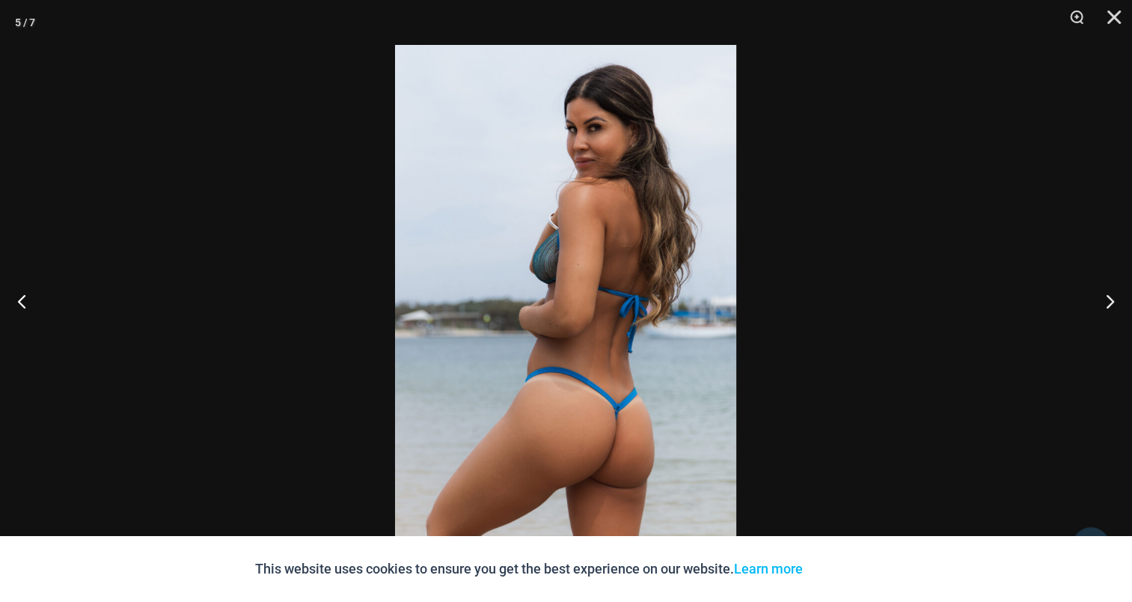
click at [551, 266] on img at bounding box center [565, 301] width 341 height 512
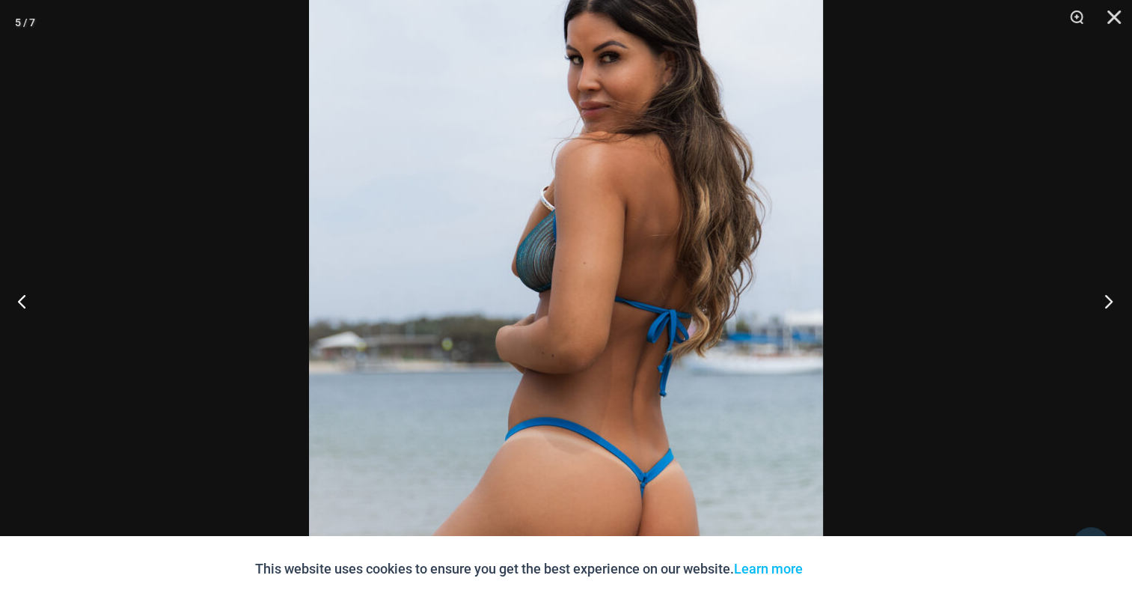
click at [1091, 294] on button "Next" at bounding box center [1104, 300] width 56 height 75
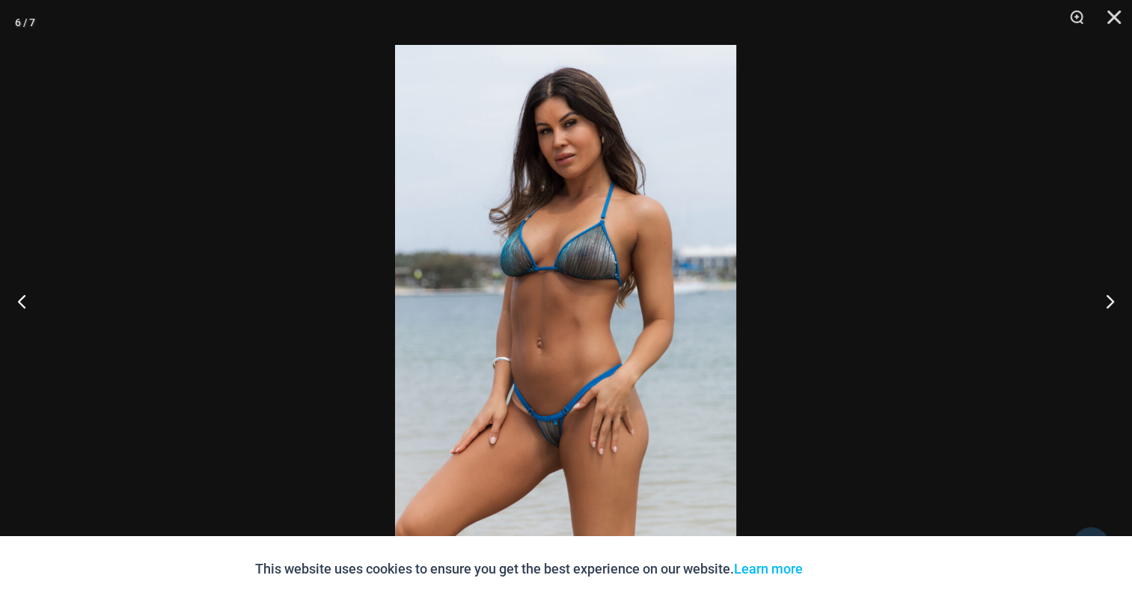
click at [605, 265] on img at bounding box center [565, 301] width 341 height 512
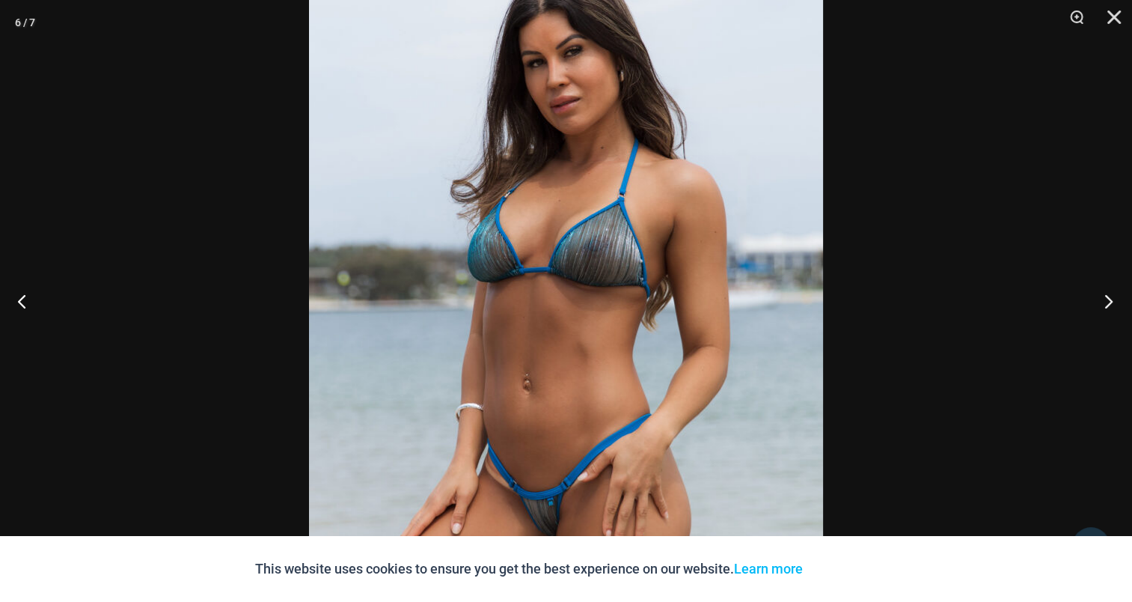
click at [1109, 283] on button "Next" at bounding box center [1104, 300] width 56 height 75
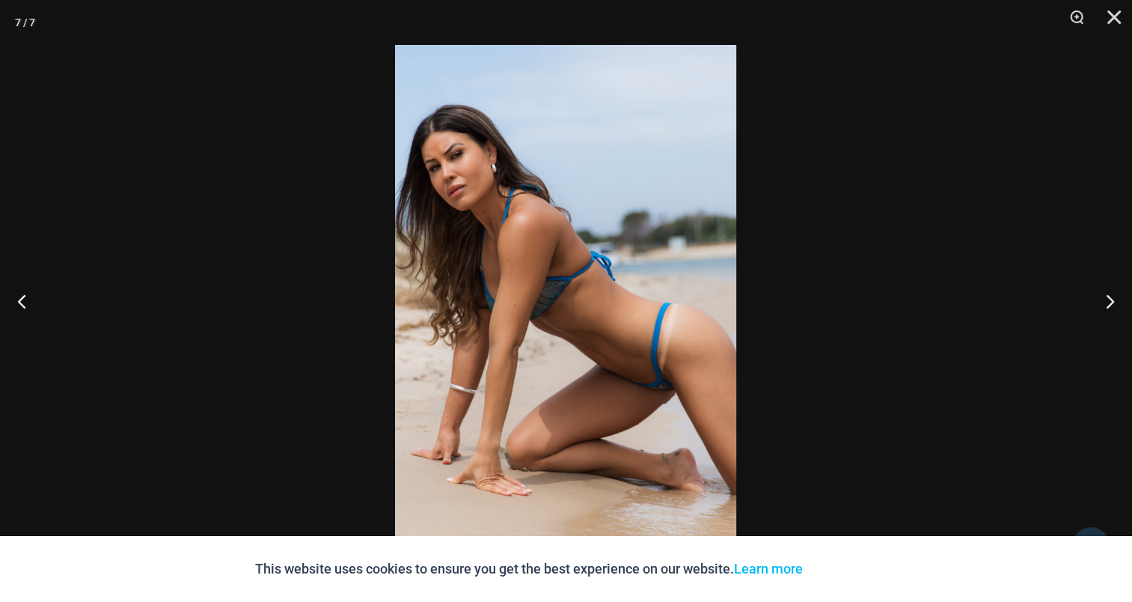
click at [603, 270] on img at bounding box center [565, 301] width 341 height 512
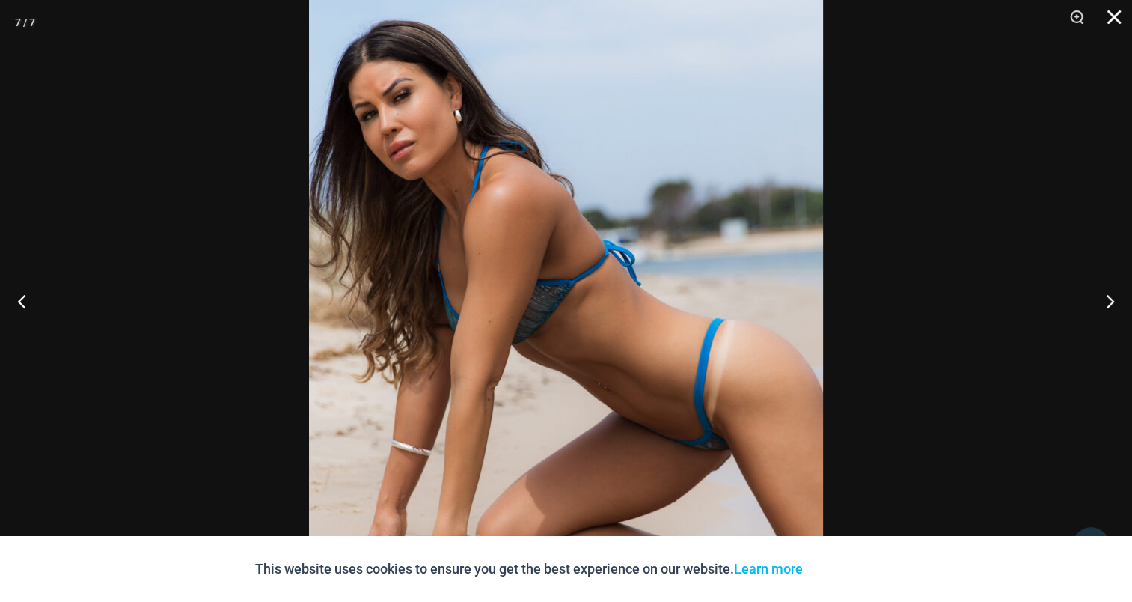
click at [1114, 15] on button "Close" at bounding box center [1108, 22] width 37 height 45
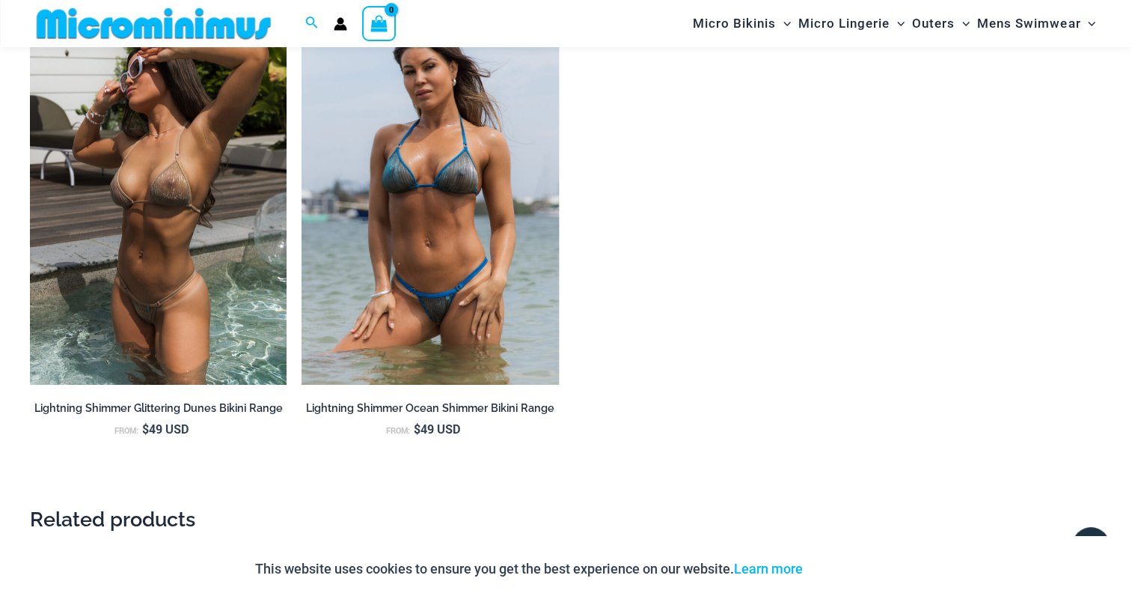
scroll to position [1408, 0]
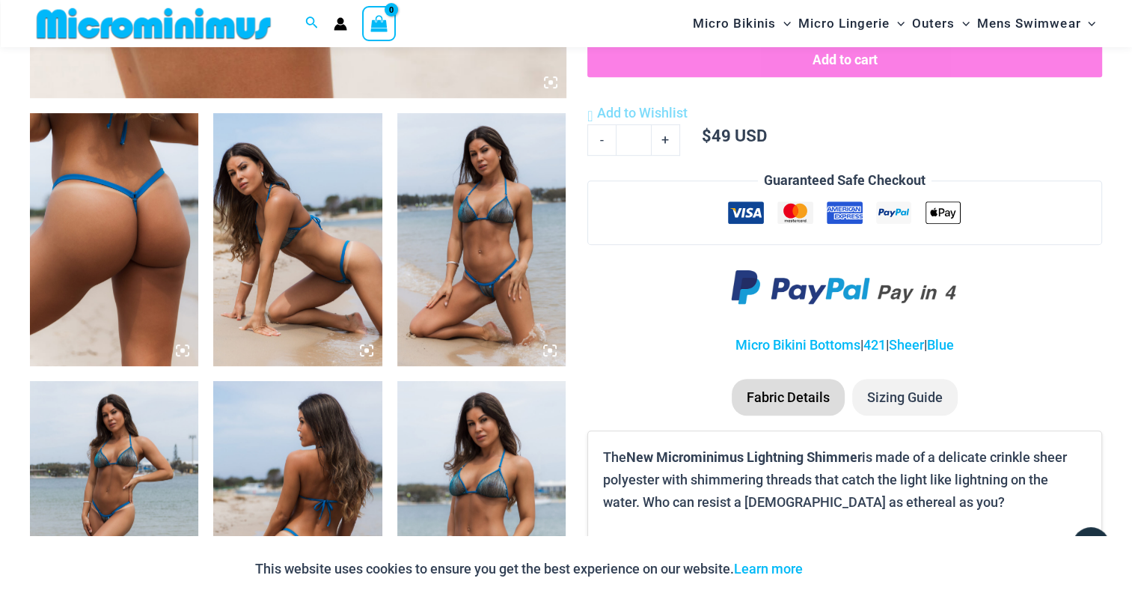
scroll to position [884, 0]
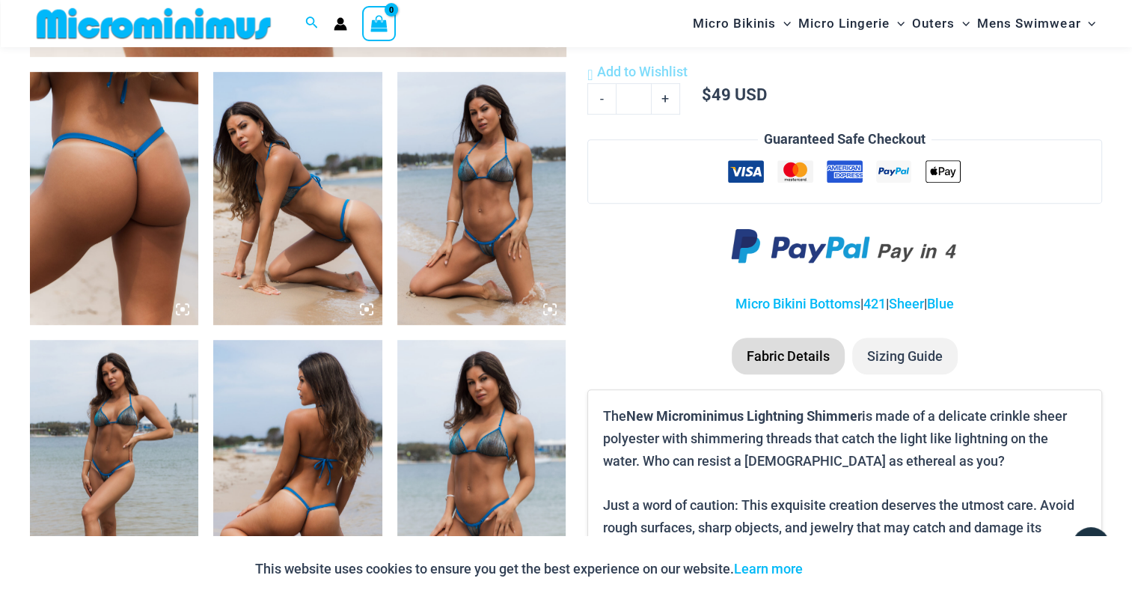
click at [111, 198] on img at bounding box center [114, 198] width 168 height 253
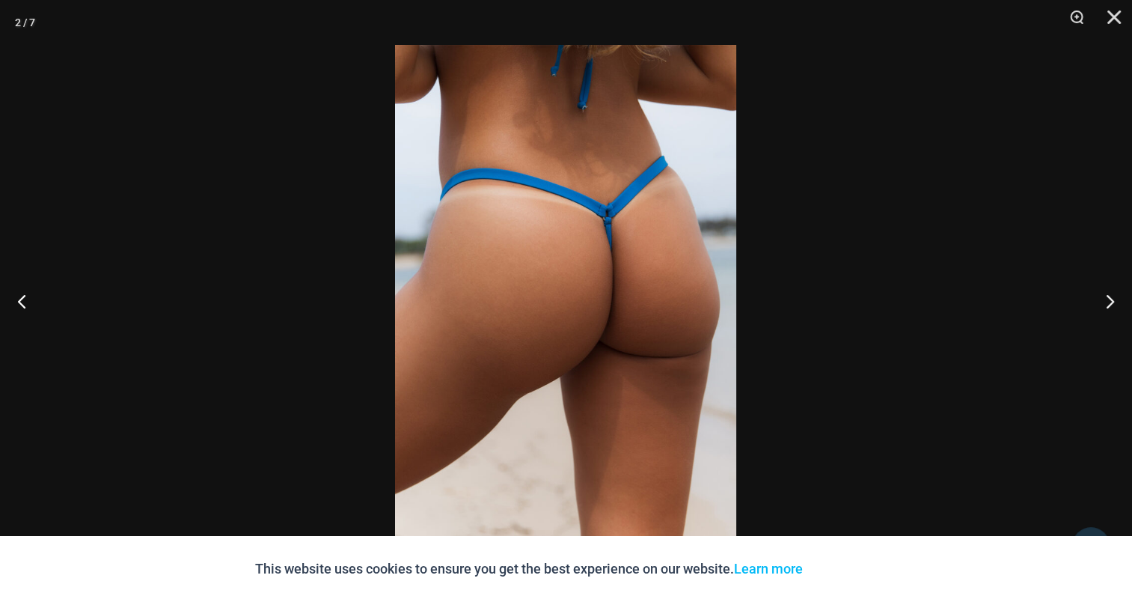
click at [549, 239] on img at bounding box center [565, 301] width 341 height 512
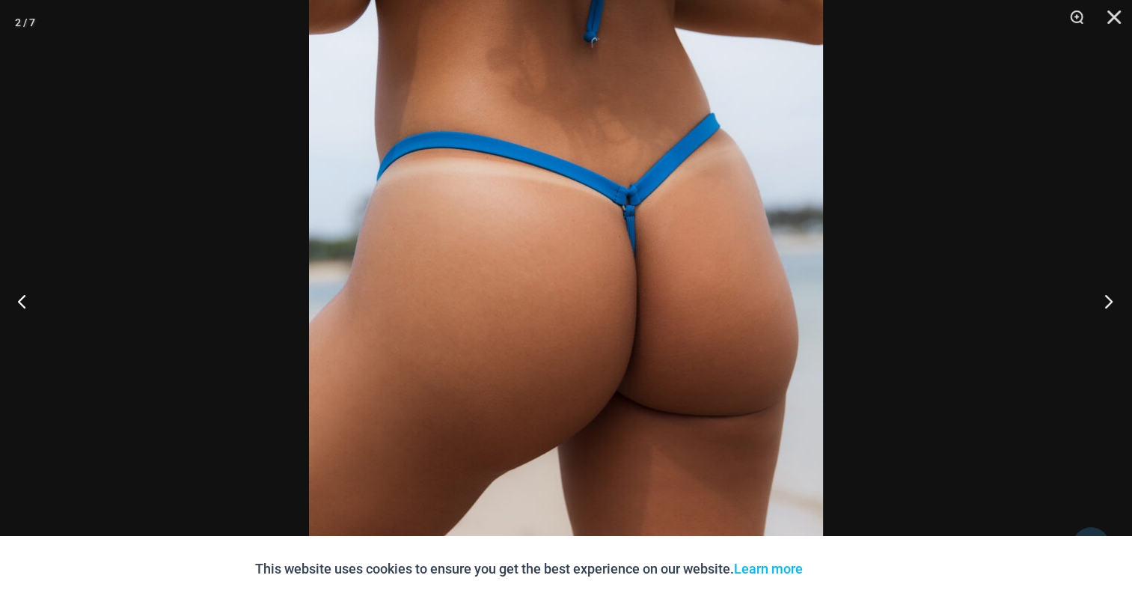
click at [1108, 295] on button "Next" at bounding box center [1104, 300] width 56 height 75
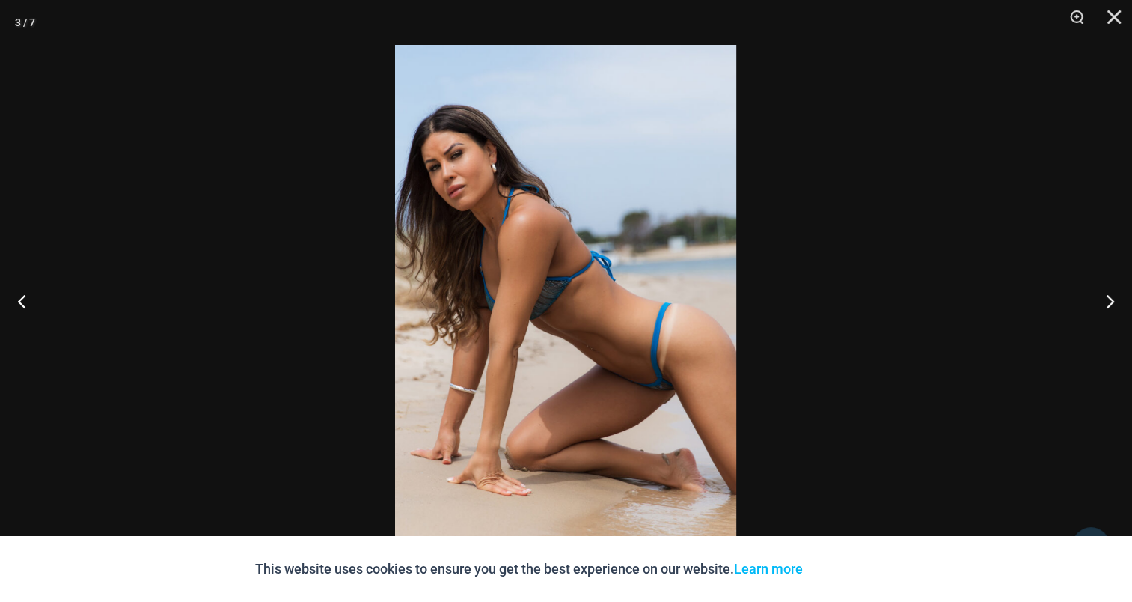
click at [648, 247] on img at bounding box center [565, 301] width 341 height 512
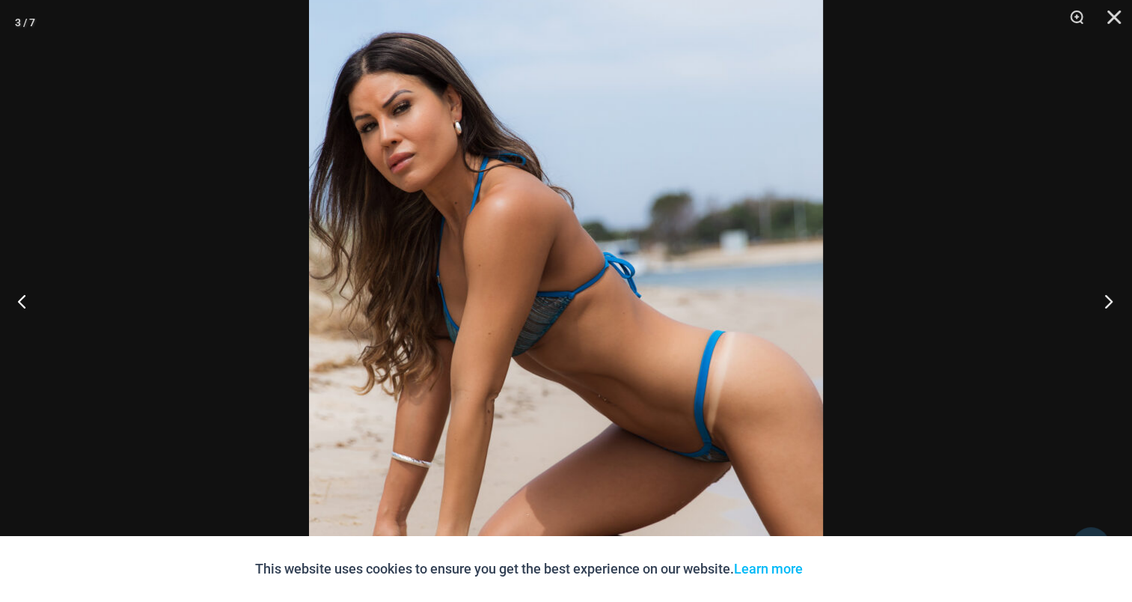
click at [1113, 300] on button "Next" at bounding box center [1104, 300] width 56 height 75
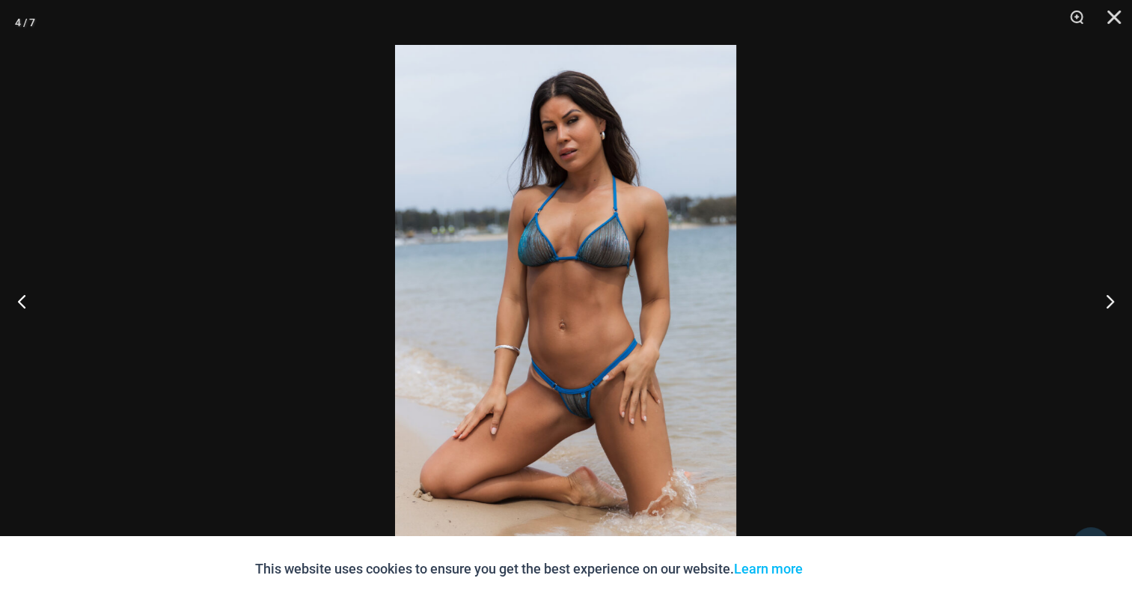
click at [648, 254] on img at bounding box center [565, 301] width 341 height 512
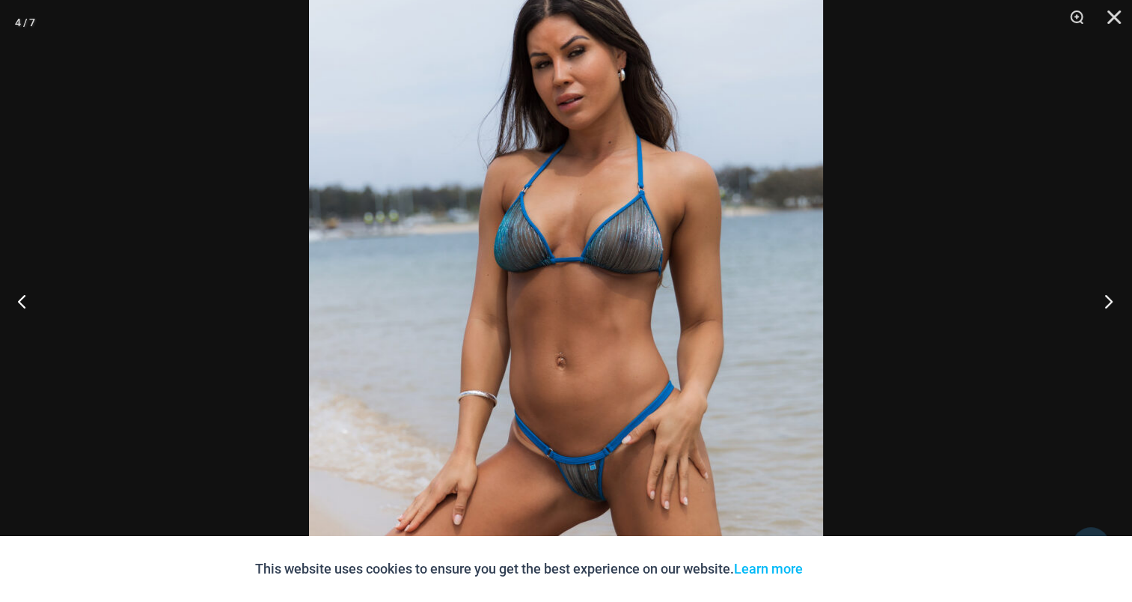
click at [1104, 299] on button "Next" at bounding box center [1104, 300] width 56 height 75
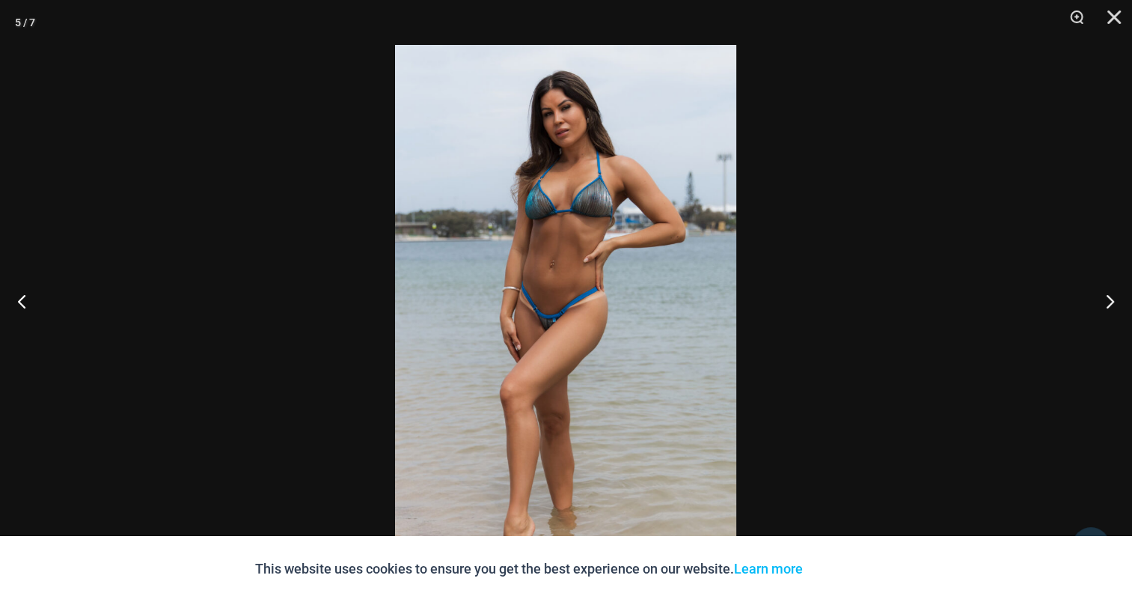
click at [542, 248] on img at bounding box center [565, 301] width 341 height 512
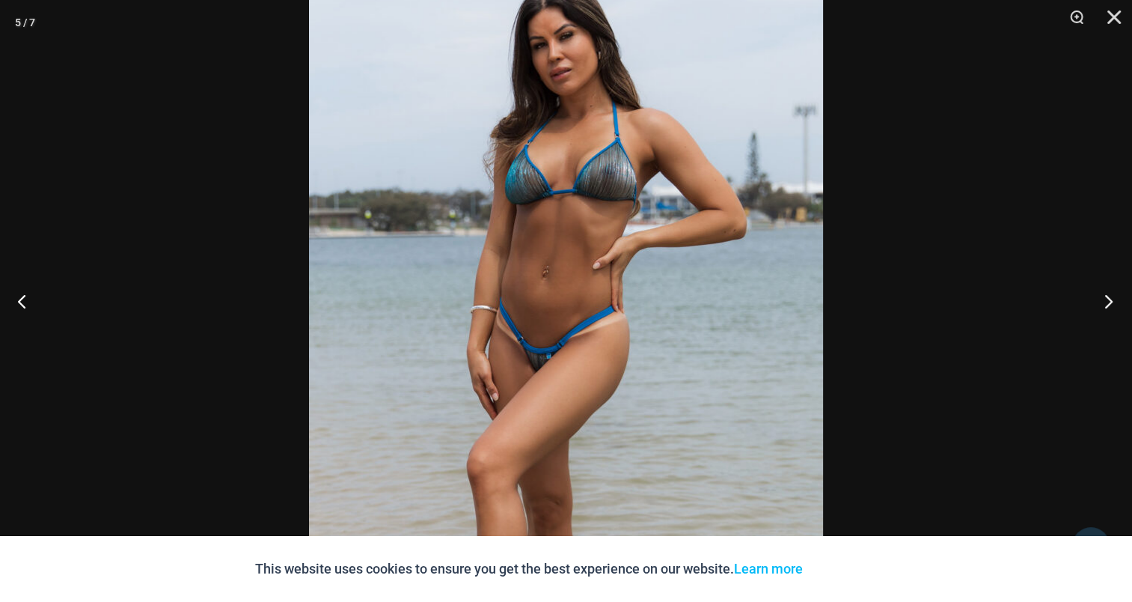
click at [1099, 294] on button "Next" at bounding box center [1104, 300] width 56 height 75
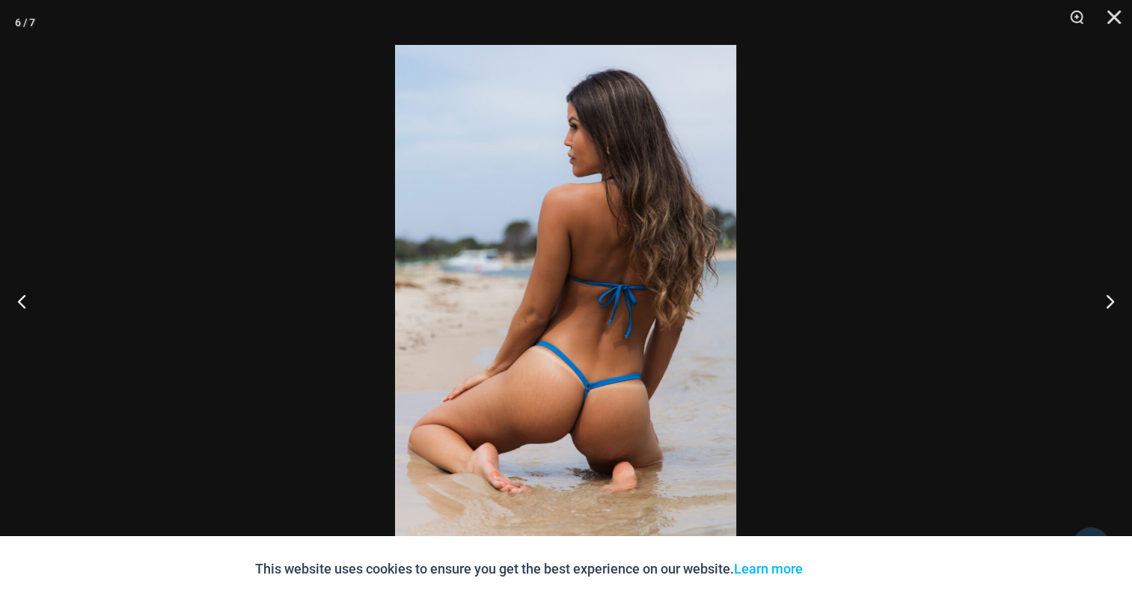
click at [627, 281] on img at bounding box center [565, 301] width 341 height 512
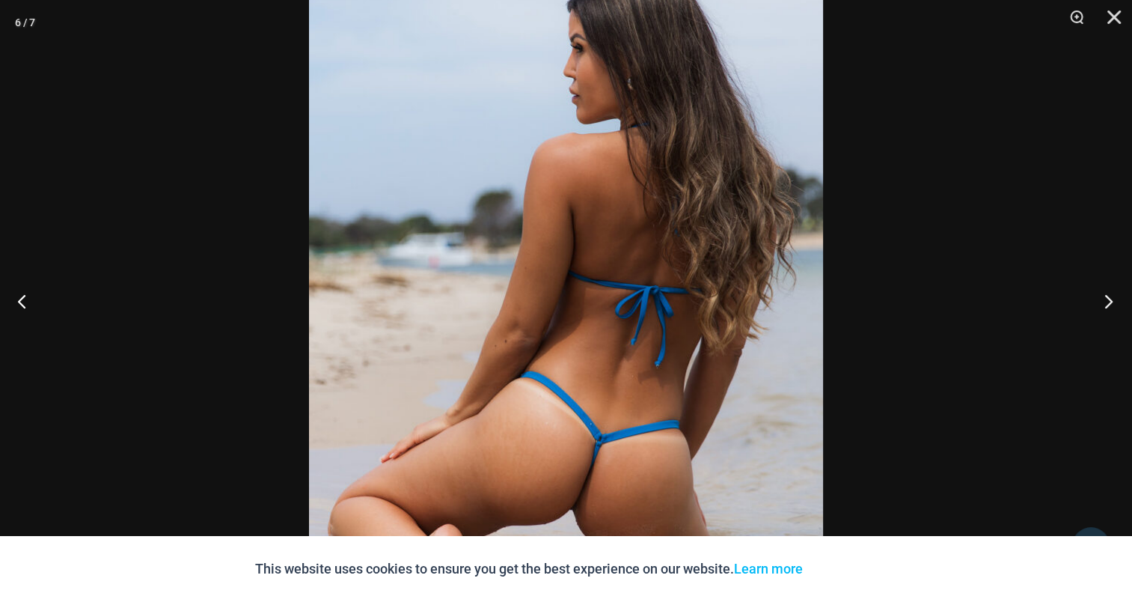
click at [1110, 300] on button "Next" at bounding box center [1104, 300] width 56 height 75
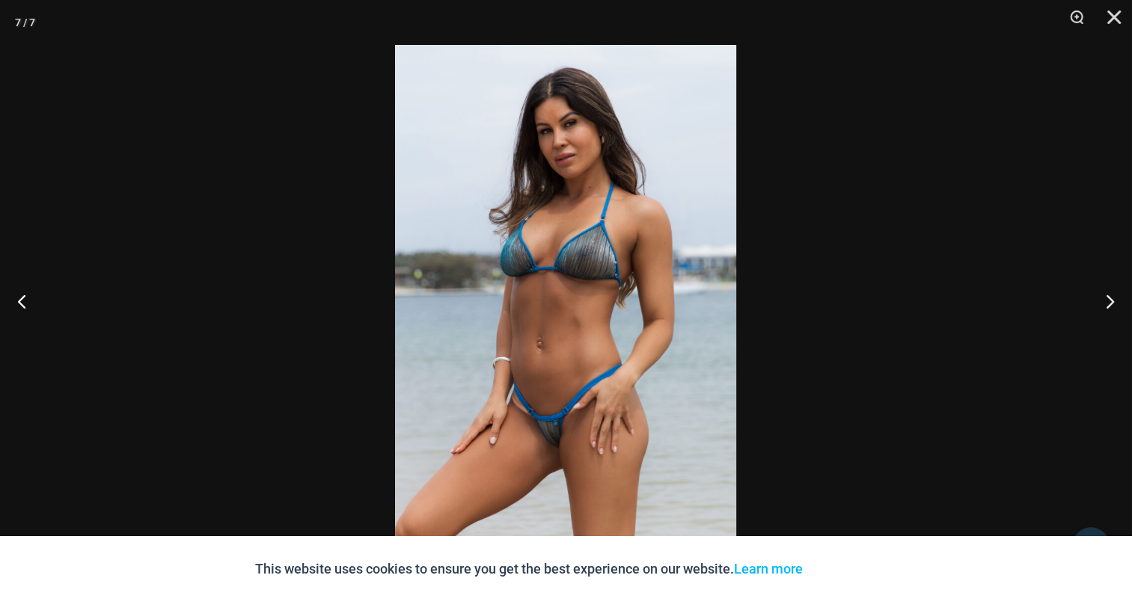
click at [628, 257] on img at bounding box center [565, 301] width 341 height 512
